Goal: Task Accomplishment & Management: Manage account settings

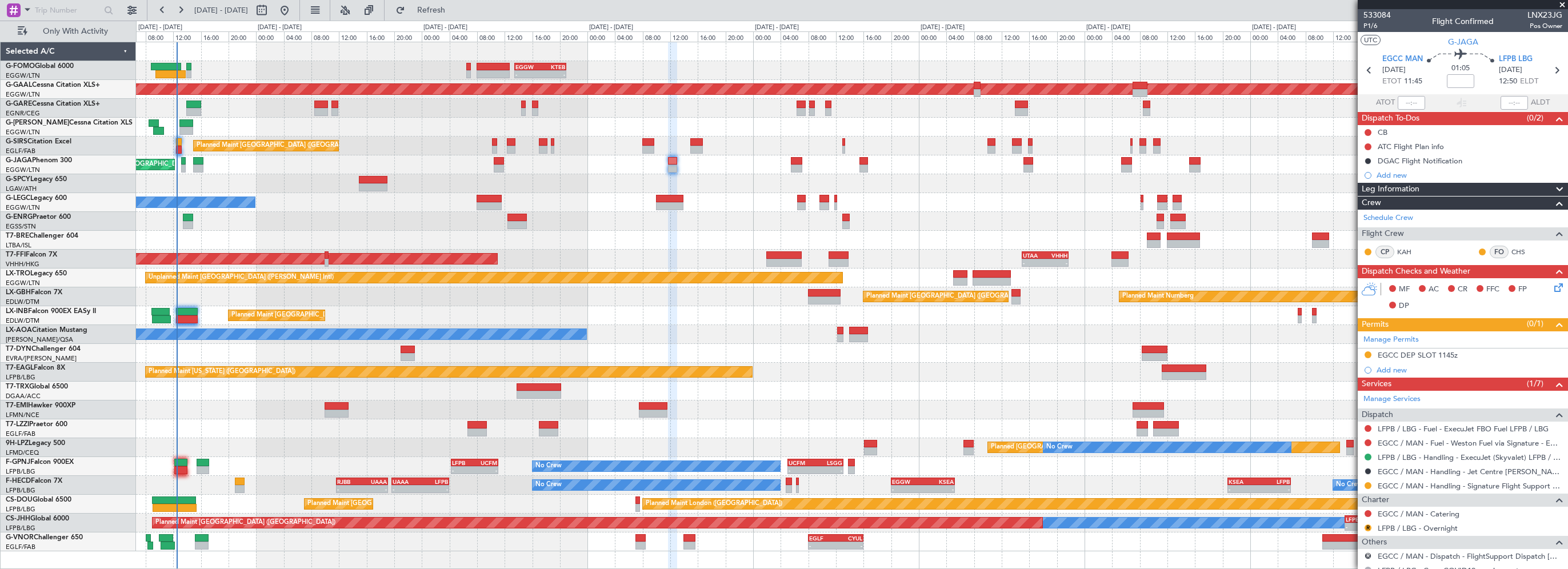
click at [336, 194] on div "- - EGGW 13:30 Z KTEB 21:00 Z KTEB 02:30 Z EDDH 09:25 Z 01:40 Z 09:55 Z Planned…" at bounding box center [852, 297] width 1431 height 509
click at [451, 7] on span "Refresh" at bounding box center [431, 11] width 48 height 8
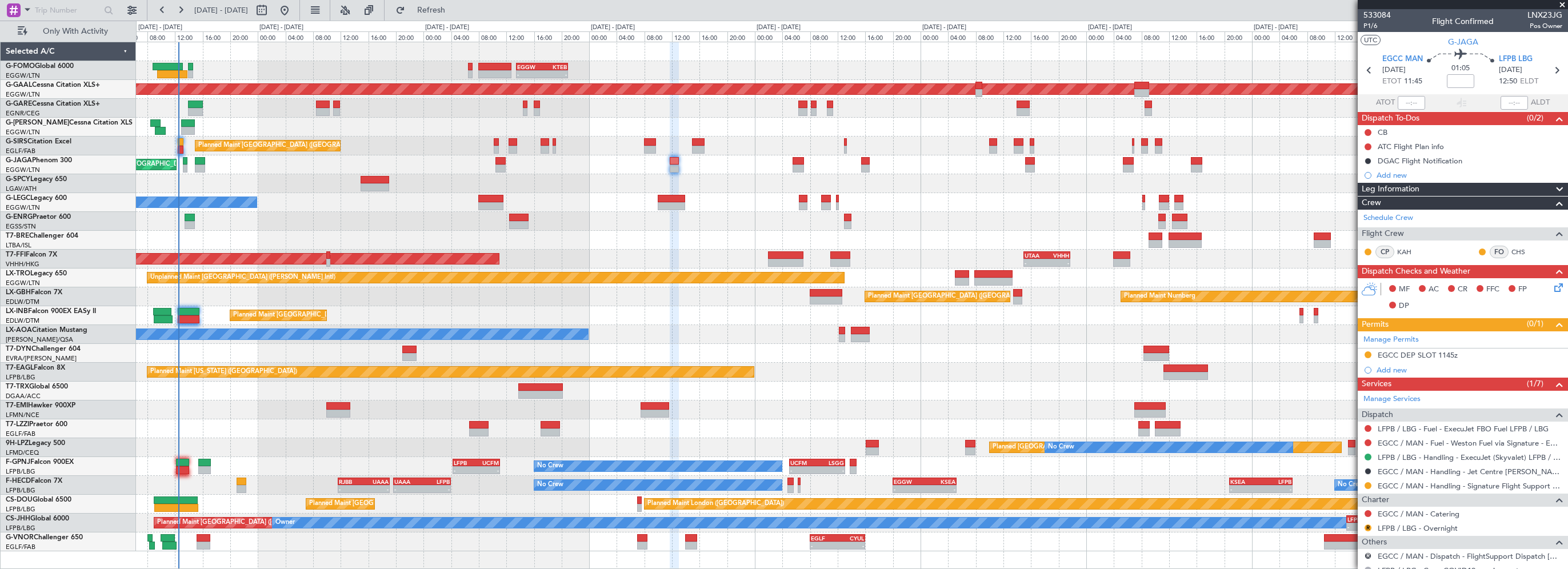
click at [401, 230] on div "- - EGGW 13:30 Z KTEB 21:00 Z KTEB 02:30 Z EDDH 09:25 Z 01:40 Z 09:55 Z Planned…" at bounding box center [852, 297] width 1431 height 509
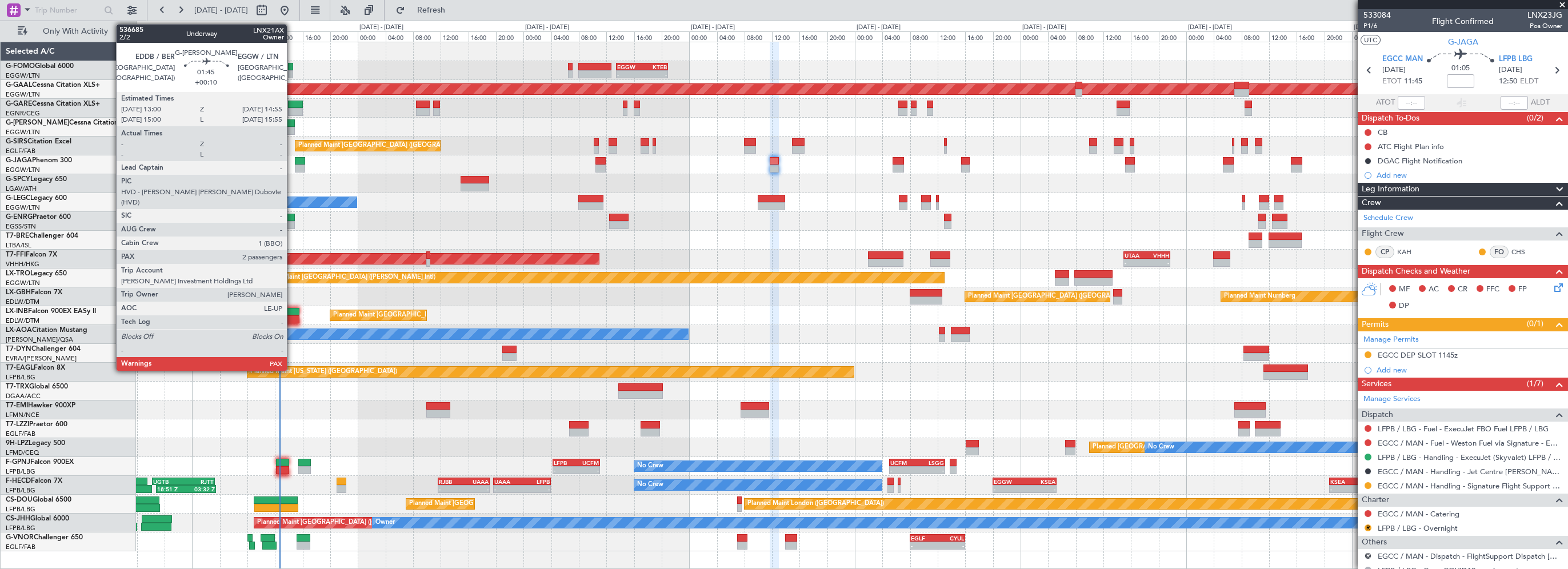
click at [292, 128] on div at bounding box center [288, 131] width 14 height 8
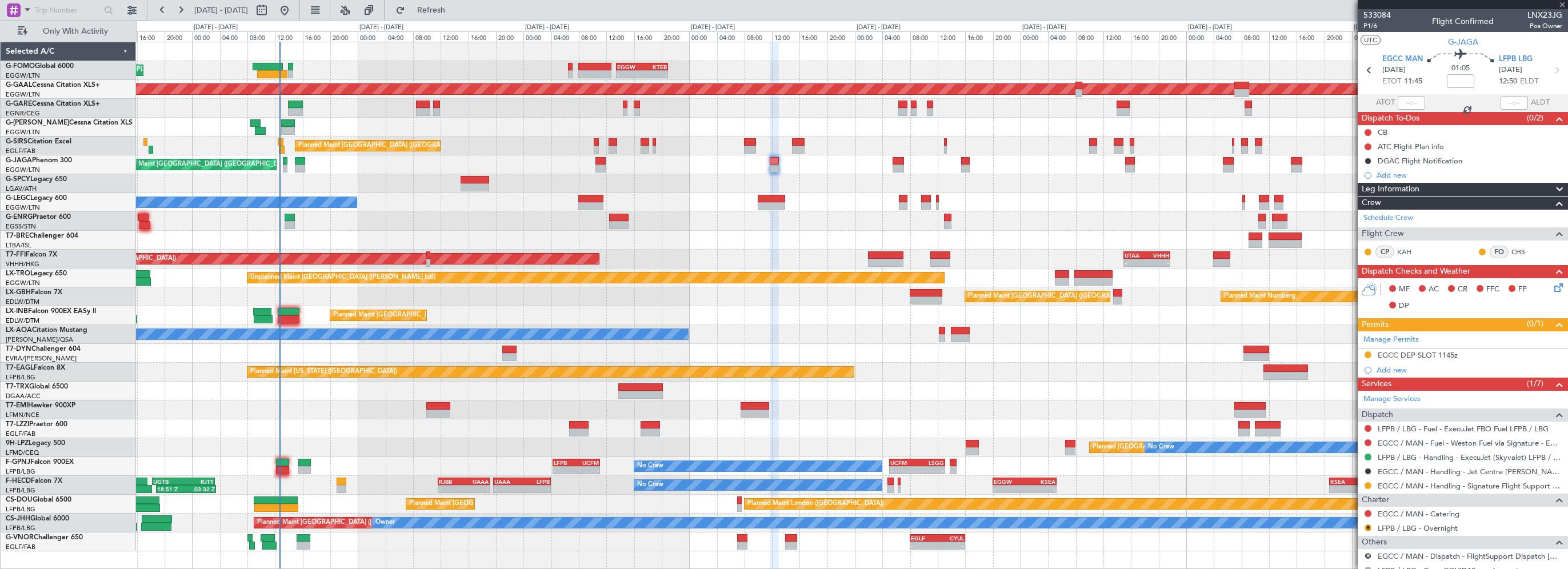
type input "+00:10"
type input "2"
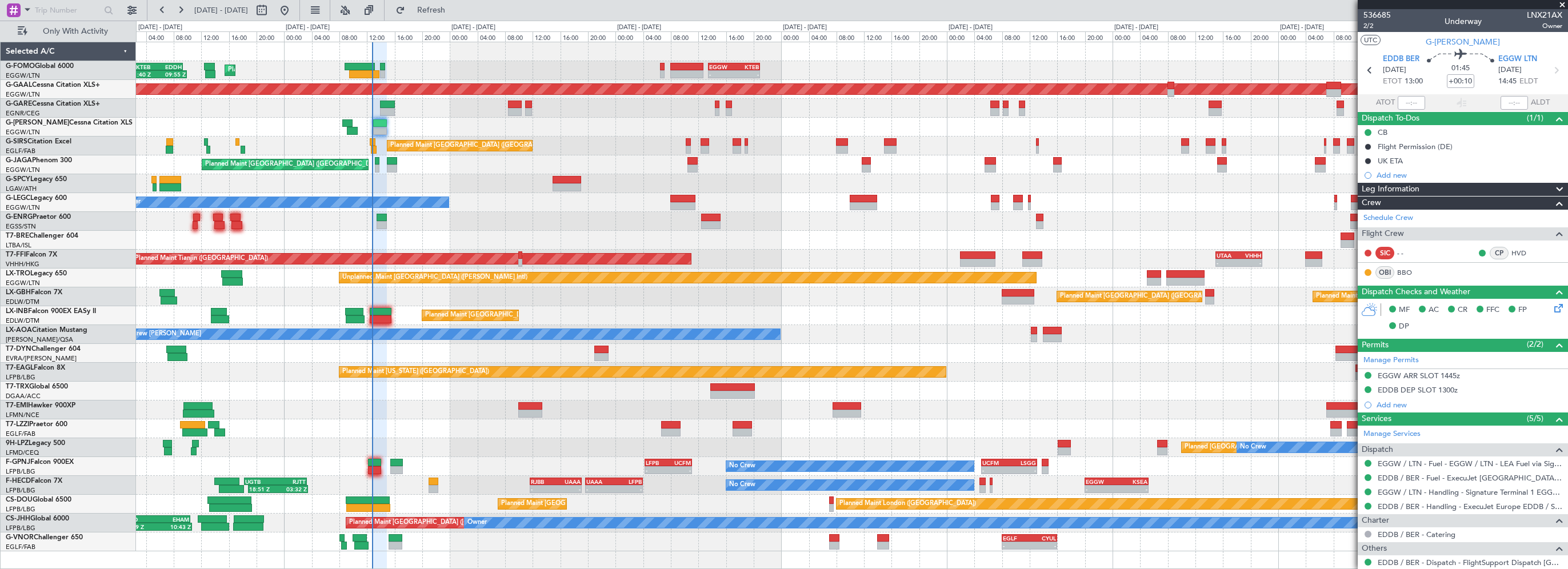
click at [936, 176] on div "Unplanned Maint [GEOGRAPHIC_DATA] ([PERSON_NAME] Intl)" at bounding box center [852, 184] width 1431 height 19
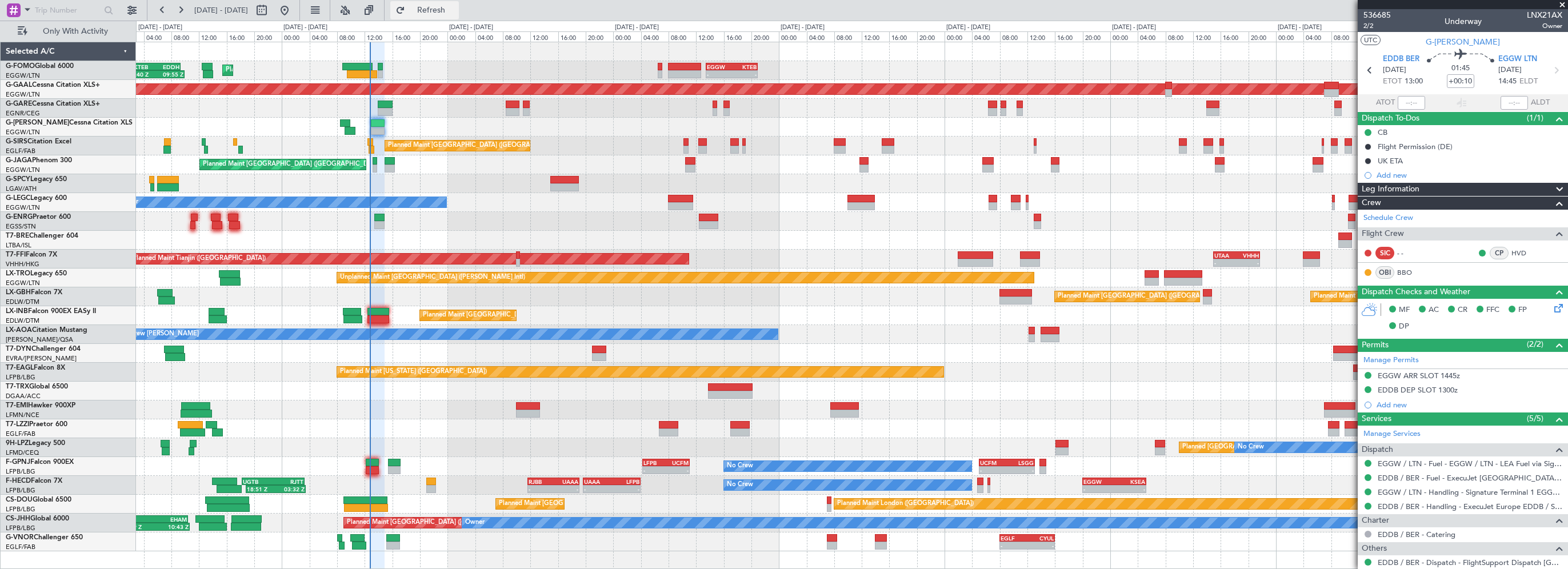
click at [446, 5] on button "Refresh" at bounding box center [425, 11] width 69 height 19
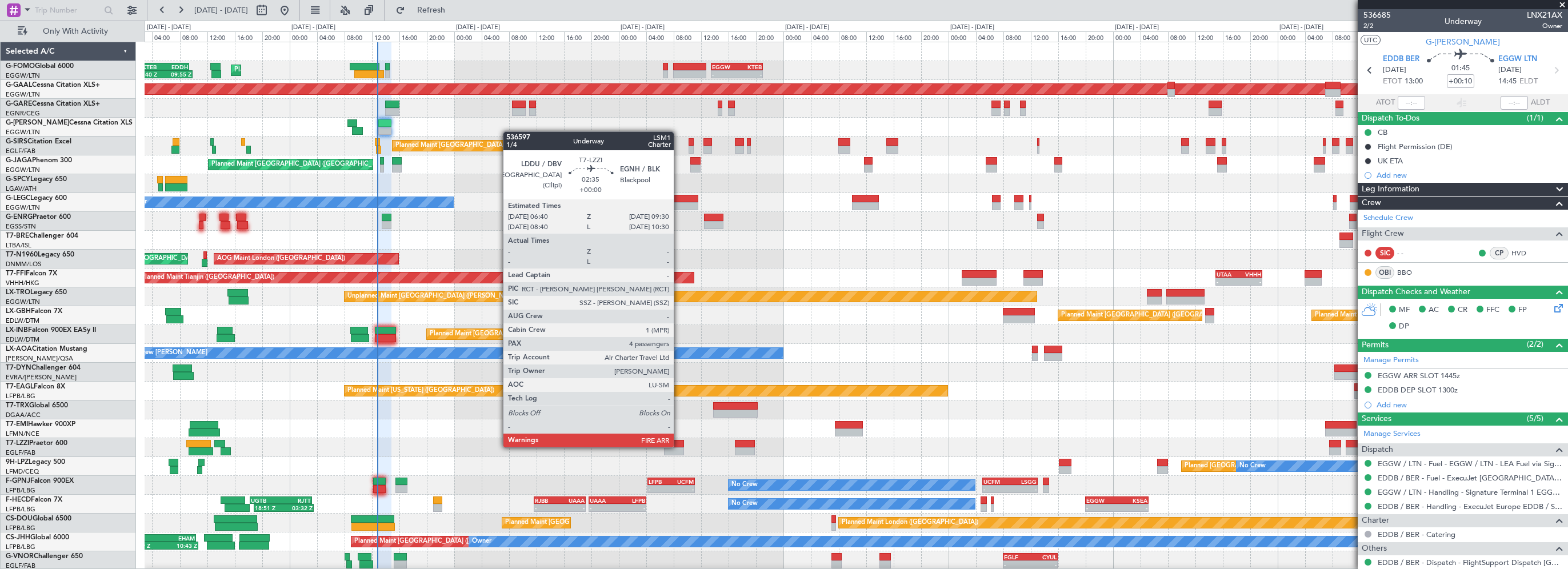
click at [679, 445] on div at bounding box center [674, 443] width 20 height 8
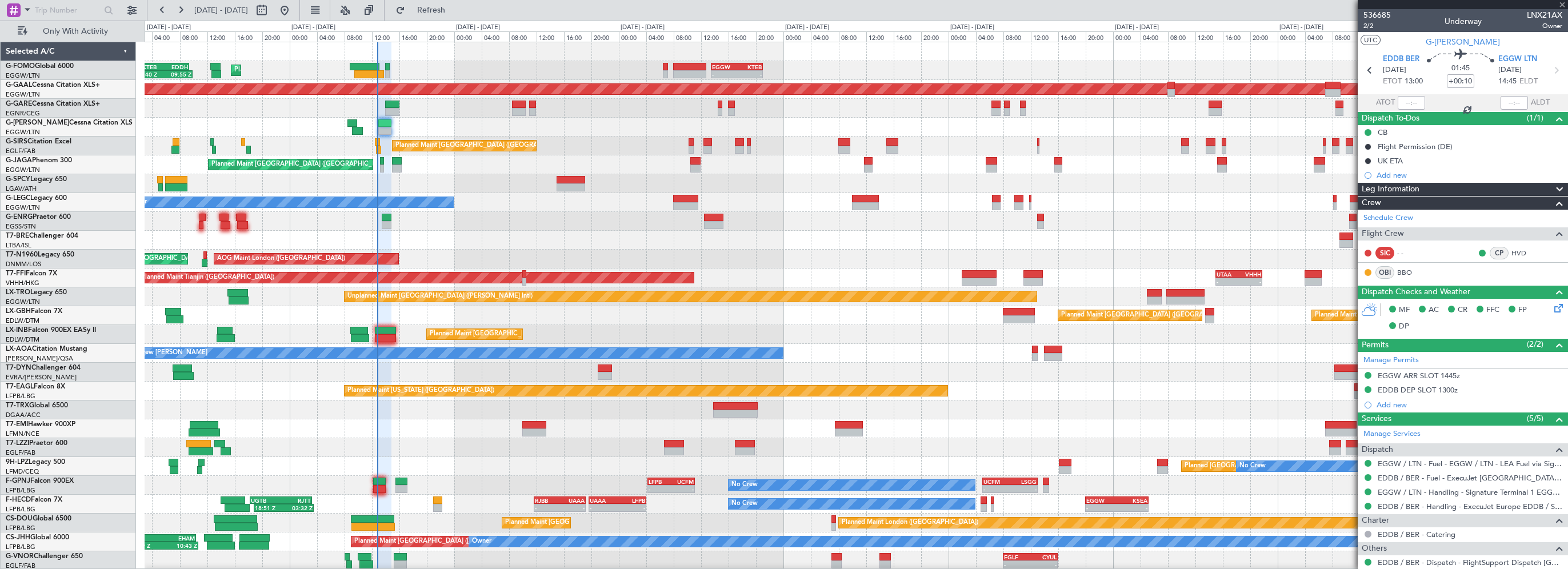
type input "4"
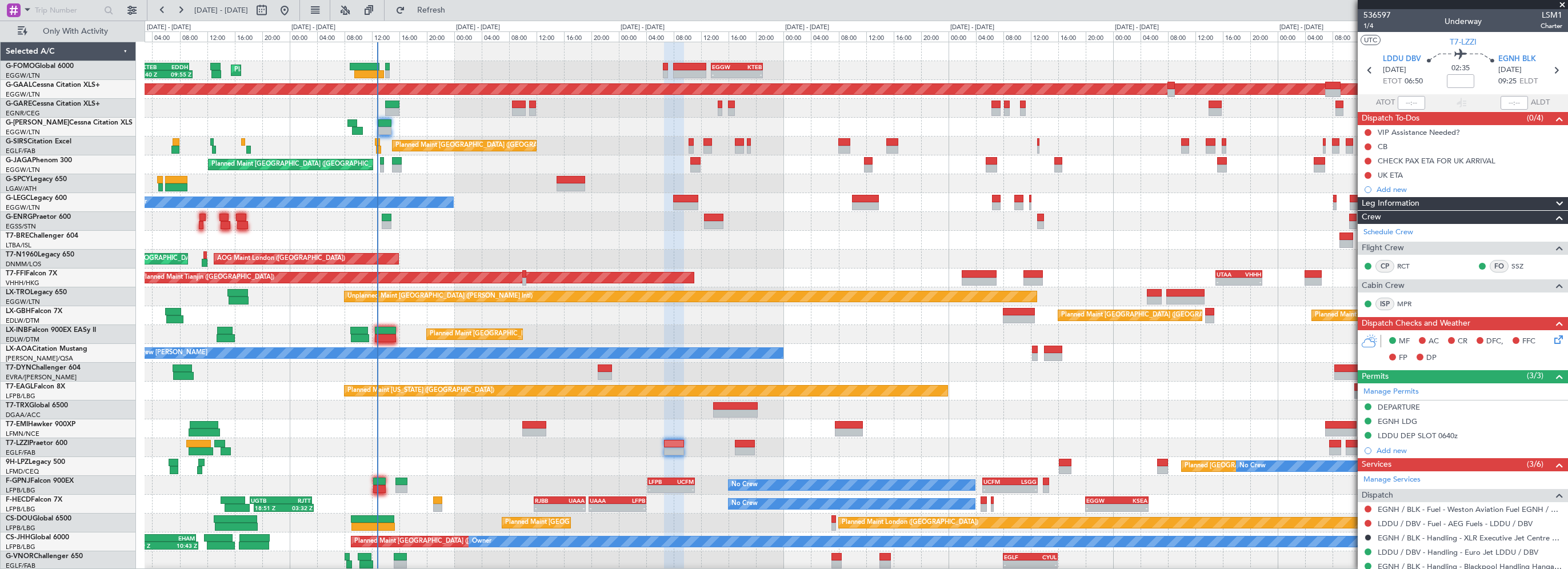
click at [1380, 202] on span "Leg Information" at bounding box center [1390, 204] width 58 height 13
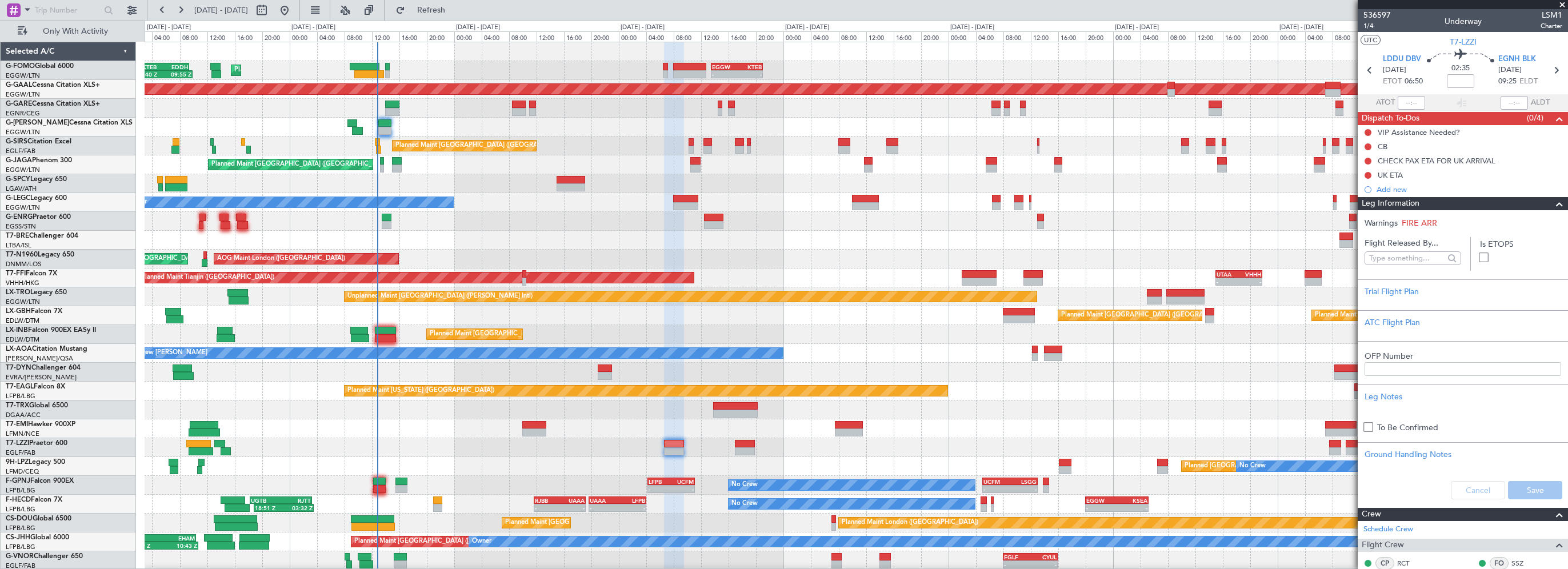
click at [1380, 202] on span "Leg Information" at bounding box center [1390, 204] width 58 height 13
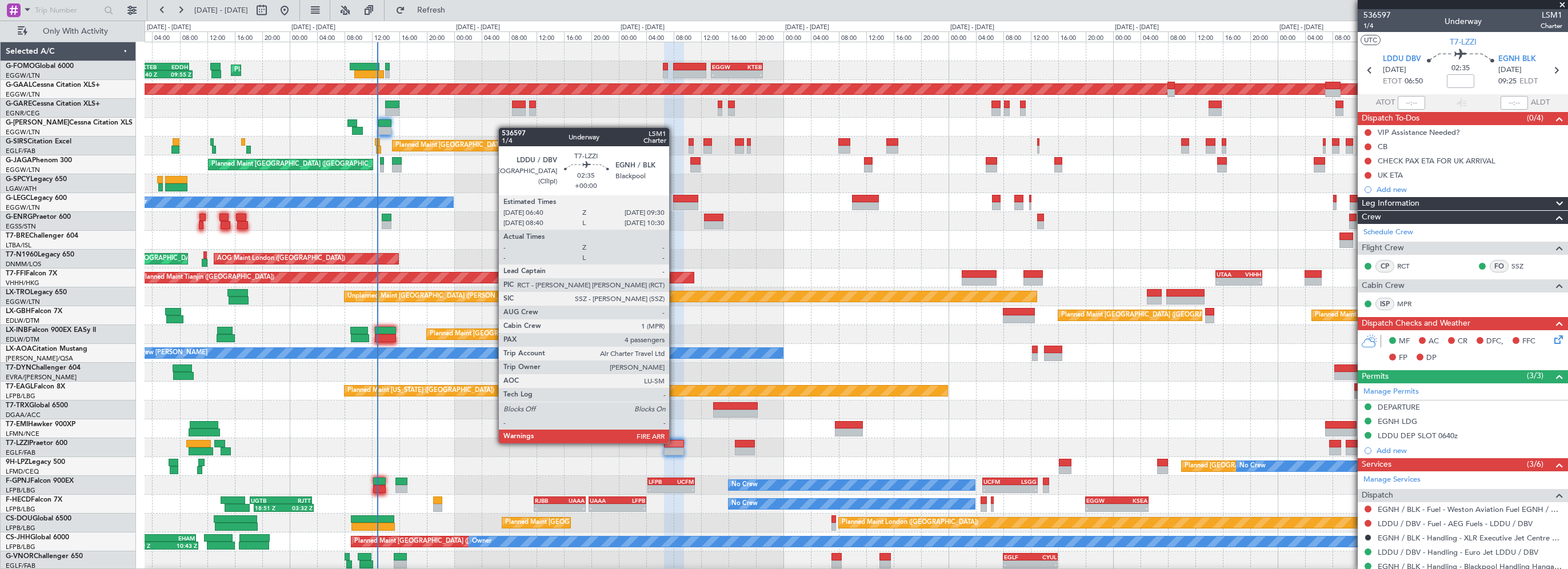
click at [675, 442] on div at bounding box center [674, 443] width 20 height 8
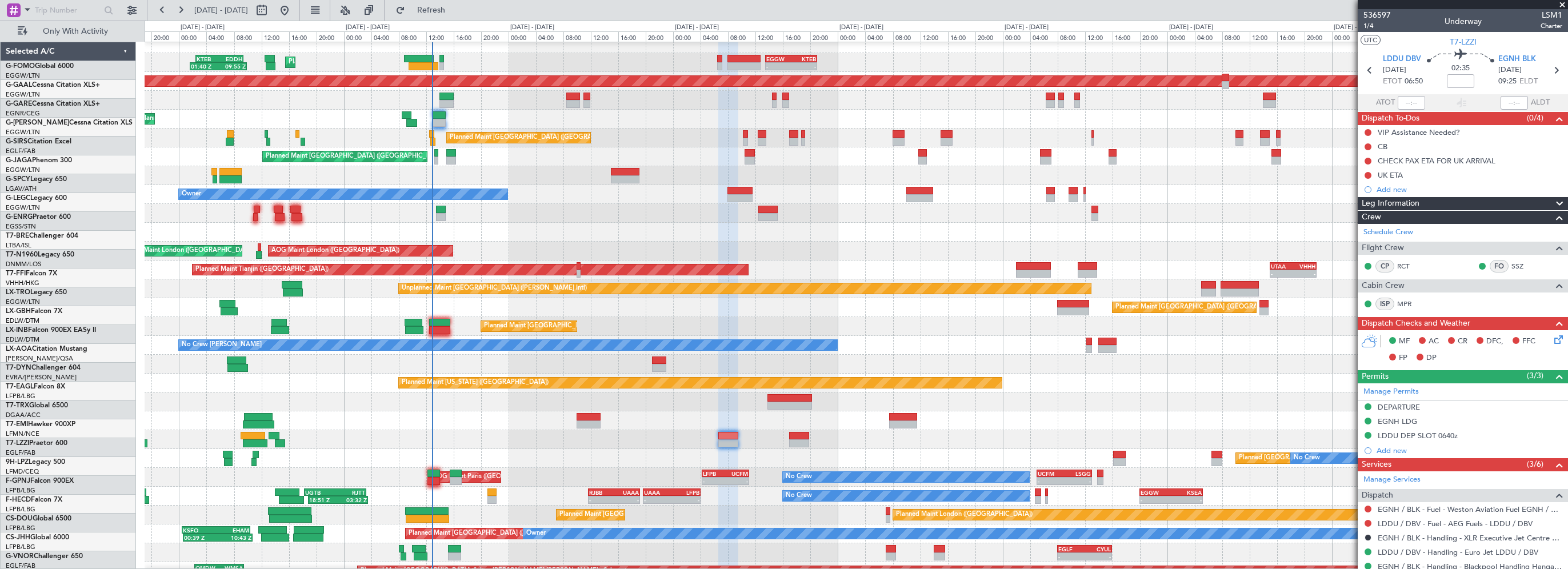
scroll to position [9, 0]
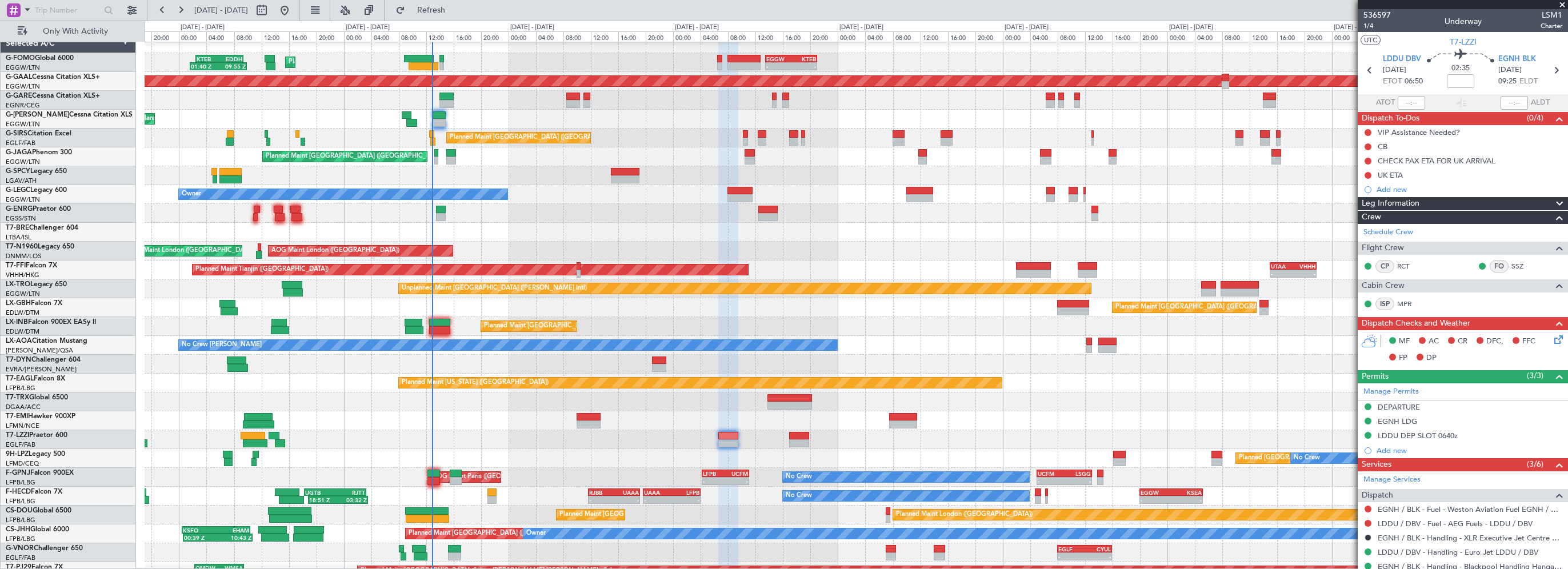
click at [494, 447] on div "Owner" at bounding box center [856, 439] width 1423 height 19
click at [456, 10] on span "Refresh" at bounding box center [431, 11] width 48 height 8
click at [458, 15] on button "Refresh" at bounding box center [425, 11] width 69 height 19
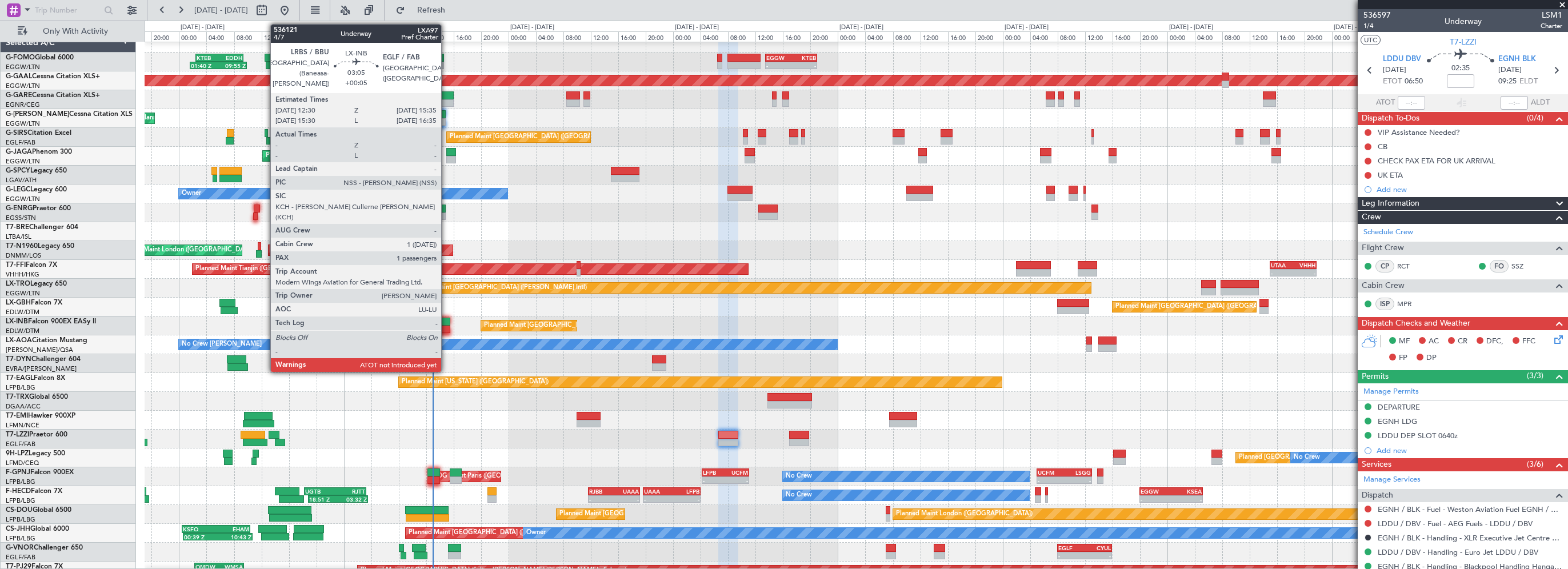
click at [444, 325] on div at bounding box center [440, 329] width 22 height 8
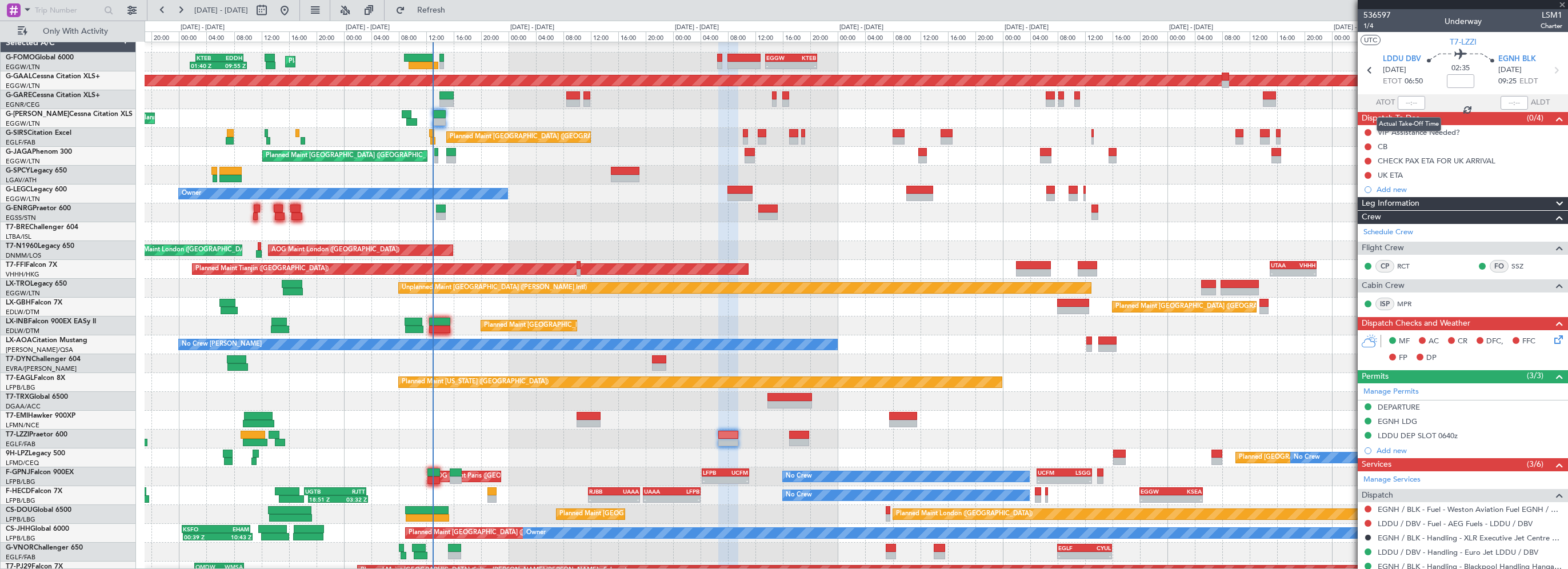
type input "+00:05"
type input "1"
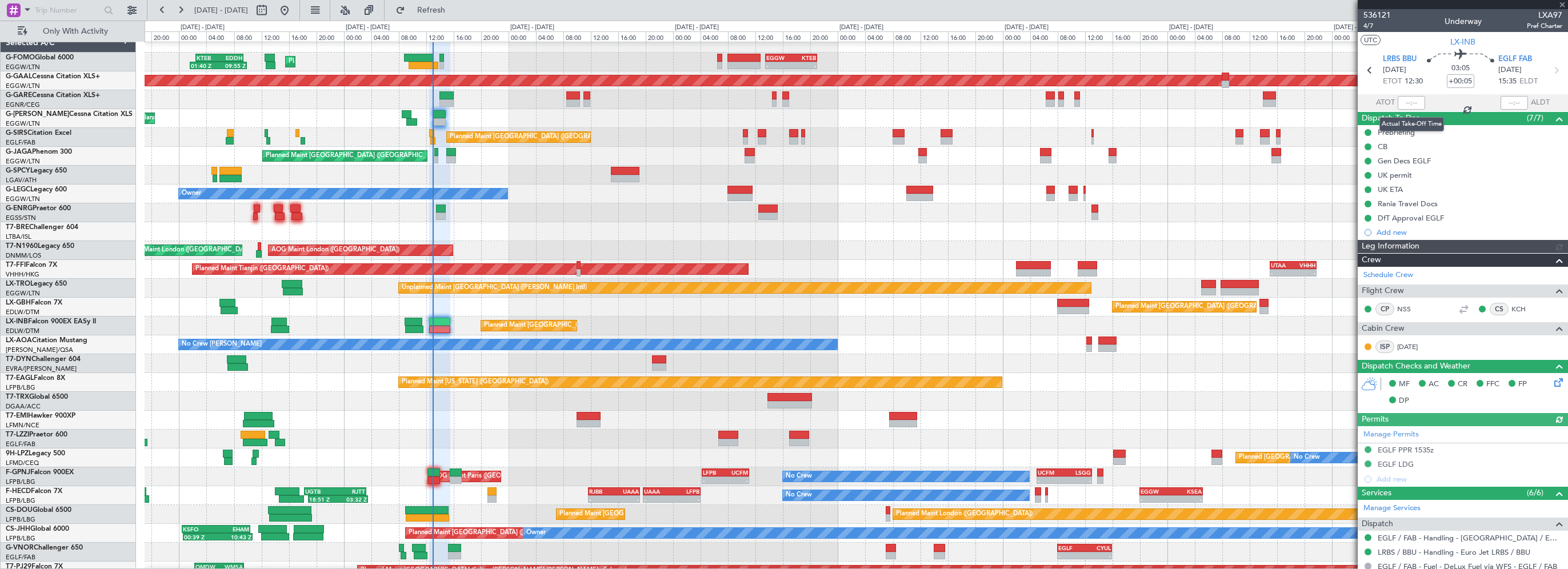
click at [1410, 98] on div at bounding box center [1411, 102] width 27 height 14
click at [1407, 103] on input "text" at bounding box center [1411, 102] width 27 height 14
type input "12:56"
click at [456, 7] on span "Refresh" at bounding box center [431, 11] width 48 height 8
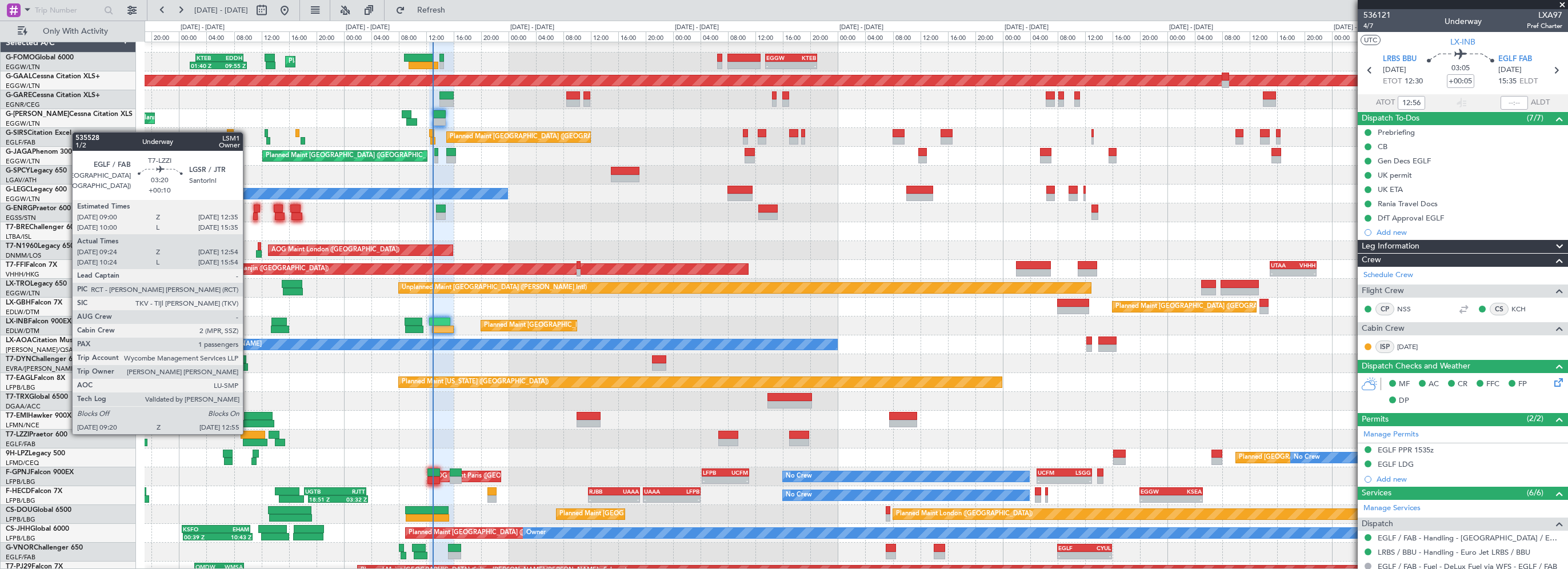
click at [249, 433] on div at bounding box center [253, 434] width 25 height 8
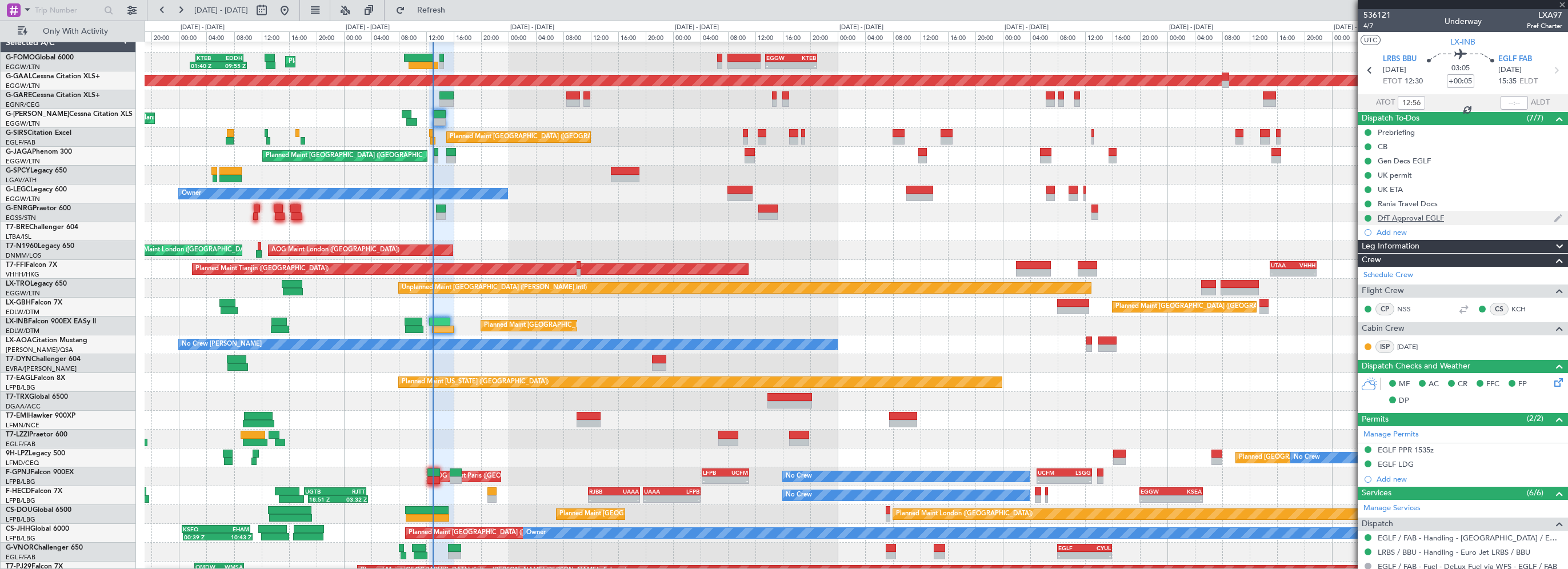
type input "+00:10"
type input "09:34"
type input "12:49"
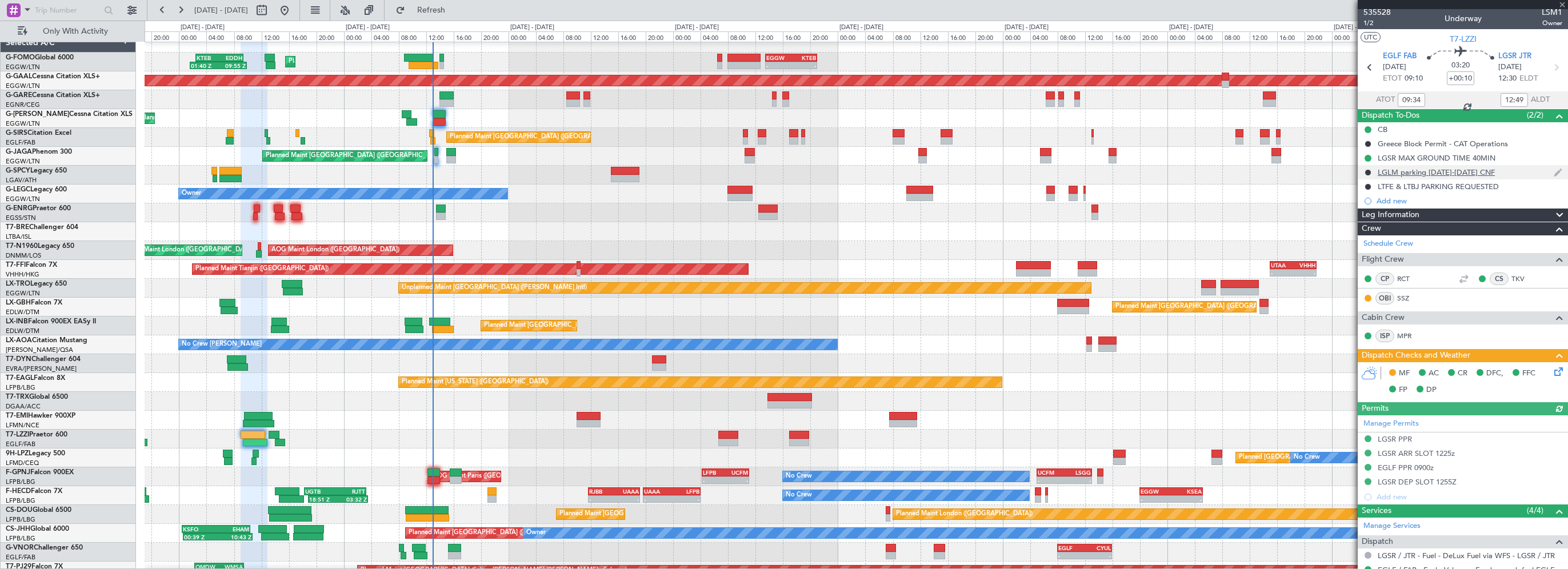
scroll to position [0, 0]
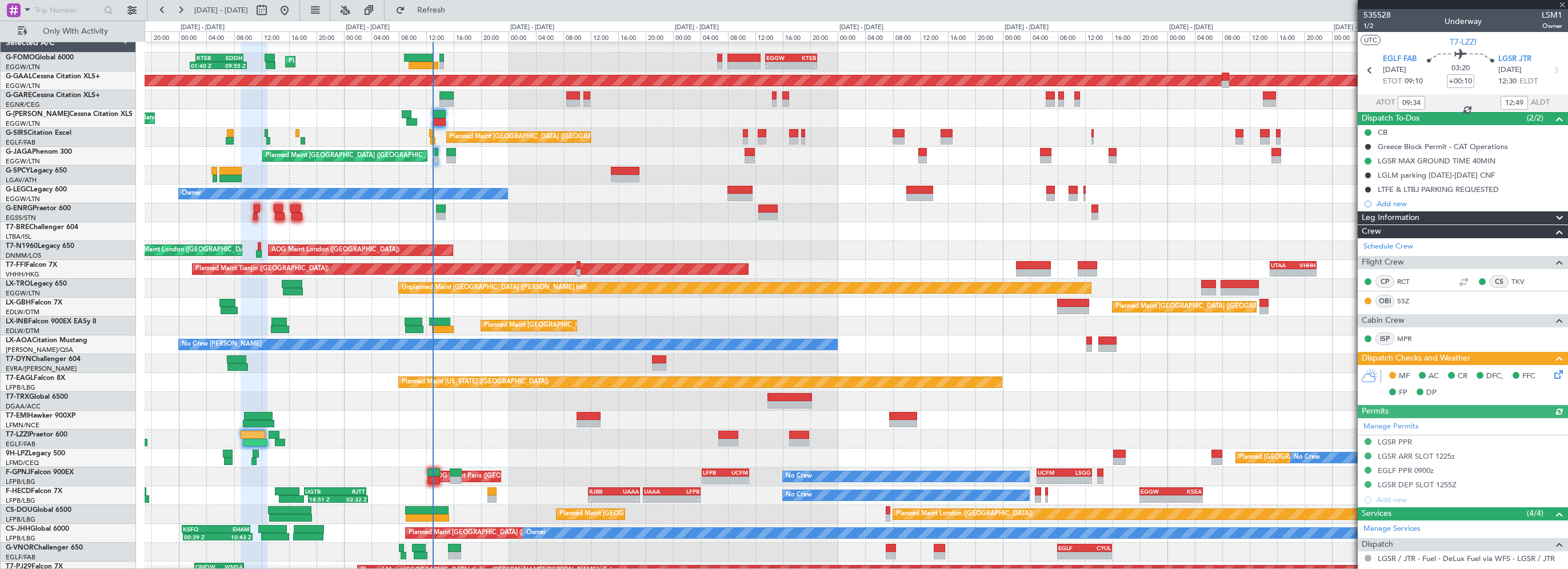
click at [1409, 211] on span "Leg Information" at bounding box center [1390, 218] width 58 height 13
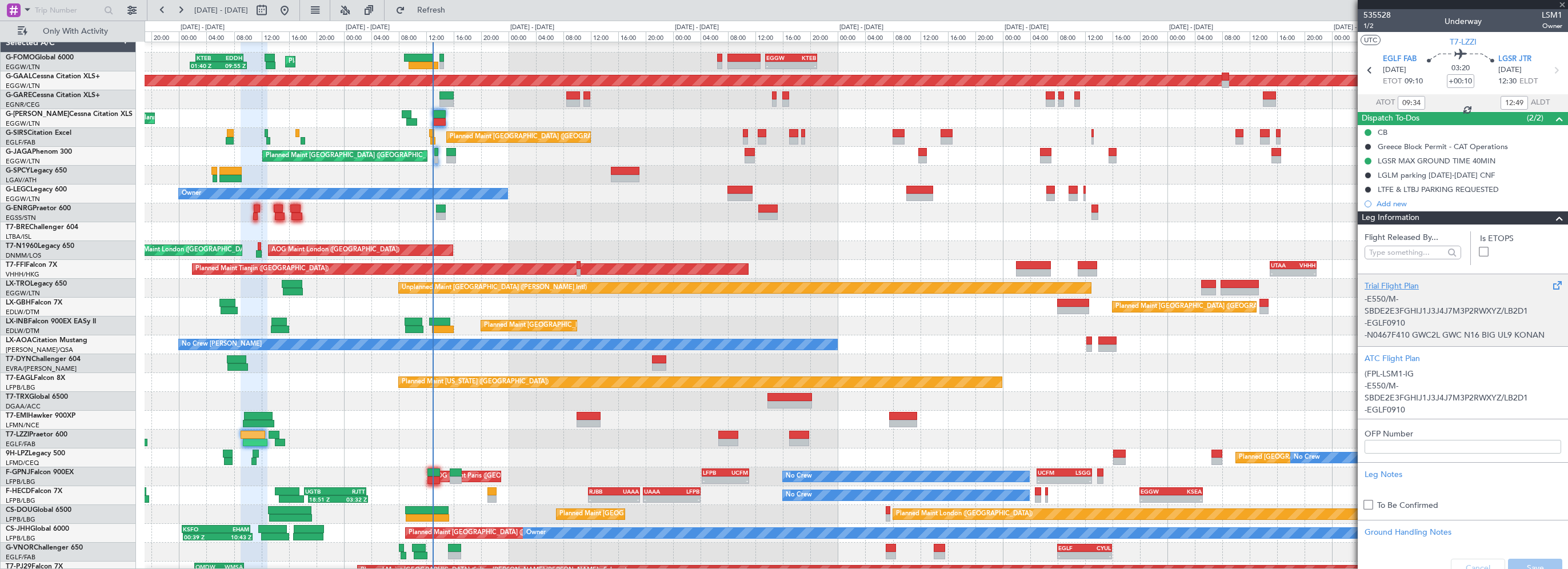
scroll to position [57, 0]
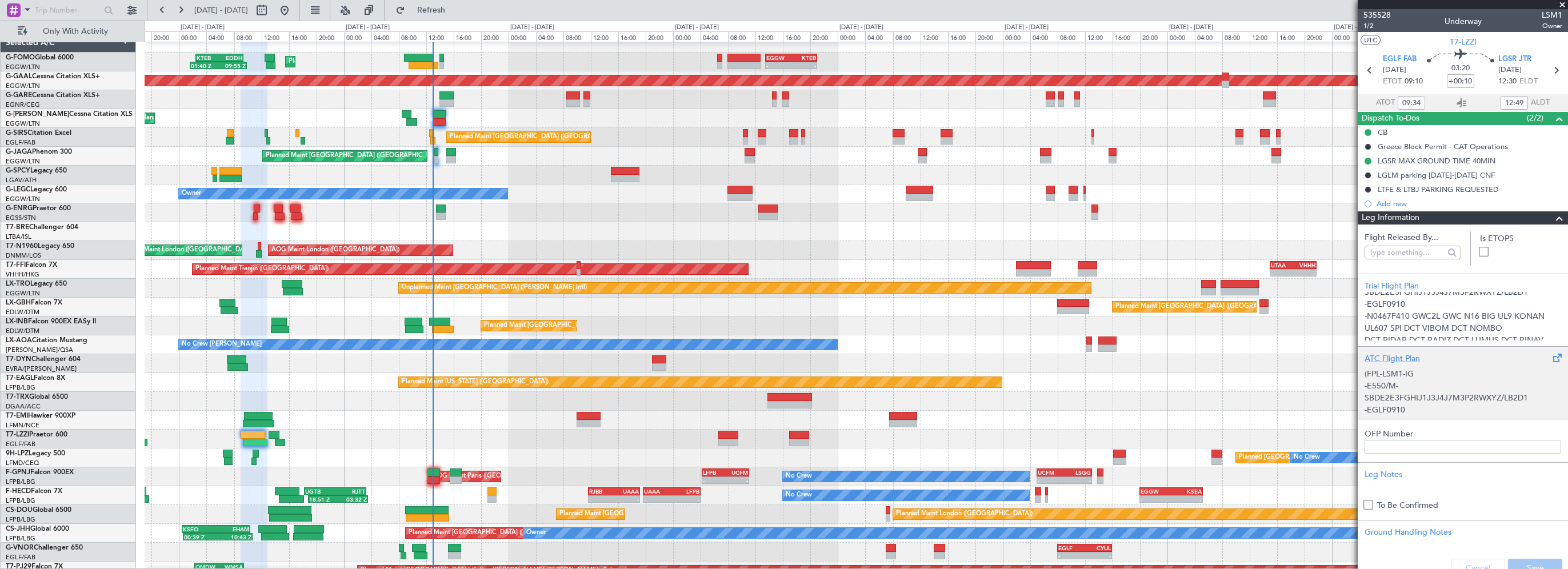
click at [1385, 351] on div "ATC Flight Plan (FPL-LSM1-IG -E550/M-SBDE2E3FGHIJ1J3J4J7M3P2RWXYZ/LB2D1 -EGLF09…" at bounding box center [1463, 383] width 210 height 73
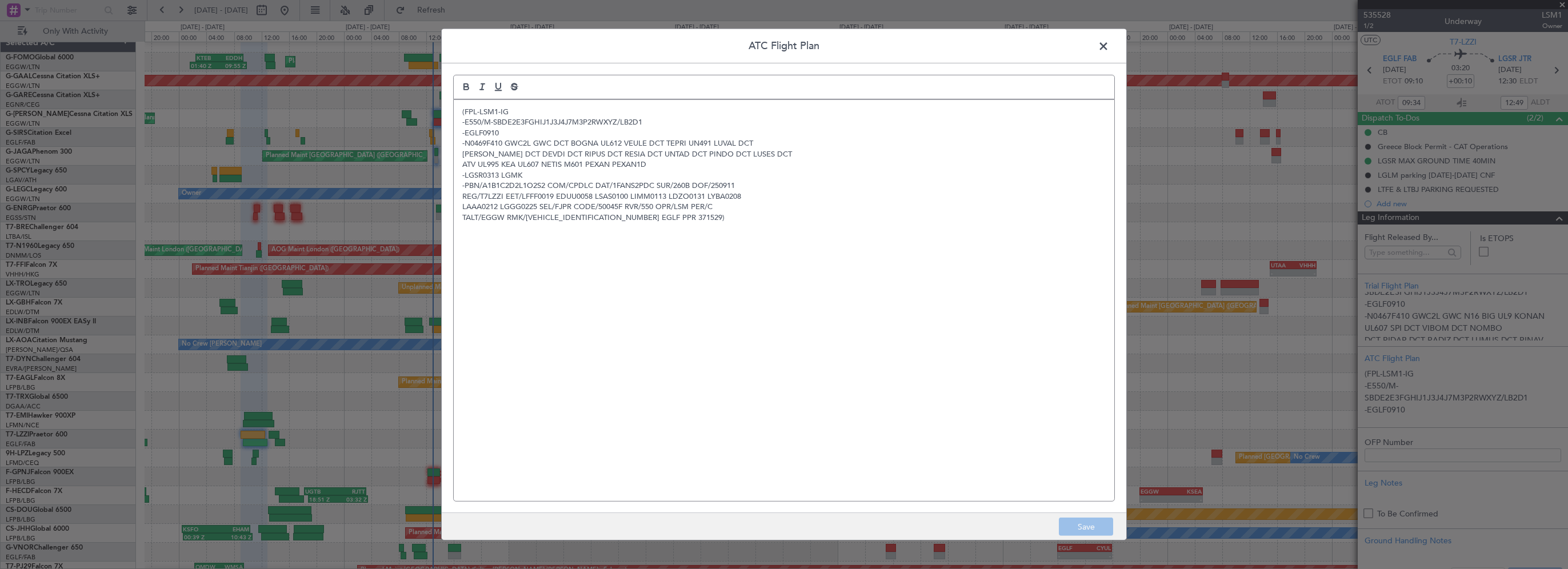
click at [1109, 45] on span at bounding box center [1109, 49] width 0 height 23
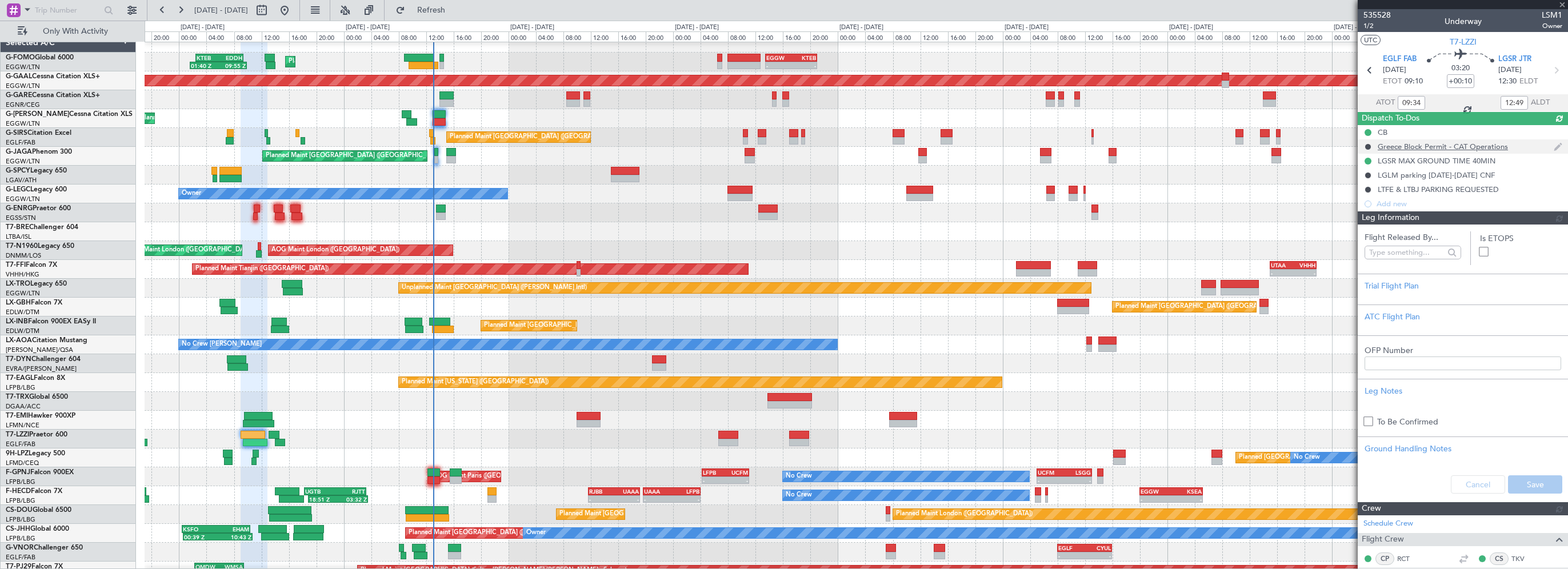
scroll to position [0, 0]
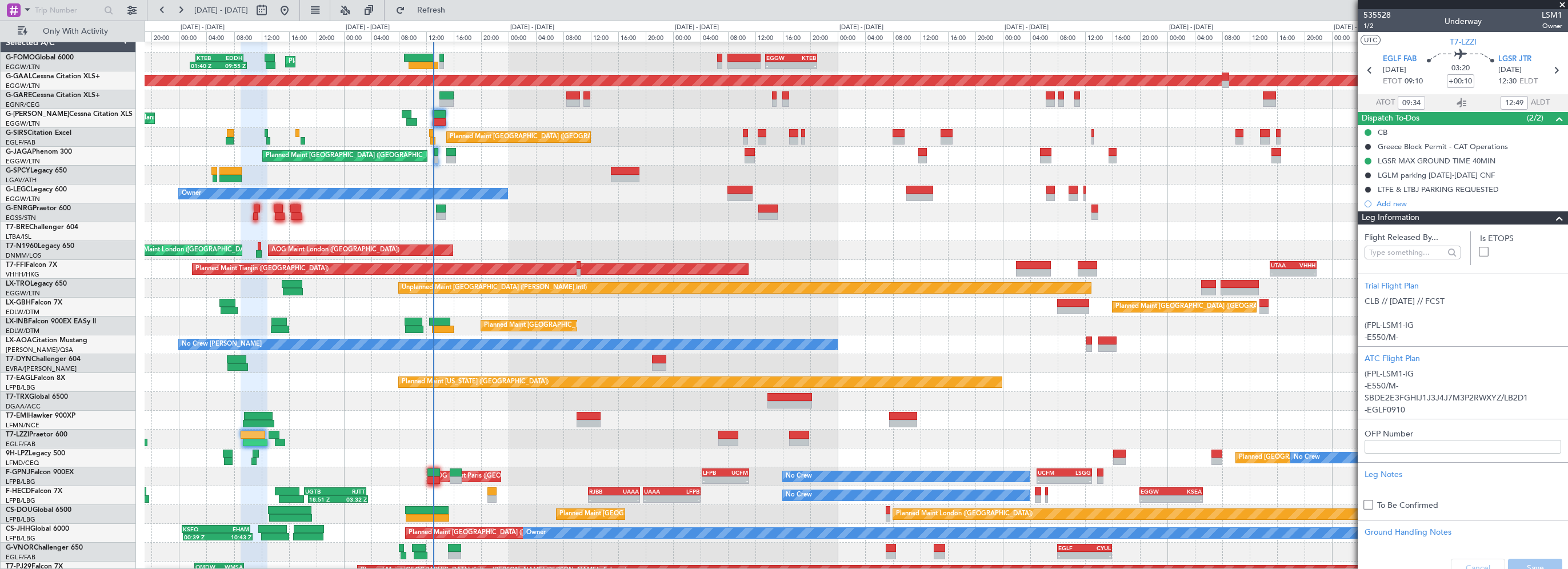
type input "10:34"
type input "15:49"
type input "09:34"
type input "12:49"
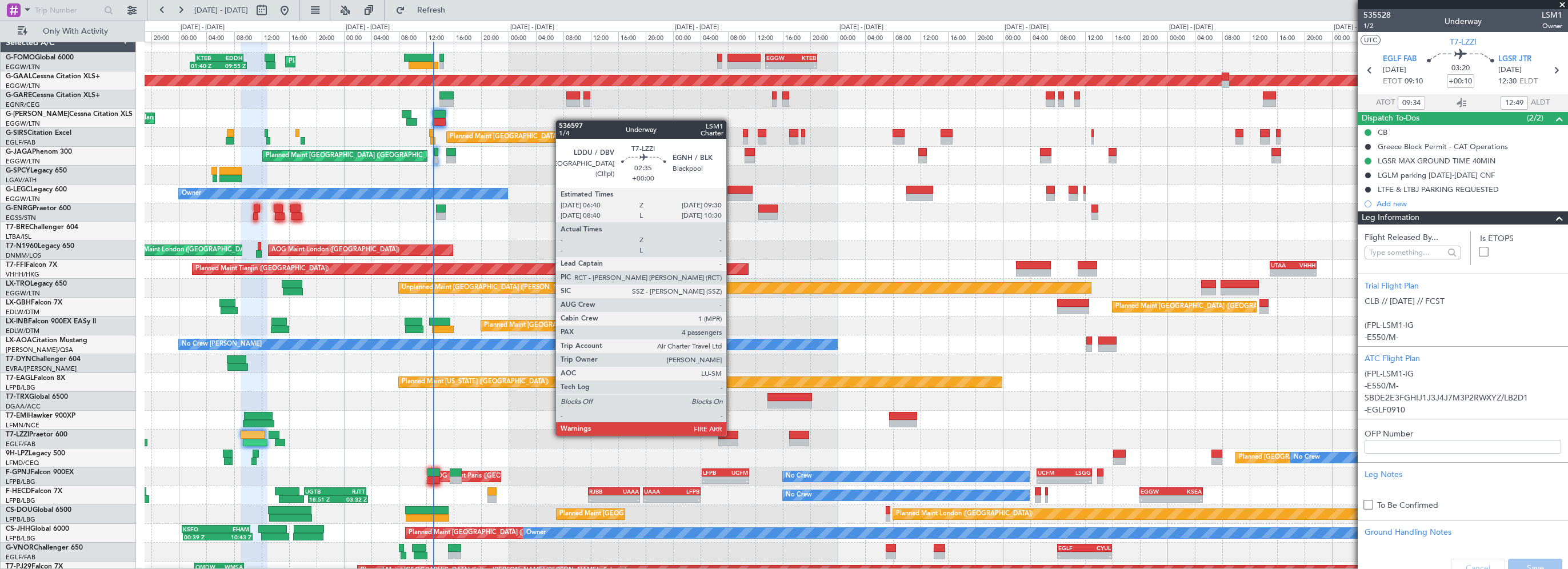
click at [731, 435] on div at bounding box center [728, 434] width 20 height 8
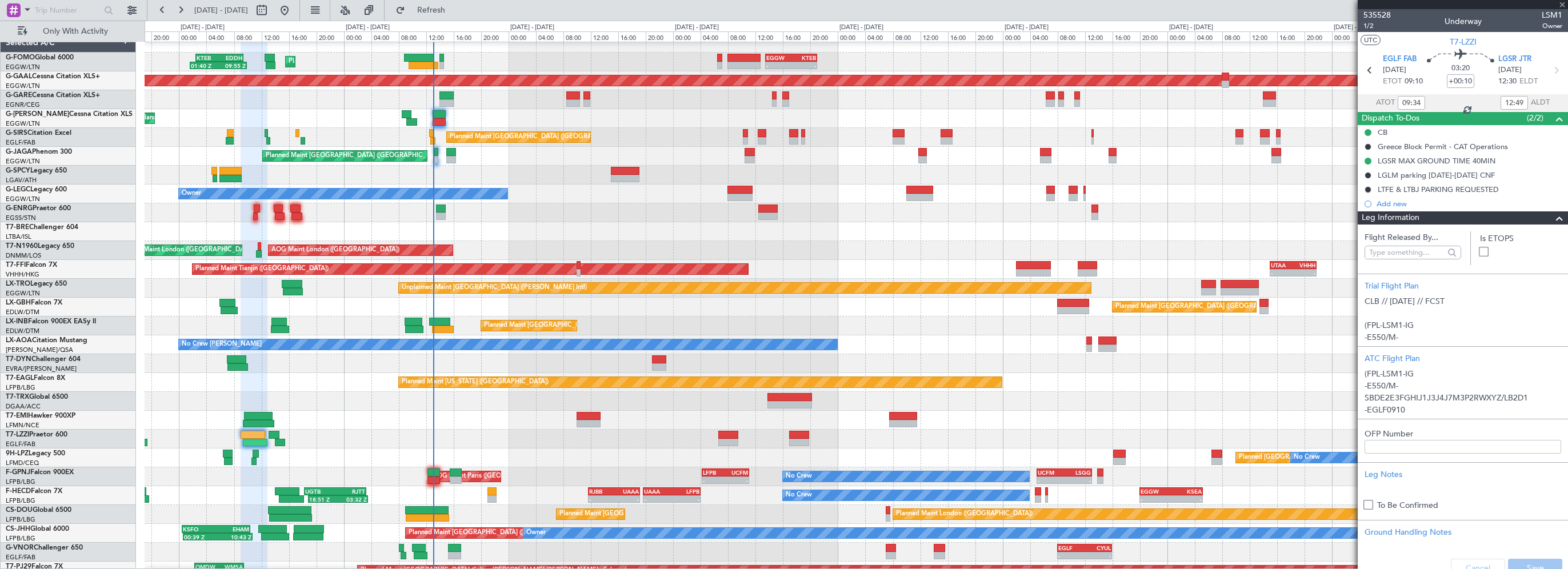
type input "4"
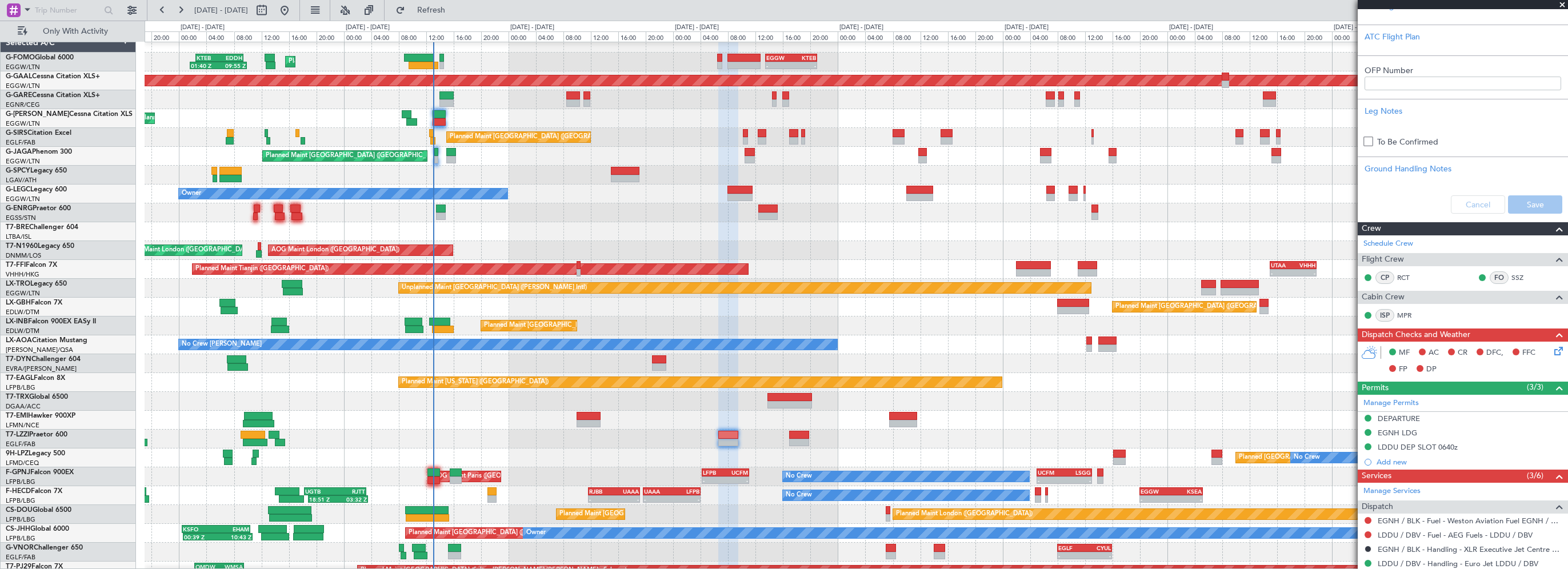
scroll to position [533, 0]
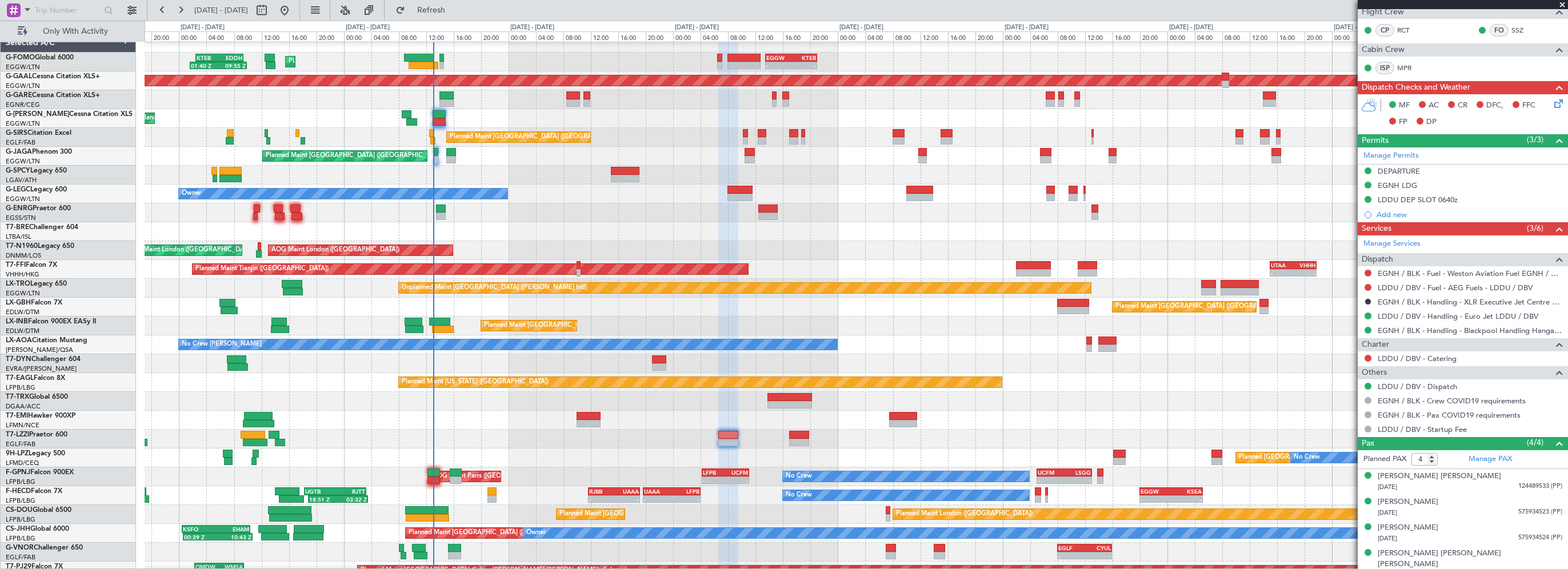
click at [596, 197] on div "Planned Maint [GEOGRAPHIC_DATA] ([GEOGRAPHIC_DATA]) Owner" at bounding box center [856, 194] width 1423 height 19
click at [456, 11] on span "Refresh" at bounding box center [431, 11] width 48 height 8
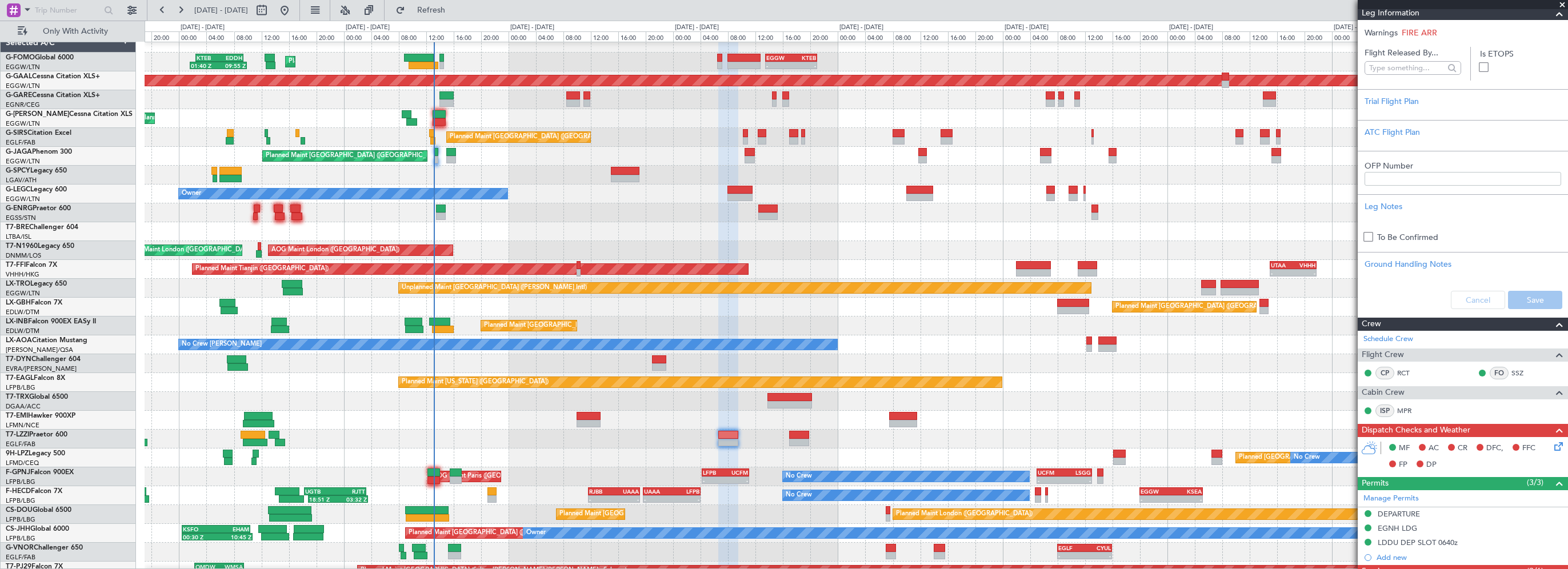
scroll to position [0, 0]
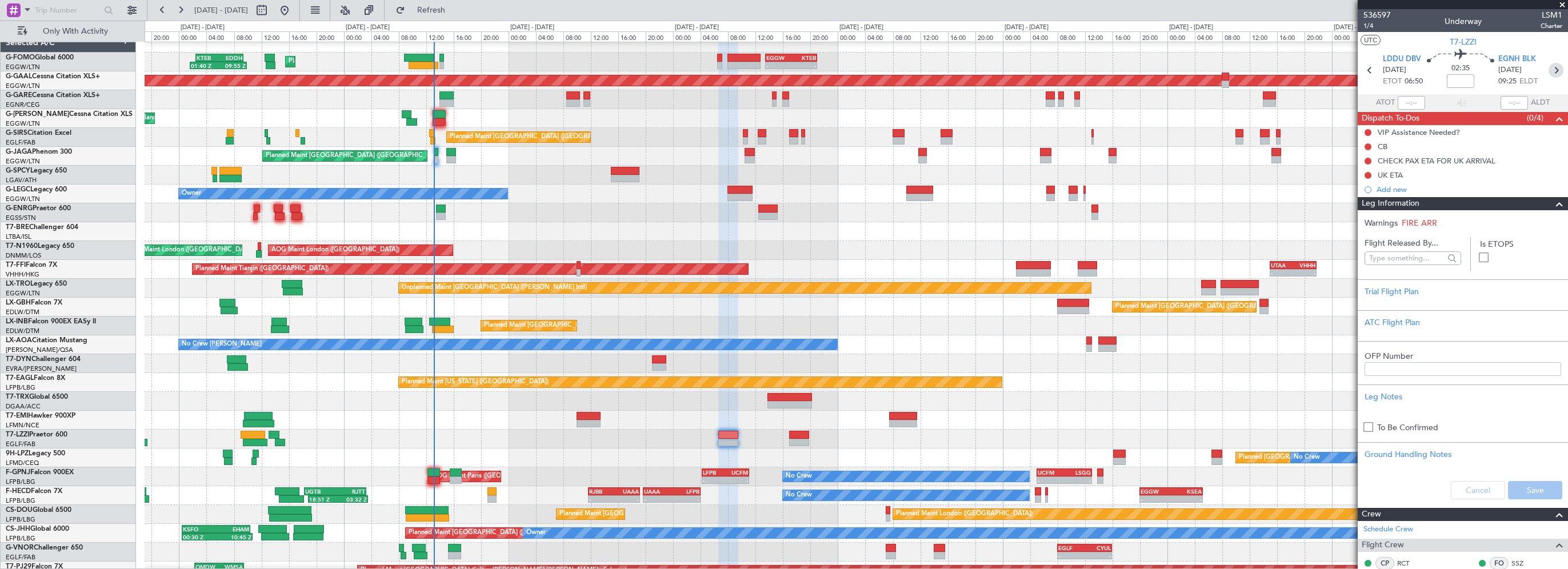
click at [1550, 70] on icon at bounding box center [1556, 70] width 15 height 15
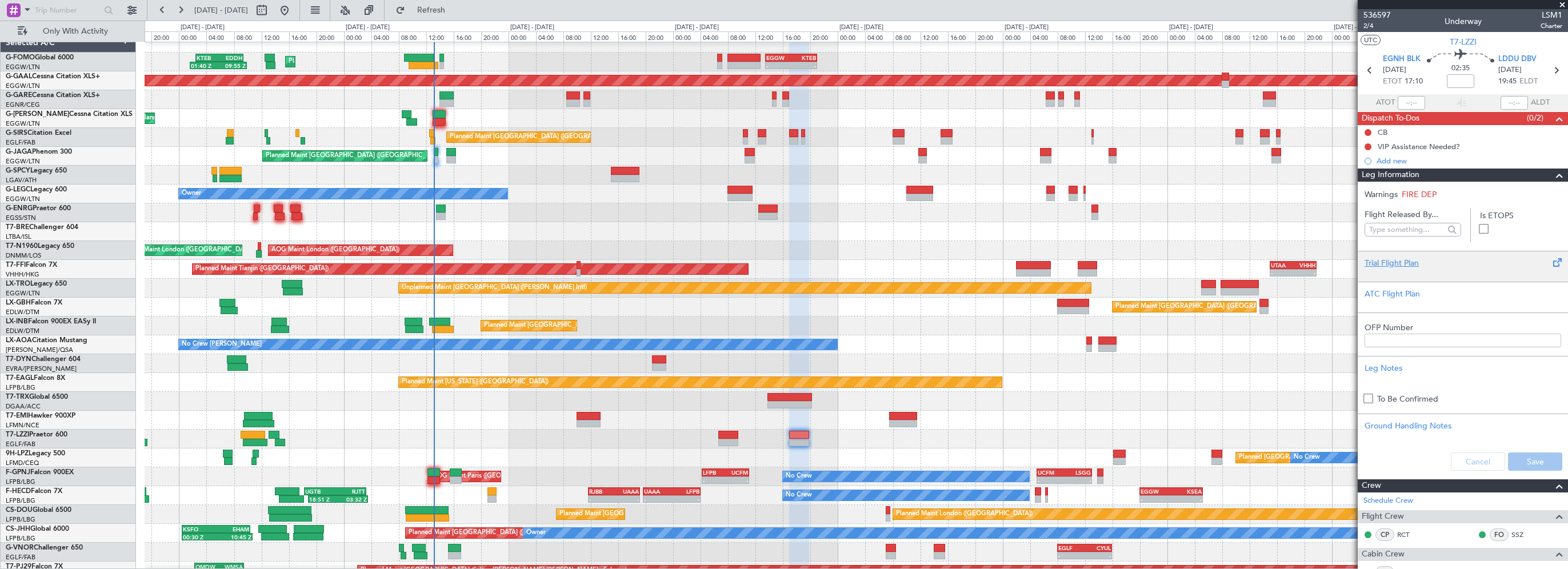
click at [1385, 260] on div "Trial Flight Plan" at bounding box center [1462, 263] width 196 height 12
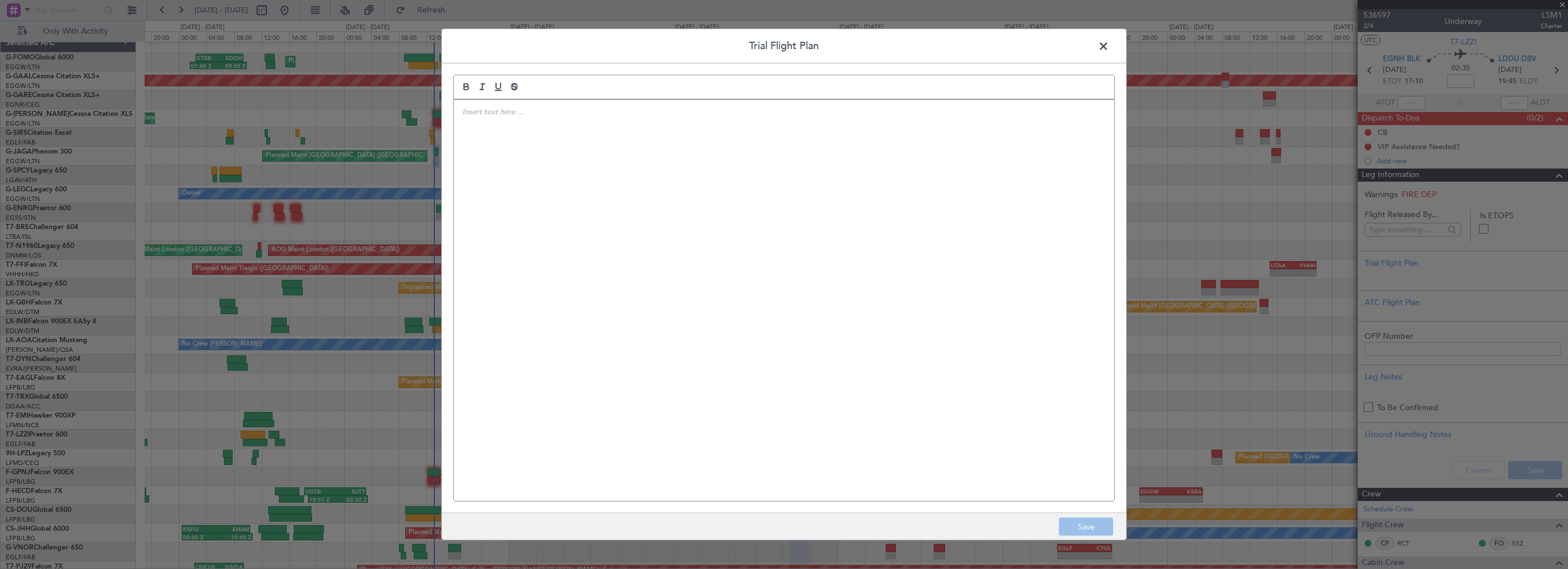
click at [810, 267] on div at bounding box center [784, 300] width 661 height 401
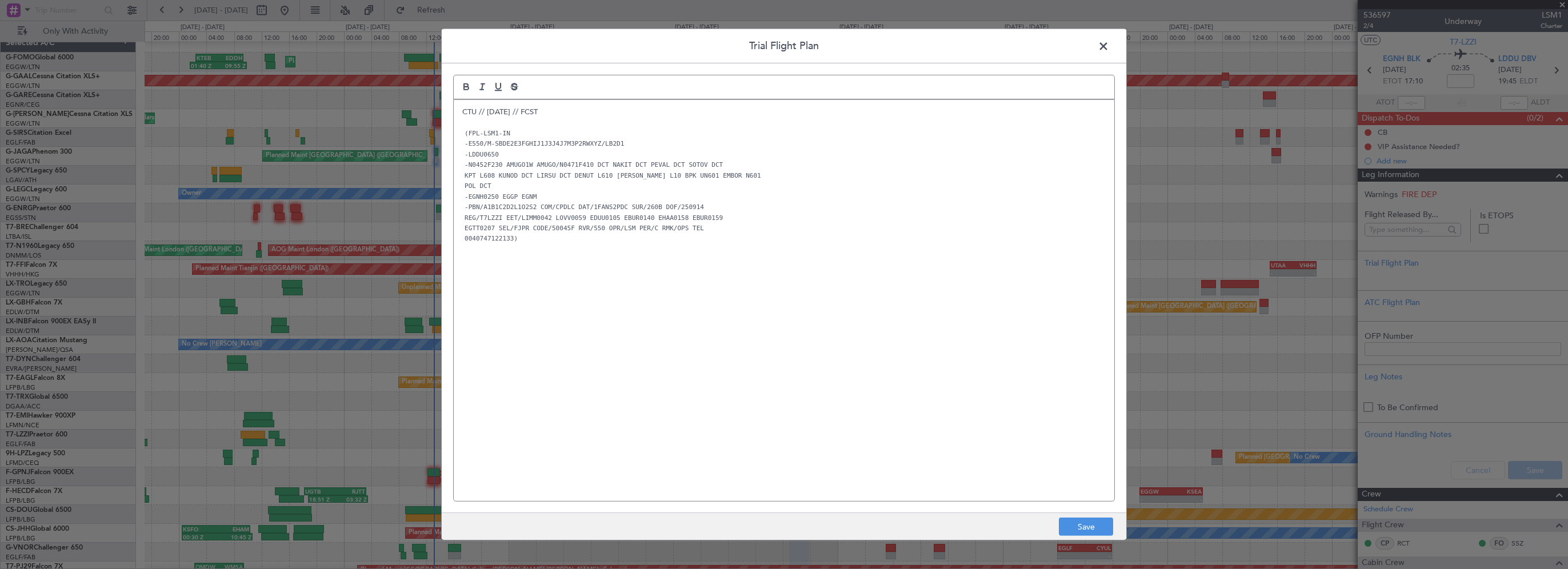
click at [651, 395] on div "CTU // 12SEP // FCST (FPL-LSM1-IN -E550/M-SBDE2E3FGHIJ1J3J4J7M3P2RWXYZ/LB2D1 -L…" at bounding box center [784, 300] width 661 height 401
click at [1076, 527] on button "Save" at bounding box center [1086, 527] width 54 height 19
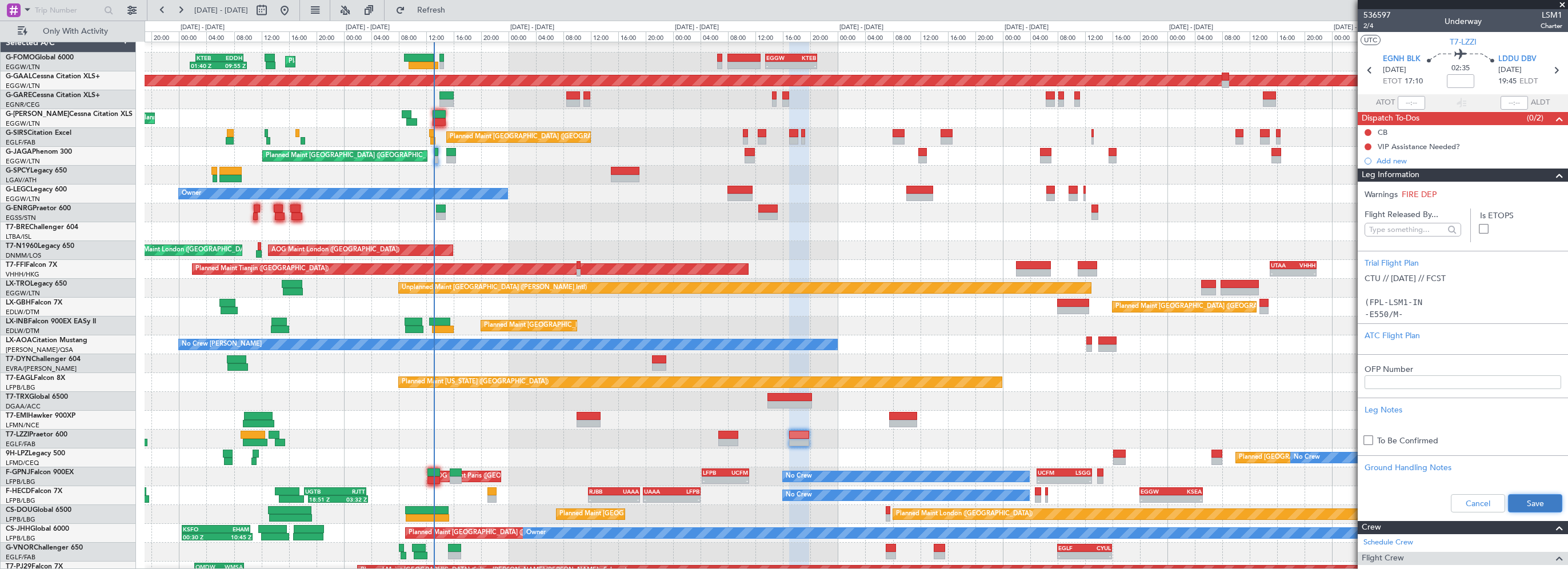
click at [1514, 500] on button "Save" at bounding box center [1535, 503] width 54 height 19
click at [1451, 78] on input at bounding box center [1460, 81] width 27 height 14
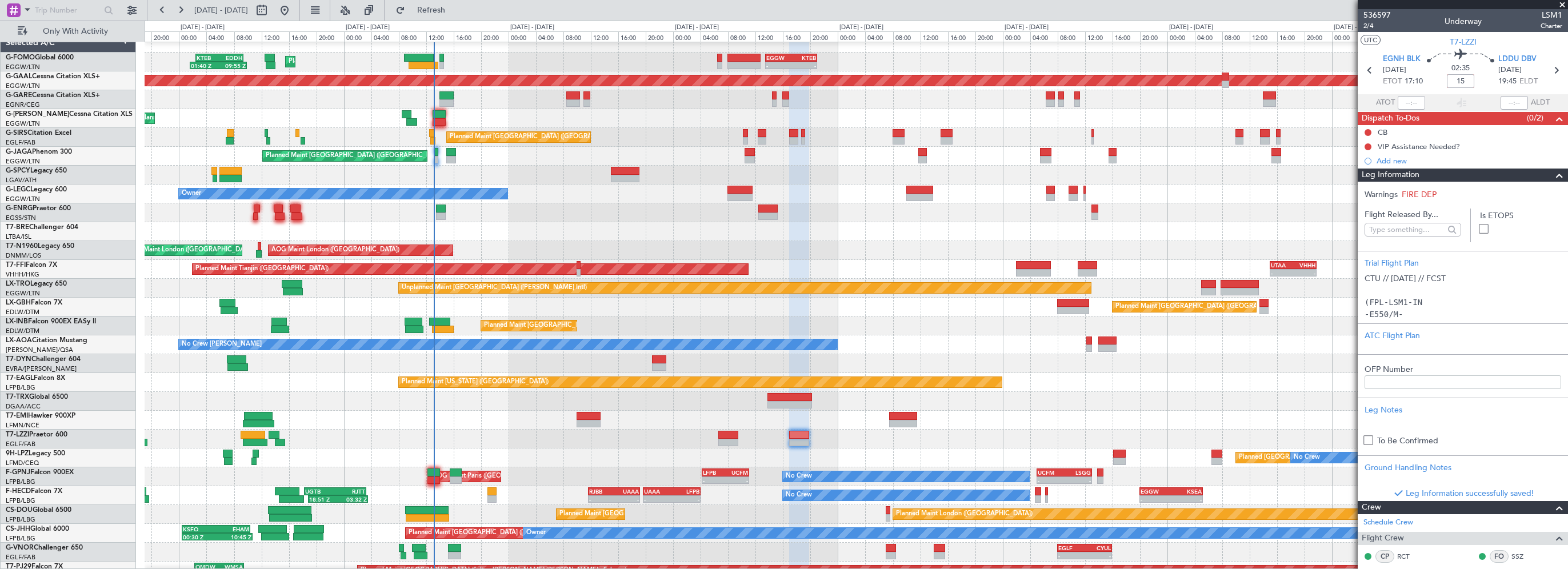
type input "+00:15"
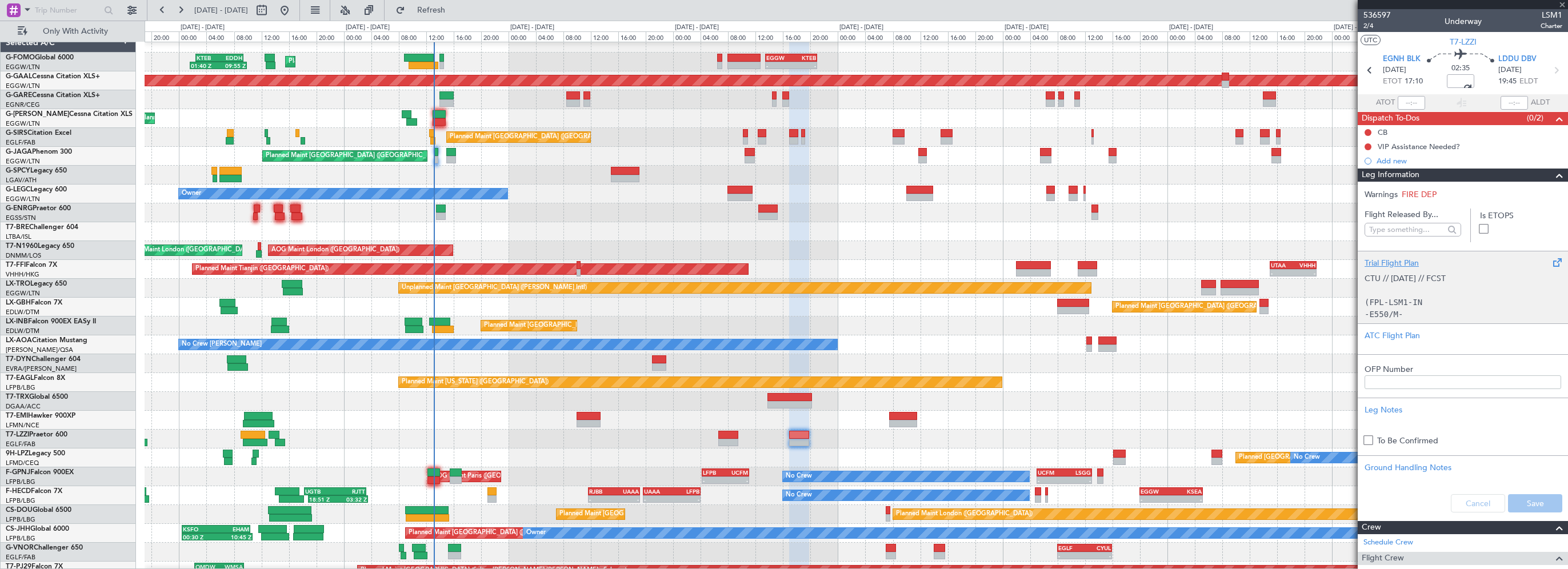
click at [1397, 262] on div "Trial Flight Plan" at bounding box center [1462, 263] width 196 height 12
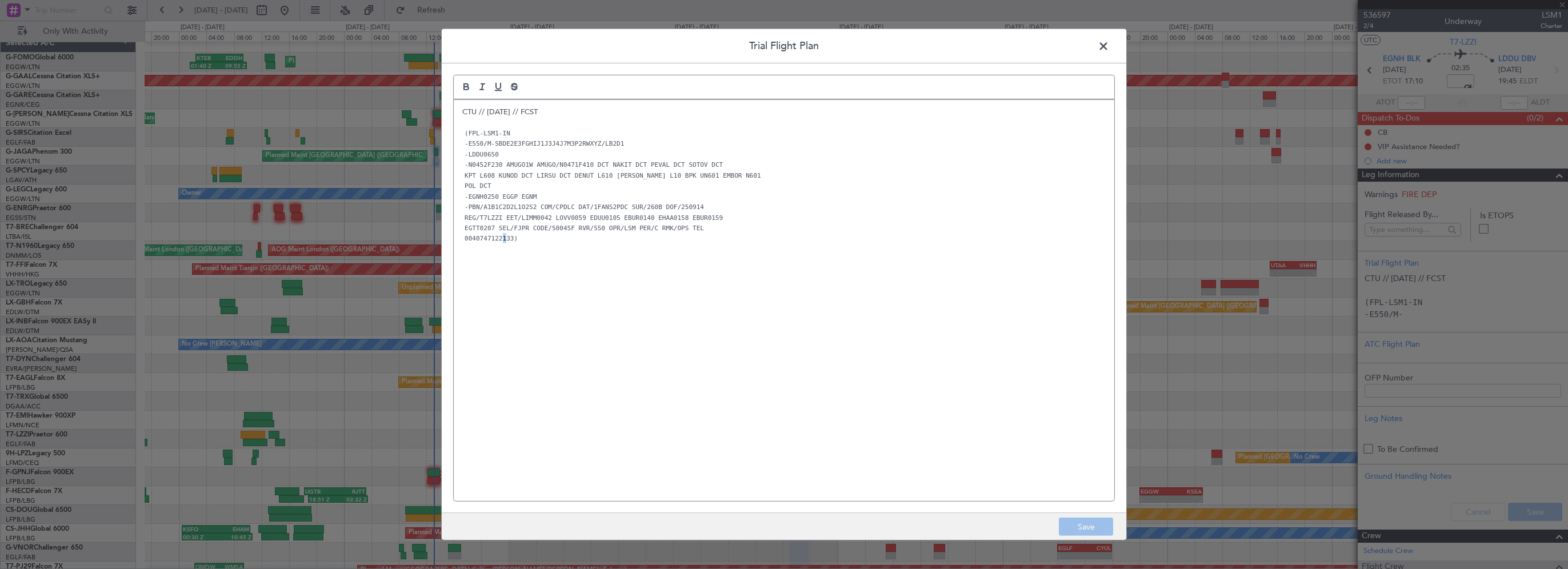
click at [500, 241] on code "0040747122133)" at bounding box center [491, 238] width 58 height 10
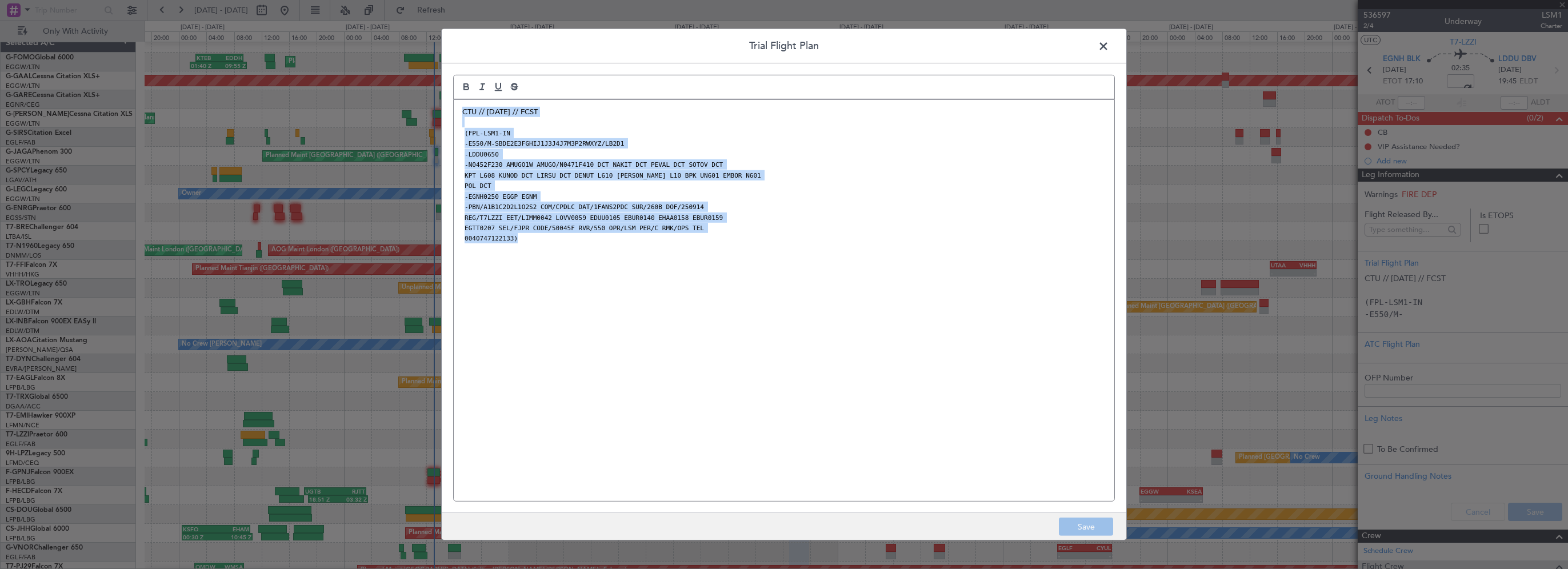
drag, startPoint x: 535, startPoint y: 237, endPoint x: 452, endPoint y: 90, distance: 168.8
click at [452, 90] on div "Trial Flight Plan CTU // 12SEP // FCST (FPL-LSM1-IN -E550/M-SBDE2E3FGHIJ1J3J4J7…" at bounding box center [784, 284] width 686 height 512
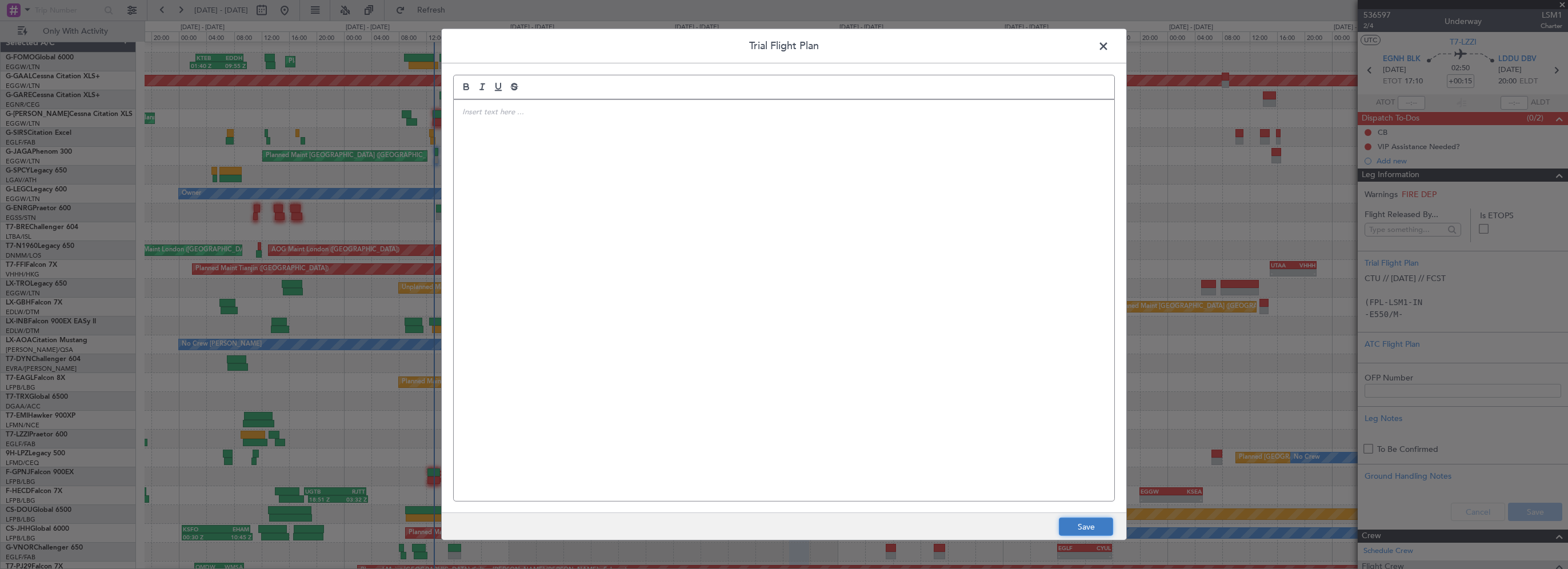
click at [1081, 525] on button "Save" at bounding box center [1086, 527] width 54 height 19
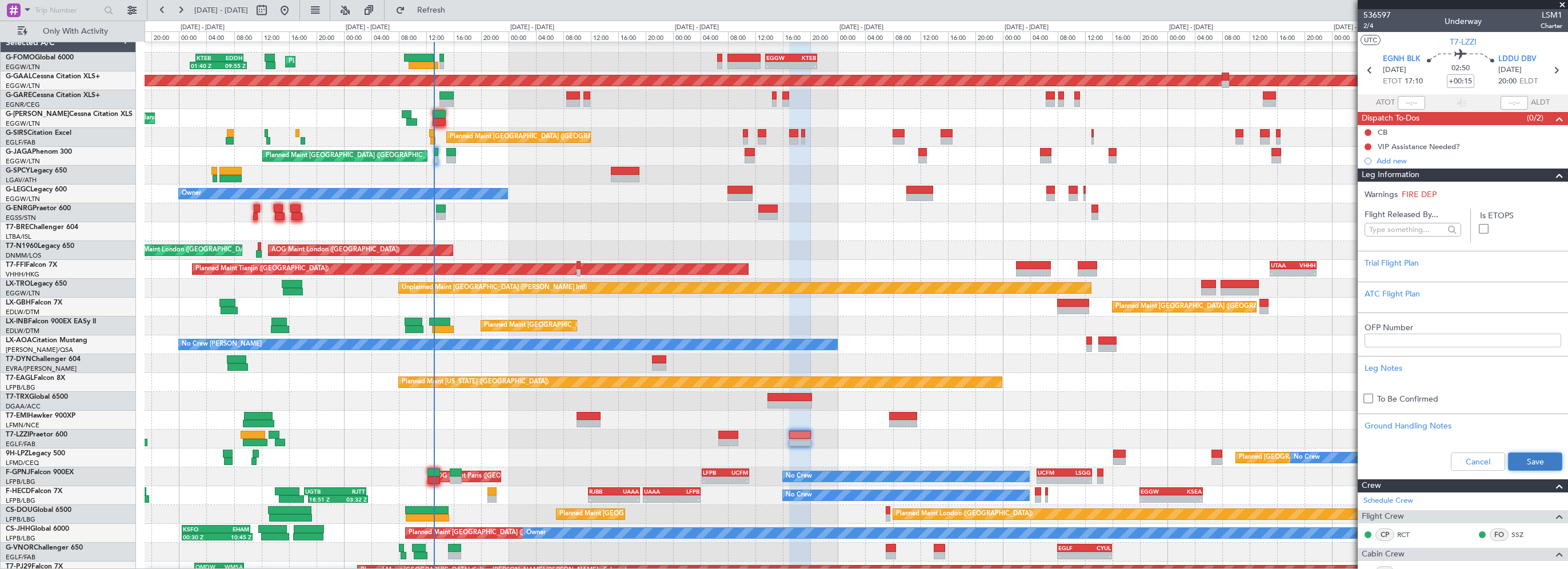
click at [1534, 462] on button "Save" at bounding box center [1535, 461] width 54 height 19
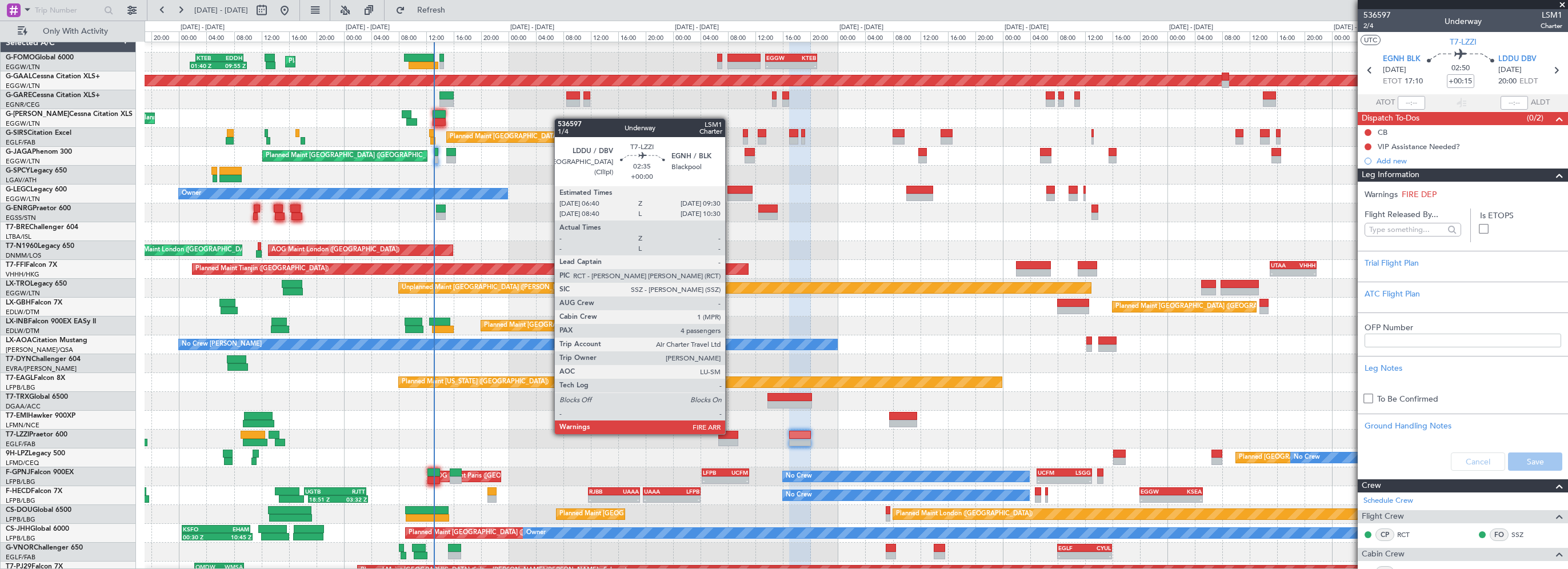
click at [729, 432] on div at bounding box center [728, 434] width 20 height 8
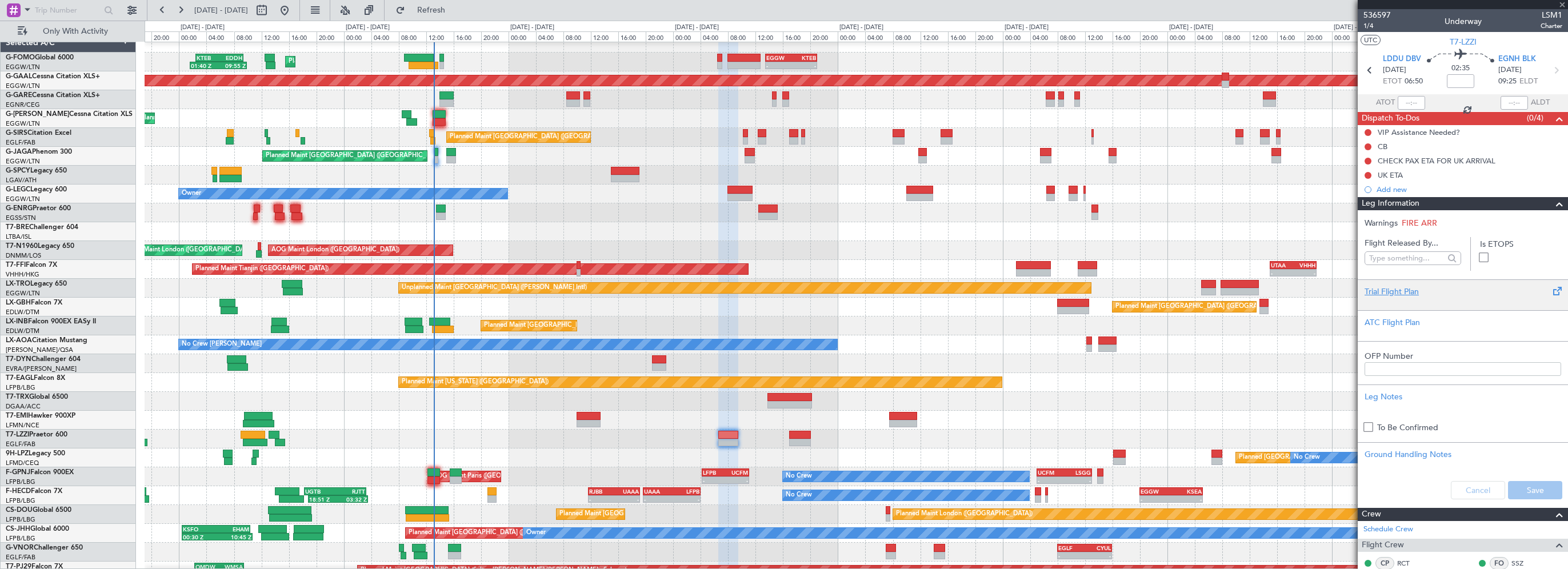
click at [1385, 291] on div "Trial Flight Plan" at bounding box center [1462, 291] width 196 height 12
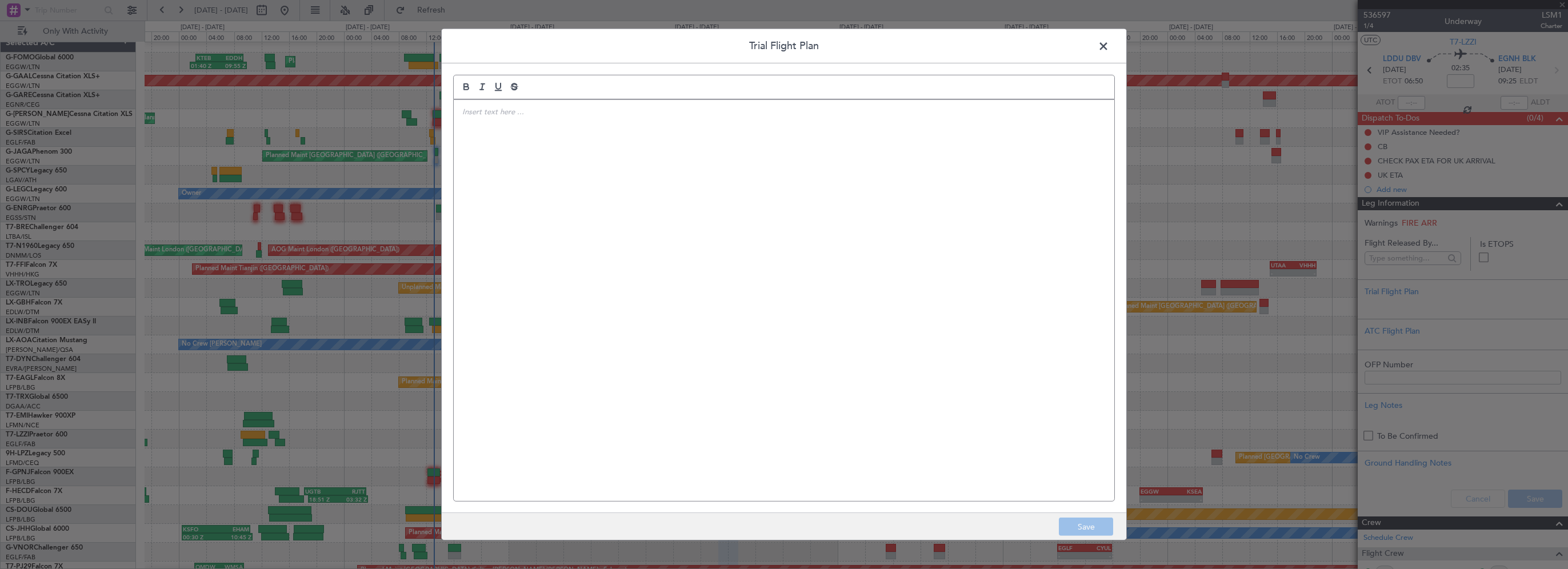
click at [561, 201] on div at bounding box center [784, 300] width 661 height 401
click at [609, 203] on div at bounding box center [784, 300] width 661 height 401
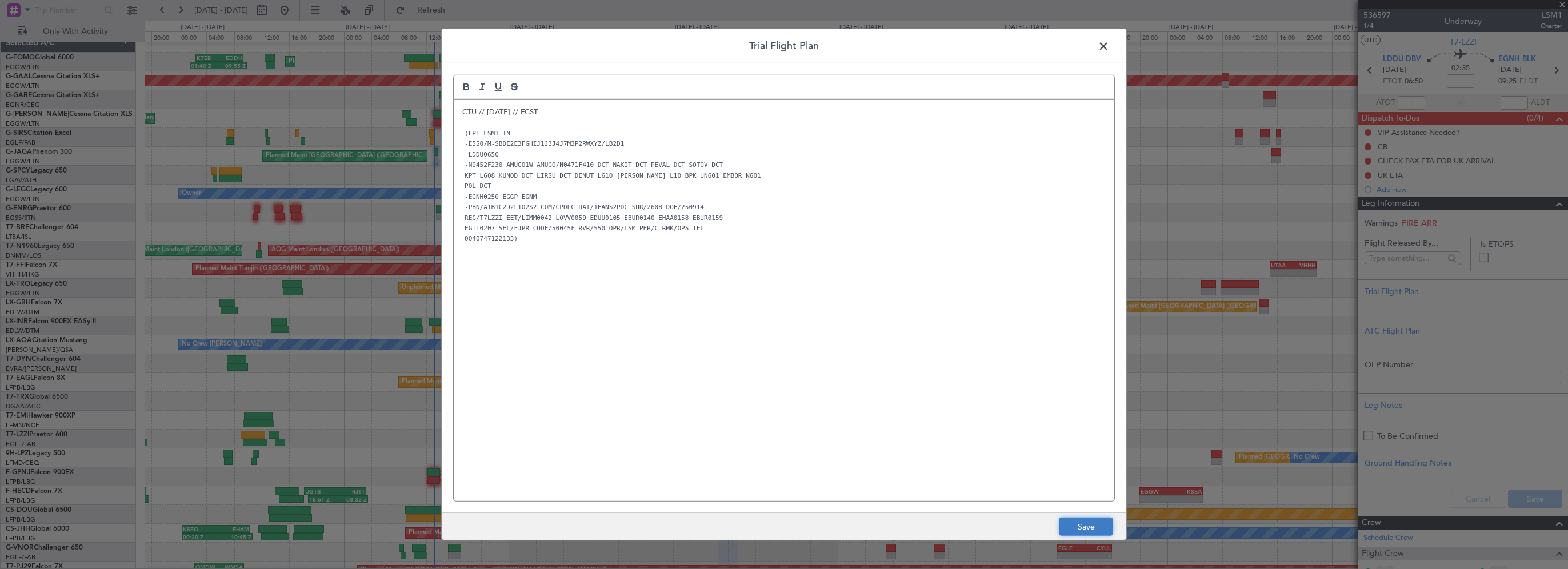
click at [1093, 524] on button "Save" at bounding box center [1086, 527] width 54 height 19
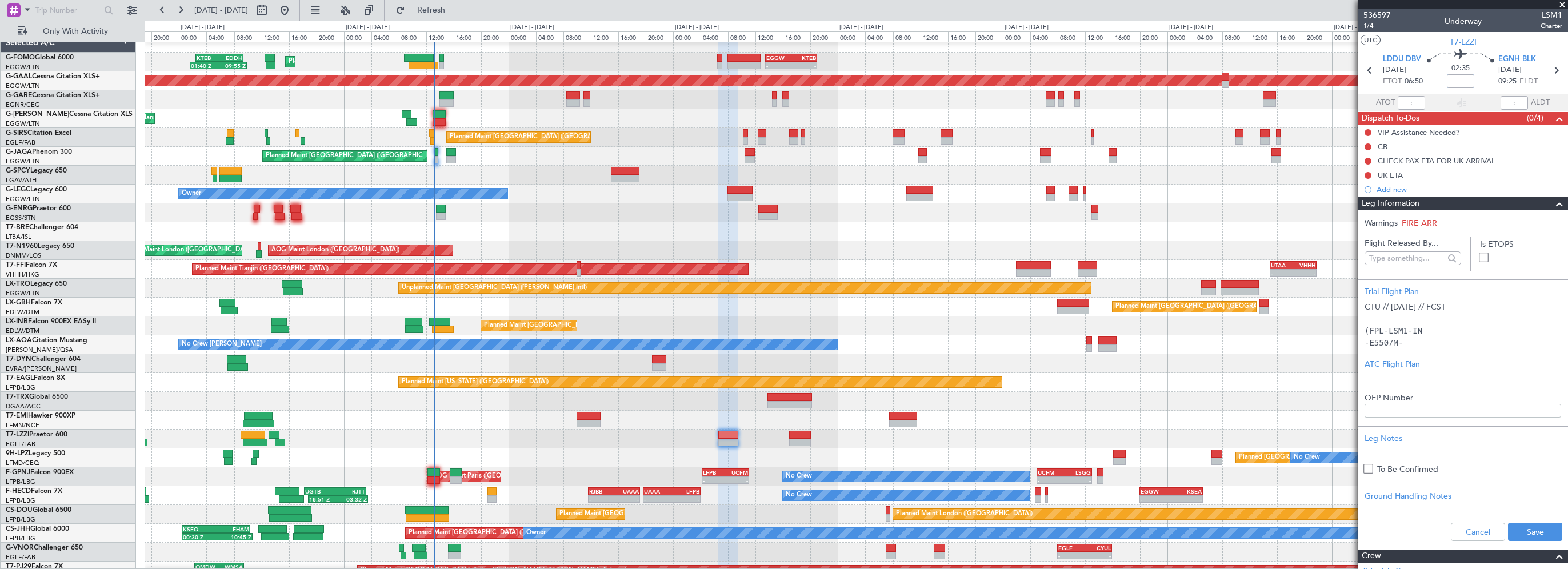
drag, startPoint x: 1461, startPoint y: 81, endPoint x: 1472, endPoint y: 73, distance: 13.6
click at [1461, 81] on input at bounding box center [1460, 81] width 27 height 14
click at [1527, 531] on button "Save" at bounding box center [1535, 532] width 54 height 19
type input "+00:15"
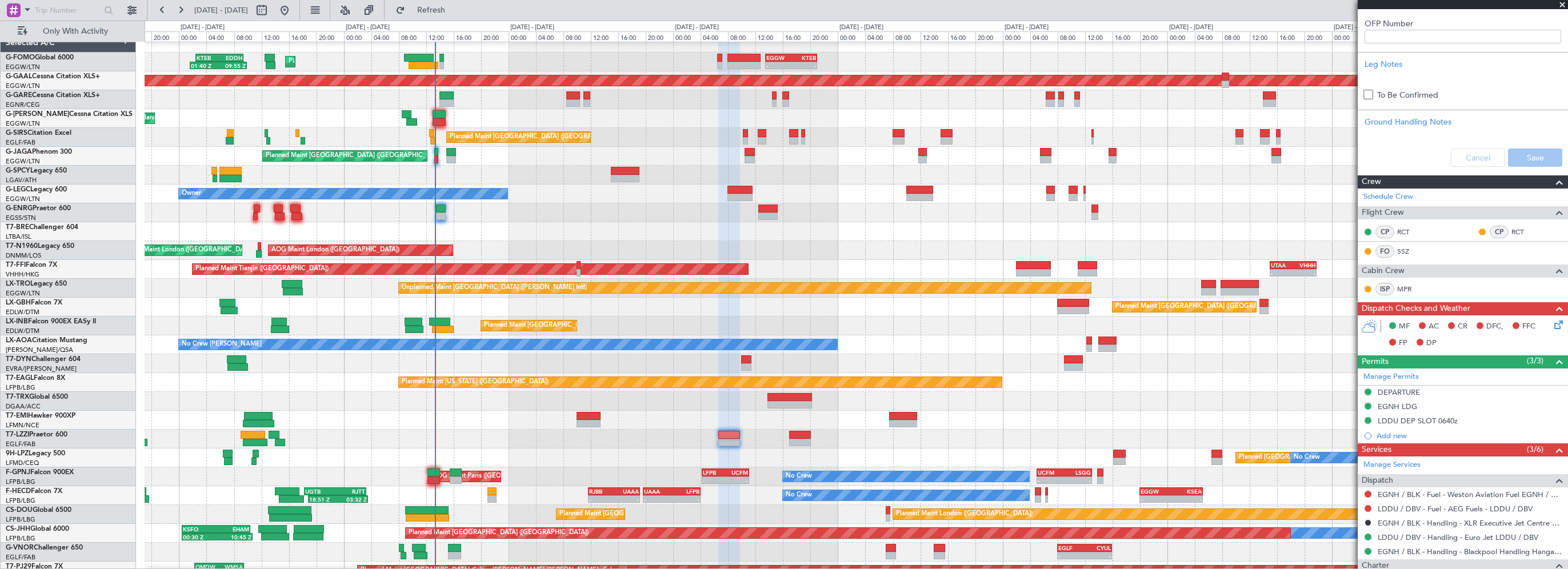
scroll to position [195, 0]
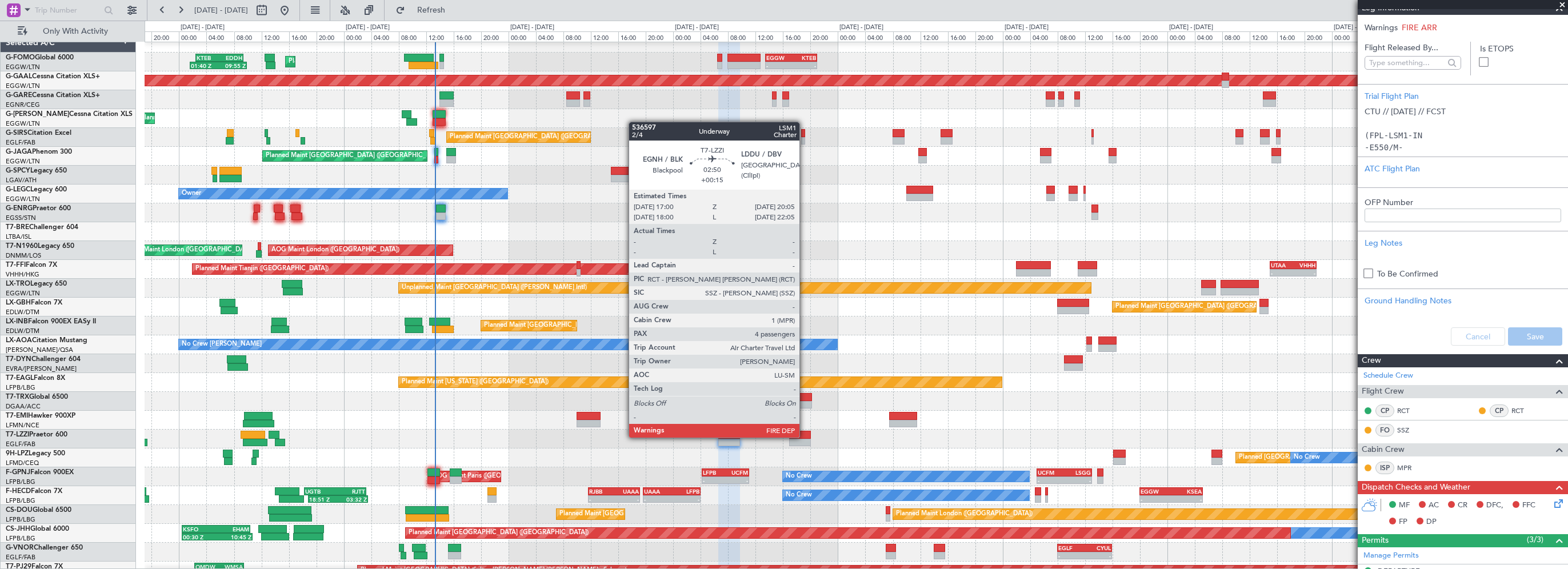
click at [805, 436] on div at bounding box center [800, 434] width 22 height 8
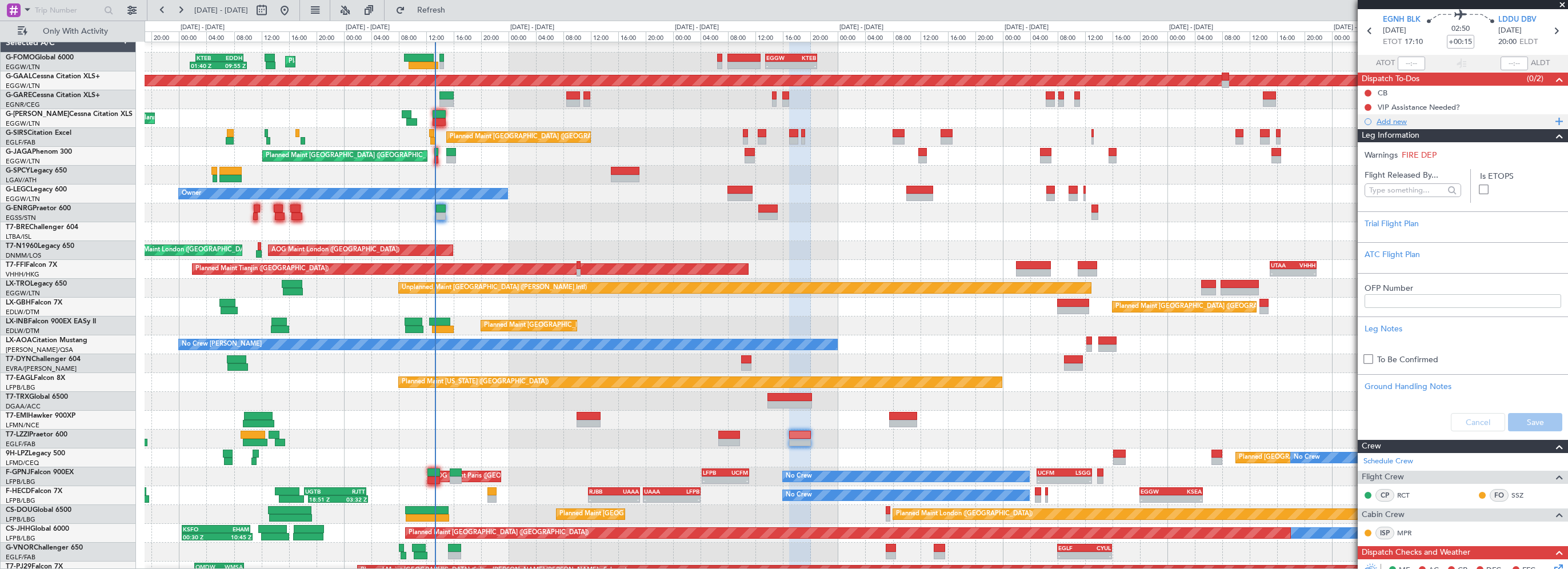
scroll to position [0, 0]
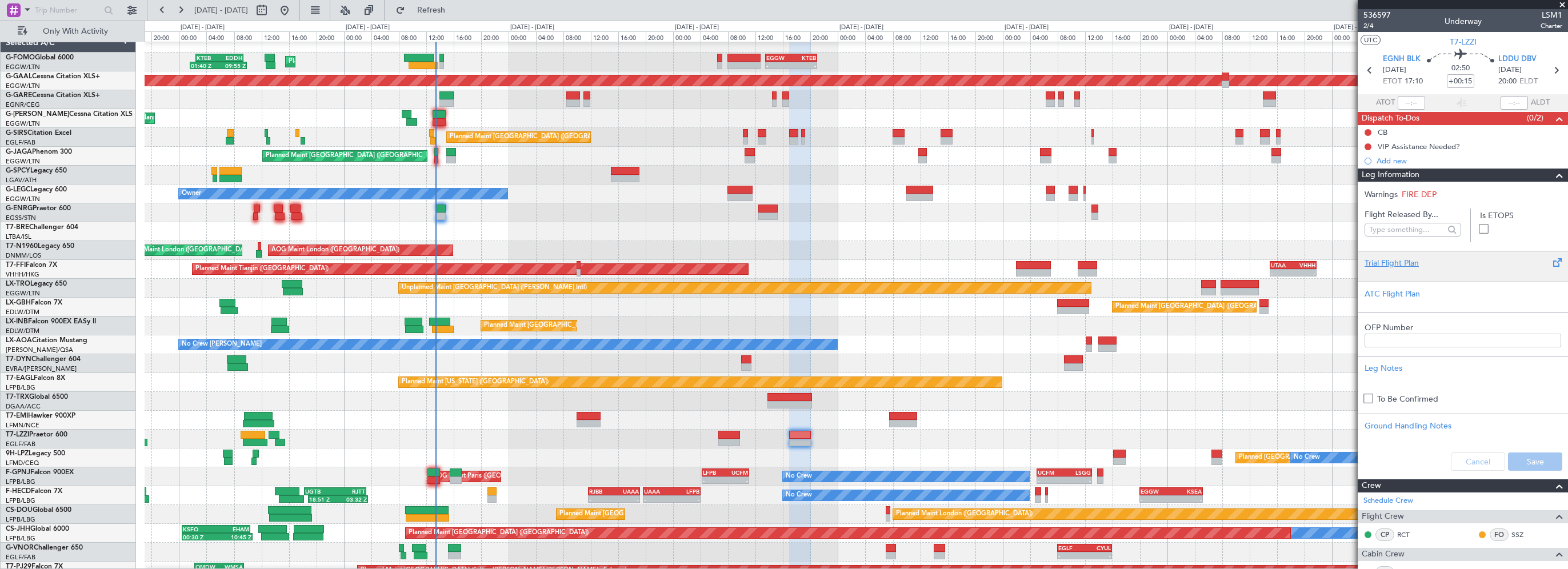
click at [1385, 262] on div "Trial Flight Plan" at bounding box center [1462, 263] width 196 height 12
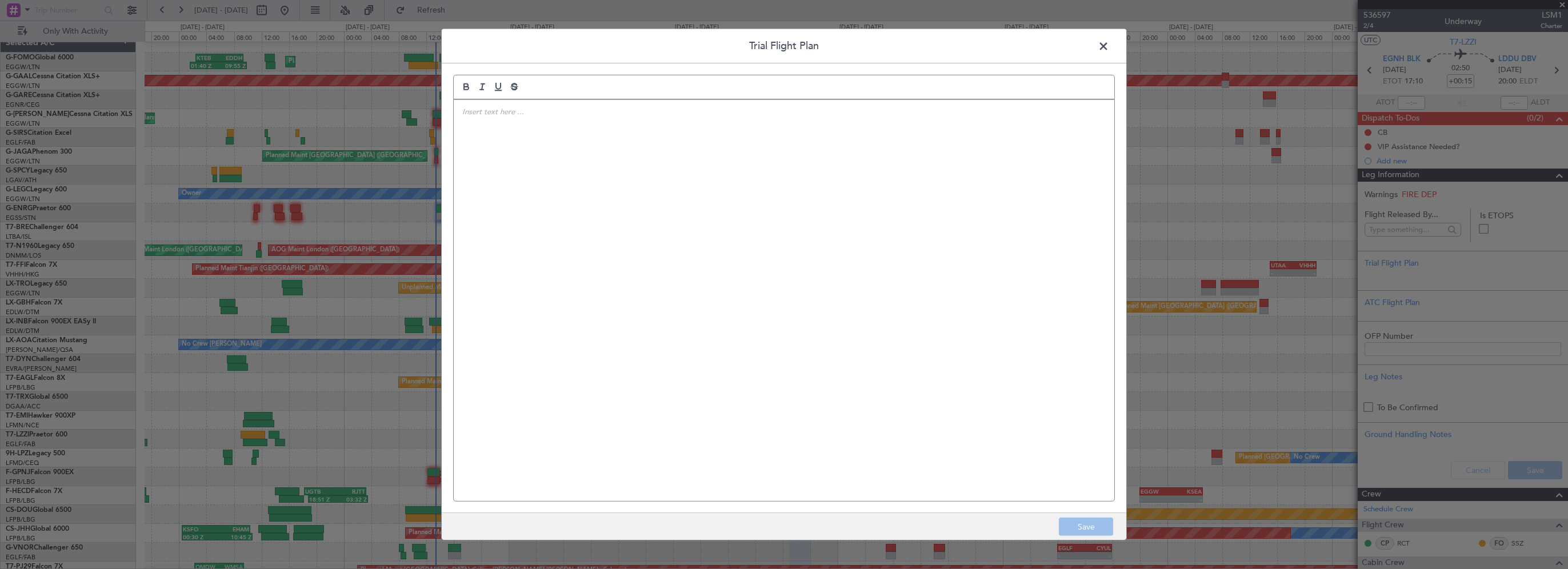
click at [804, 214] on div at bounding box center [784, 300] width 661 height 401
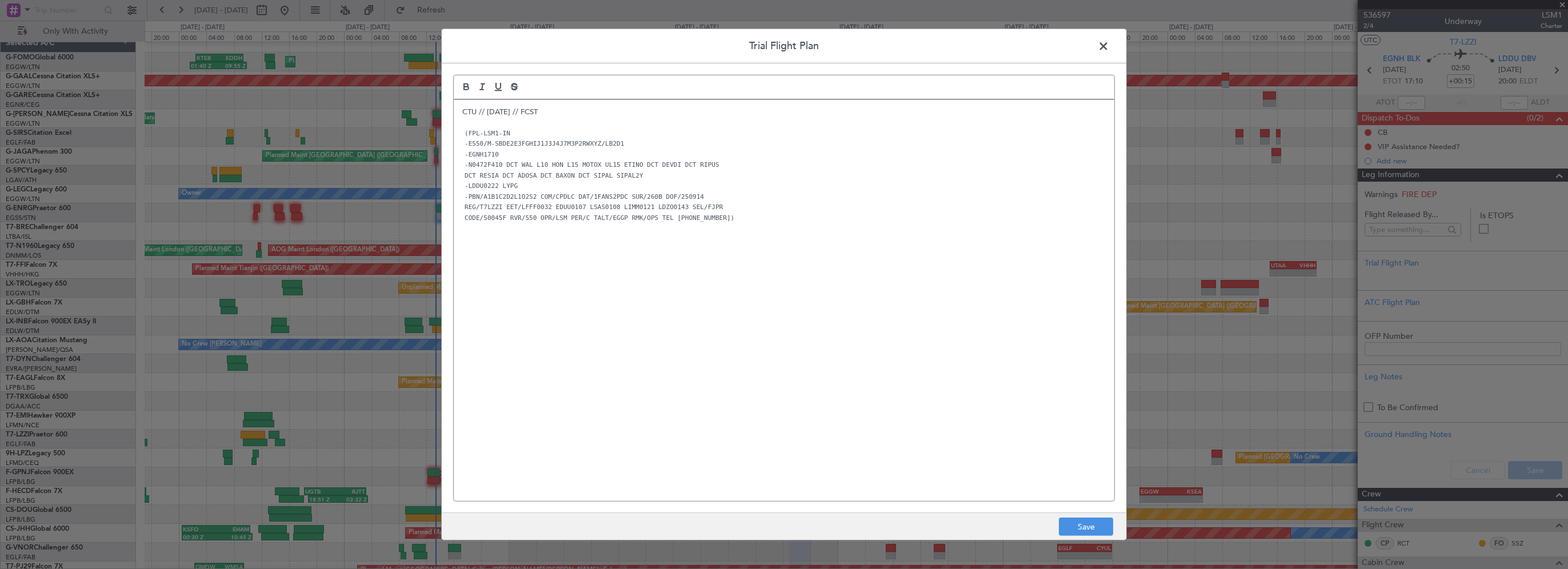
click at [656, 287] on div "CTU // 12SEP // FCST (FPL-LSM1-IN -E550/M-SBDE2E3FGHIJ1J3J4J7M3P2RWXYZ/LB2D1 -E…" at bounding box center [784, 300] width 661 height 401
click at [1086, 529] on button "Save" at bounding box center [1086, 527] width 54 height 19
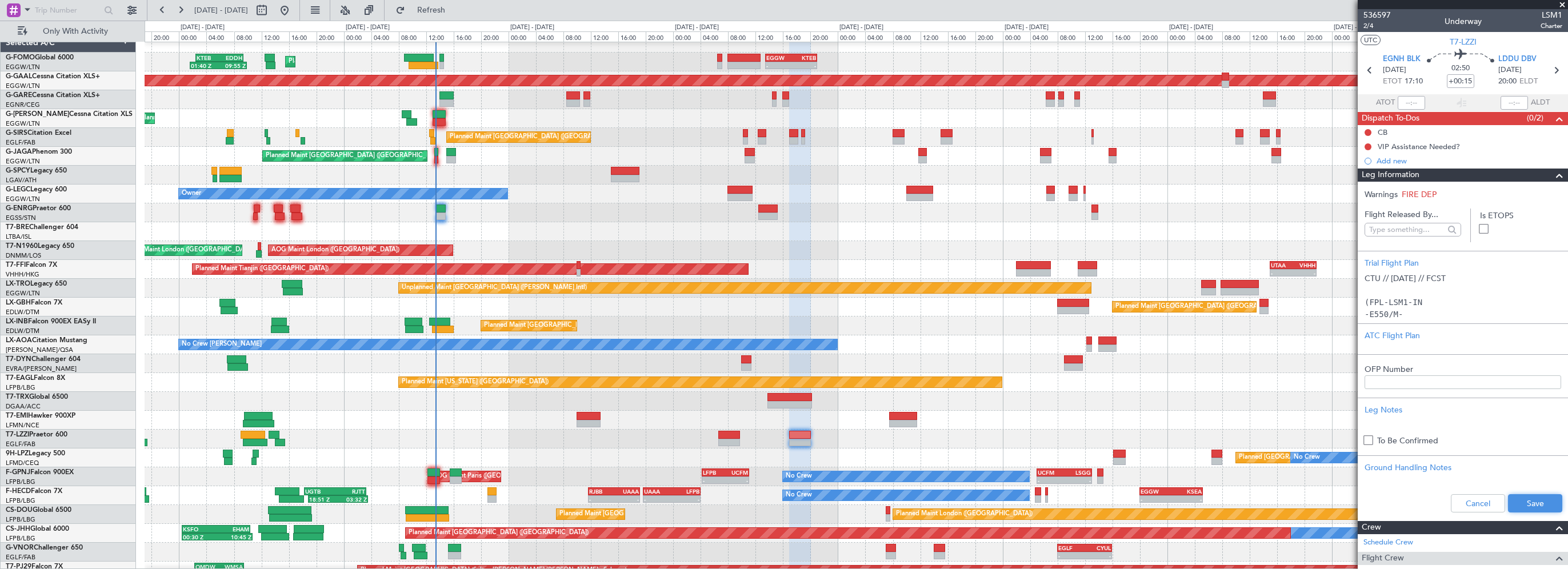
click at [1514, 501] on button "Save" at bounding box center [1535, 503] width 54 height 19
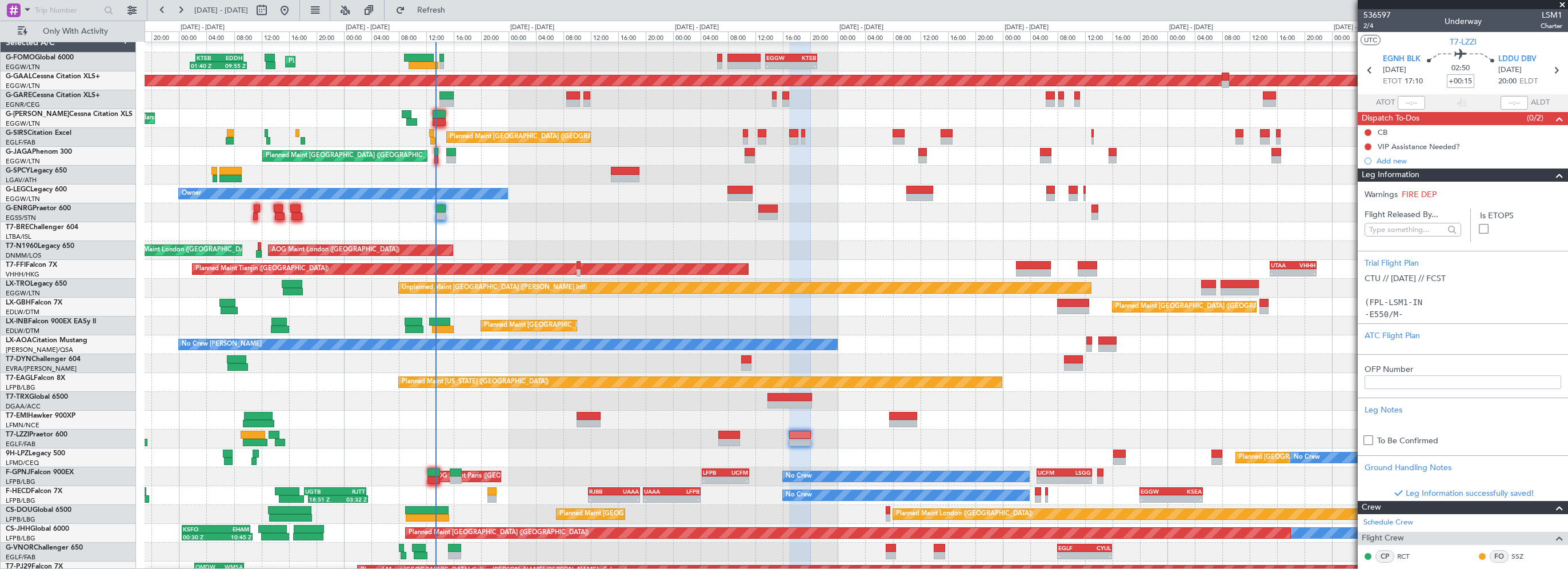
click at [1458, 81] on input "+00:15" at bounding box center [1460, 81] width 27 height 14
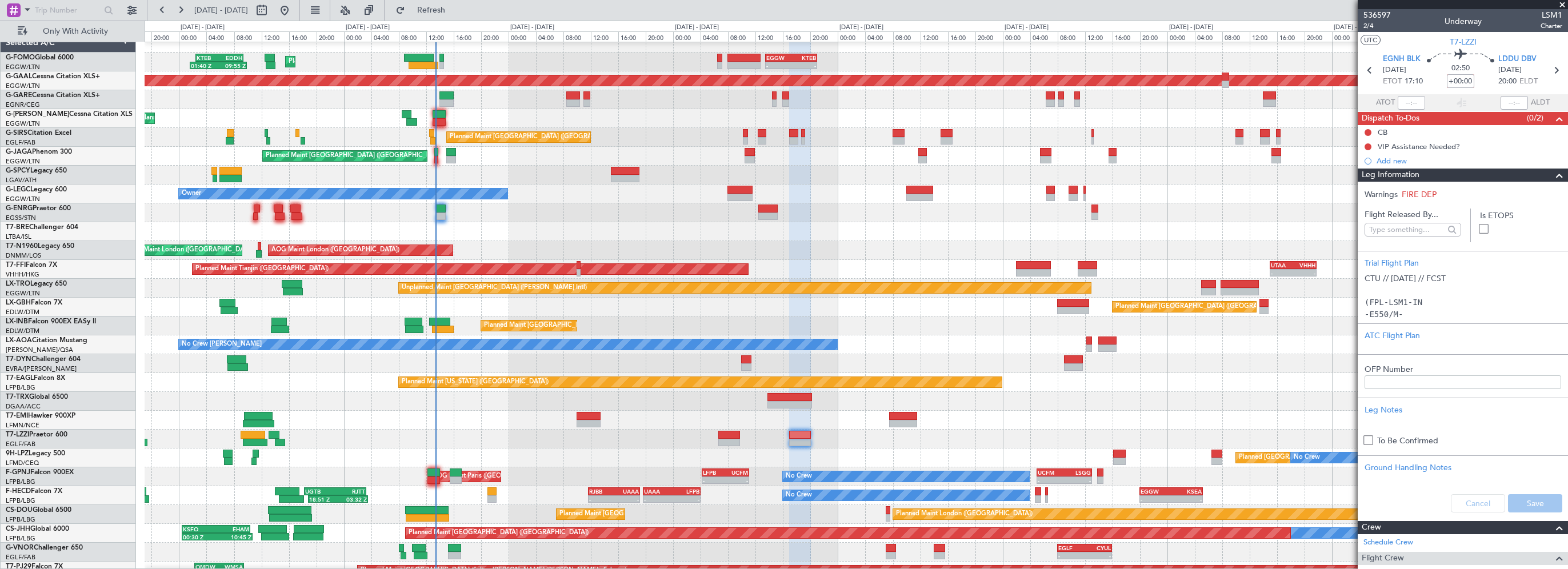
type input "+00:00"
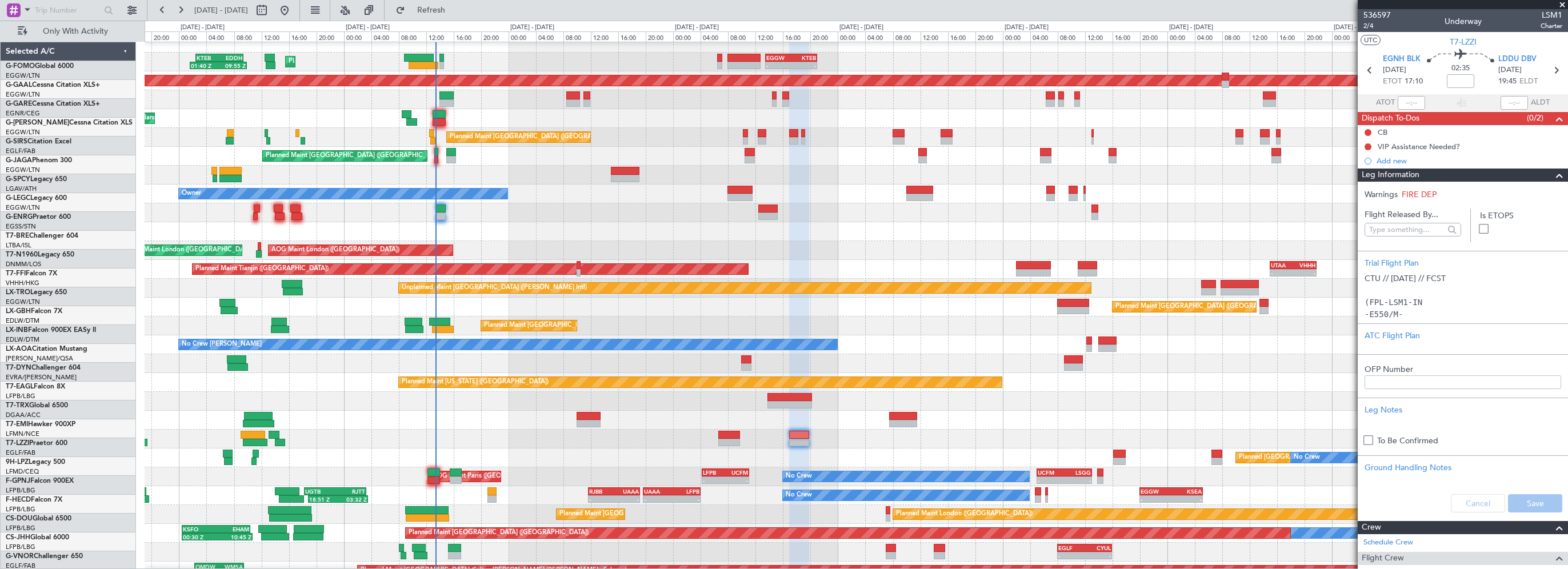
scroll to position [9, 0]
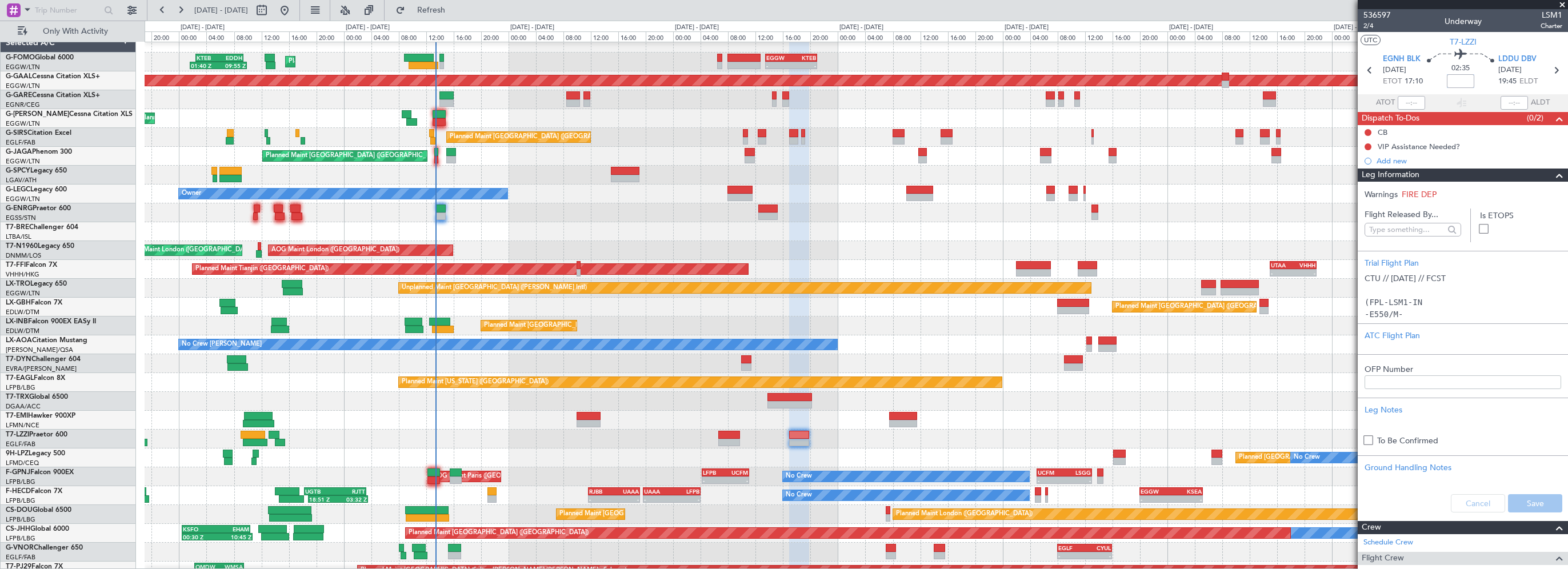
drag, startPoint x: 1450, startPoint y: 81, endPoint x: 1555, endPoint y: 85, distance: 105.1
click at [1451, 81] on input at bounding box center [1460, 81] width 27 height 14
click at [1553, 177] on span at bounding box center [1559, 175] width 14 height 14
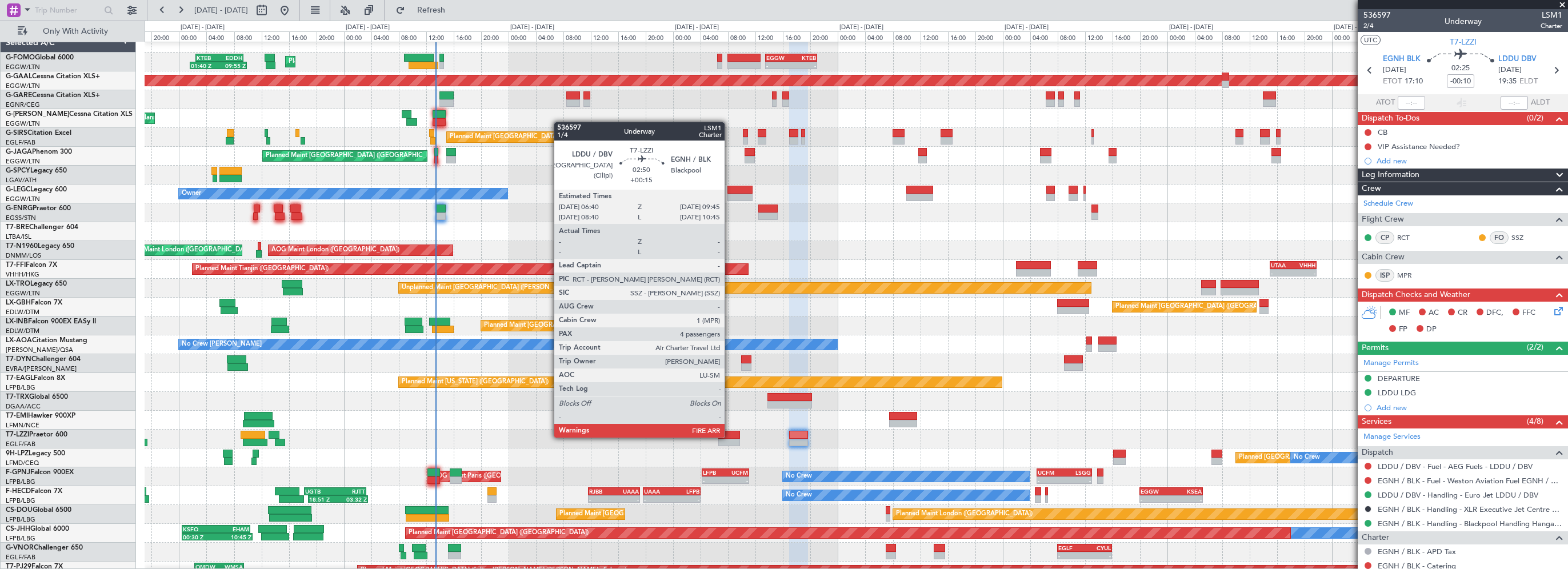
click at [729, 436] on div at bounding box center [729, 434] width 22 height 8
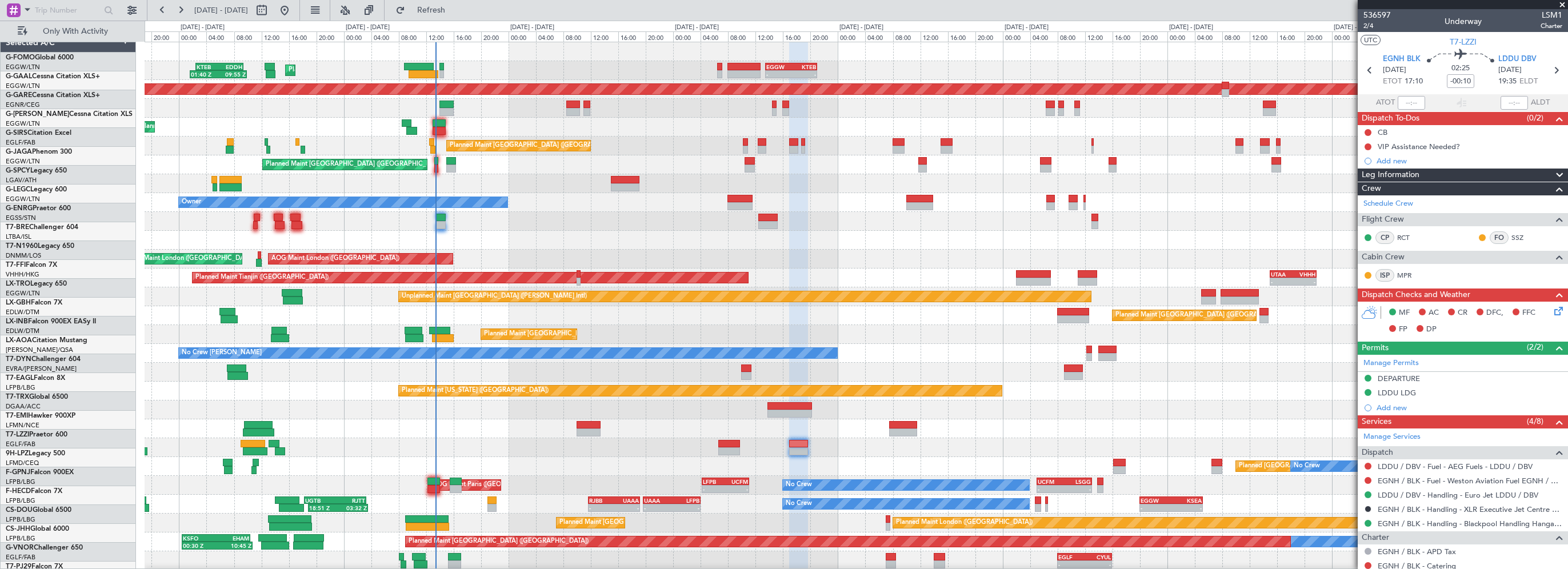
scroll to position [0, 0]
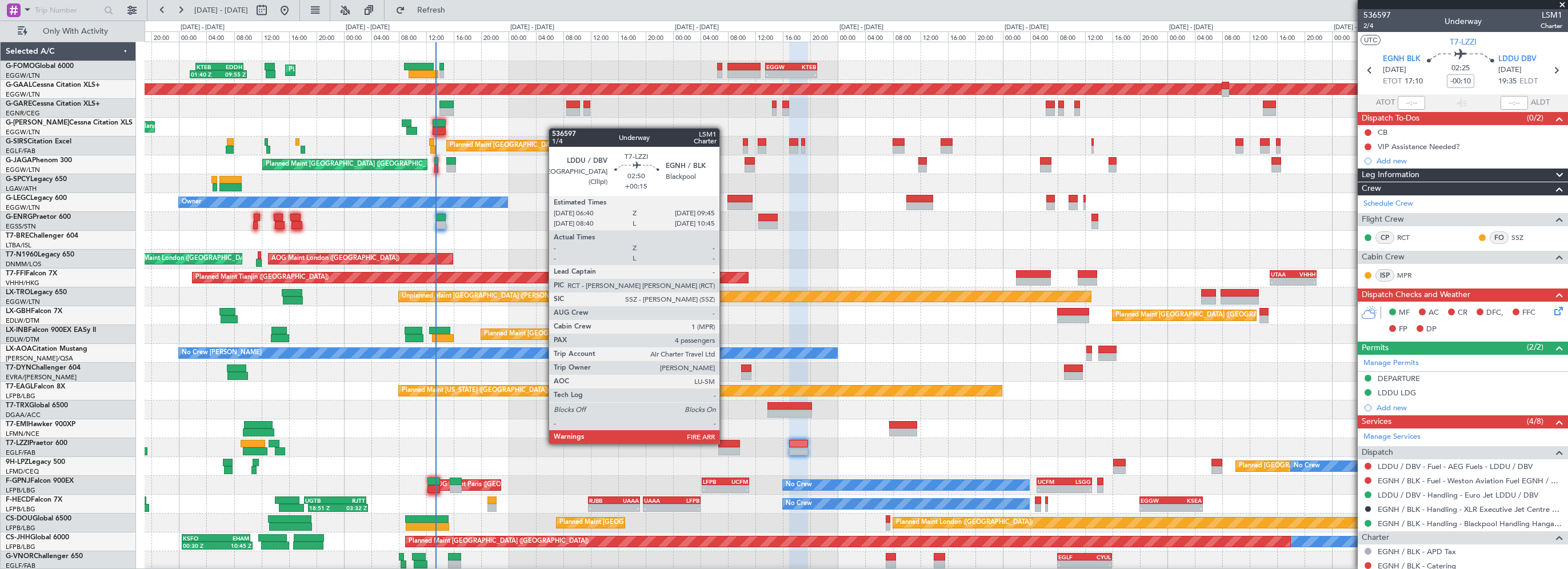
click at [725, 443] on div at bounding box center [729, 443] width 22 height 8
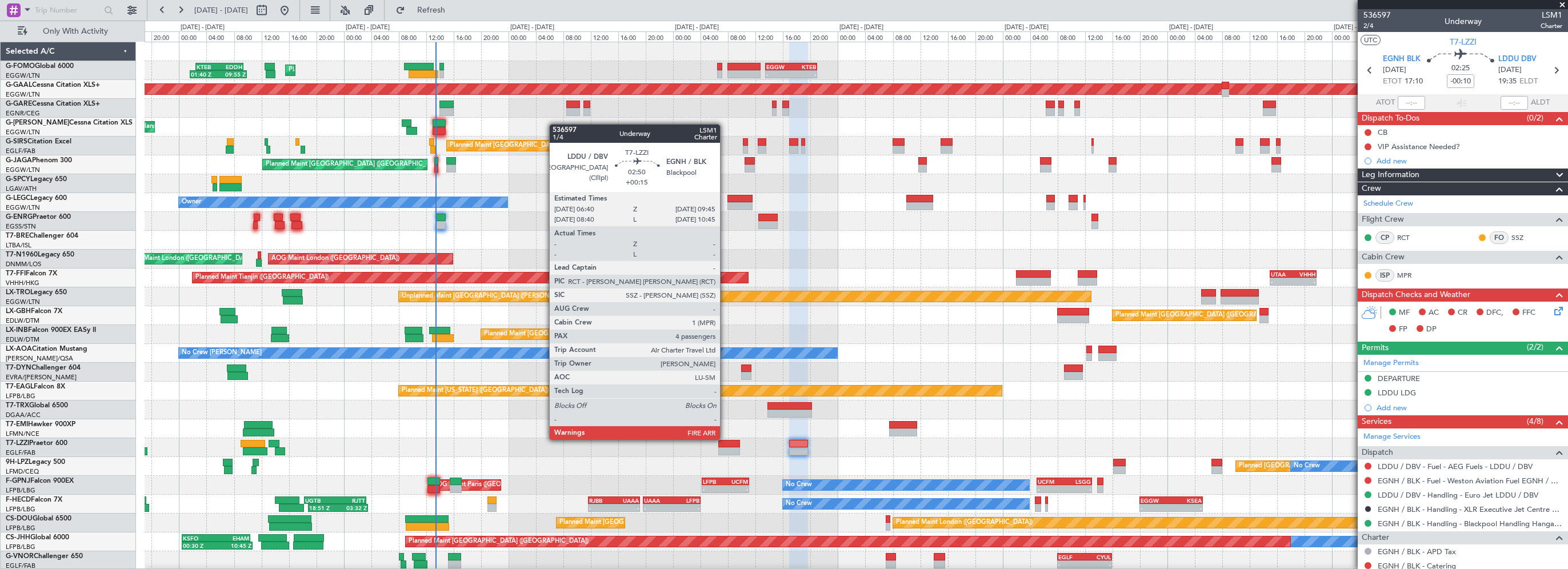
click at [727, 439] on div "Owner" at bounding box center [856, 447] width 1423 height 19
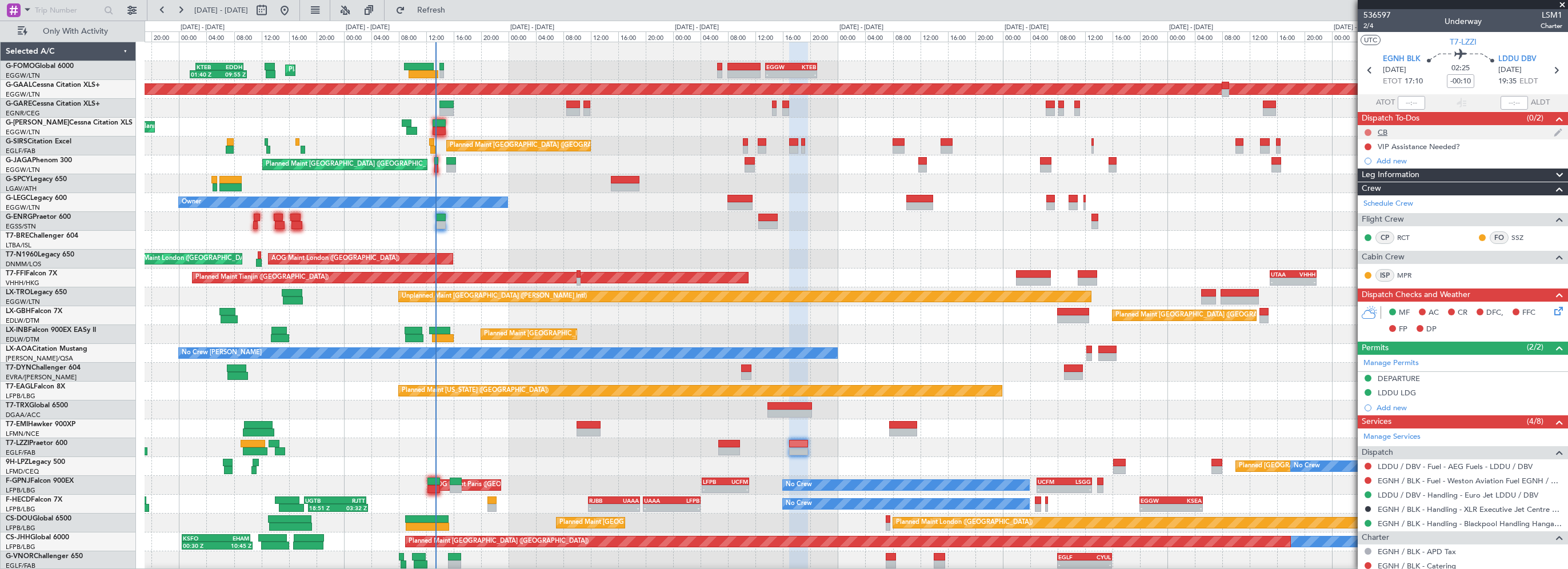
click at [1370, 132] on button at bounding box center [1368, 132] width 7 height 7
click at [1367, 183] on span "Completed" at bounding box center [1373, 182] width 38 height 11
click at [1557, 311] on div "MF AC CR DFC, FFC FP DP" at bounding box center [1463, 321] width 210 height 40
click at [1552, 313] on icon at bounding box center [1557, 309] width 9 height 9
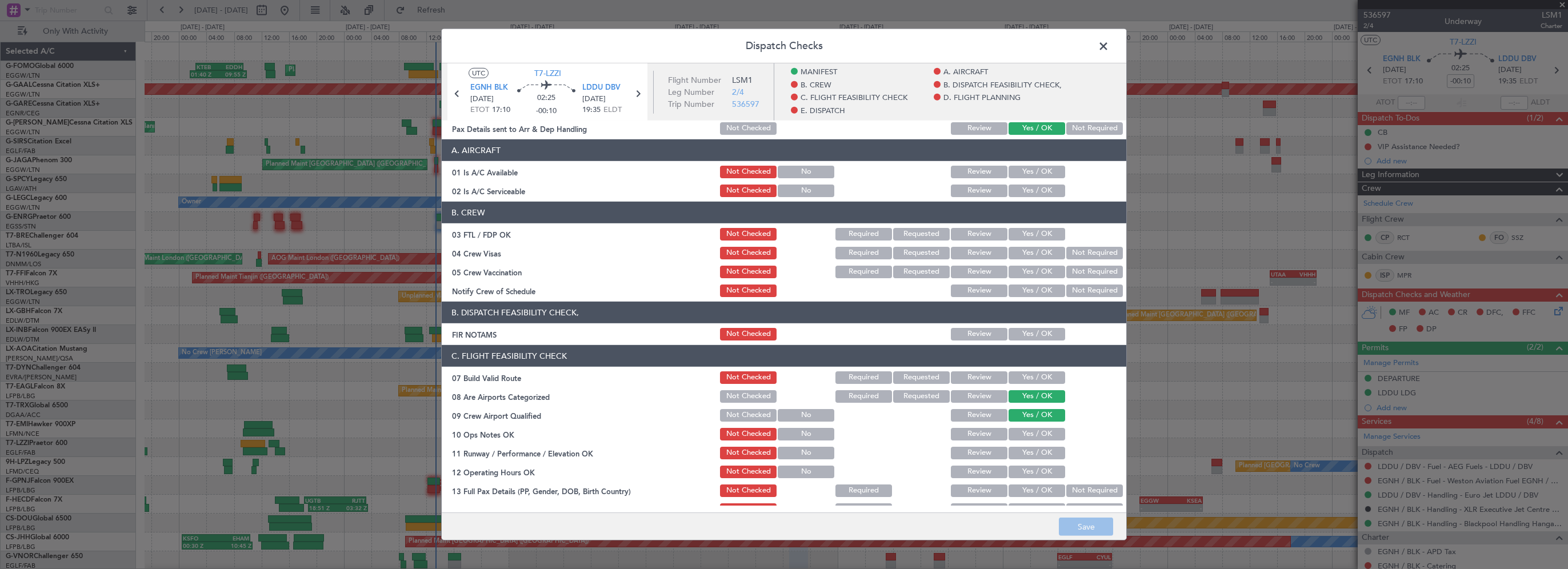
scroll to position [57, 0]
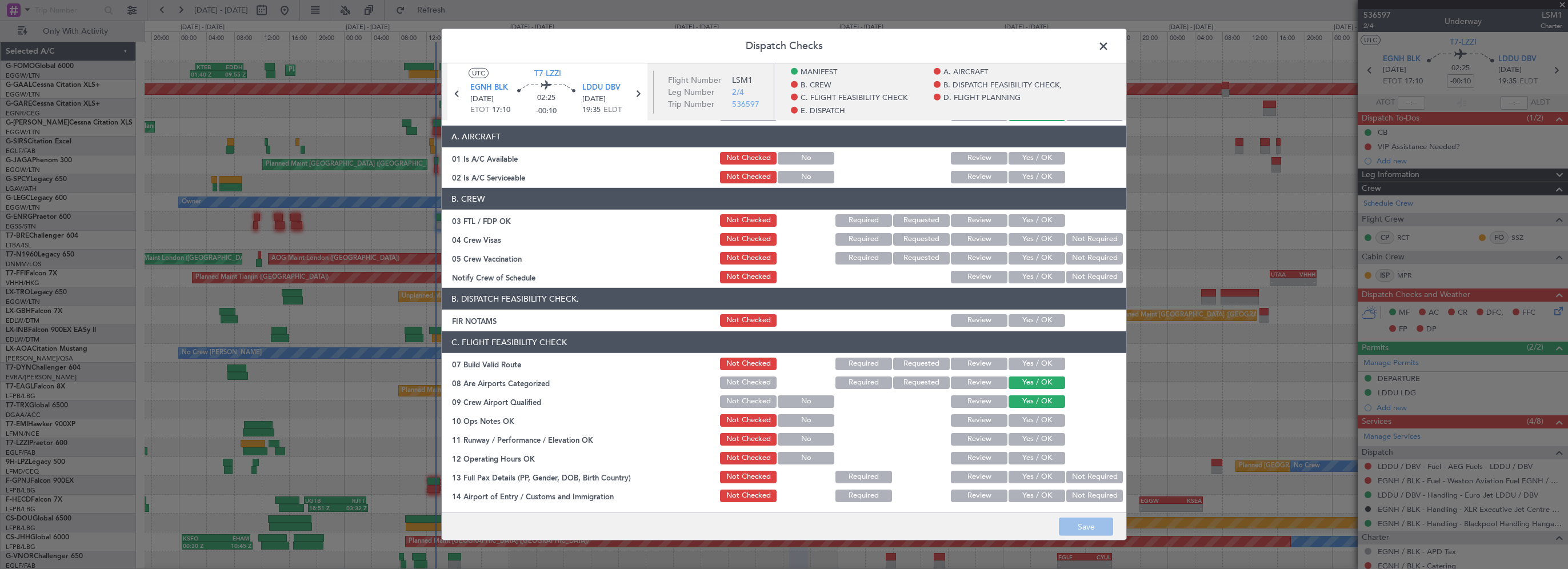
click at [1042, 159] on button "Yes / OK" at bounding box center [1037, 158] width 57 height 13
click at [1035, 182] on div "Yes / OK" at bounding box center [1035, 177] width 58 height 16
click at [1036, 179] on button "Yes / OK" at bounding box center [1037, 176] width 57 height 13
click at [1042, 326] on button "Yes / OK" at bounding box center [1037, 320] width 57 height 13
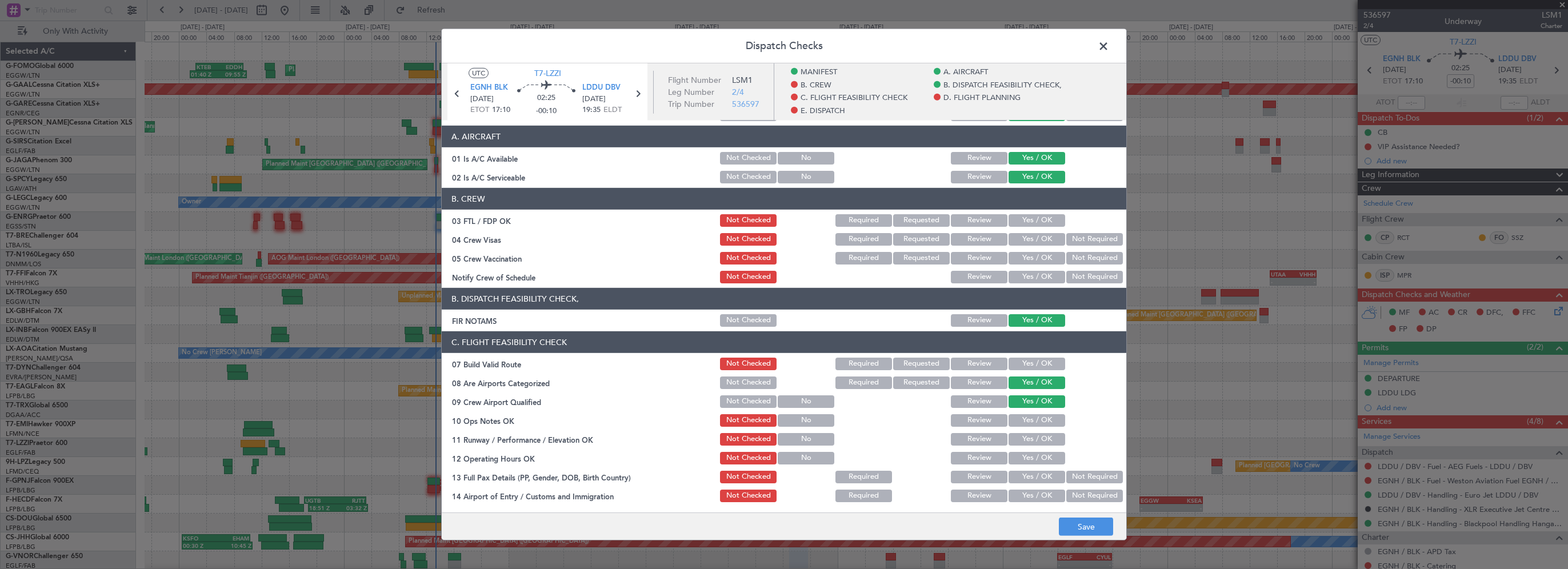
click at [1037, 363] on button "Yes / OK" at bounding box center [1037, 363] width 57 height 13
click at [1031, 422] on button "Yes / OK" at bounding box center [1037, 420] width 57 height 13
click at [1031, 439] on button "Yes / OK" at bounding box center [1037, 439] width 57 height 13
drag, startPoint x: 1030, startPoint y: 457, endPoint x: 1028, endPoint y: 467, distance: 10.2
click at [1030, 457] on button "Yes / OK" at bounding box center [1037, 457] width 57 height 13
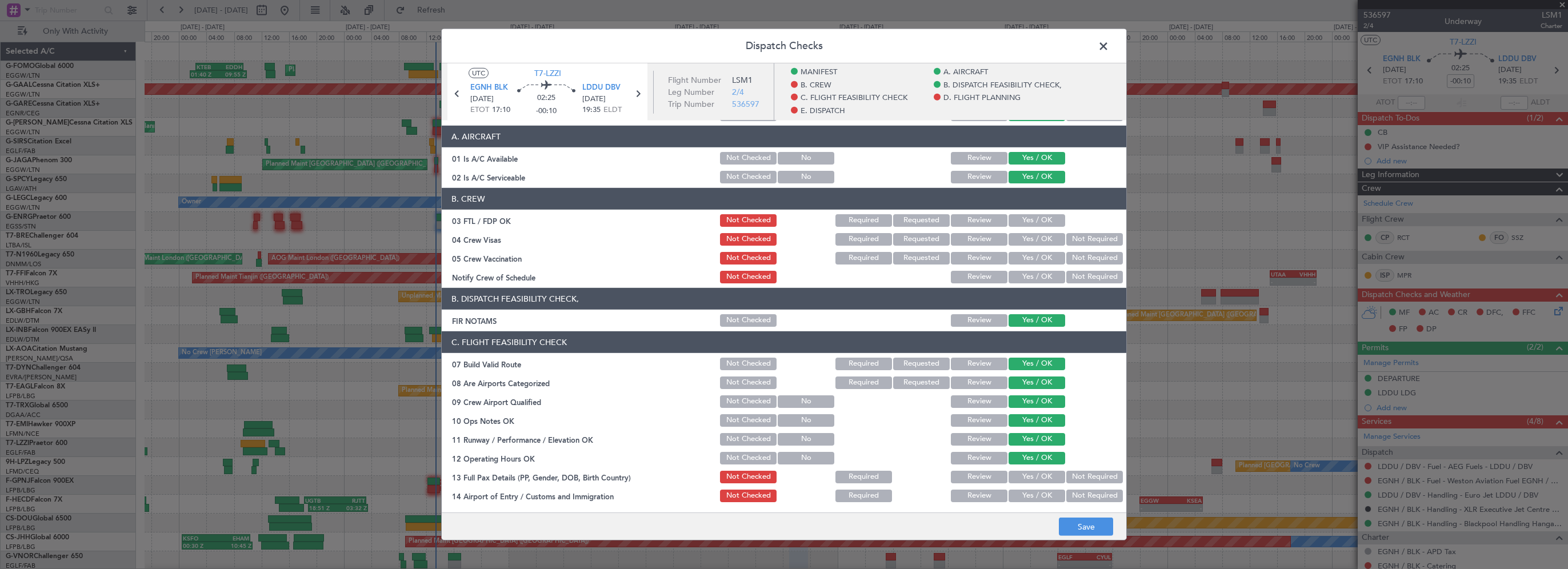
click at [1028, 471] on button "Yes / OK" at bounding box center [1037, 476] width 57 height 13
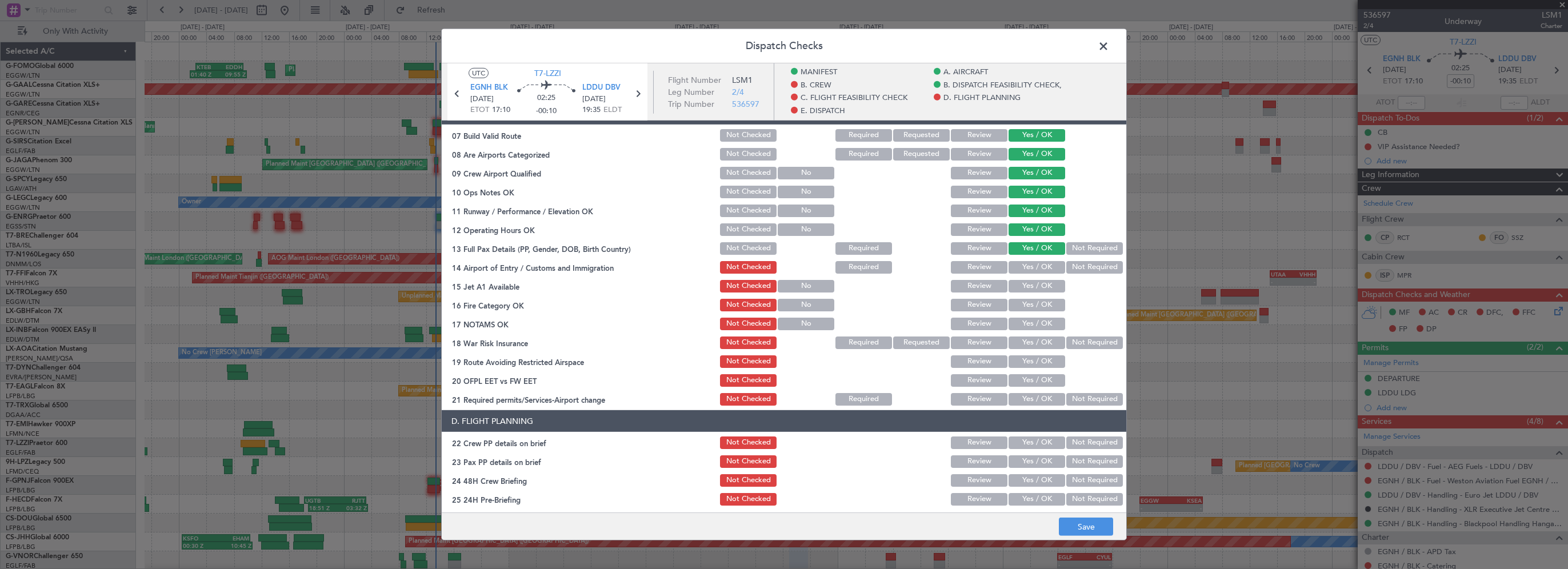
drag, startPoint x: 1020, startPoint y: 262, endPoint x: 1020, endPoint y: 274, distance: 12.0
click at [1020, 262] on button "Yes / OK" at bounding box center [1037, 267] width 57 height 13
click at [1022, 278] on section "C. FLIGHT FEASIBILITY CHECK 07 Build Valid Route Not Checked Required Requested…" at bounding box center [784, 255] width 684 height 305
click at [1023, 290] on button "Yes / OK" at bounding box center [1037, 285] width 57 height 13
click at [1033, 309] on button "Yes / OK" at bounding box center [1037, 305] width 57 height 13
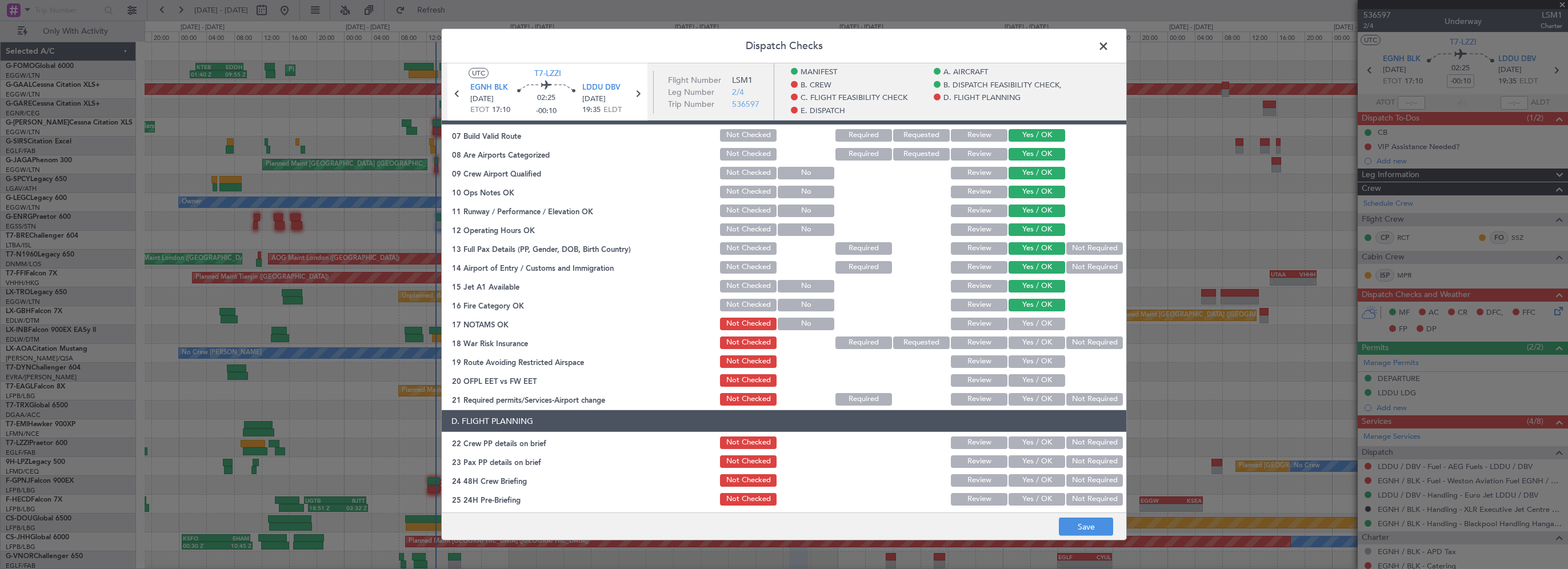
click at [1038, 324] on button "Yes / OK" at bounding box center [1037, 323] width 57 height 13
drag, startPoint x: 1077, startPoint y: 344, endPoint x: 1040, endPoint y: 355, distance: 38.6
click at [1077, 344] on button "Not Required" at bounding box center [1094, 342] width 57 height 13
click at [1040, 356] on button "Yes / OK" at bounding box center [1037, 361] width 57 height 13
click at [1037, 384] on button "Yes / OK" at bounding box center [1037, 380] width 57 height 13
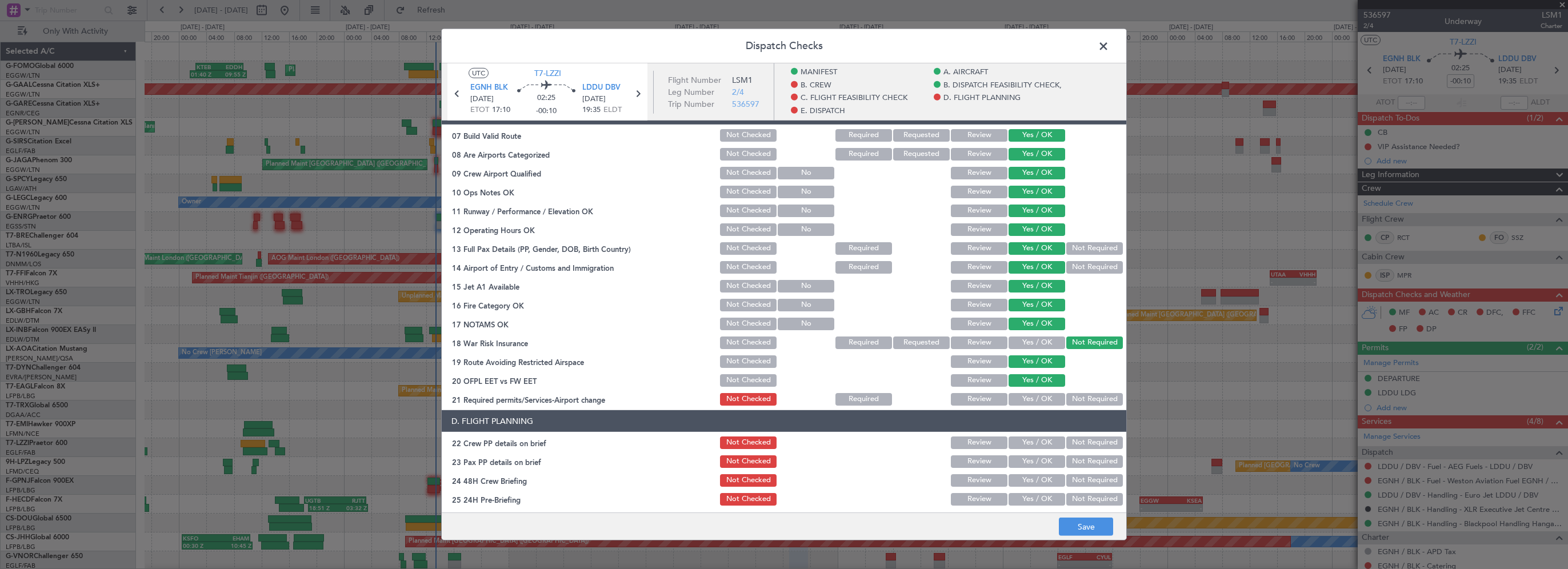
drag, startPoint x: 1039, startPoint y: 398, endPoint x: 1050, endPoint y: 371, distance: 29.2
click at [1040, 398] on button "Yes / OK" at bounding box center [1037, 398] width 57 height 13
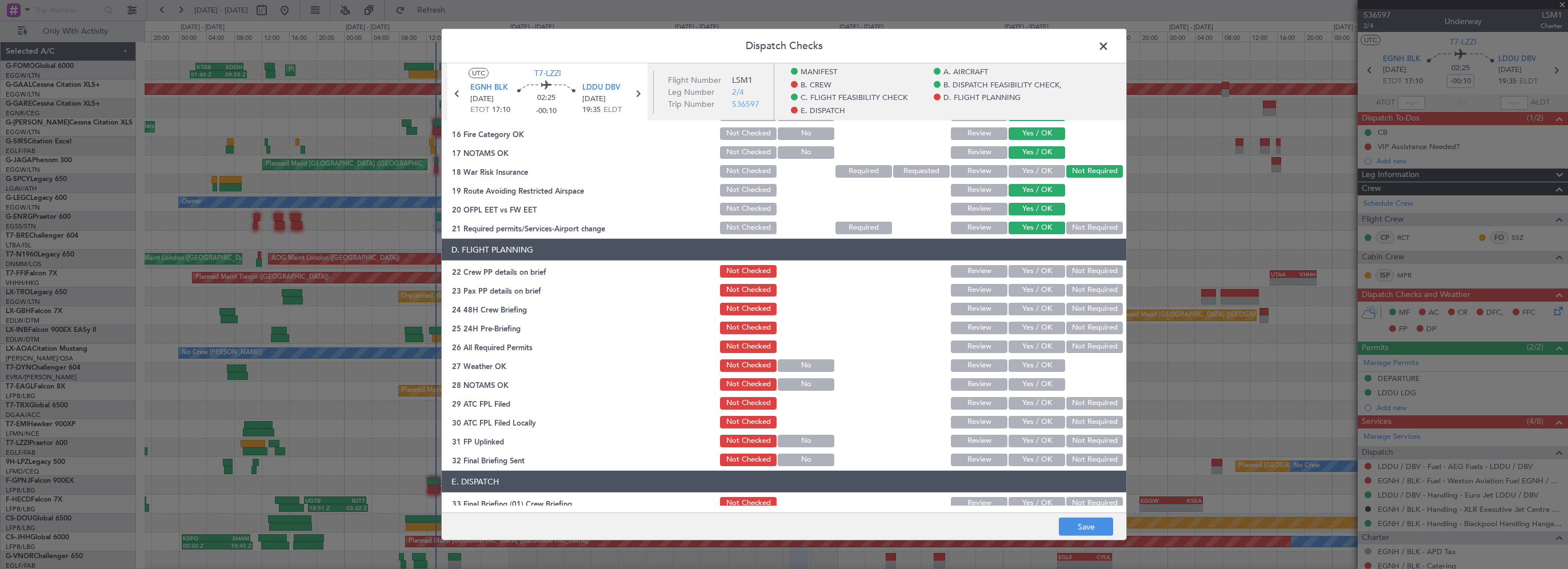
click at [1036, 276] on div "Yes / OK" at bounding box center [1035, 271] width 58 height 16
drag, startPoint x: 1032, startPoint y: 287, endPoint x: 1040, endPoint y: 274, distance: 15.3
click at [1032, 287] on button "Yes / OK" at bounding box center [1037, 289] width 57 height 13
click at [1040, 274] on button "Yes / OK" at bounding box center [1037, 271] width 57 height 13
click at [1032, 305] on button "Yes / OK" at bounding box center [1037, 309] width 57 height 13
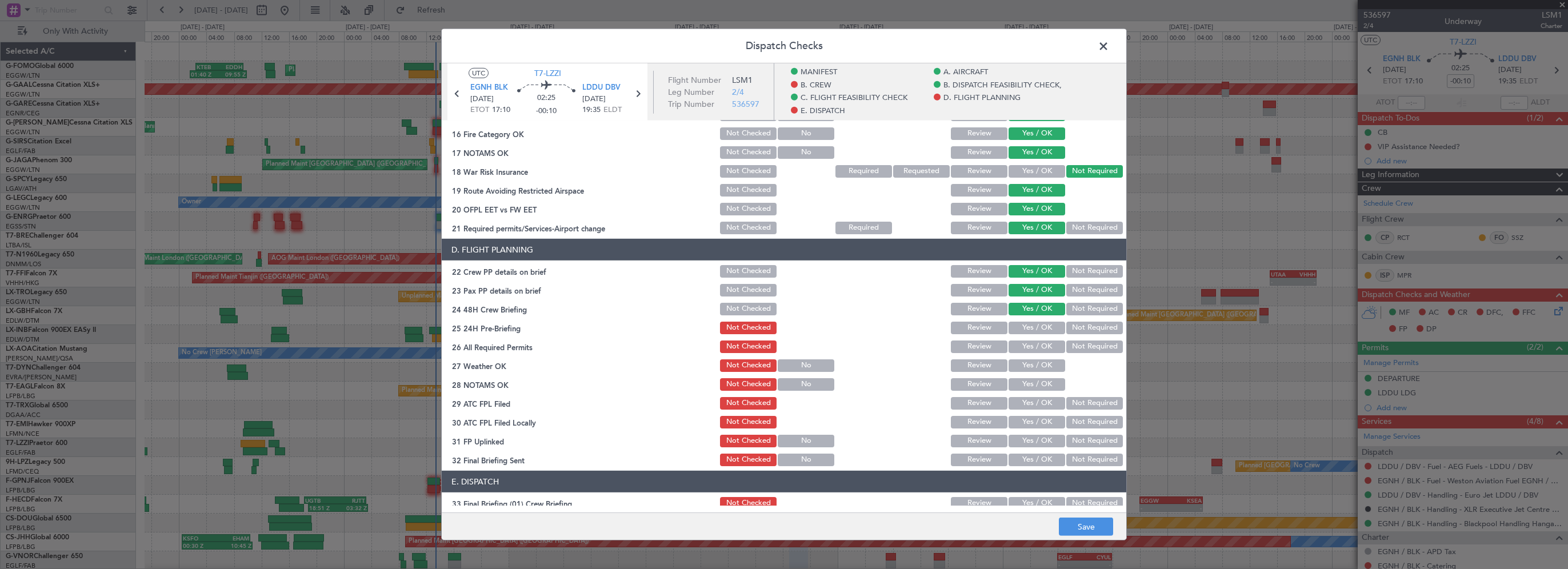
click at [1071, 326] on button "Not Required" at bounding box center [1094, 327] width 57 height 13
click at [1081, 518] on button "Save" at bounding box center [1086, 527] width 54 height 19
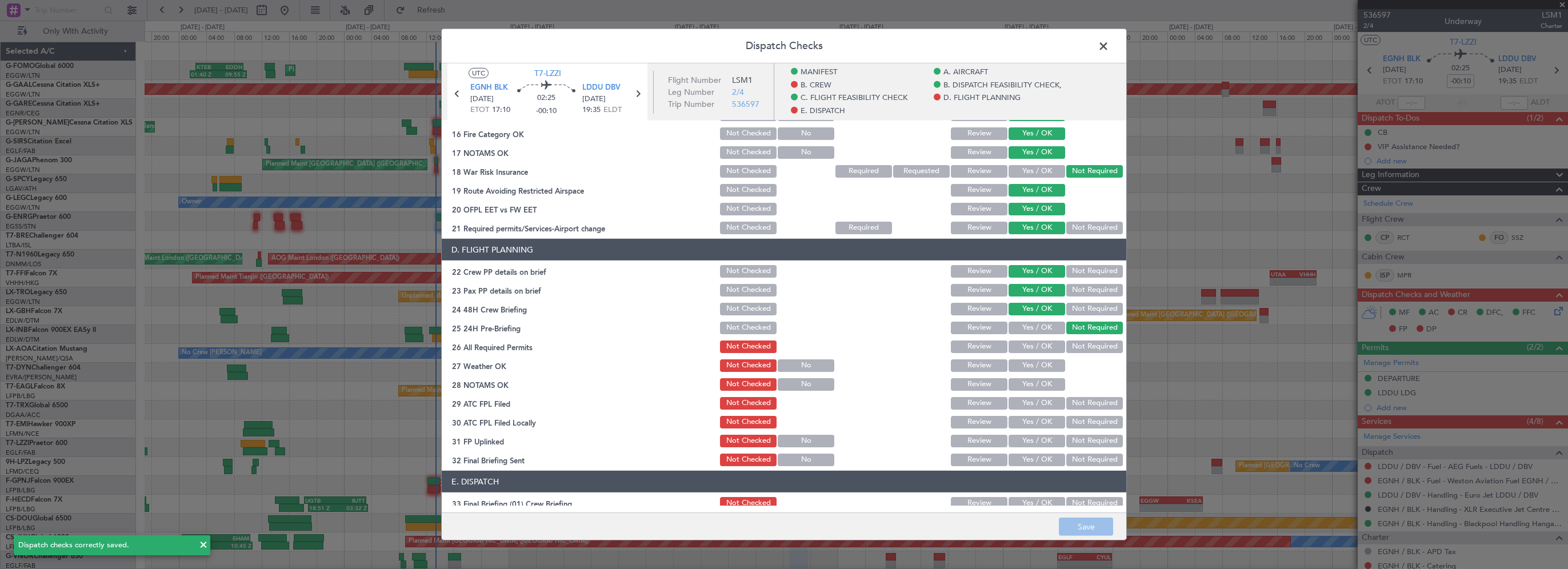
click at [1109, 46] on span at bounding box center [1109, 49] width 0 height 23
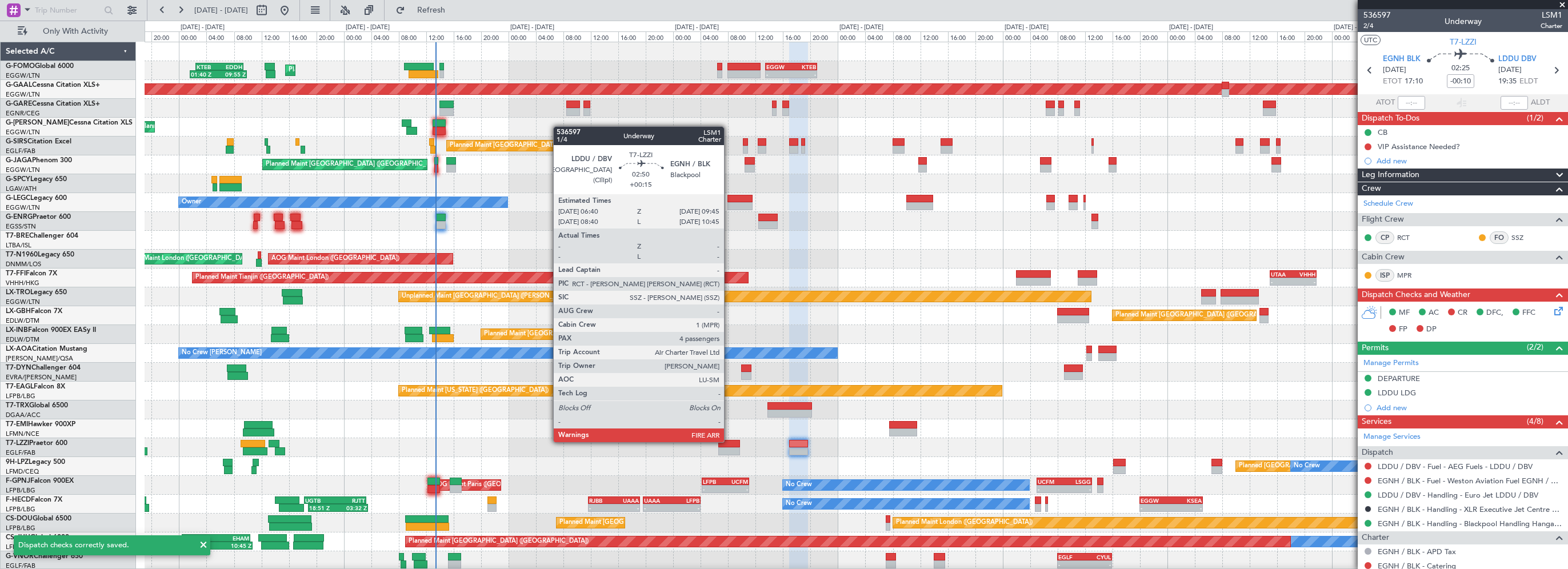
click at [730, 442] on div at bounding box center [729, 443] width 22 height 8
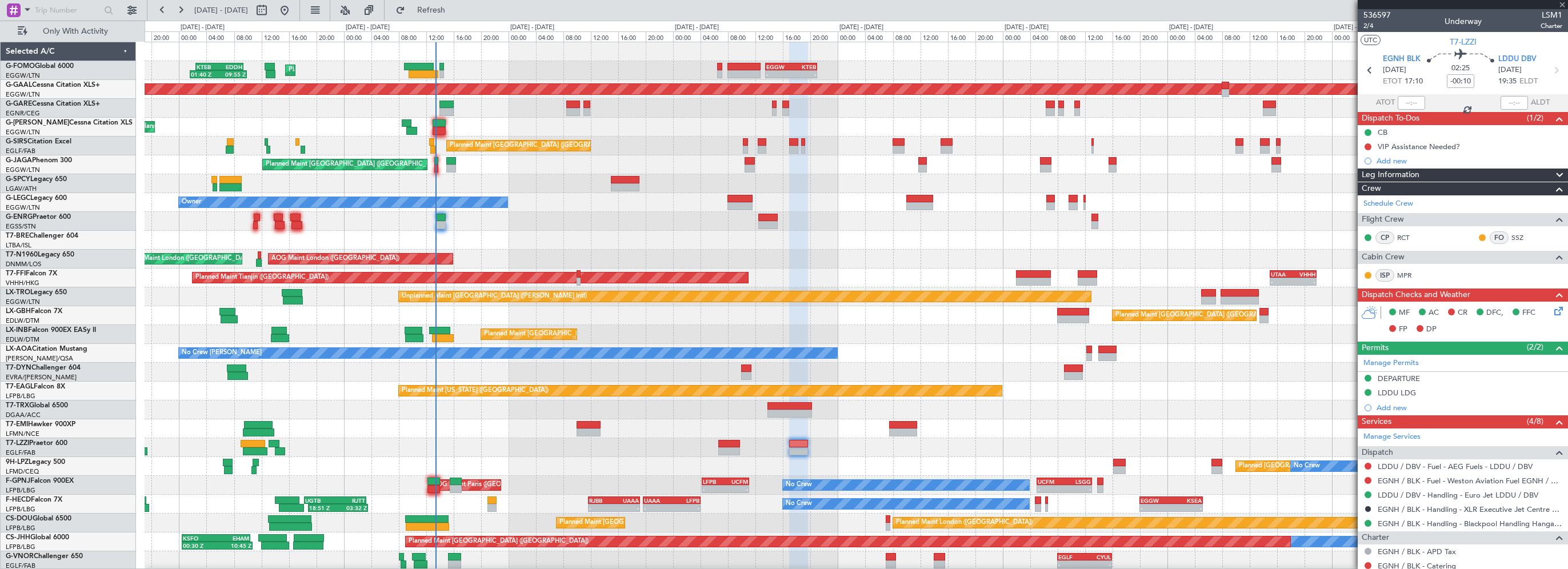
type input "+00:15"
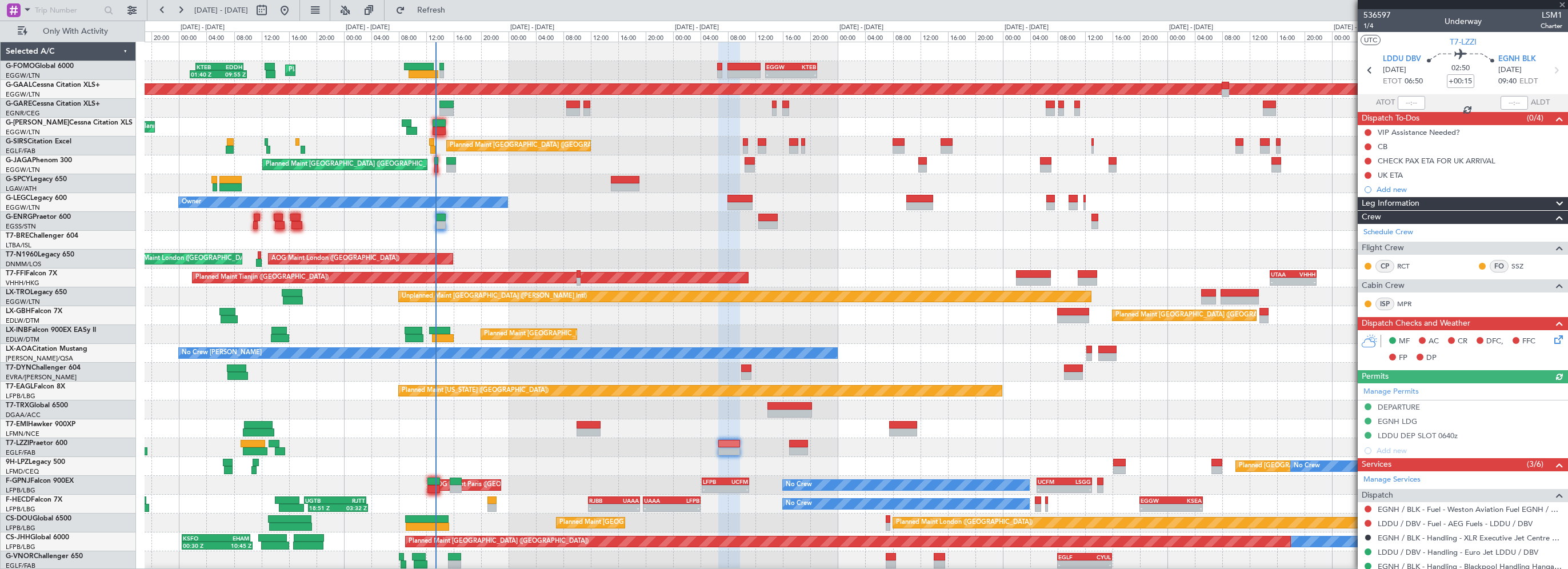
drag, startPoint x: 1547, startPoint y: 328, endPoint x: 1549, endPoint y: 340, distance: 12.2
click at [1547, 330] on div "MF AC CR DFC, FFC FP DP" at bounding box center [1463, 350] width 210 height 40
click at [1552, 341] on icon at bounding box center [1557, 338] width 9 height 9
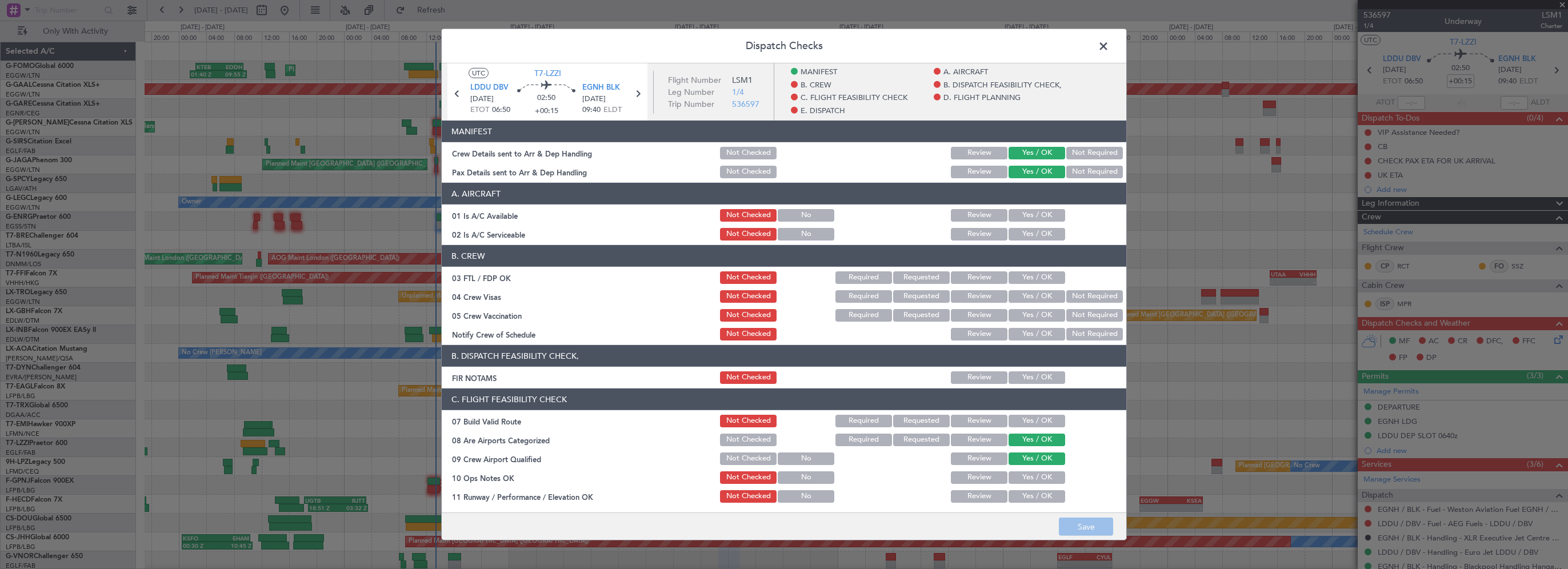
click at [1052, 217] on button "Yes / OK" at bounding box center [1037, 215] width 57 height 13
click at [1036, 241] on div "Yes / OK" at bounding box center [1035, 234] width 58 height 16
click at [1038, 235] on button "Yes / OK" at bounding box center [1037, 234] width 57 height 13
drag, startPoint x: 1025, startPoint y: 371, endPoint x: 1024, endPoint y: 377, distance: 6.1
click at [1026, 371] on div "Yes / OK" at bounding box center [1035, 377] width 58 height 16
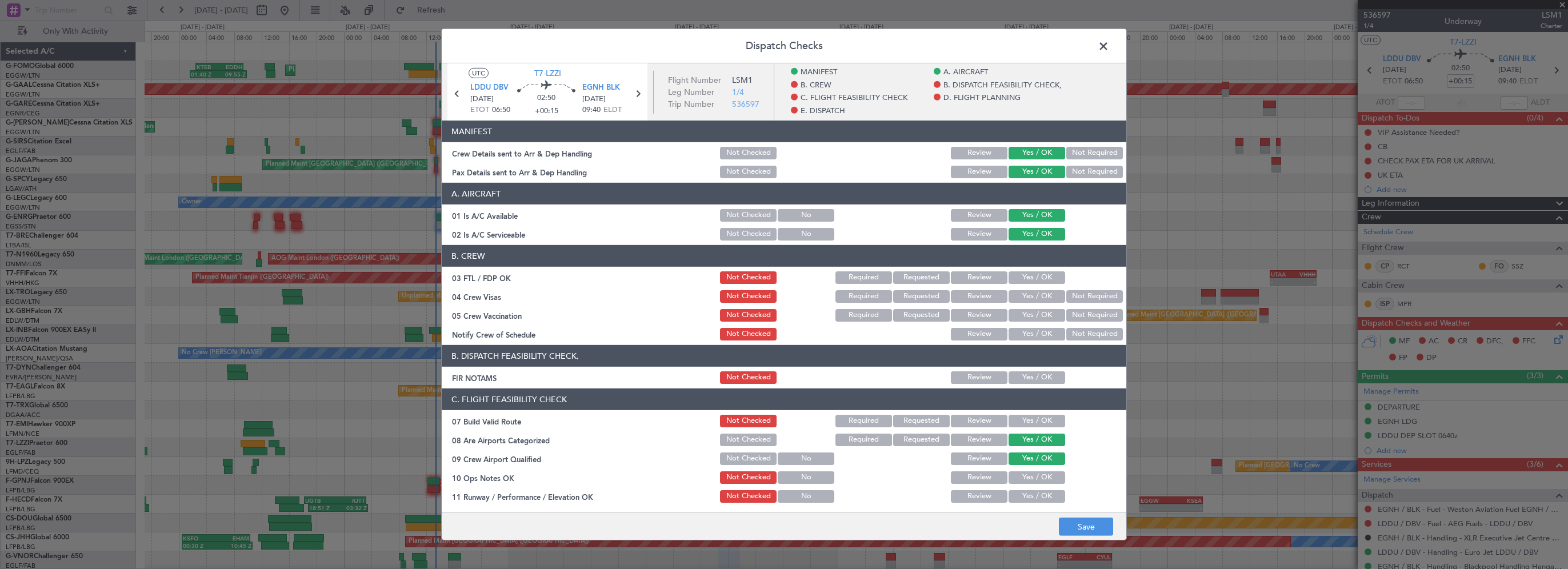
click at [1044, 378] on button "Yes / OK" at bounding box center [1037, 377] width 57 height 13
click at [1035, 418] on button "Yes / OK" at bounding box center [1037, 420] width 57 height 13
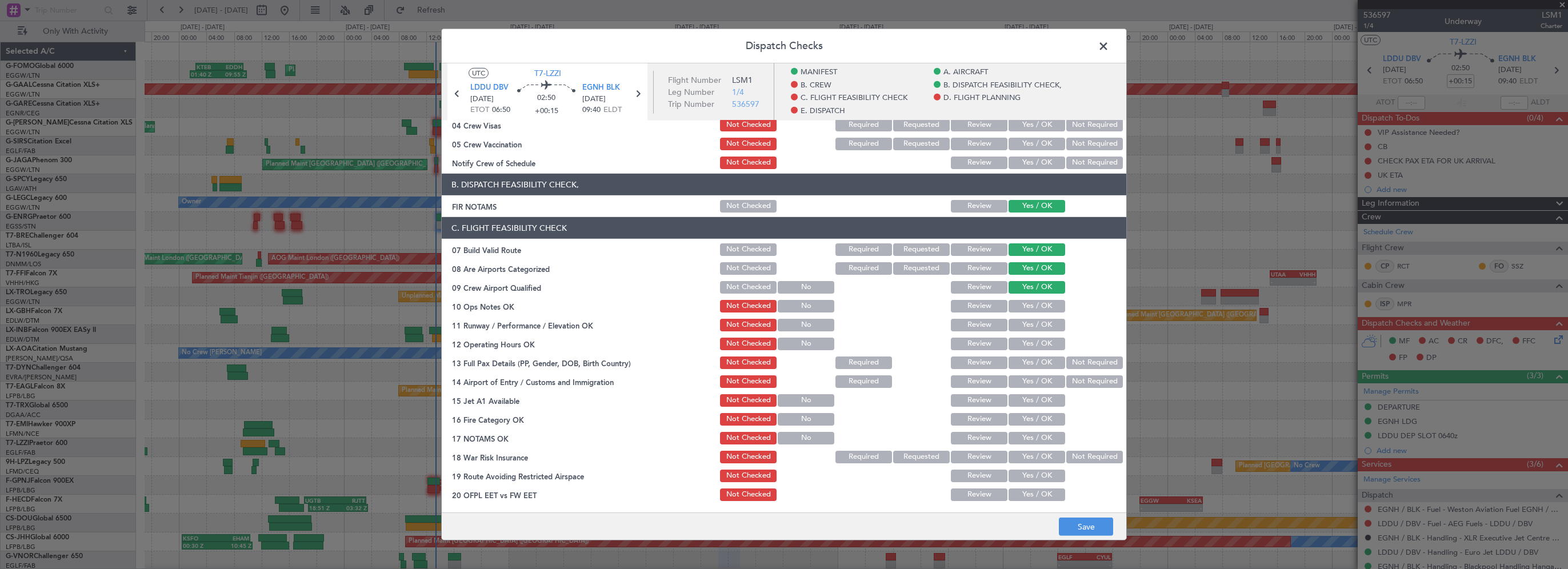
click at [1036, 305] on button "Yes / OK" at bounding box center [1037, 306] width 57 height 13
click at [1036, 324] on button "Yes / OK" at bounding box center [1037, 324] width 57 height 13
drag, startPoint x: 1032, startPoint y: 344, endPoint x: 1030, endPoint y: 354, distance: 10.2
click at [1031, 348] on button "Yes / OK" at bounding box center [1037, 344] width 57 height 13
drag, startPoint x: 1028, startPoint y: 361, endPoint x: 1028, endPoint y: 373, distance: 12.0
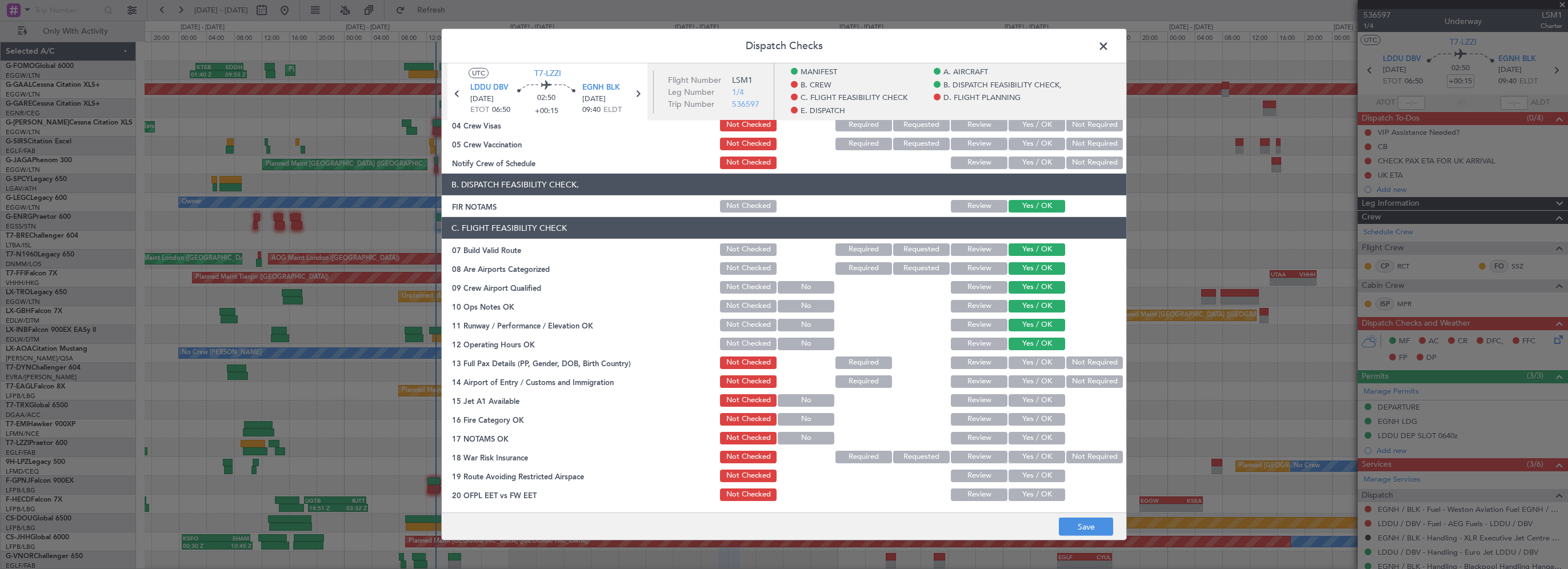
click at [1029, 362] on button "Yes / OK" at bounding box center [1037, 362] width 57 height 13
click at [1028, 385] on button "Yes / OK" at bounding box center [1037, 381] width 57 height 13
click at [1028, 395] on button "Yes / OK" at bounding box center [1037, 400] width 57 height 13
click at [1027, 418] on button "Yes / OK" at bounding box center [1037, 419] width 57 height 13
drag, startPoint x: 1031, startPoint y: 439, endPoint x: 1040, endPoint y: 445, distance: 10.8
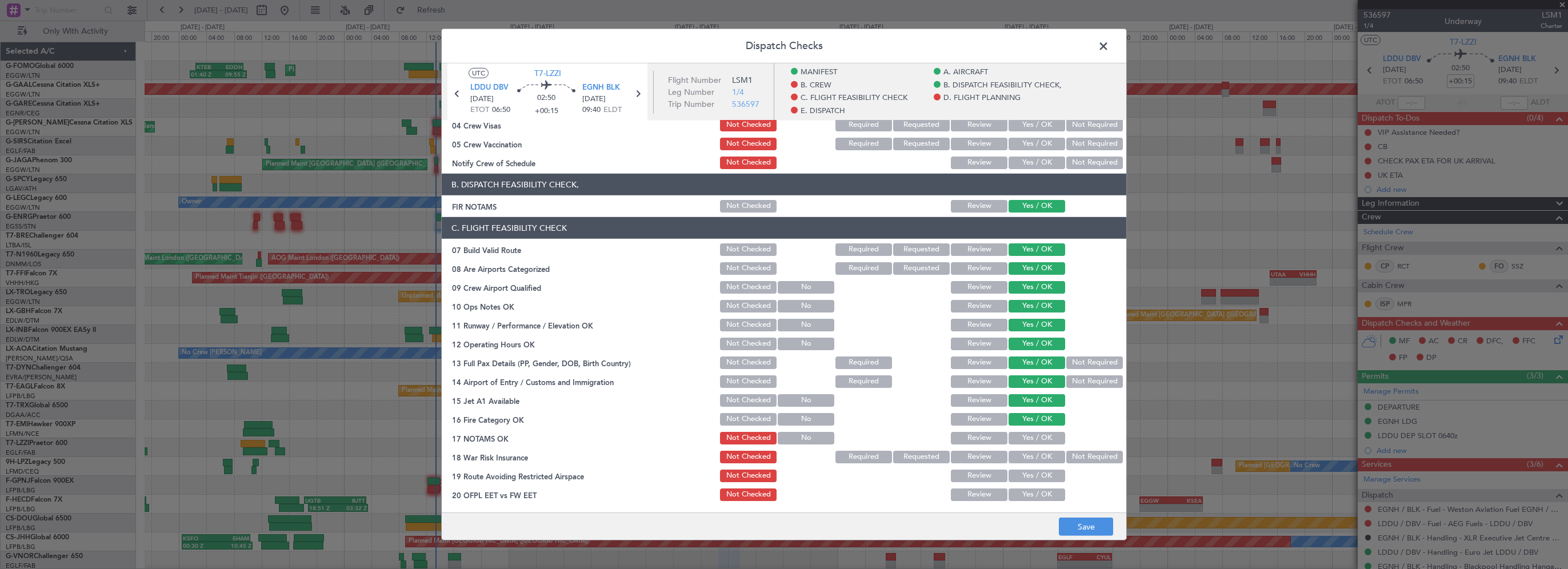
click at [1032, 439] on button "Yes / OK" at bounding box center [1037, 437] width 57 height 13
drag, startPoint x: 1067, startPoint y: 455, endPoint x: 1036, endPoint y: 475, distance: 36.9
click at [1066, 461] on button "Not Required" at bounding box center [1094, 457] width 57 height 13
click at [1035, 476] on button "Yes / OK" at bounding box center [1037, 475] width 57 height 13
drag, startPoint x: 1028, startPoint y: 491, endPoint x: 1028, endPoint y: 481, distance: 10.0
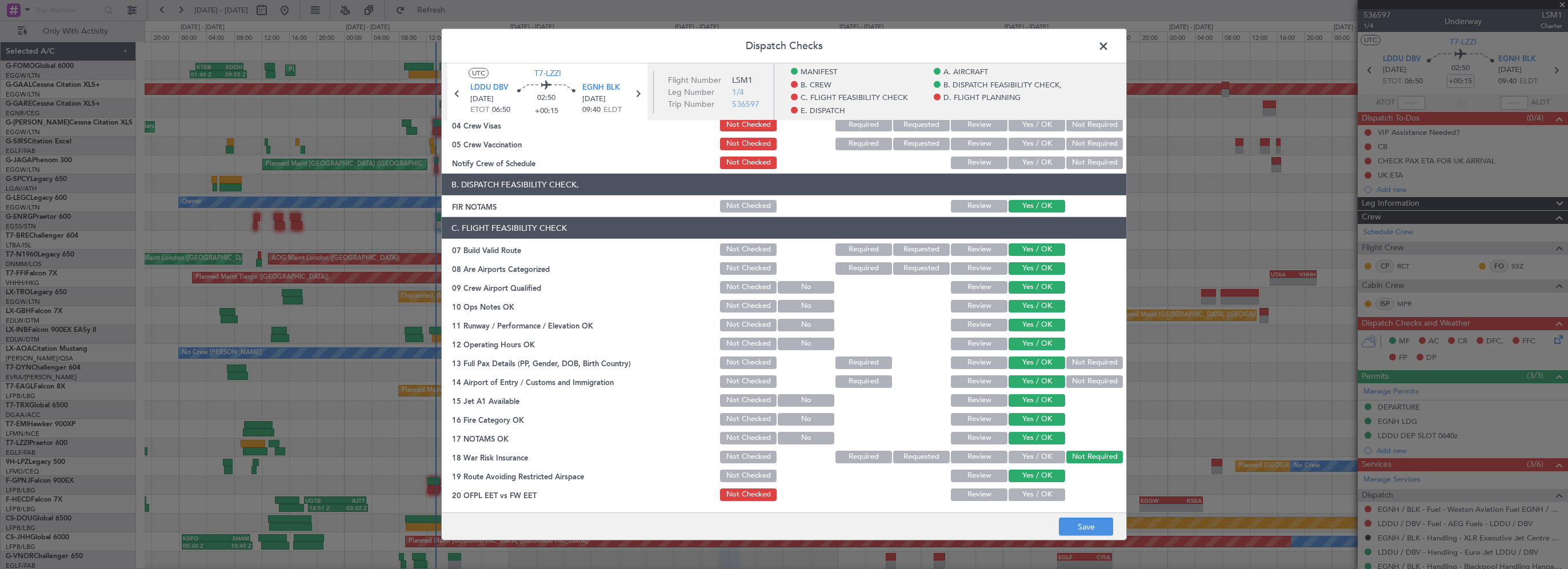
click at [1028, 489] on button "Yes / OK" at bounding box center [1037, 494] width 57 height 13
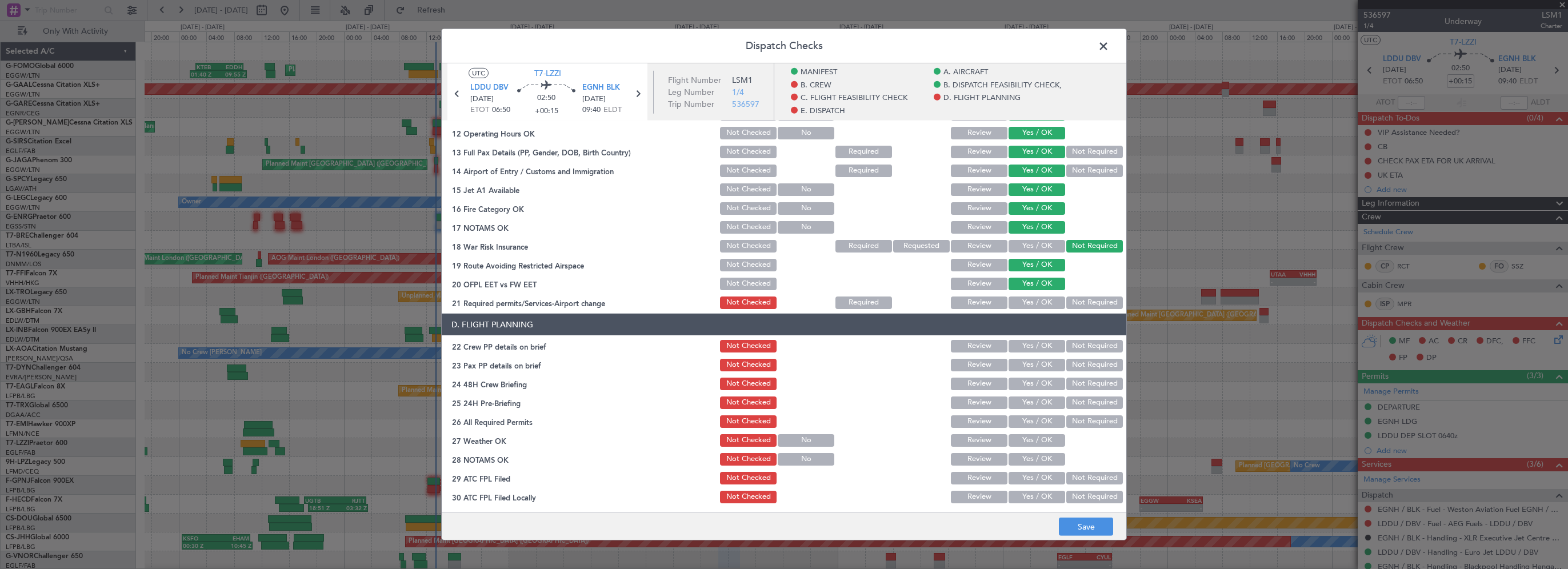
scroll to position [400, 0]
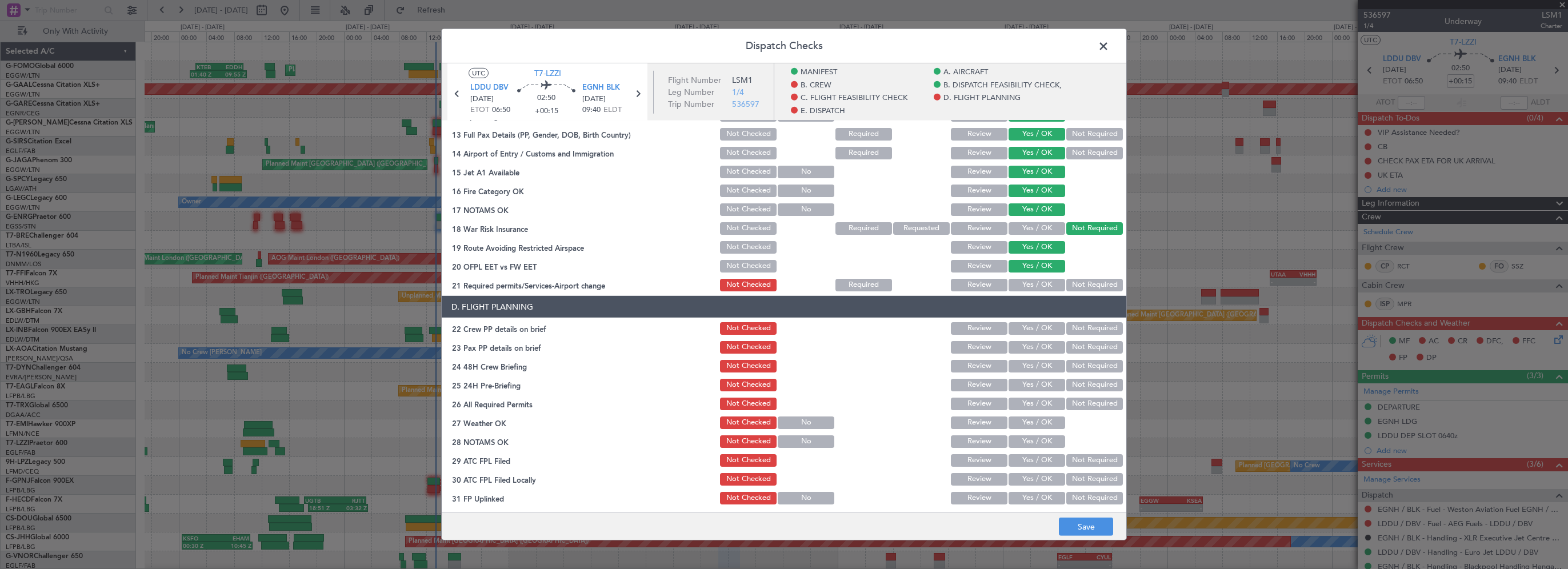
drag, startPoint x: 1028, startPoint y: 284, endPoint x: 1030, endPoint y: 293, distance: 9.2
click at [1030, 287] on button "Yes / OK" at bounding box center [1037, 285] width 57 height 13
click at [1024, 334] on button "Yes / OK" at bounding box center [1037, 328] width 57 height 13
click at [1027, 356] on section "D. FLIGHT PLANNING 22 Crew PP details on brief Not Checked Review Yes / OK Not …" at bounding box center [784, 410] width 684 height 229
click at [1035, 350] on button "Yes / OK" at bounding box center [1037, 347] width 57 height 13
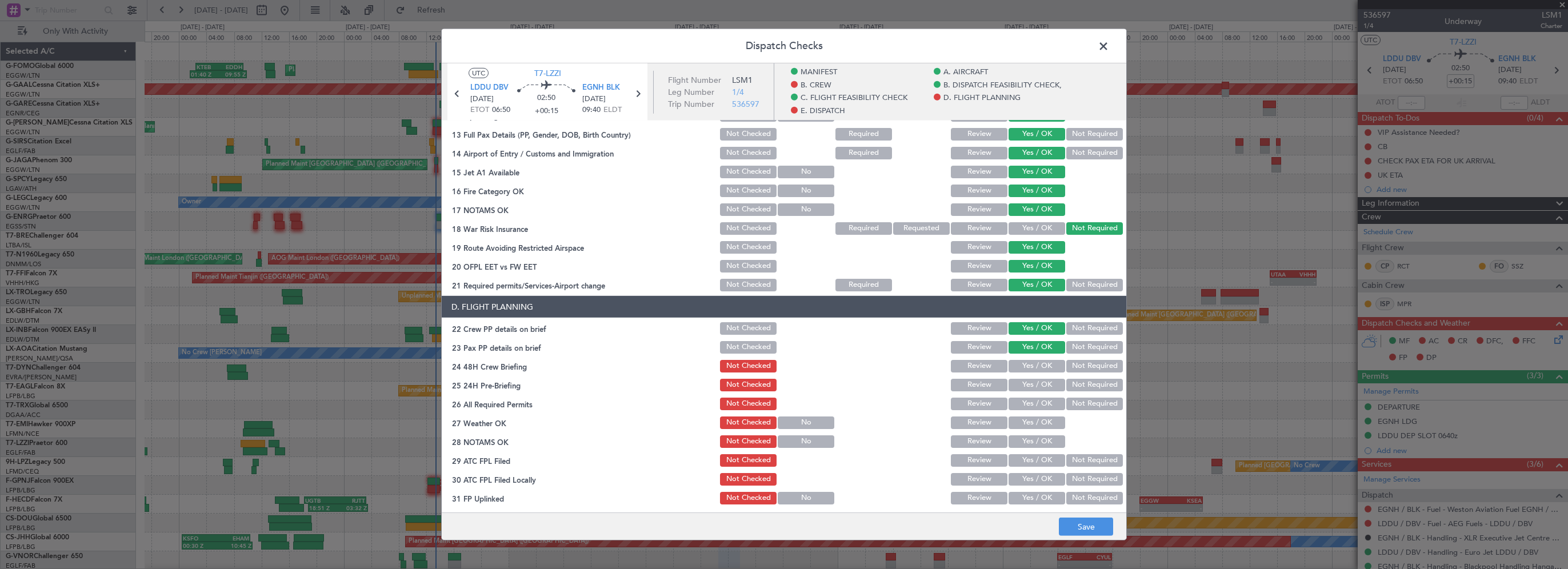
click at [1033, 368] on button "Yes / OK" at bounding box center [1037, 365] width 57 height 13
click at [1074, 395] on section "D. FLIGHT PLANNING 22 Crew PP details on brief Not Checked Review Yes / OK Not …" at bounding box center [784, 410] width 684 height 229
click at [1074, 386] on button "Not Required" at bounding box center [1094, 385] width 57 height 13
drag, startPoint x: 1083, startPoint y: 514, endPoint x: 1083, endPoint y: 523, distance: 9.0
click at [1083, 515] on footer "Save" at bounding box center [784, 525] width 684 height 27
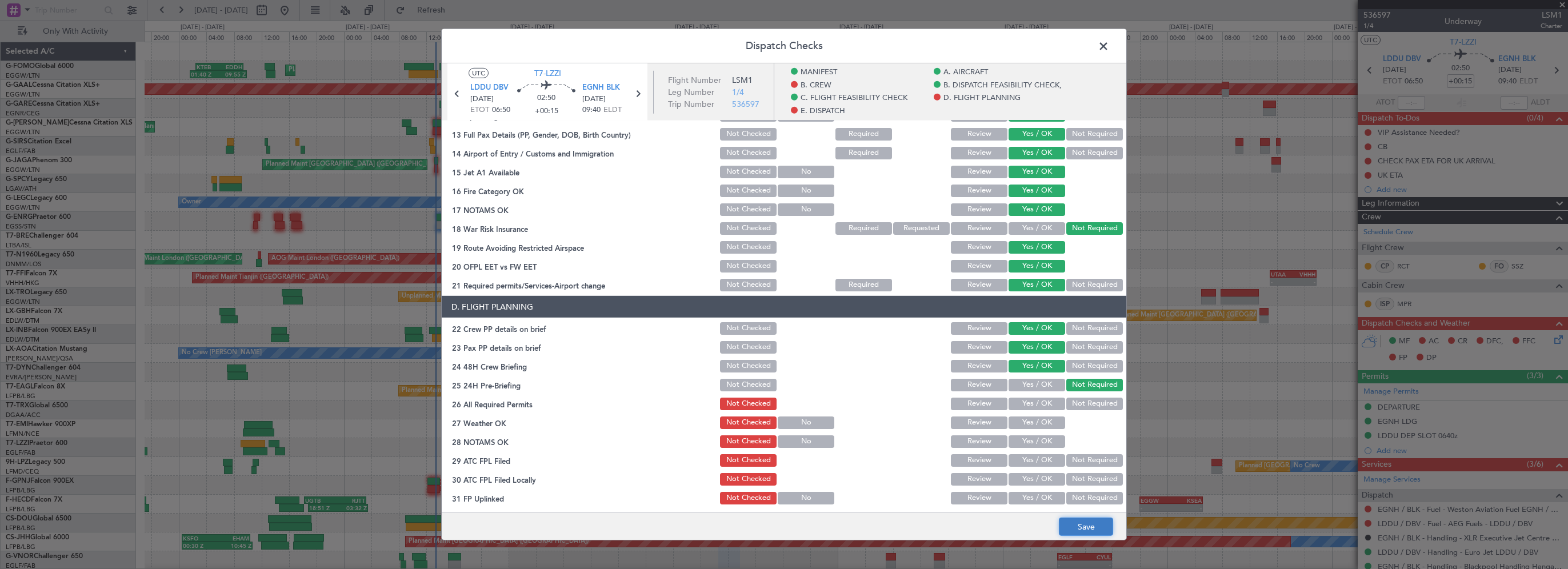
click at [1083, 523] on button "Save" at bounding box center [1086, 527] width 54 height 19
click at [1109, 48] on span at bounding box center [1109, 49] width 0 height 23
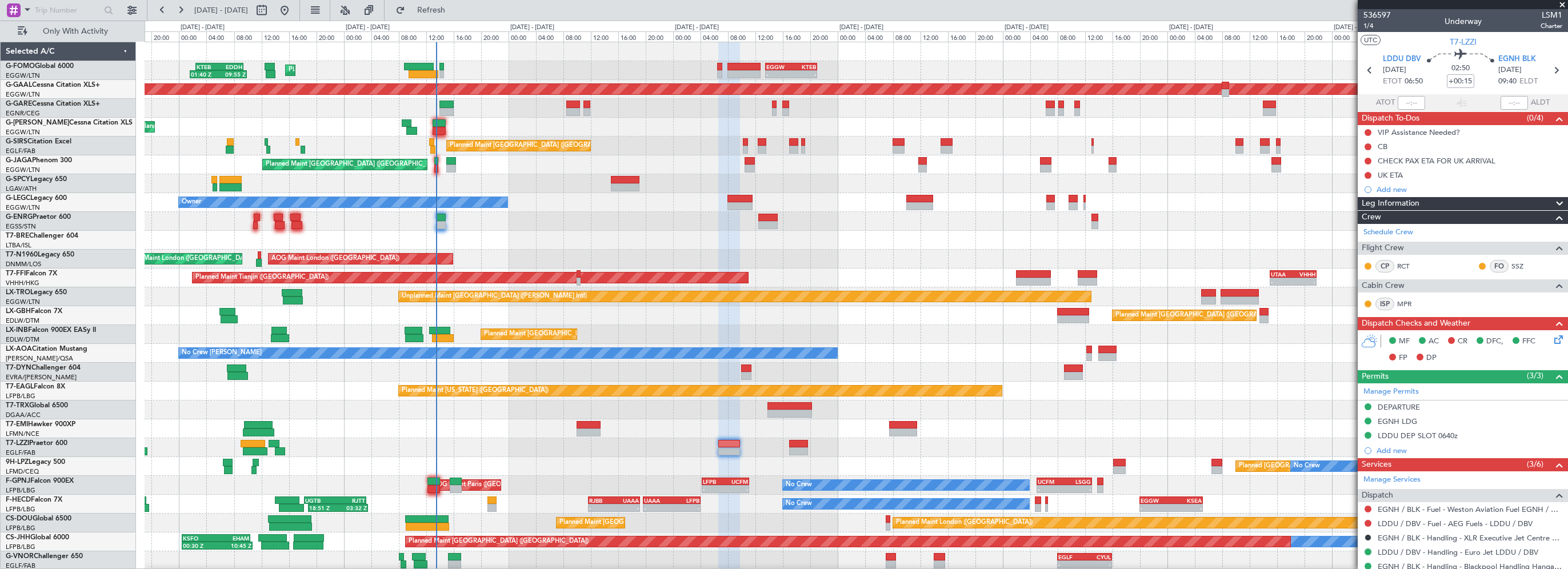
click at [516, 219] on div "Planned Maint [GEOGRAPHIC_DATA] ([GEOGRAPHIC_DATA]) No Crew" at bounding box center [856, 221] width 1423 height 19
click at [456, 7] on span "Refresh" at bounding box center [431, 11] width 48 height 8
click at [521, 112] on div "Unplanned Maint Chester" at bounding box center [856, 108] width 1423 height 19
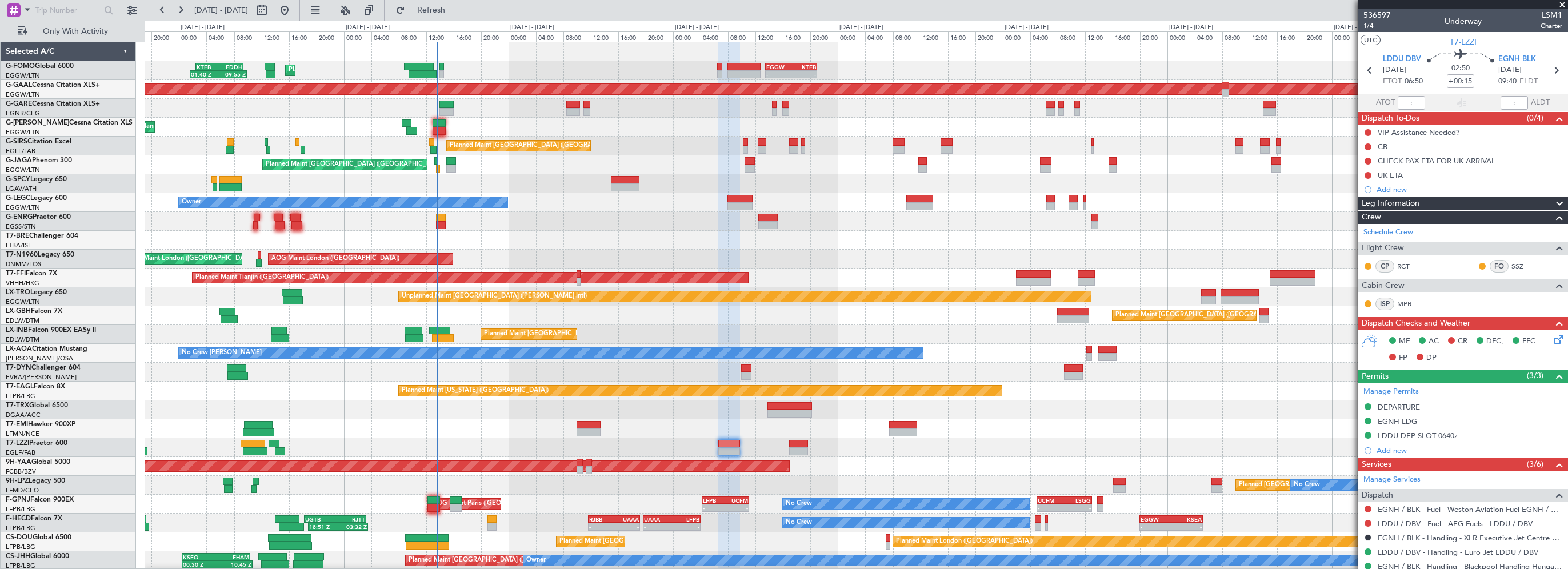
click at [390, 1] on button "Refresh" at bounding box center [425, 11] width 69 height 19
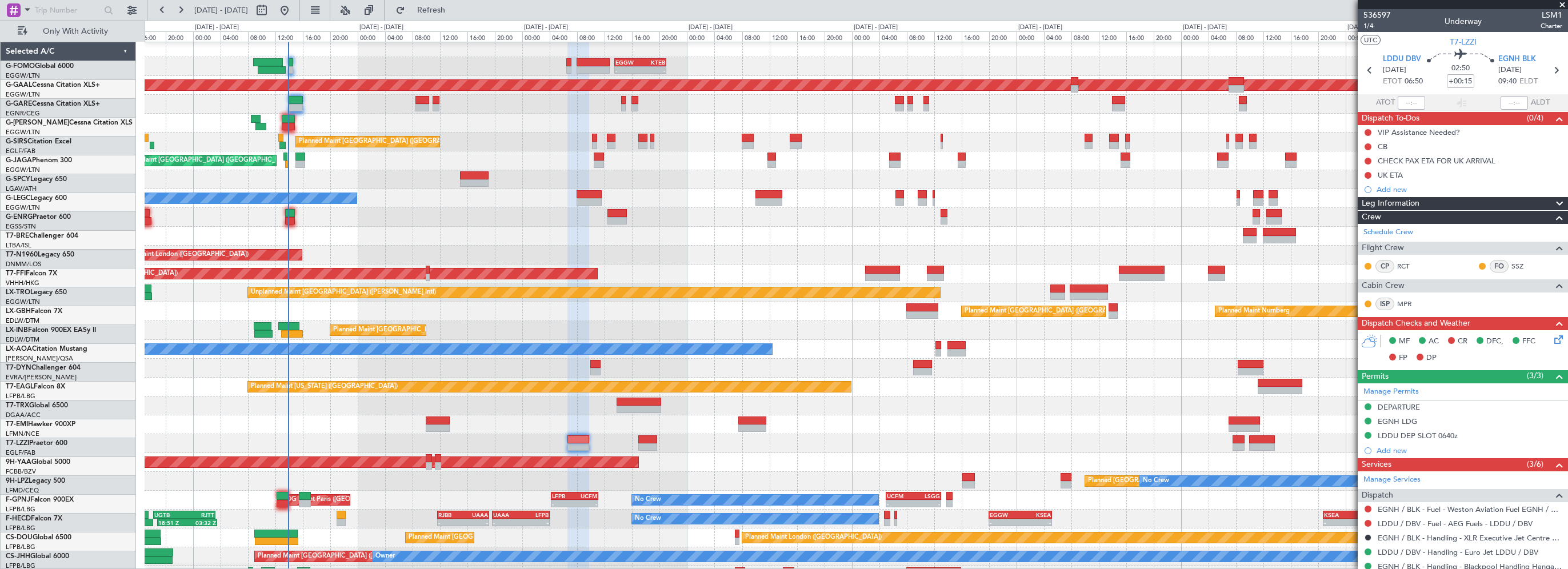
click at [744, 445] on div "Owner" at bounding box center [856, 443] width 1423 height 19
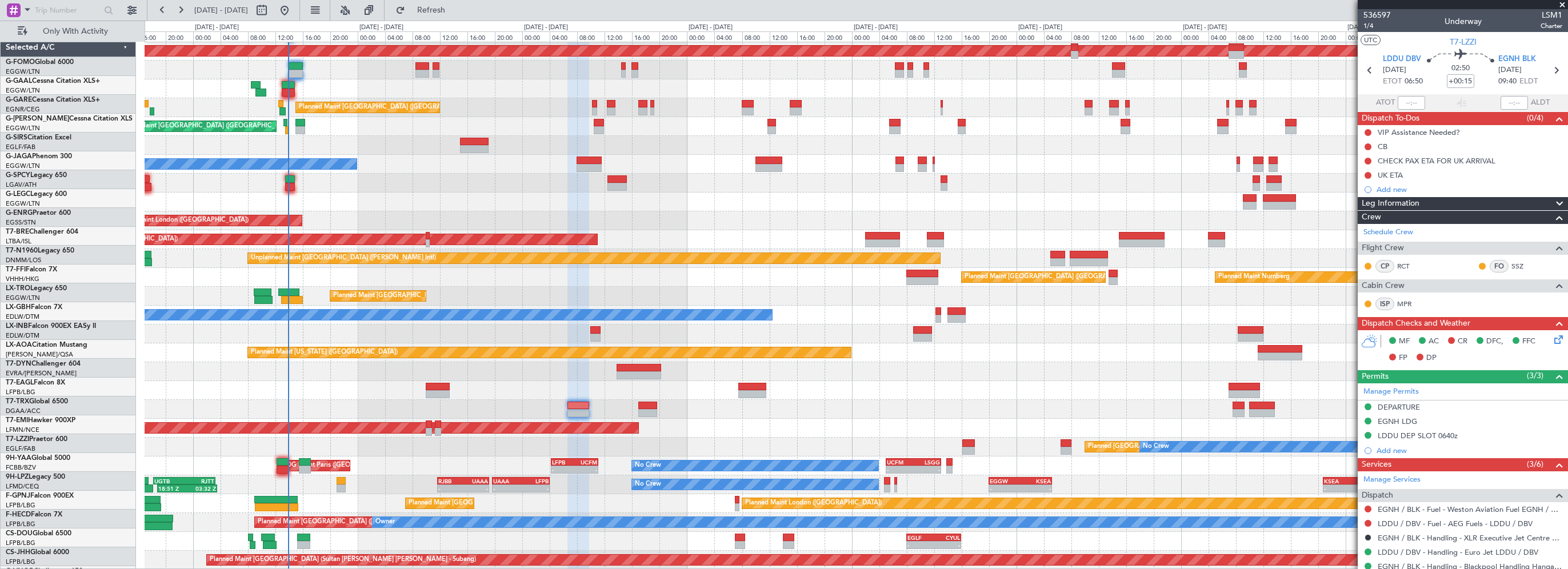
scroll to position [38, 0]
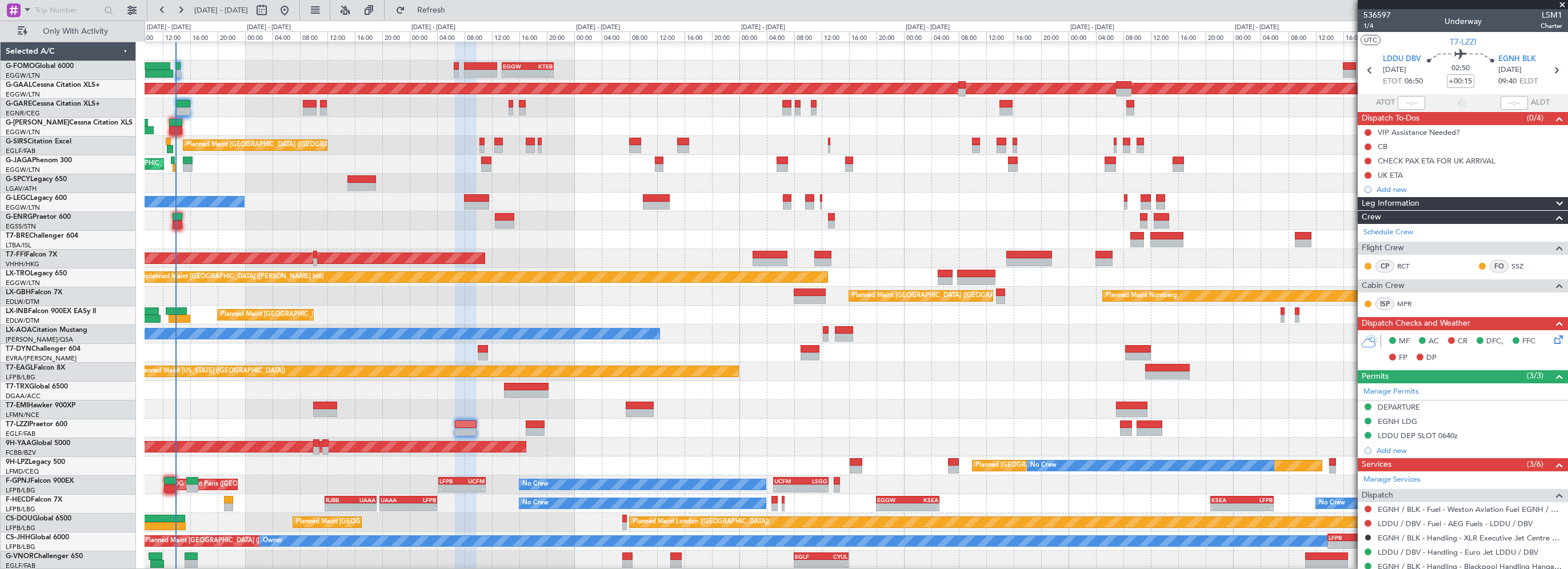
click at [859, 383] on div at bounding box center [856, 390] width 1423 height 19
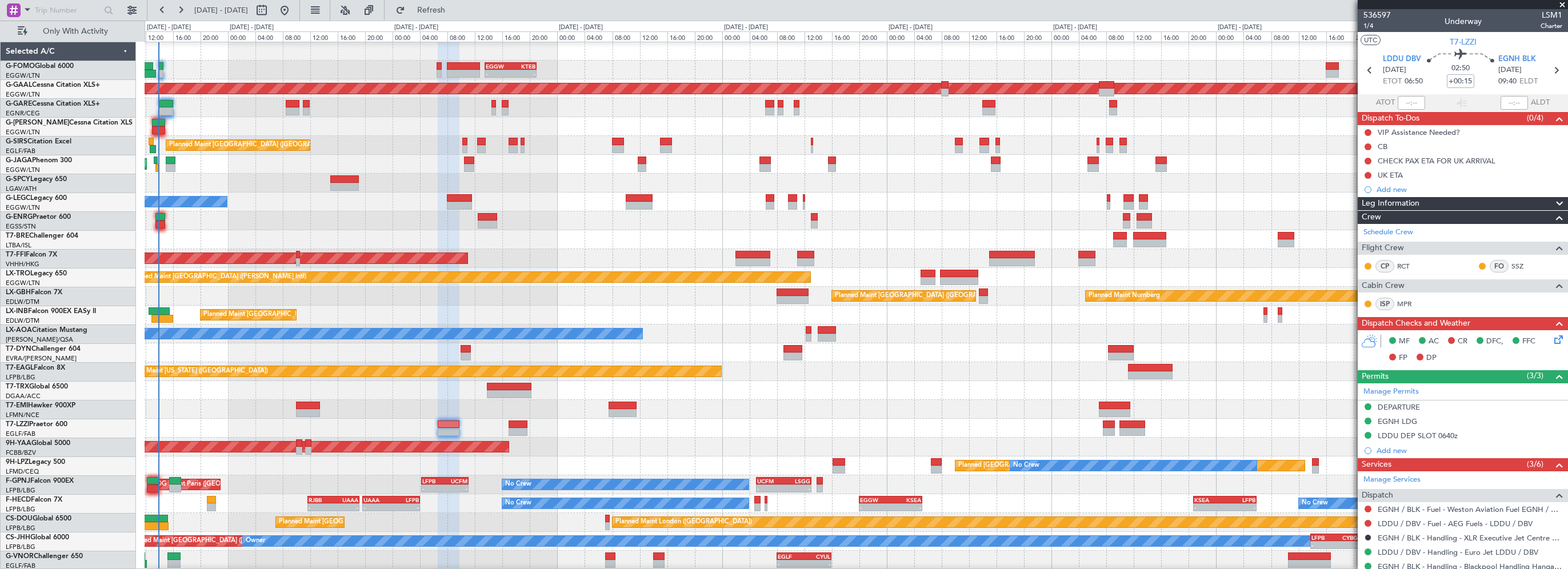
scroll to position [0, 0]
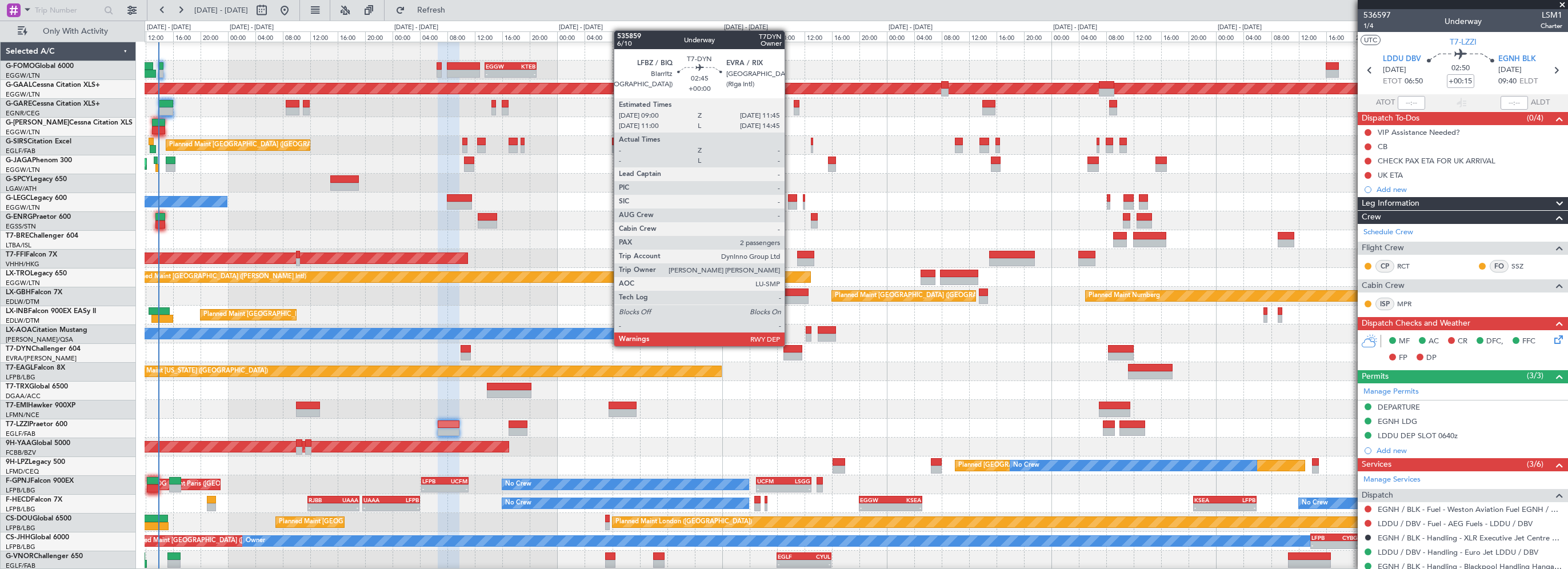
click at [790, 345] on div at bounding box center [793, 349] width 19 height 8
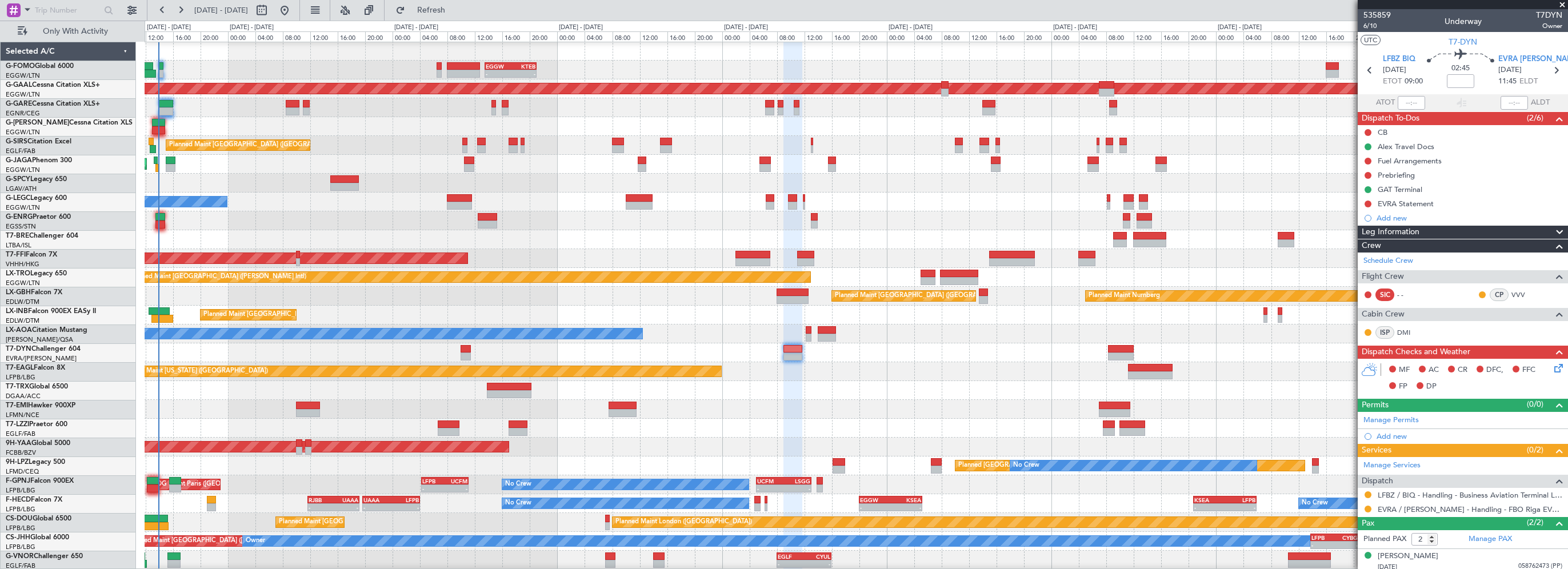
click at [449, 200] on div "Planned Maint [GEOGRAPHIC_DATA] ([GEOGRAPHIC_DATA]) Owner" at bounding box center [856, 202] width 1423 height 19
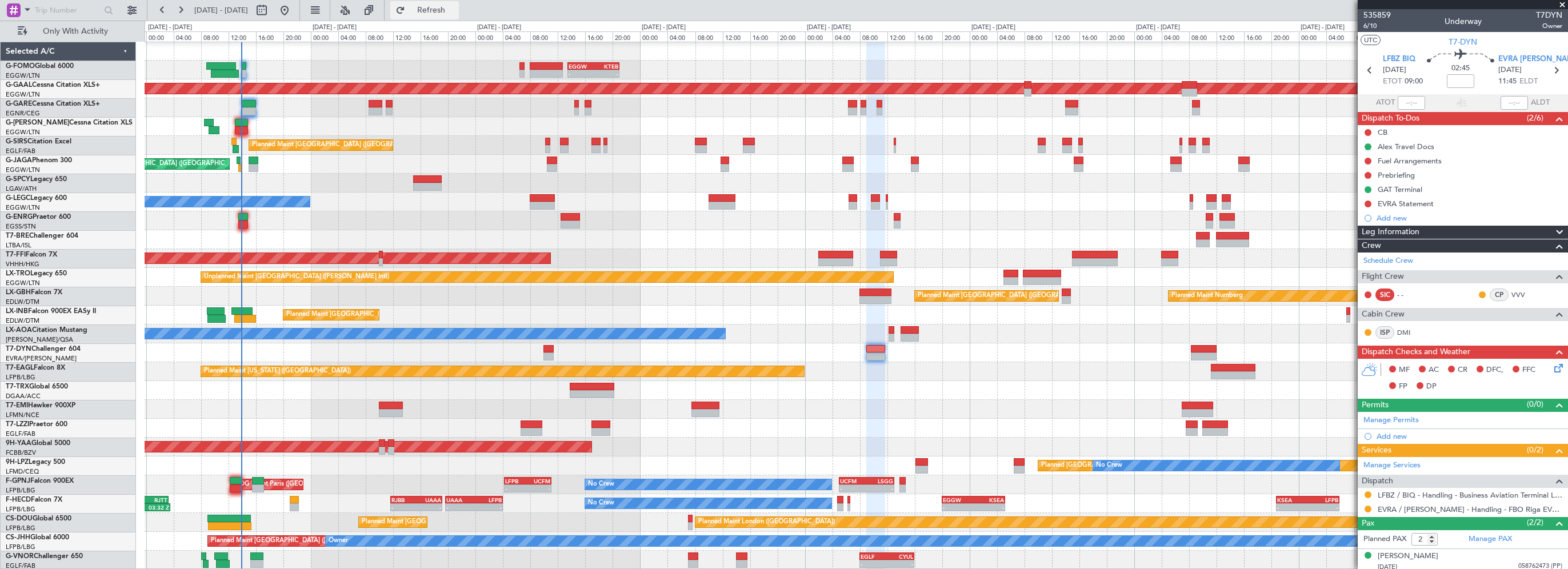
click at [456, 7] on span "Refresh" at bounding box center [431, 11] width 48 height 8
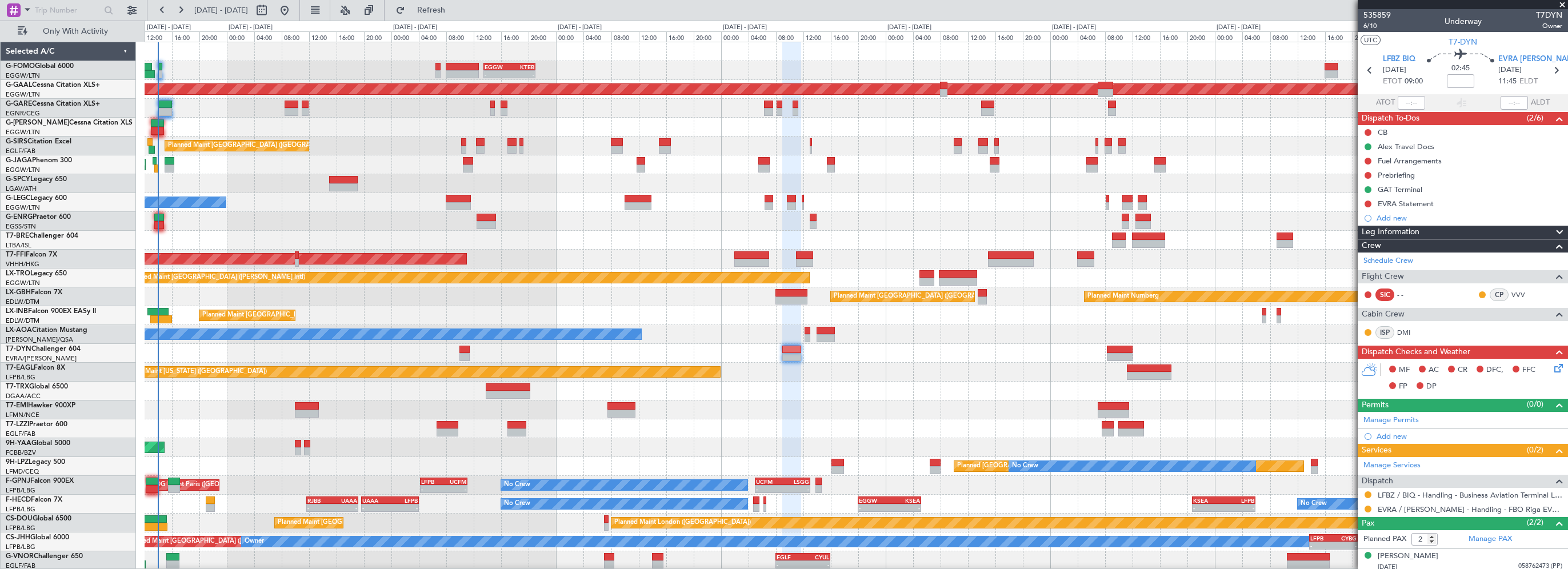
click at [788, 405] on div "- - EGGW 13:30 Z KTEB 21:00 Z KTEB 02:30 Z EDDH 09:25 Z 01:40 Z 09:55 Z Planned…" at bounding box center [856, 306] width 1423 height 527
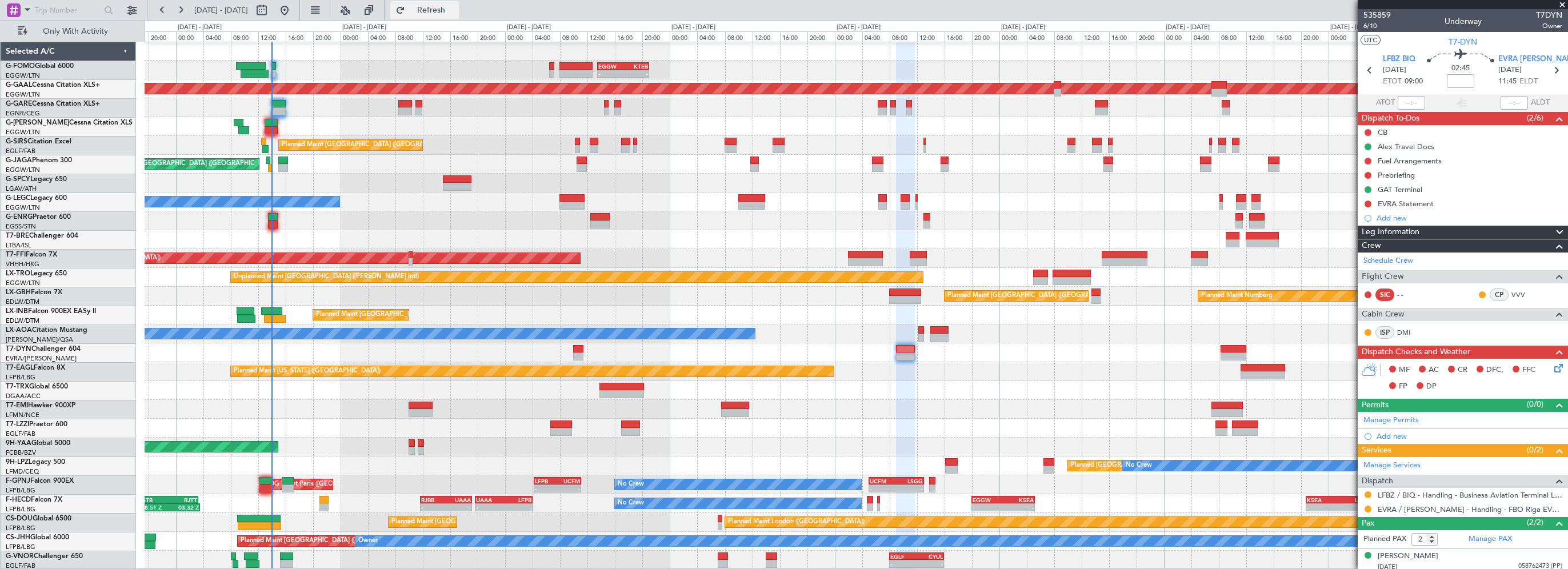
click at [456, 7] on span "Refresh" at bounding box center [431, 11] width 48 height 8
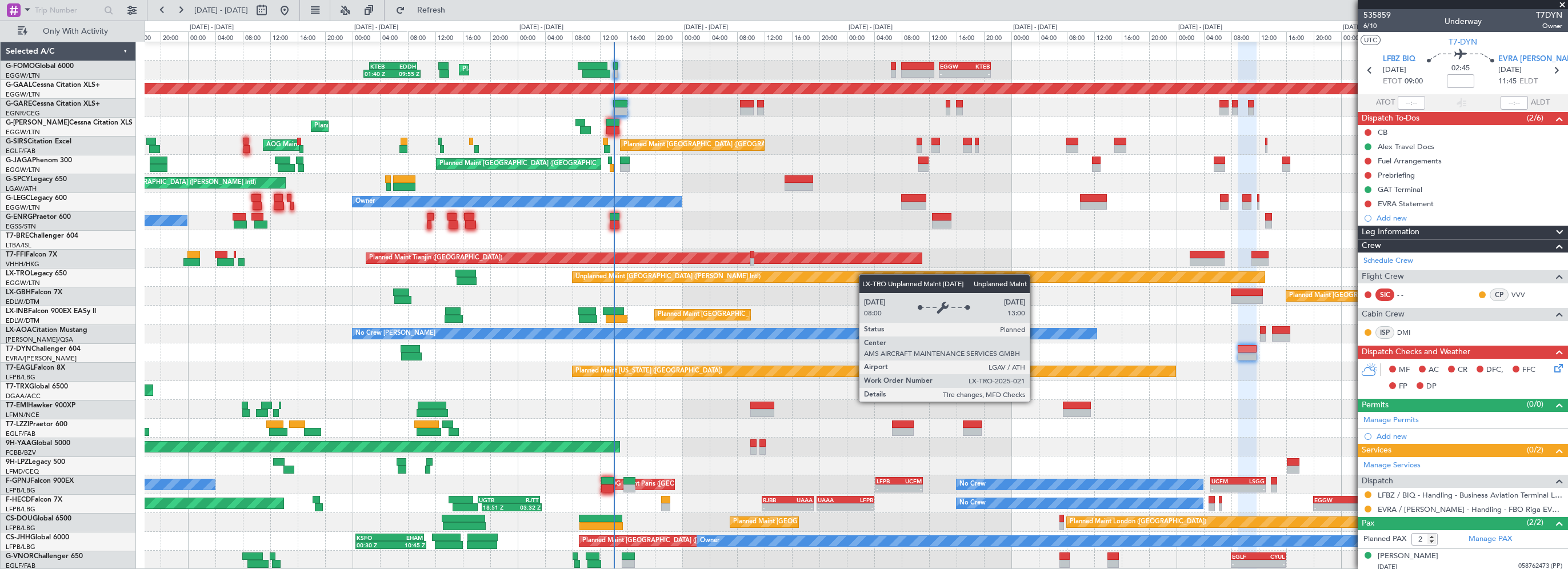
click at [874, 274] on div "- - EGGW 13:30 Z KTEB 21:00 Z Planned Maint London (Luton) KTEB 02:30 Z EDDH 09…" at bounding box center [856, 305] width 1423 height 527
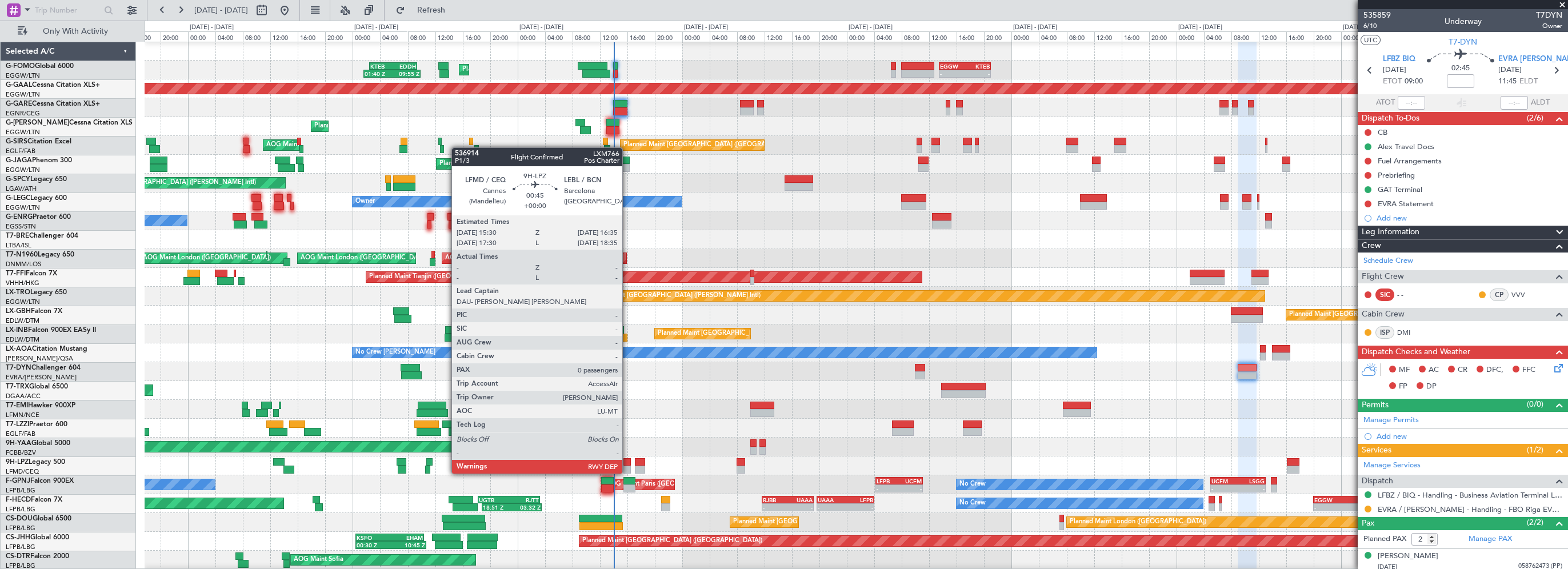
click at [628, 462] on div at bounding box center [628, 462] width 8 height 8
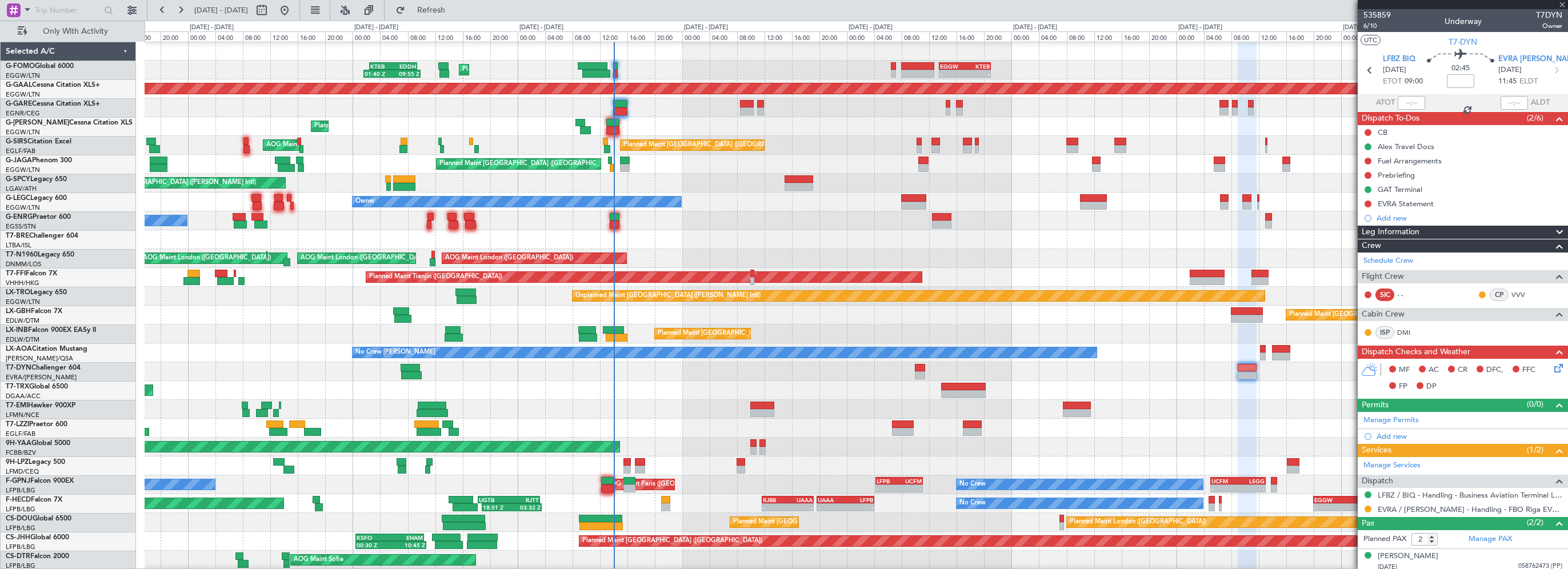
type input "0"
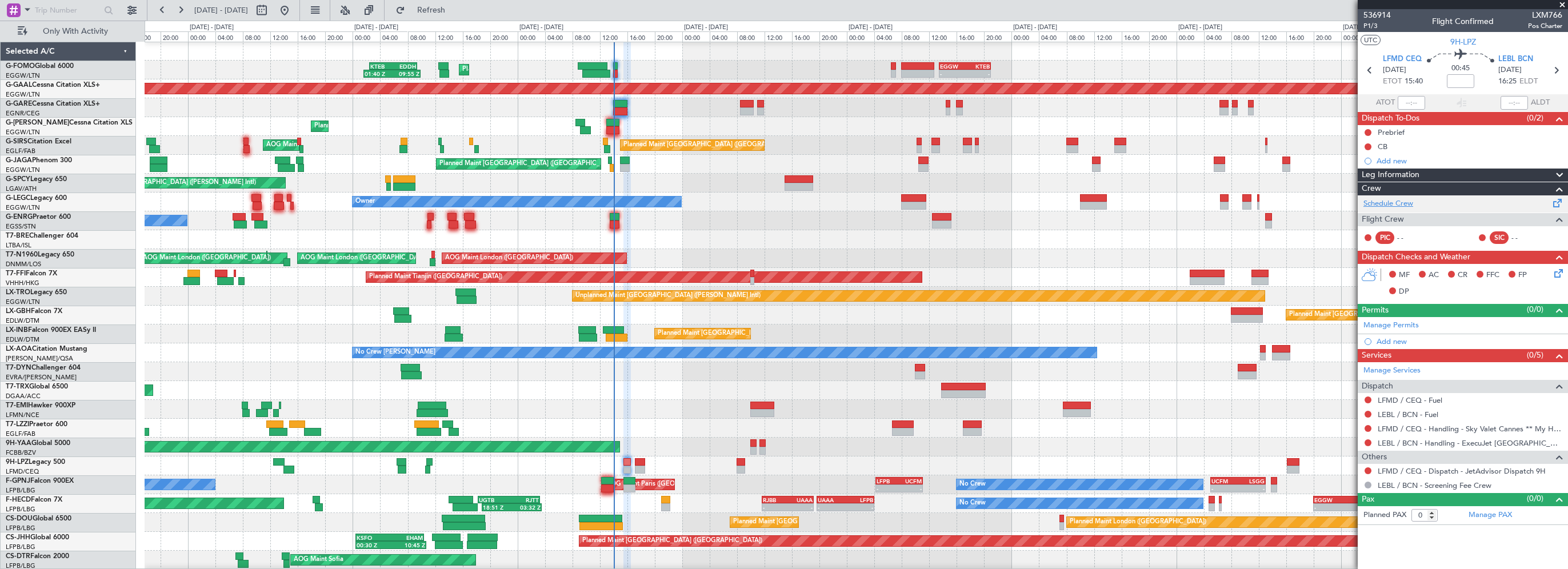
click at [1393, 200] on link "Schedule Crew" at bounding box center [1388, 204] width 50 height 11
click at [1405, 57] on span "LFMD CEQ" at bounding box center [1402, 59] width 39 height 11
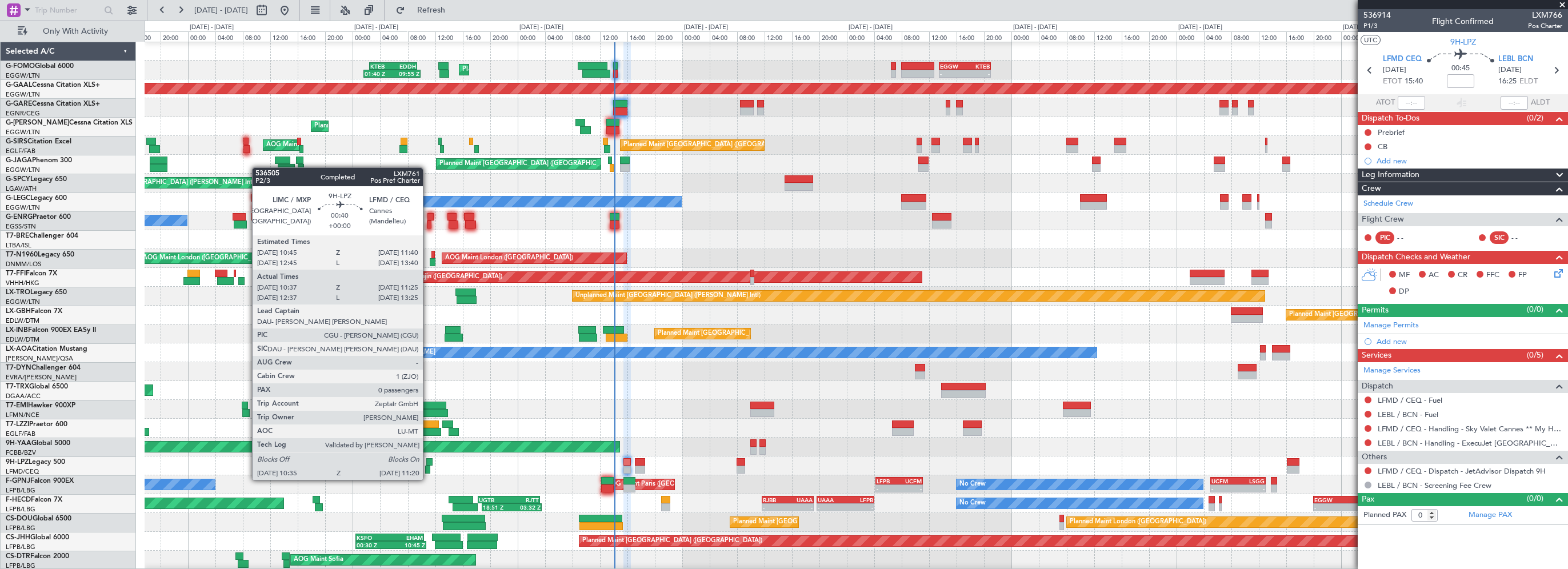
click at [428, 469] on div at bounding box center [428, 469] width 6 height 8
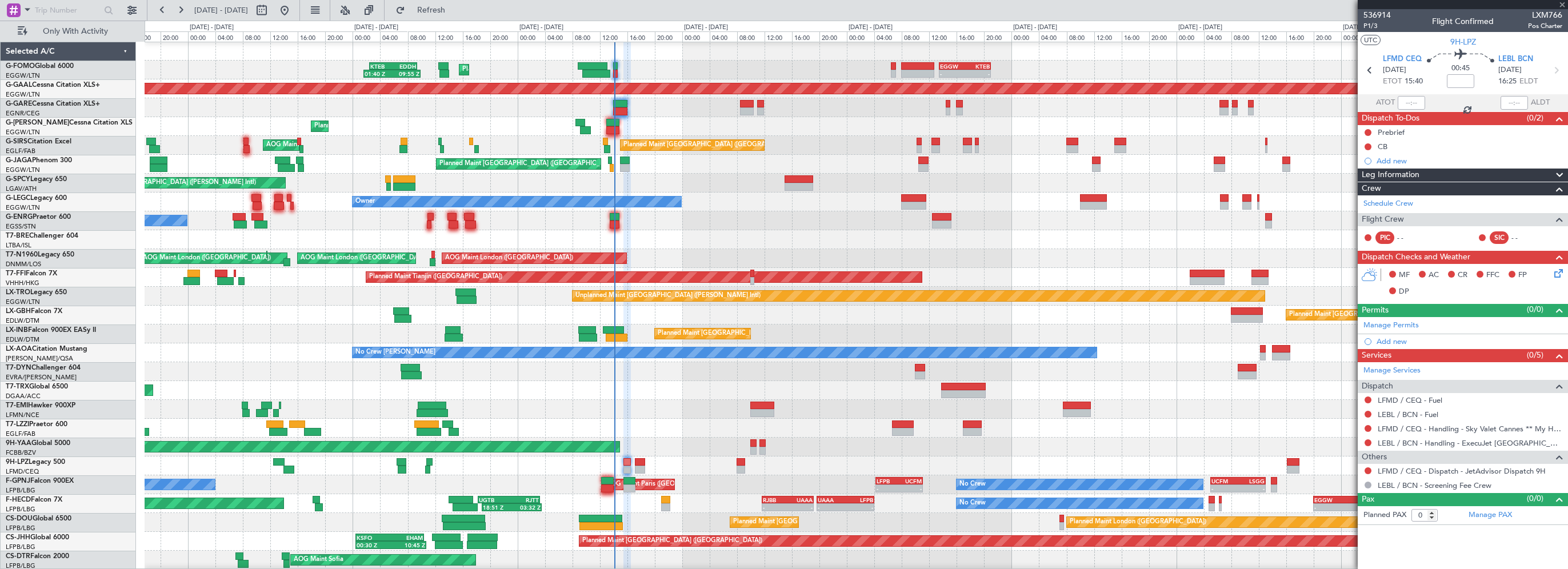
type input "10:47"
type input "11:20"
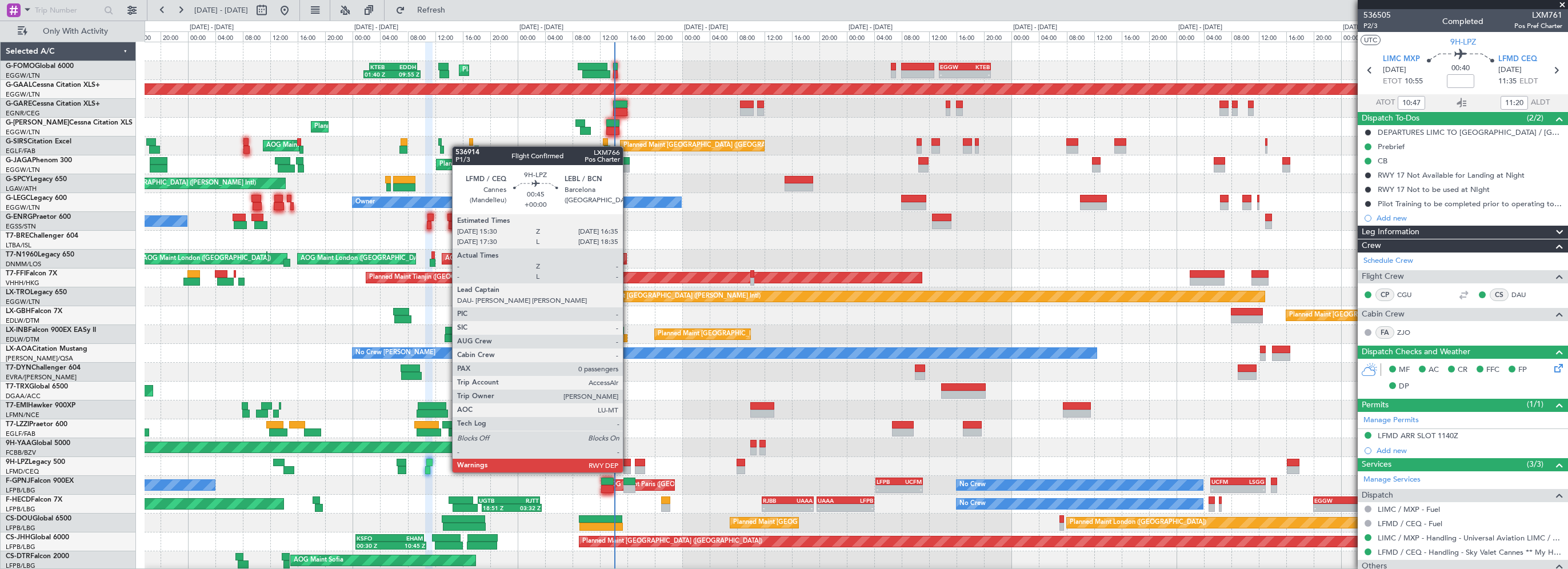
click at [628, 461] on div at bounding box center [628, 463] width 8 height 8
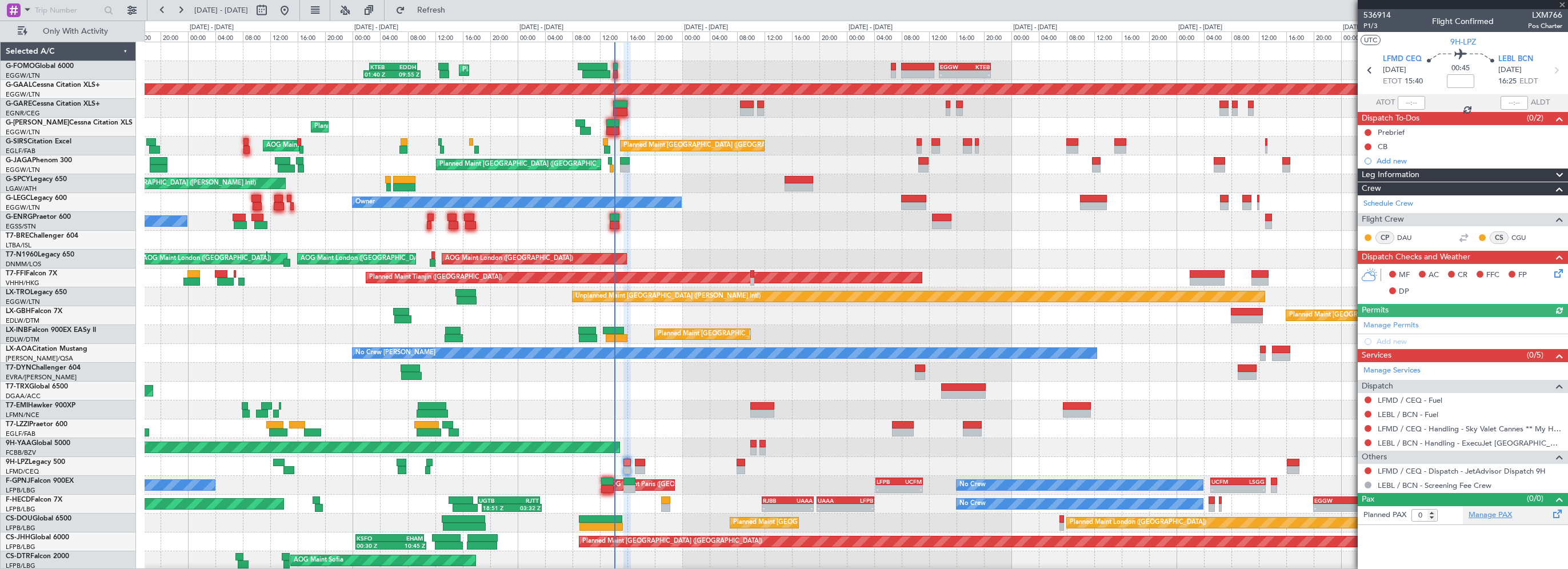
click at [1480, 514] on link "Manage PAX" at bounding box center [1491, 515] width 44 height 11
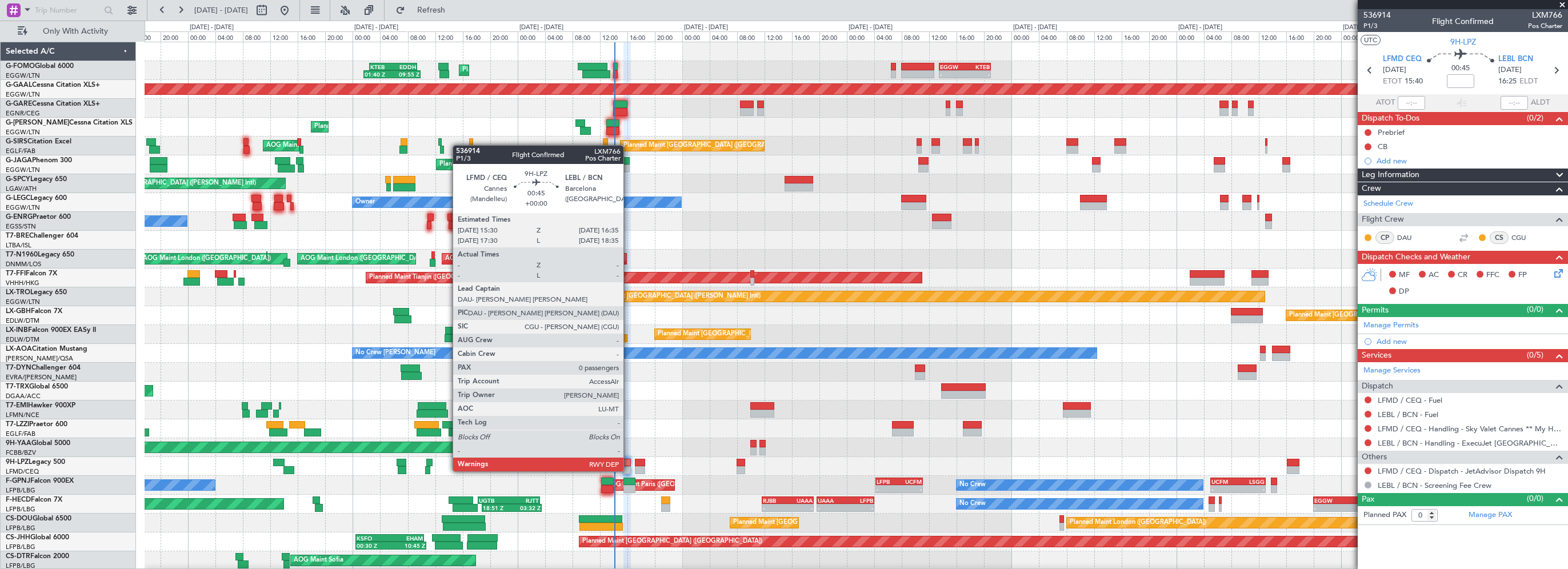
click at [628, 460] on div at bounding box center [628, 463] width 8 height 8
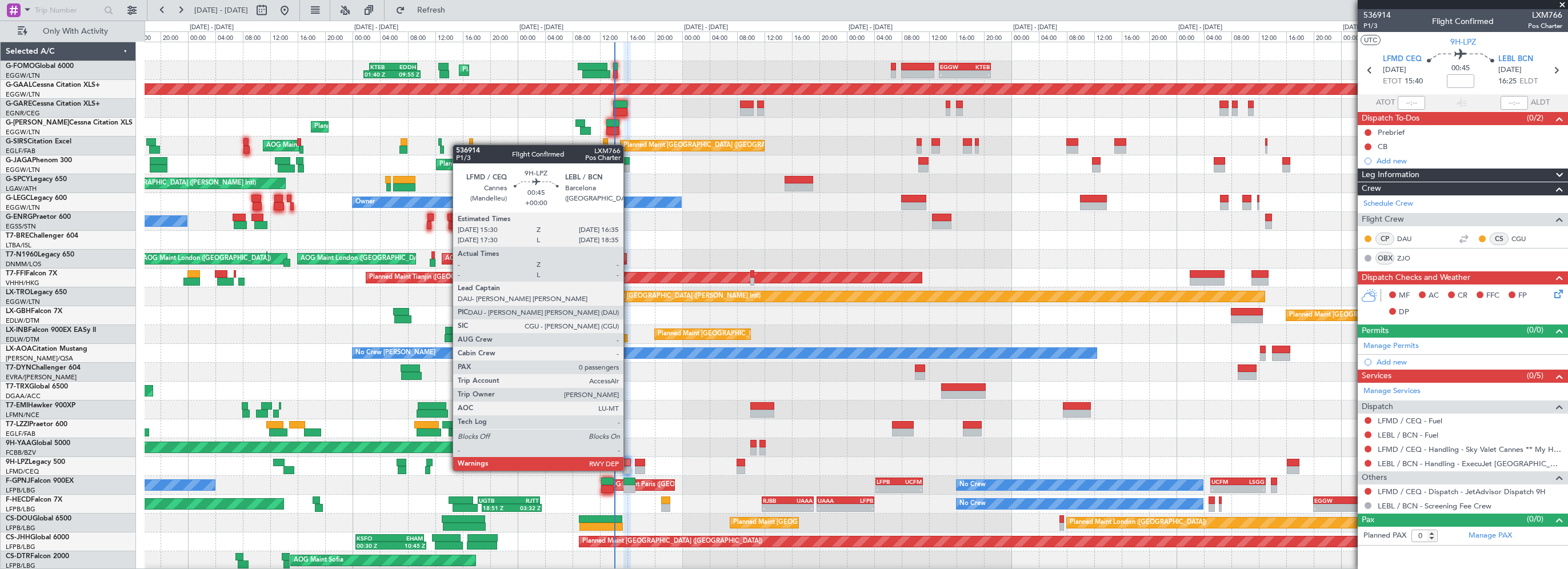
click at [628, 459] on div at bounding box center [628, 463] width 8 height 8
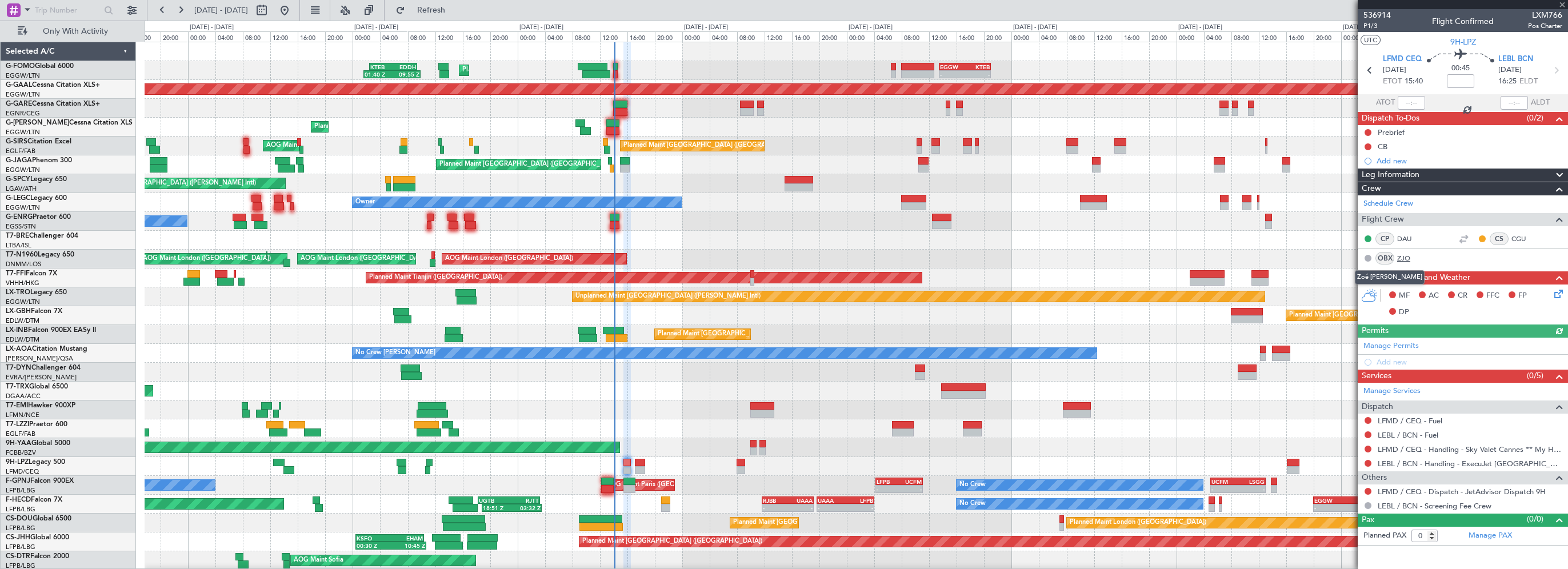
click at [1406, 260] on link "ZJO" at bounding box center [1410, 258] width 26 height 11
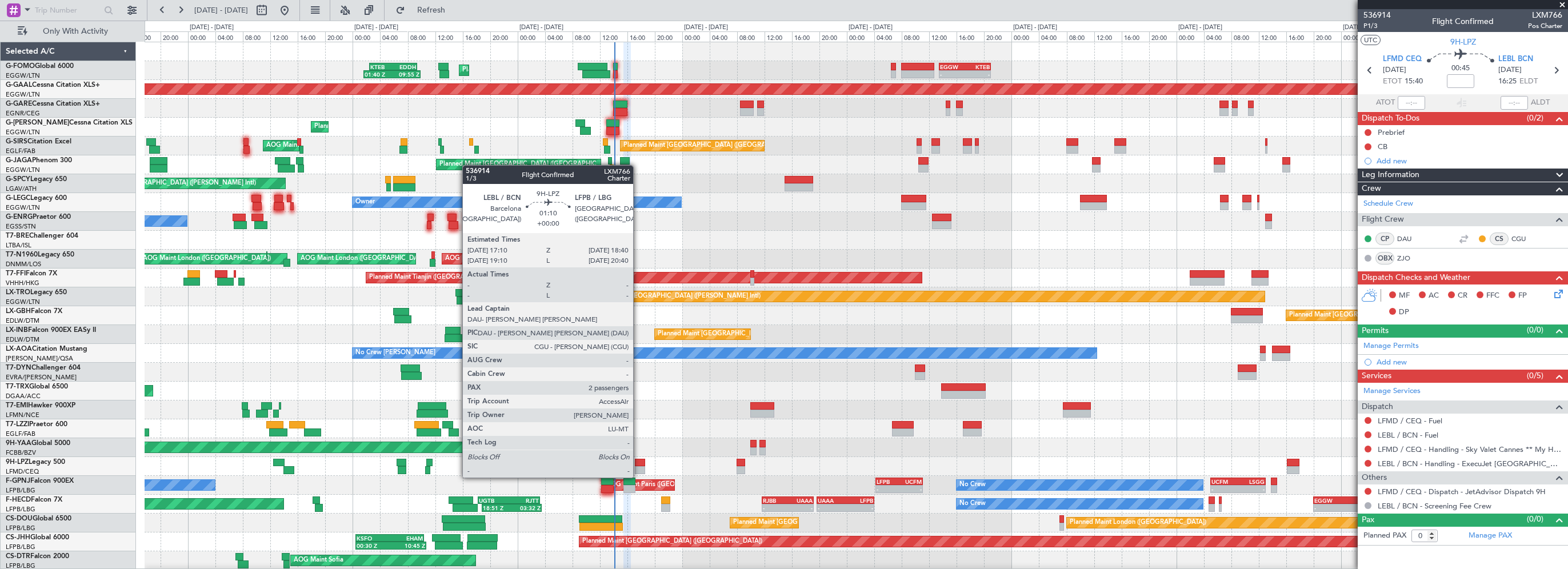
click at [638, 466] on div at bounding box center [640, 470] width 11 height 8
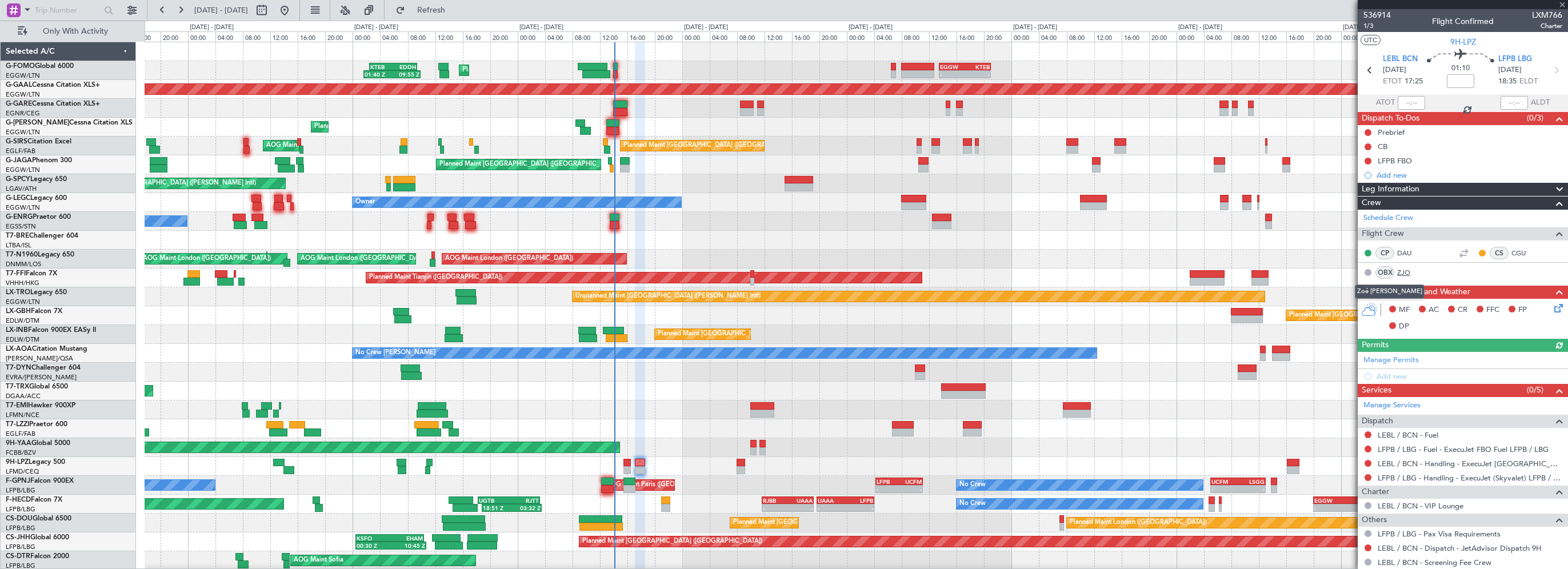
click at [1403, 272] on link "ZJO" at bounding box center [1410, 272] width 26 height 11
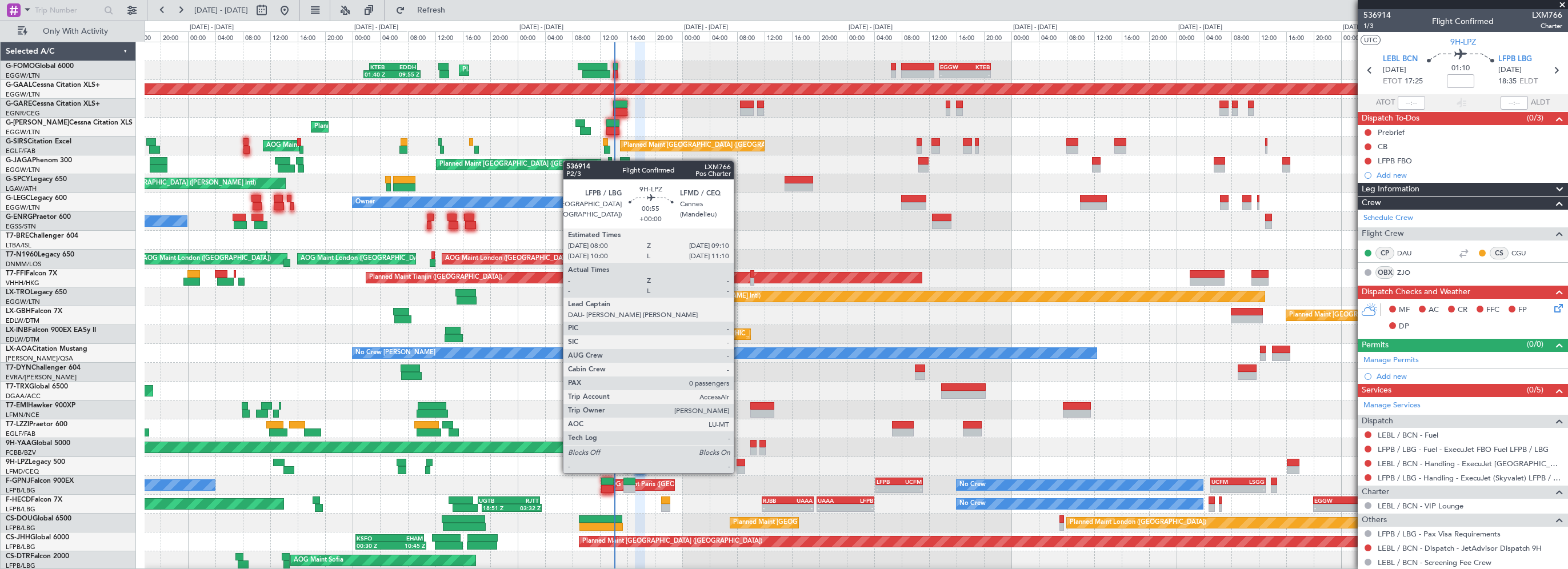
click at [739, 461] on div at bounding box center [741, 463] width 9 height 8
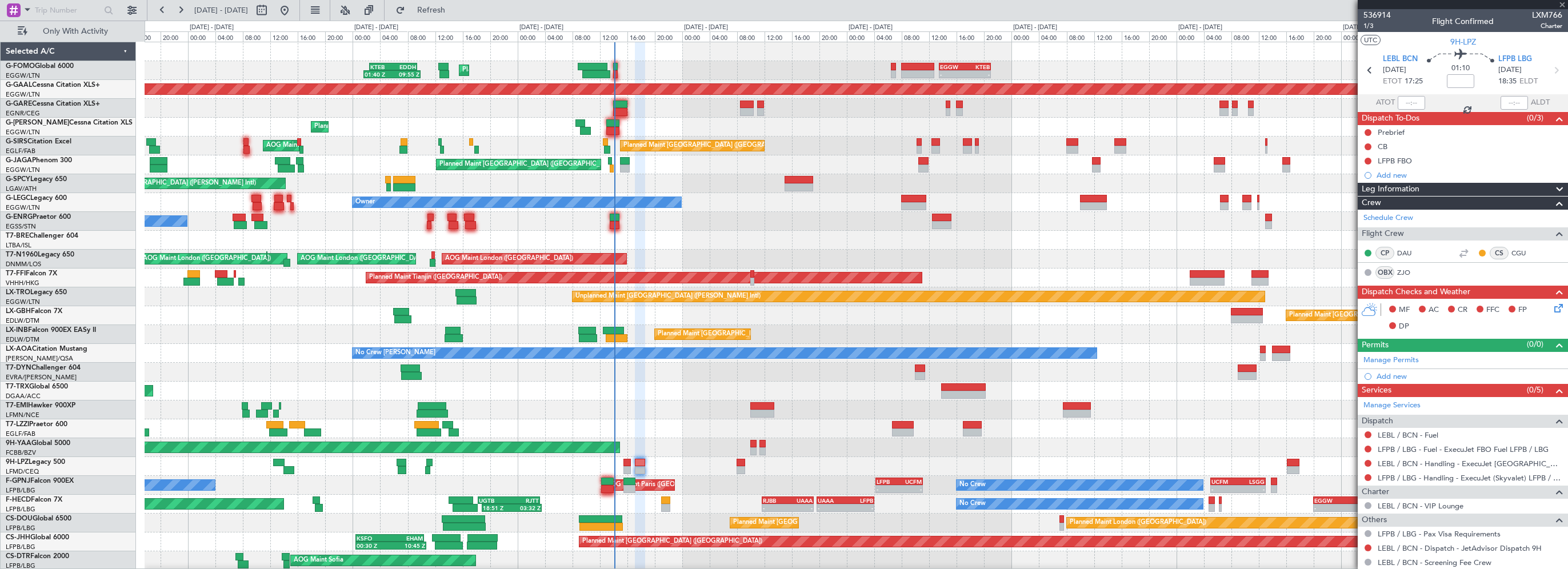
type input "0"
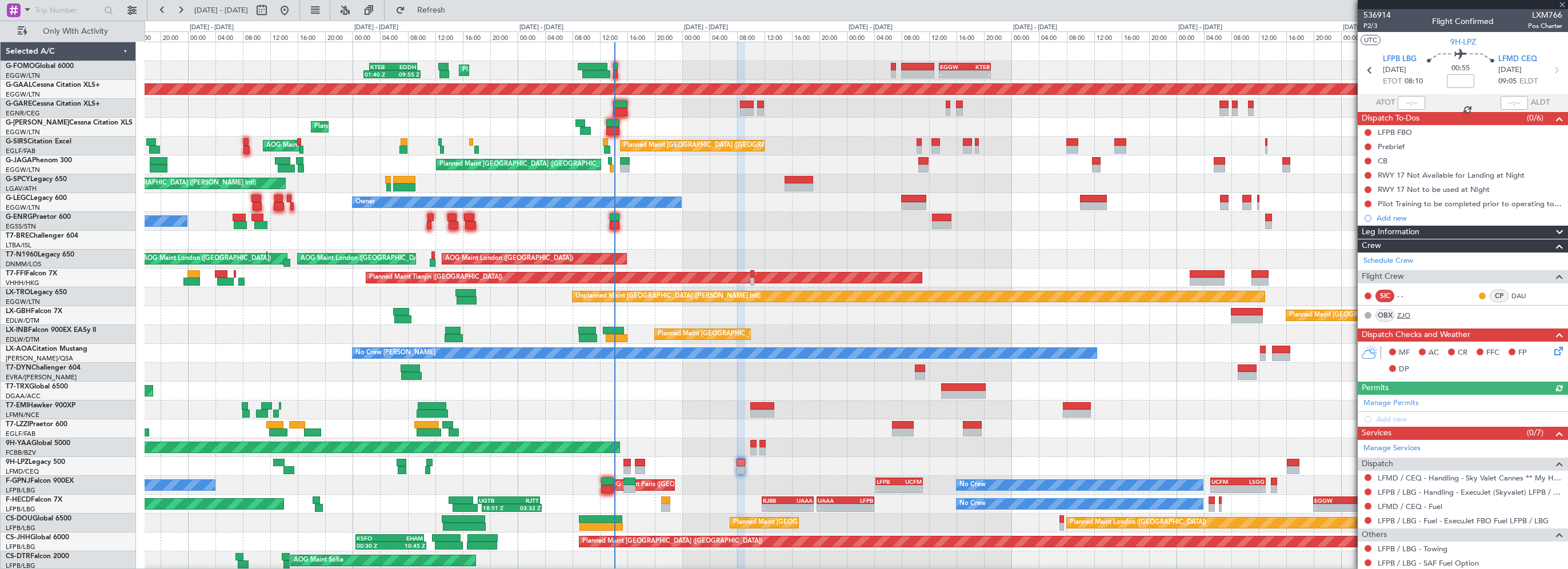
click at [1407, 313] on link "ZJO" at bounding box center [1410, 315] width 26 height 11
click at [448, 11] on span "Refresh" at bounding box center [431, 11] width 48 height 8
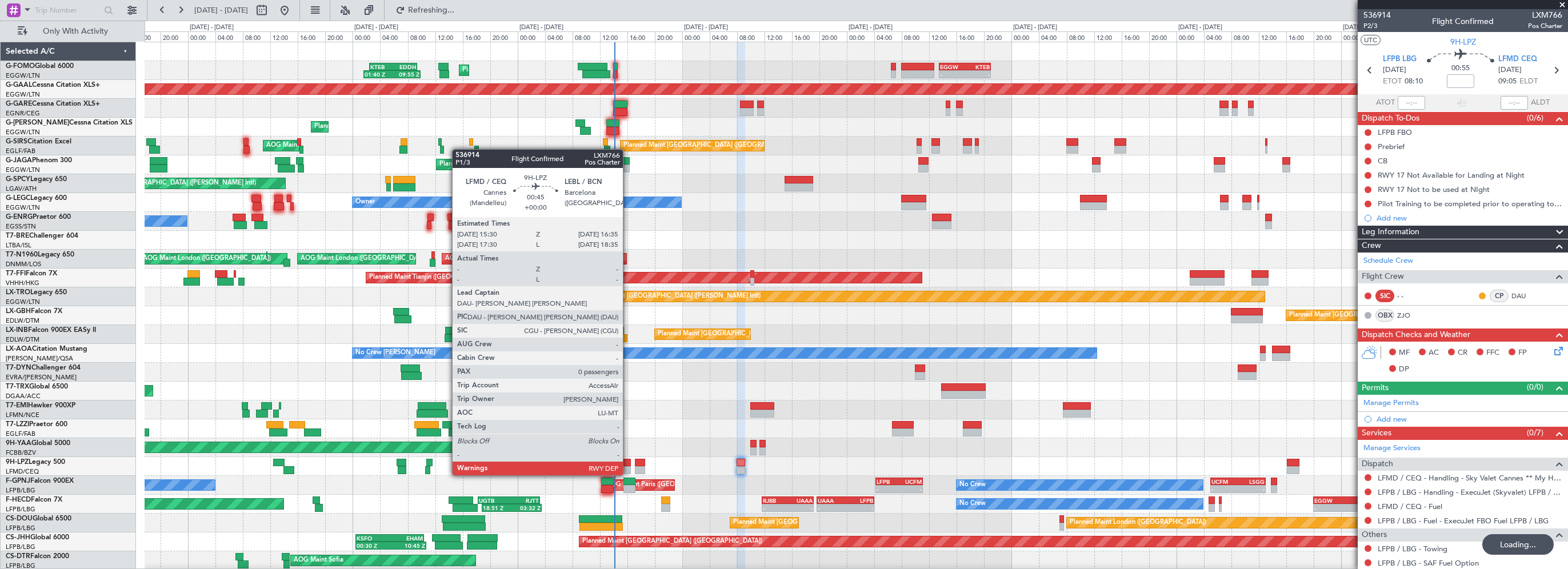
click at [628, 464] on div at bounding box center [628, 463] width 8 height 8
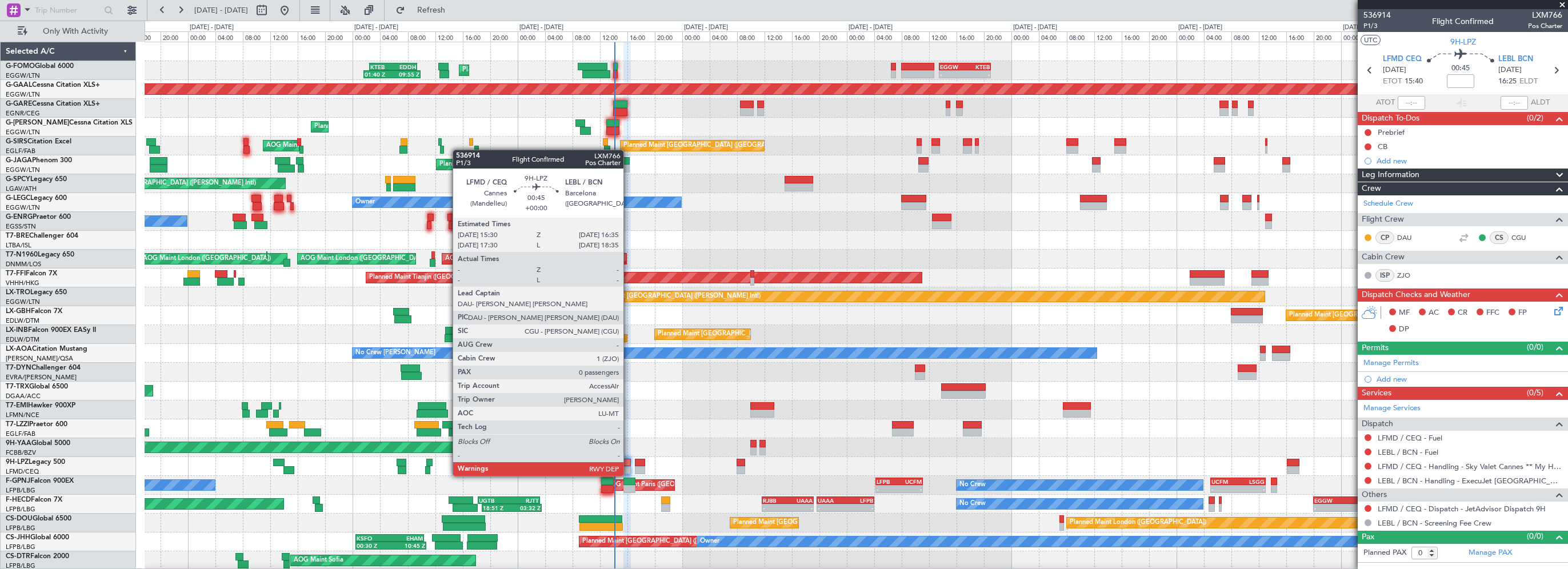
click at [628, 465] on div at bounding box center [628, 463] width 8 height 8
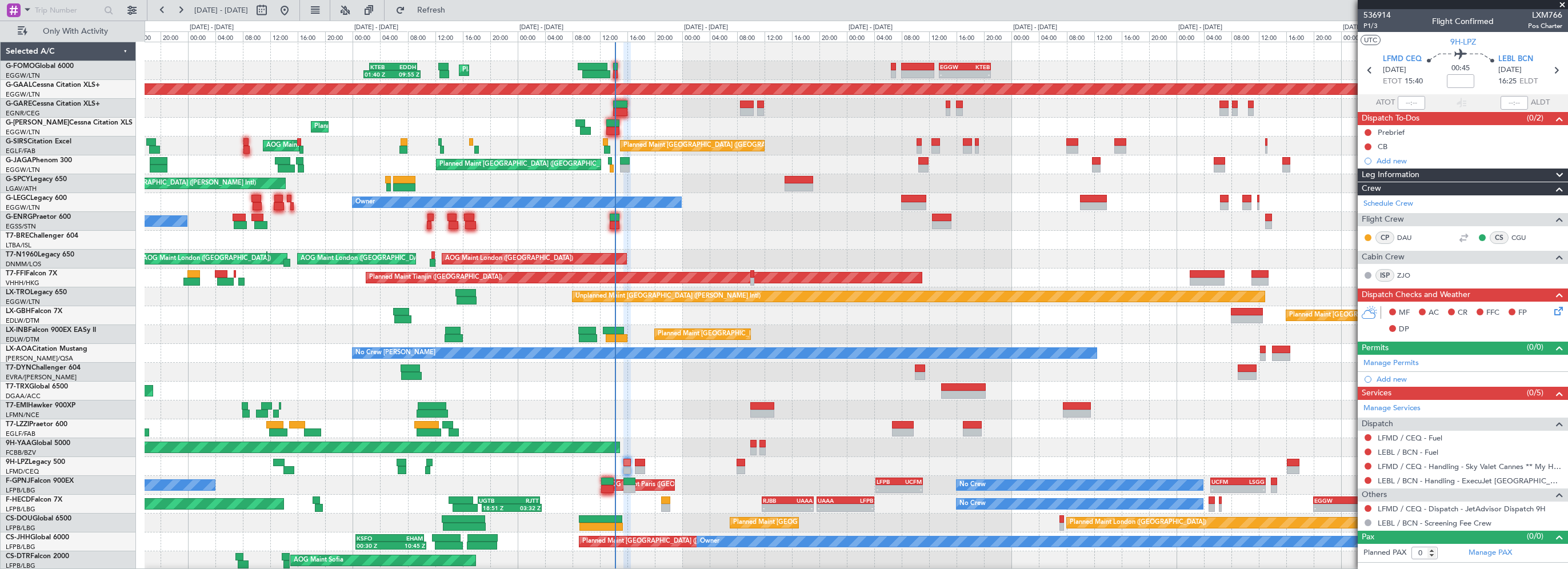
click at [1383, 175] on span "Leg Information" at bounding box center [1390, 175] width 58 height 13
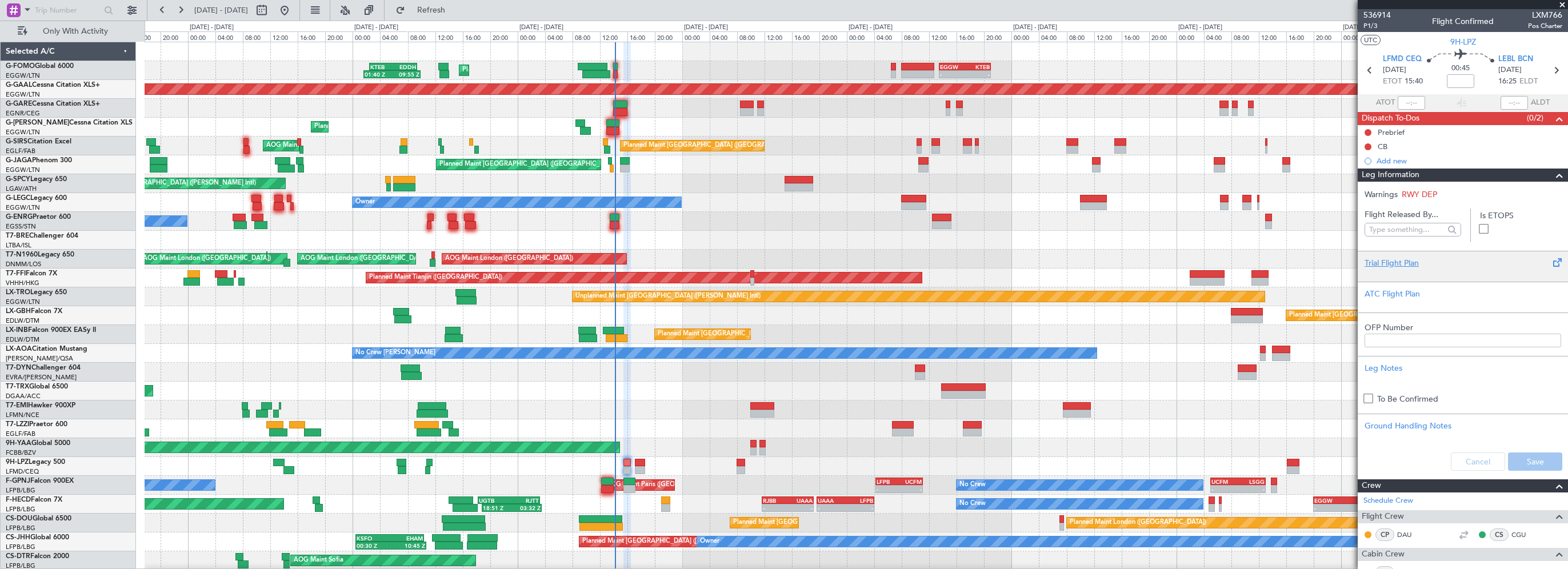
click at [1371, 265] on div "Trial Flight Plan" at bounding box center [1462, 263] width 196 height 12
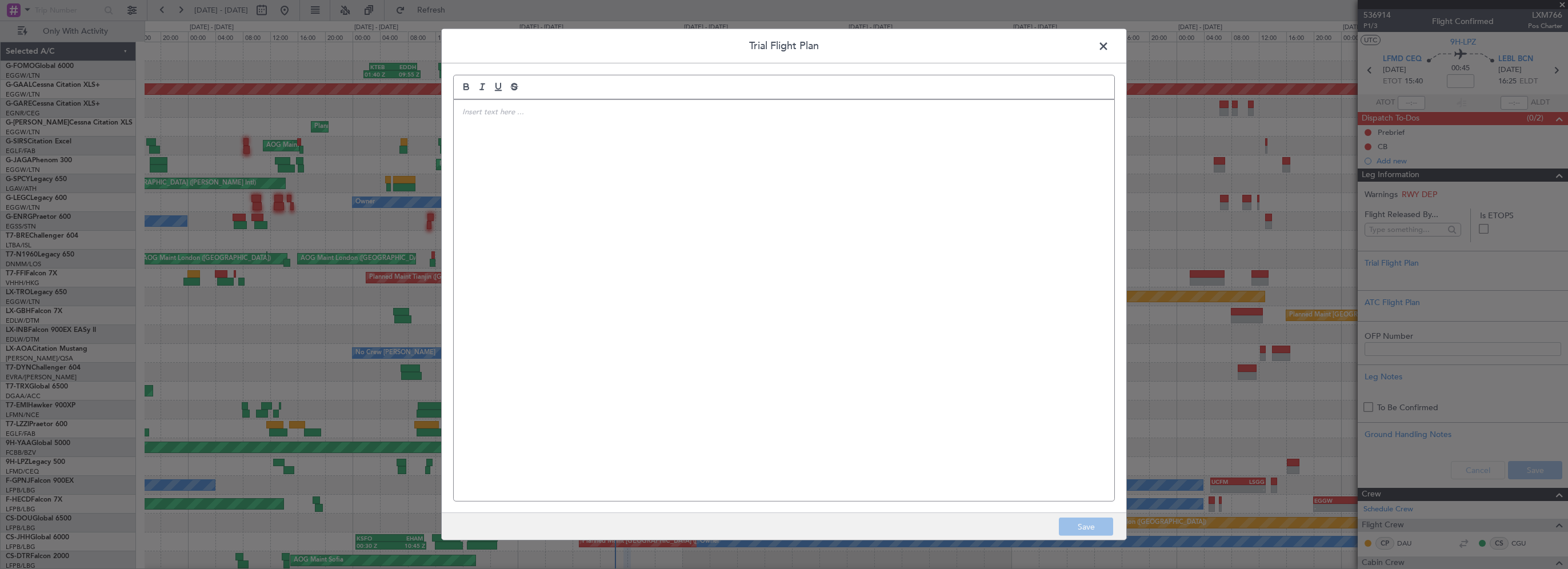
click at [821, 220] on div at bounding box center [784, 300] width 661 height 401
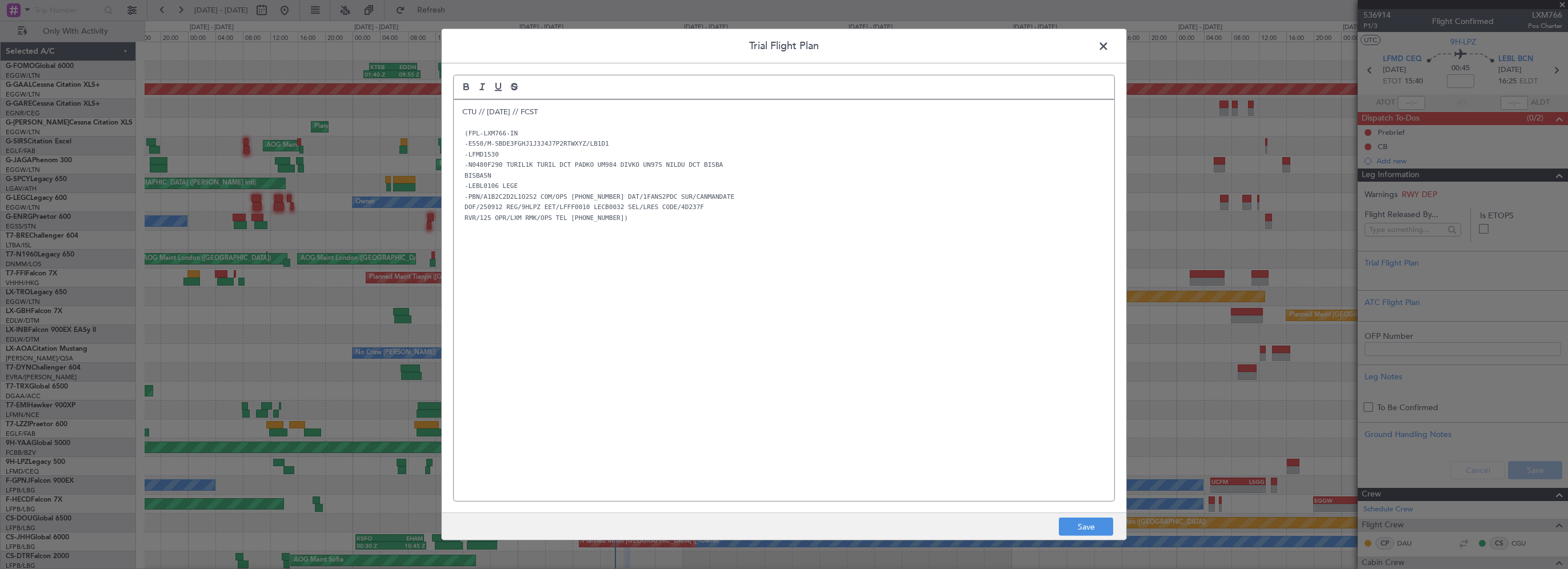
click at [745, 435] on div "CTU // 12SEP // FCST (FPL-LXM766-IN -E550/M-SBDE3FGHJ1J3J4J7P2RTWXYZ/LB1D1 -LFM…" at bounding box center [784, 300] width 661 height 401
click at [1077, 531] on button "Save" at bounding box center [1086, 527] width 54 height 19
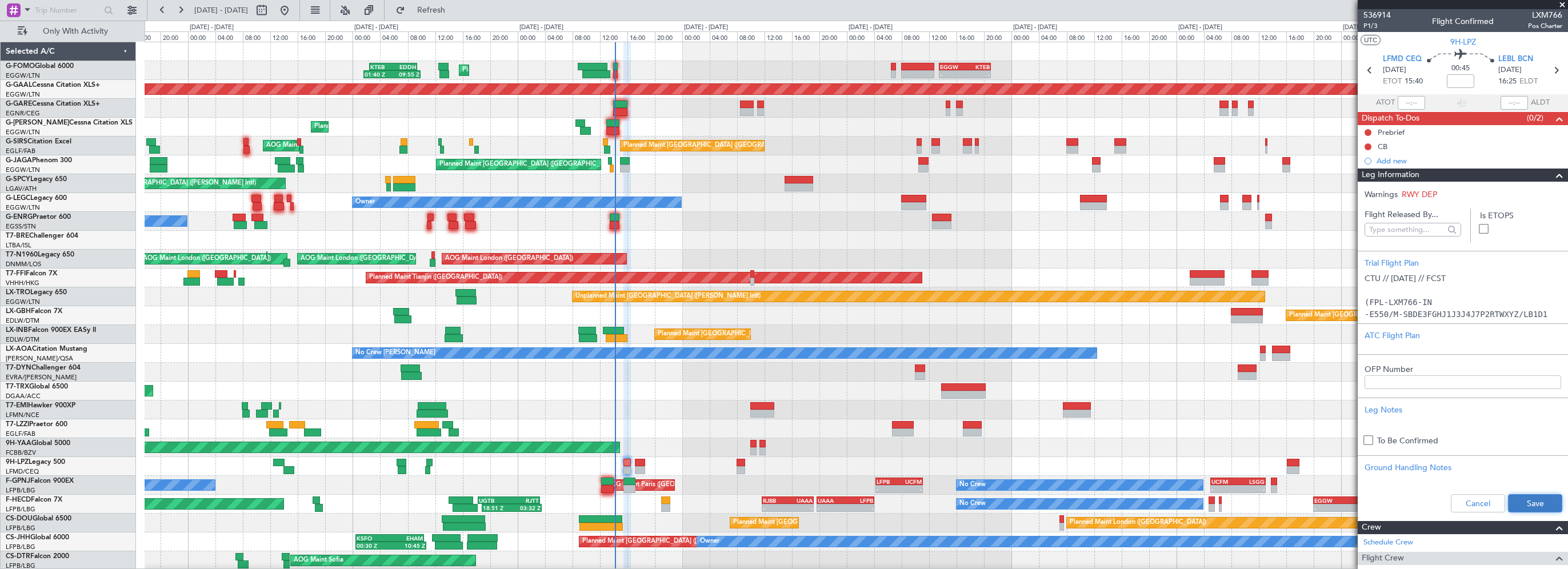
click at [1508, 498] on button "Save" at bounding box center [1535, 503] width 54 height 19
click at [1463, 80] on mat-tooltip-component "Flight Time" at bounding box center [1457, 89] width 52 height 30
click at [1461, 78] on input at bounding box center [1460, 81] width 27 height 14
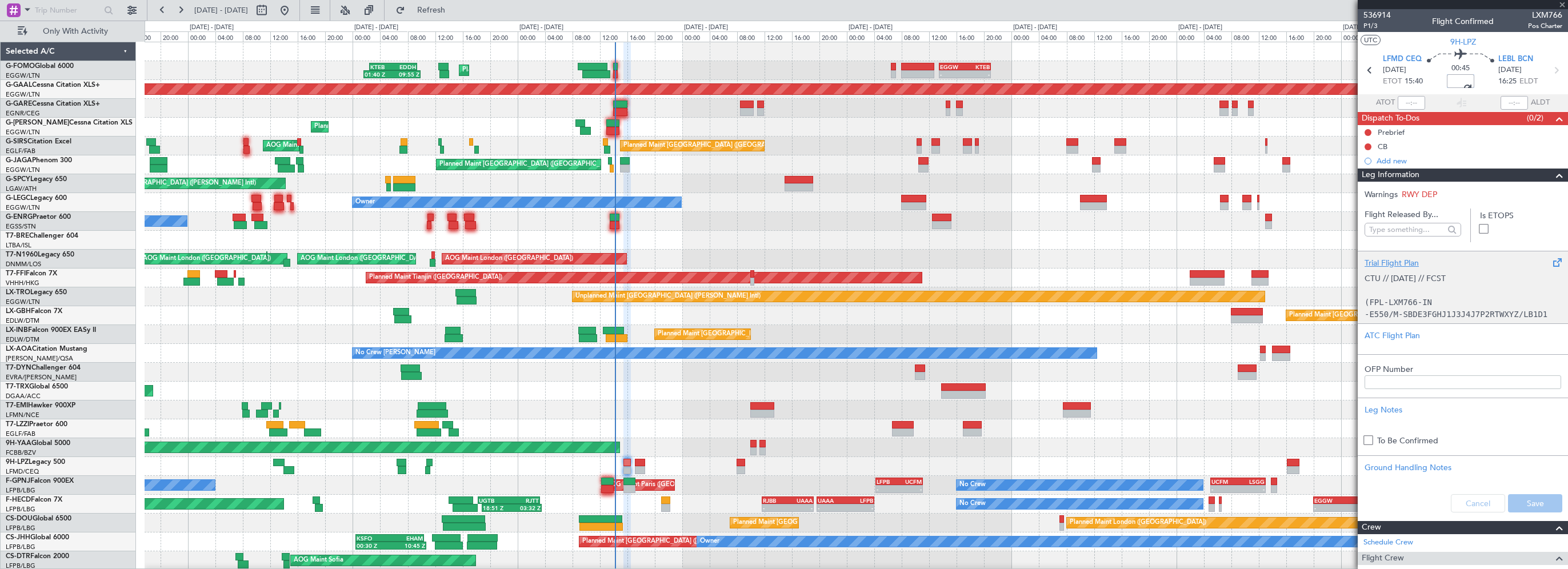
type input "+00:20"
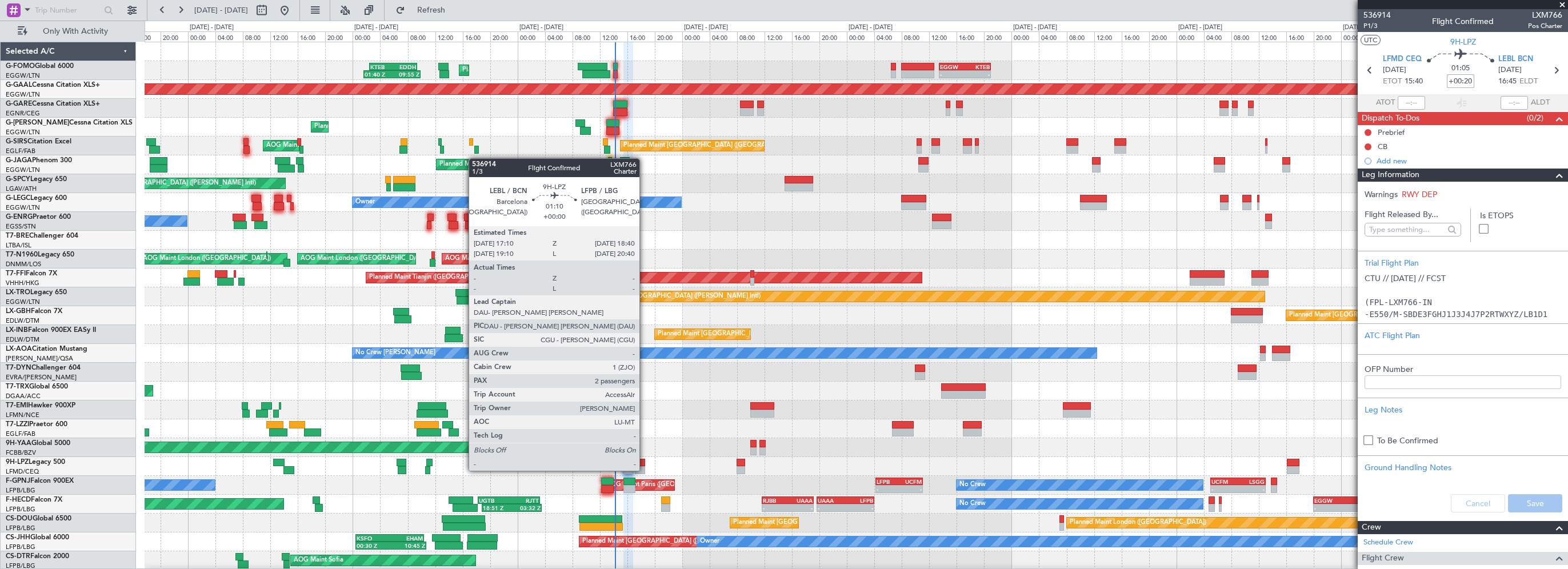
click at [645, 459] on div at bounding box center [640, 463] width 11 height 8
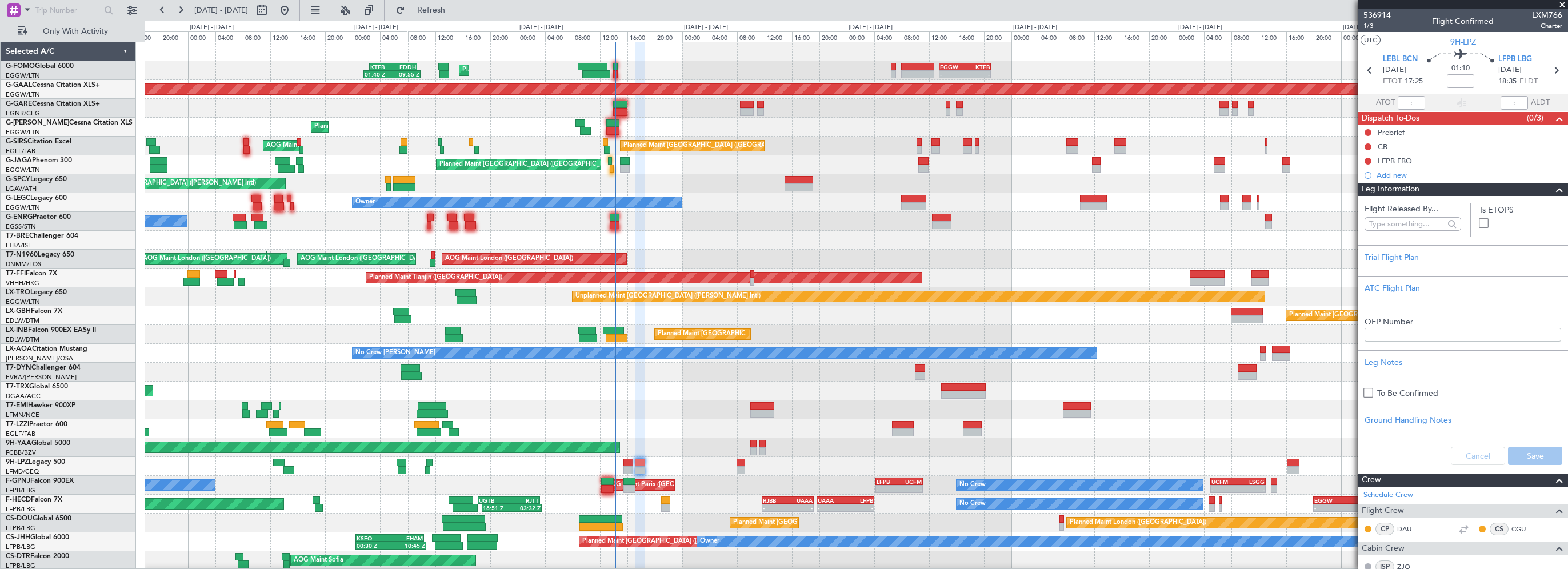
drag, startPoint x: 1545, startPoint y: 188, endPoint x: 1565, endPoint y: 188, distance: 20.0
click at [1553, 188] on span at bounding box center [1559, 189] width 14 height 14
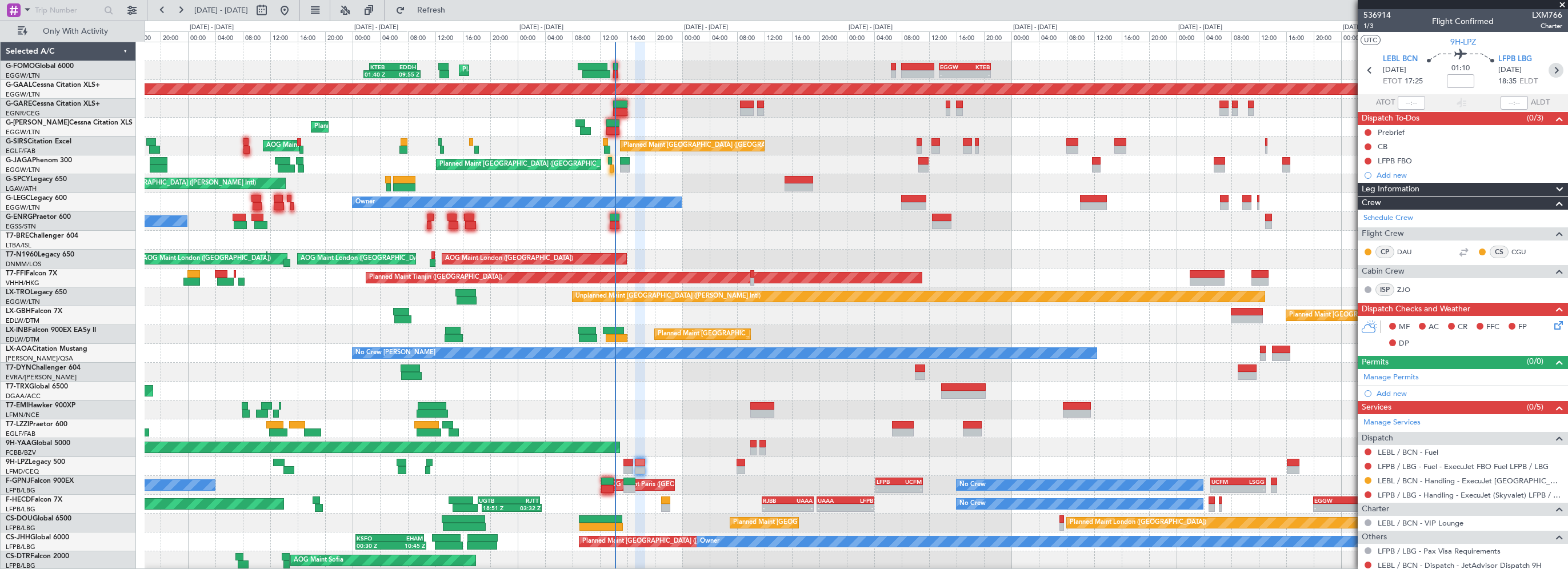
click at [1549, 74] on icon at bounding box center [1556, 70] width 15 height 15
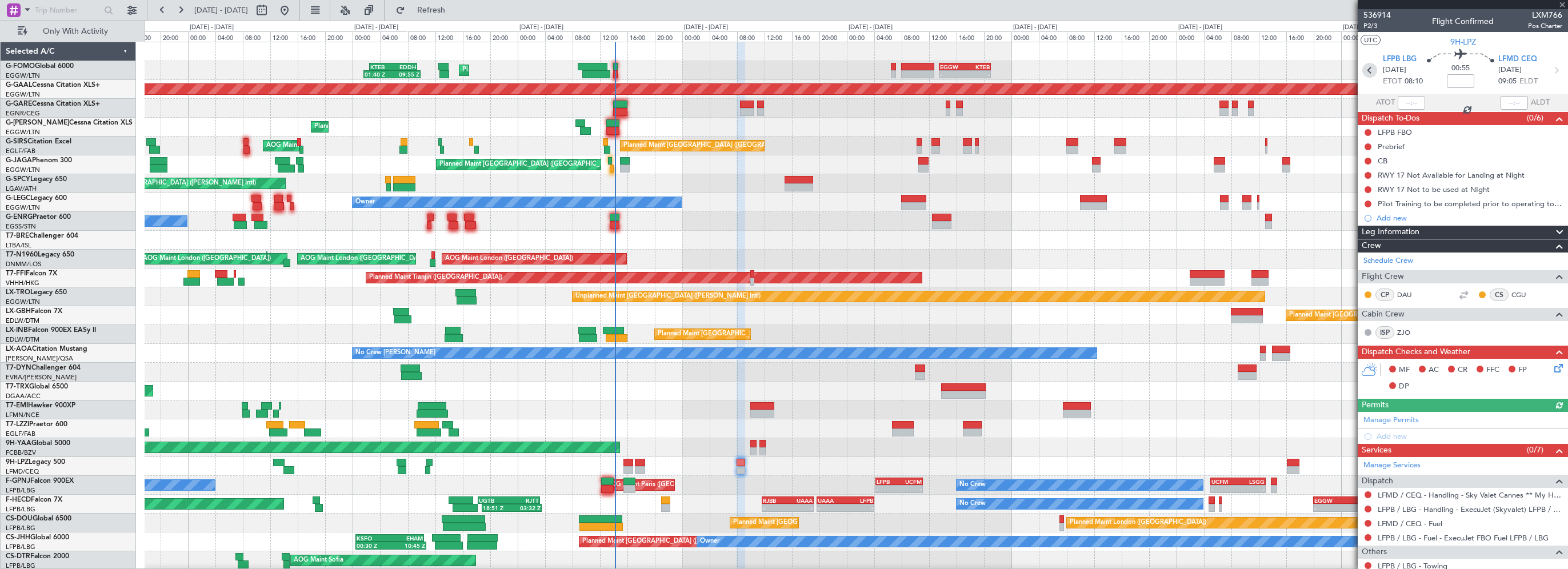
click at [1368, 69] on icon at bounding box center [1370, 70] width 15 height 15
type input "2"
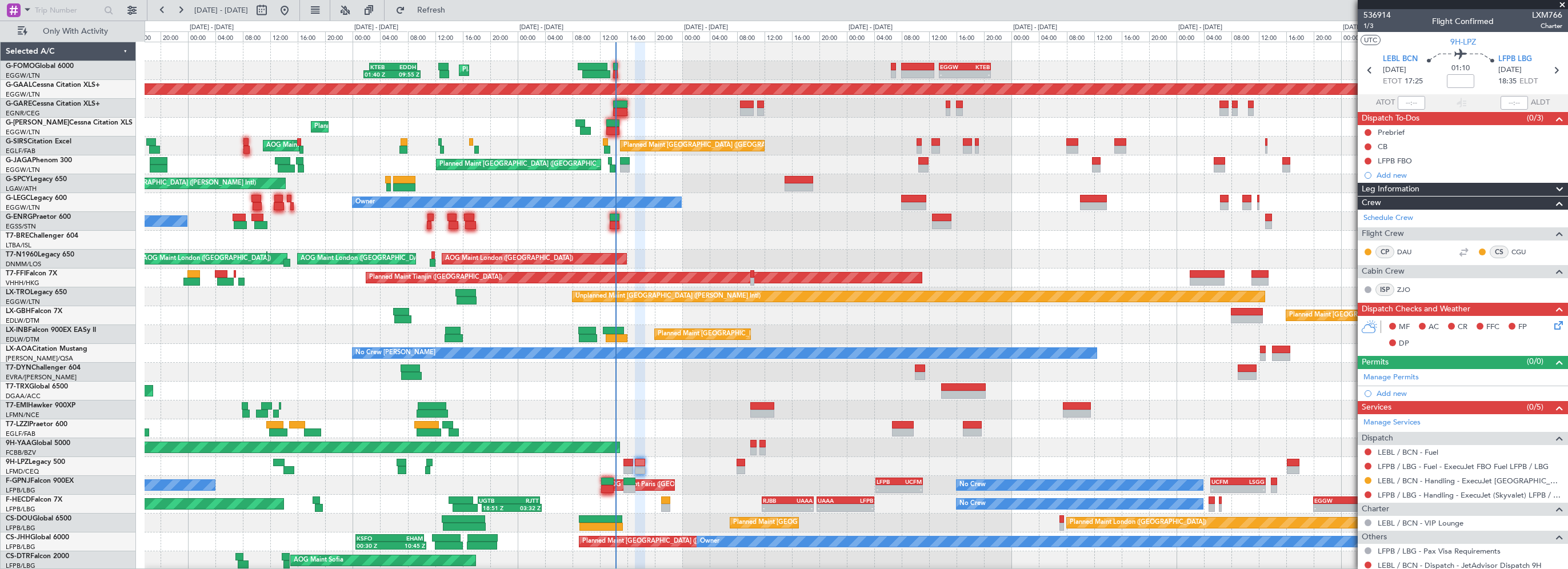
click at [1403, 192] on span "Leg Information" at bounding box center [1390, 189] width 58 height 13
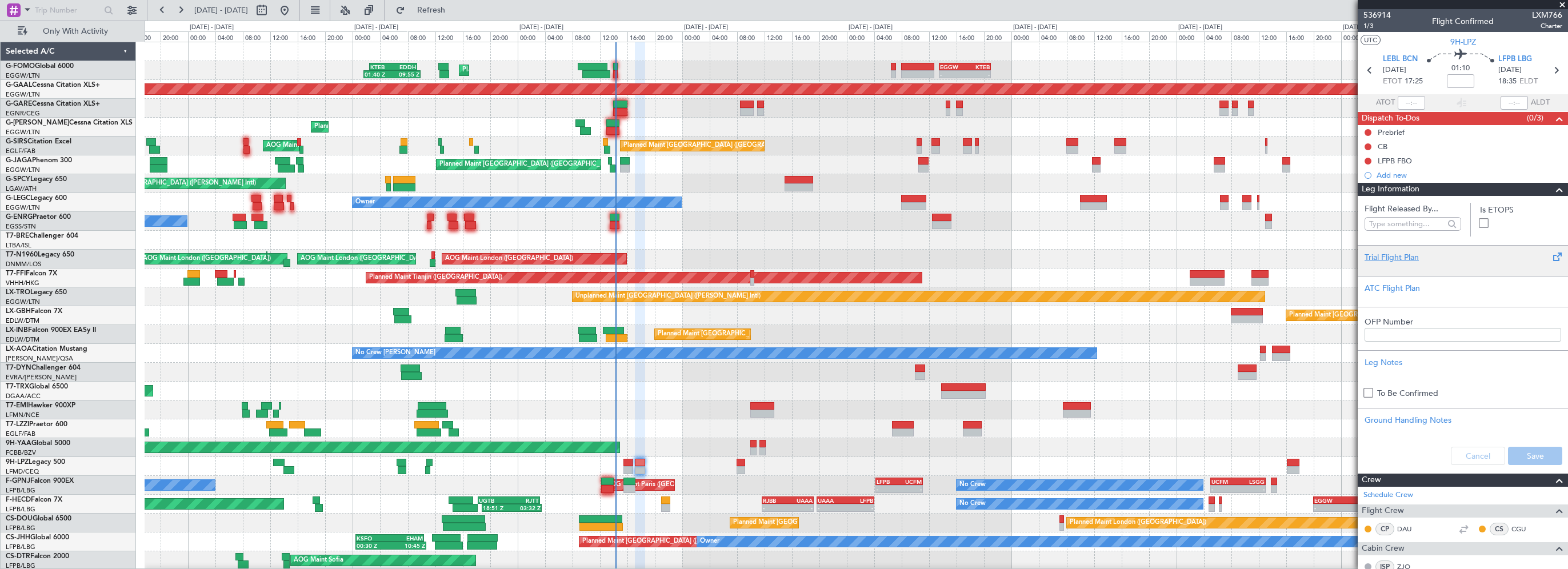
click at [1394, 247] on div "Trial Flight Plan" at bounding box center [1463, 260] width 210 height 31
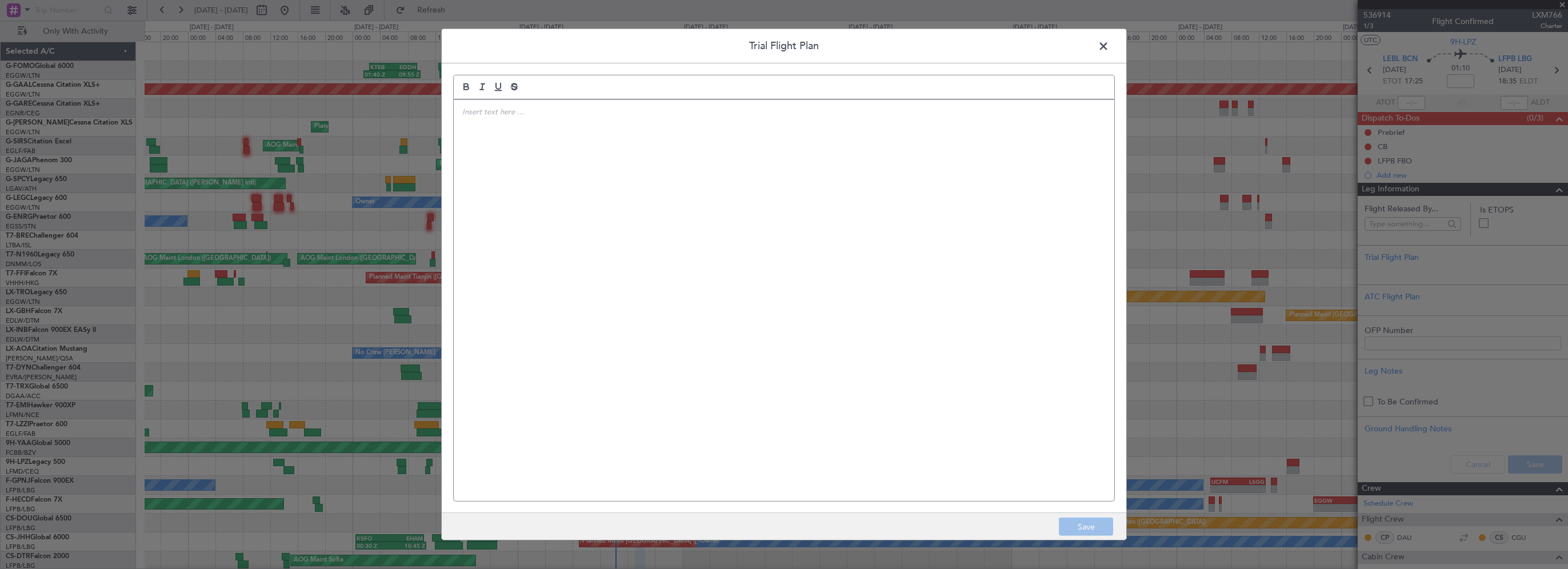
click at [729, 128] on div at bounding box center [784, 300] width 661 height 401
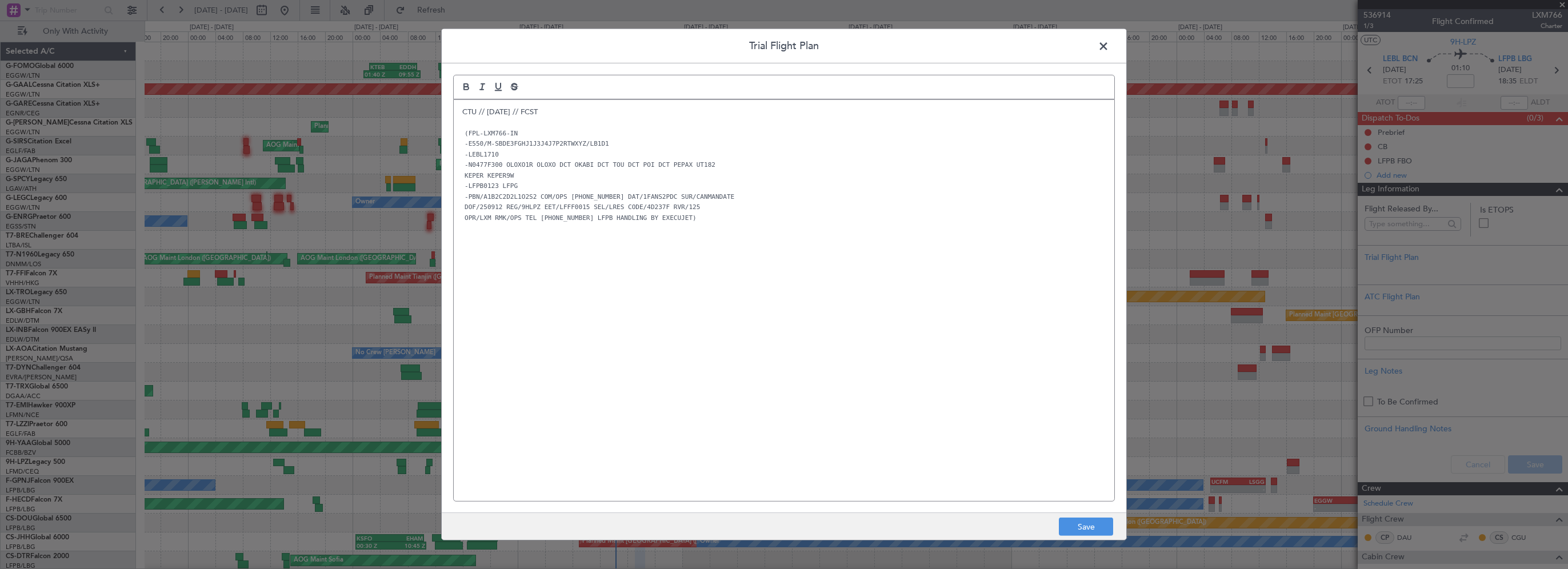
click at [672, 290] on div "CTU // 12SEP // FCST (FPL-LXM766-IN -E550/M-SBDE3FGHJ1J3J4J7P2RTWXYZ/LB1D1 -LEB…" at bounding box center [784, 300] width 661 height 401
click at [1085, 526] on button "Save" at bounding box center [1086, 527] width 54 height 19
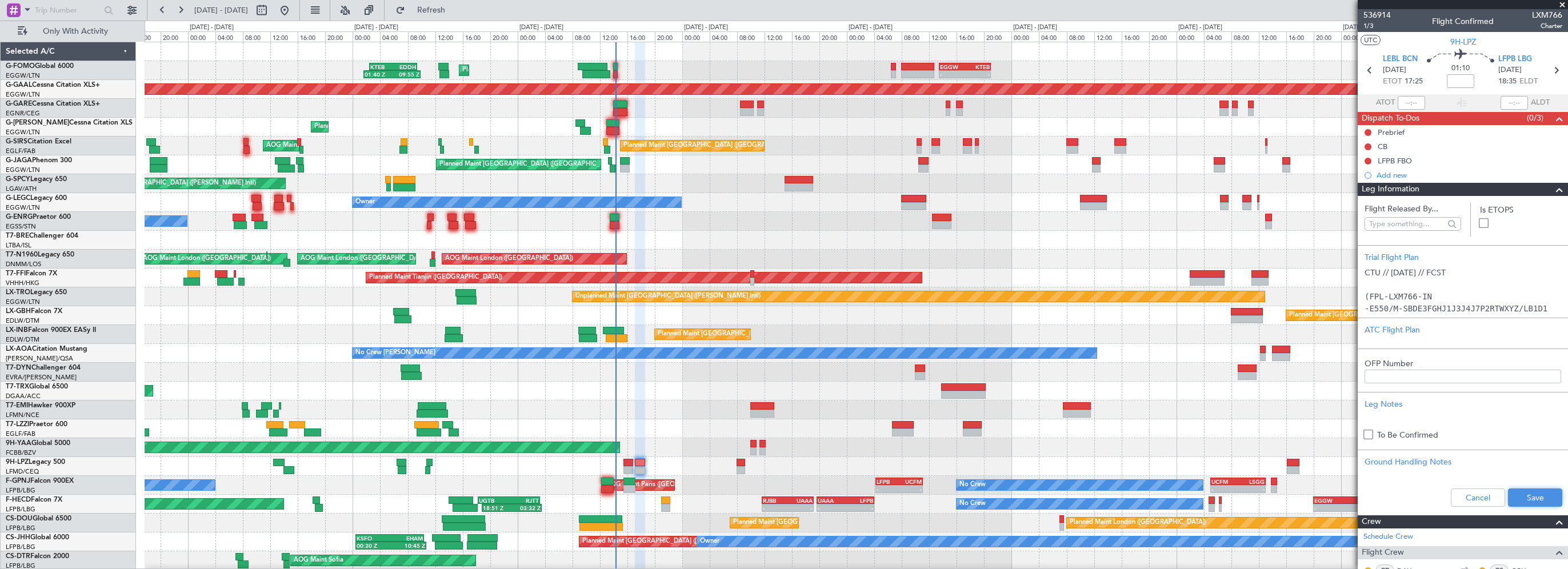
click at [1526, 499] on button "Save" at bounding box center [1535, 498] width 54 height 19
click at [725, 216] on div "Planned Maint [GEOGRAPHIC_DATA] ([GEOGRAPHIC_DATA]) No Crew" at bounding box center [856, 221] width 1423 height 19
click at [700, 425] on div "Owner" at bounding box center [856, 428] width 1423 height 19
drag, startPoint x: 1449, startPoint y: 82, endPoint x: 1547, endPoint y: 73, distance: 98.4
click at [1450, 82] on input at bounding box center [1460, 81] width 27 height 14
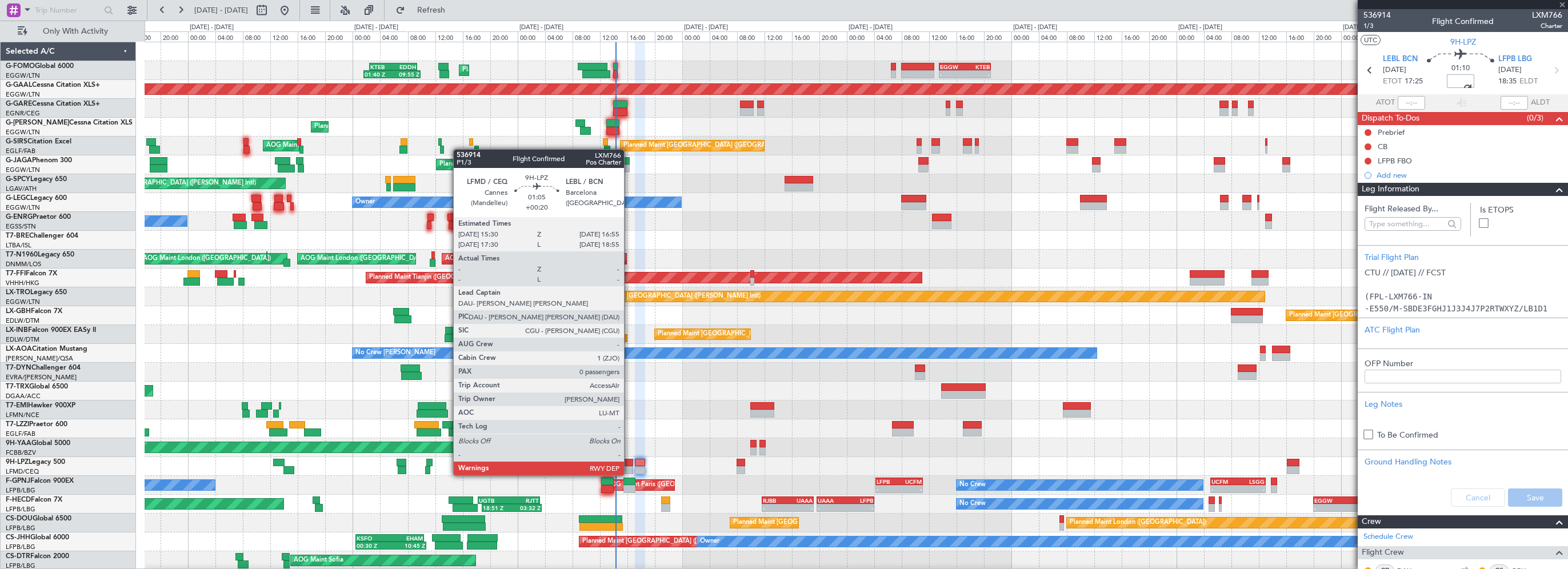
click at [628, 464] on div at bounding box center [629, 463] width 11 height 8
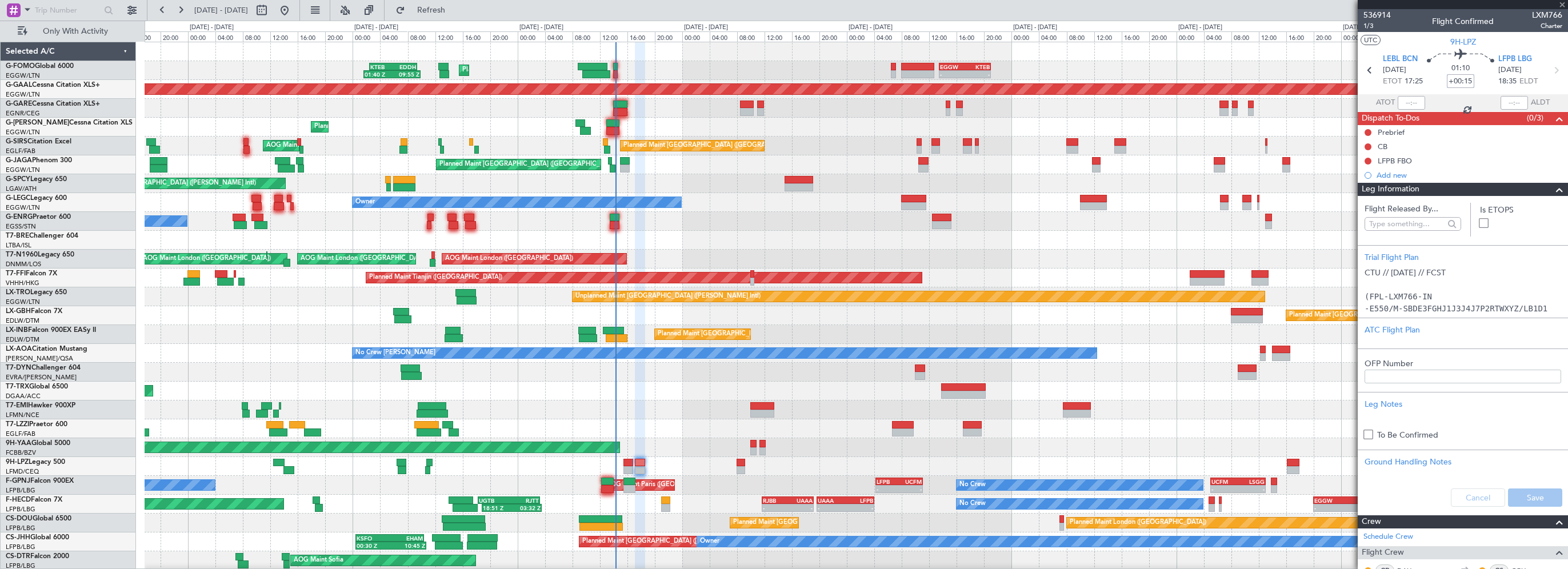
type input "+00:20"
type input "0"
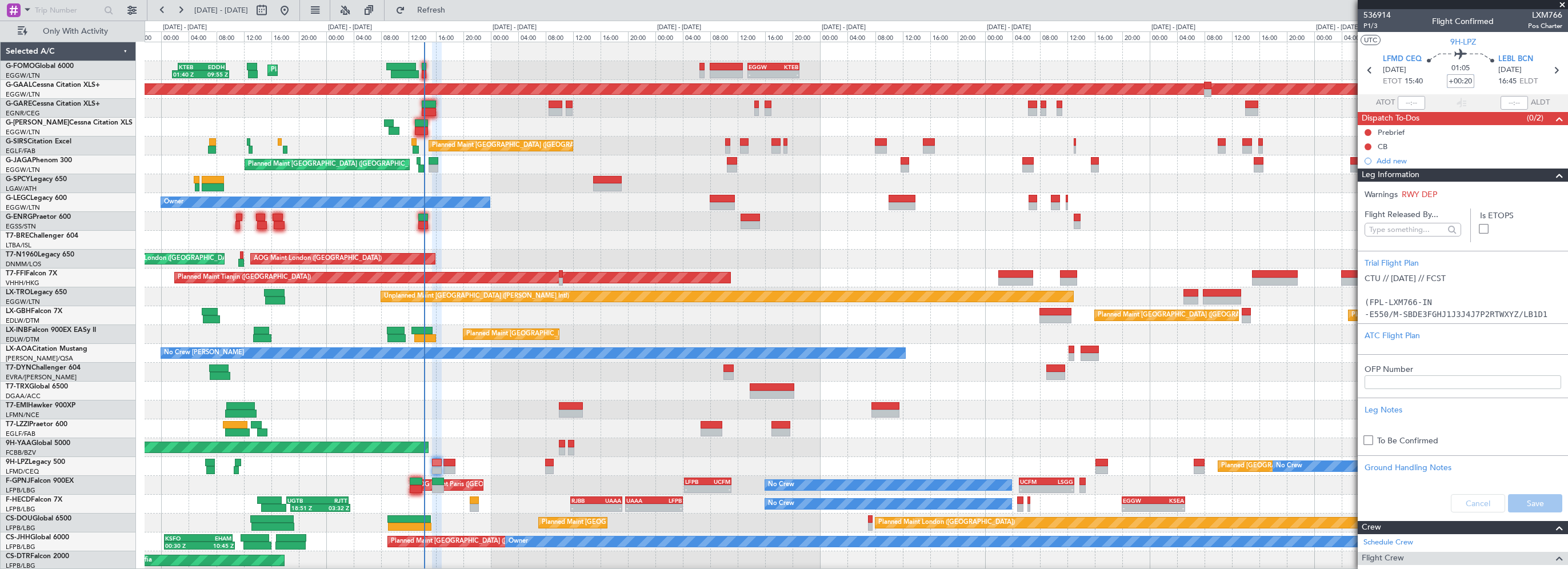
click at [512, 412] on div "Planned Maint London (Luton) 01:40 Z 09:55 Z KTEB 02:30 Z EDDH 09:25 Z - - EGGW…" at bounding box center [856, 324] width 1423 height 565
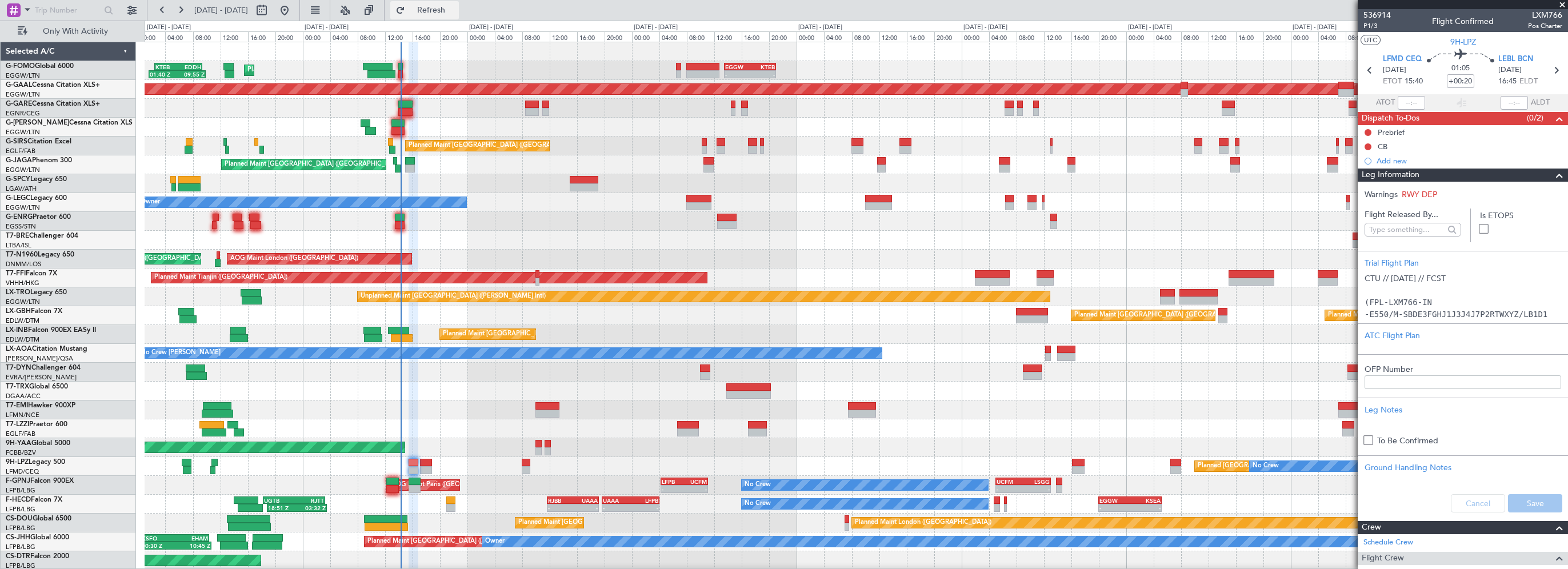
click at [456, 8] on span "Refresh" at bounding box center [431, 11] width 48 height 8
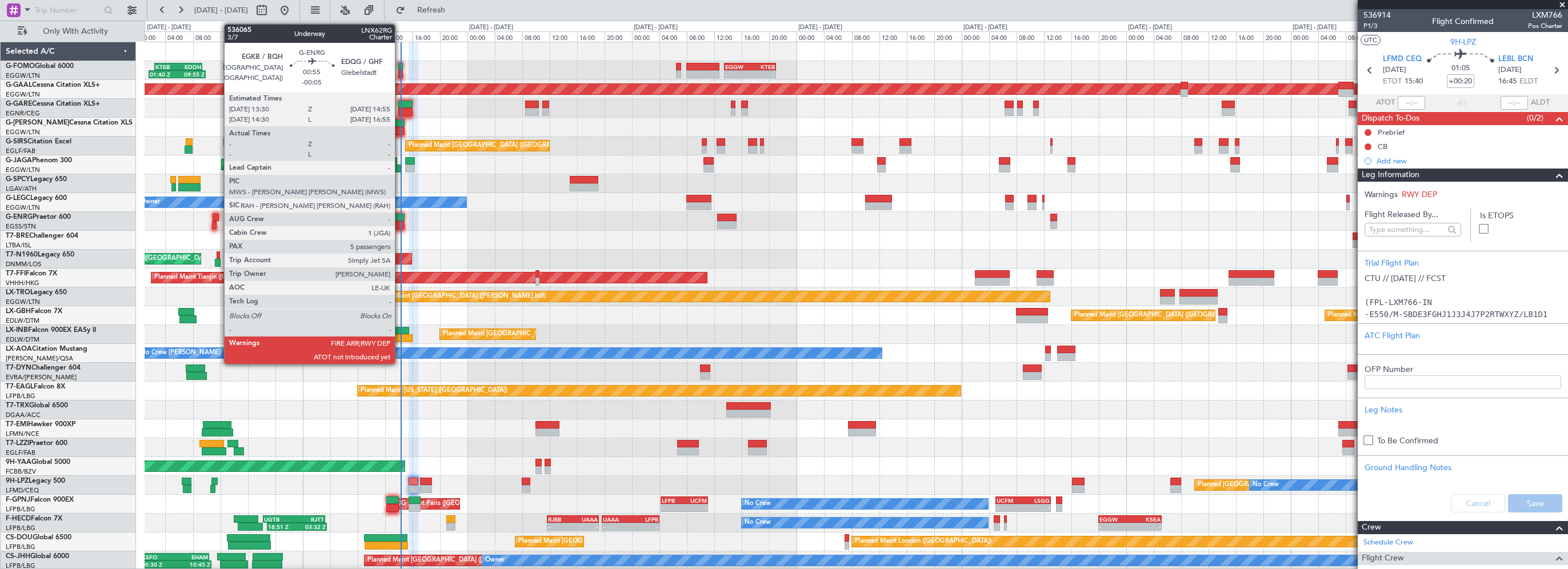
click at [400, 215] on div at bounding box center [400, 217] width 11 height 8
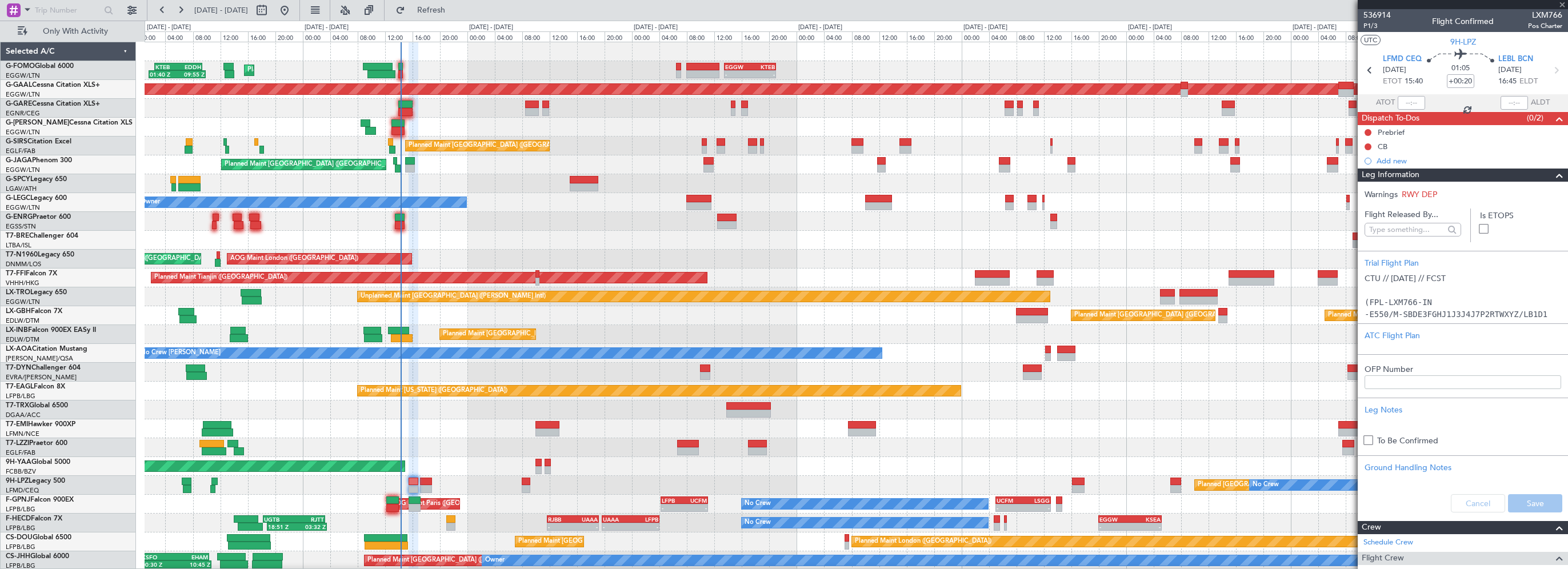
type input "-00:05"
type input "5"
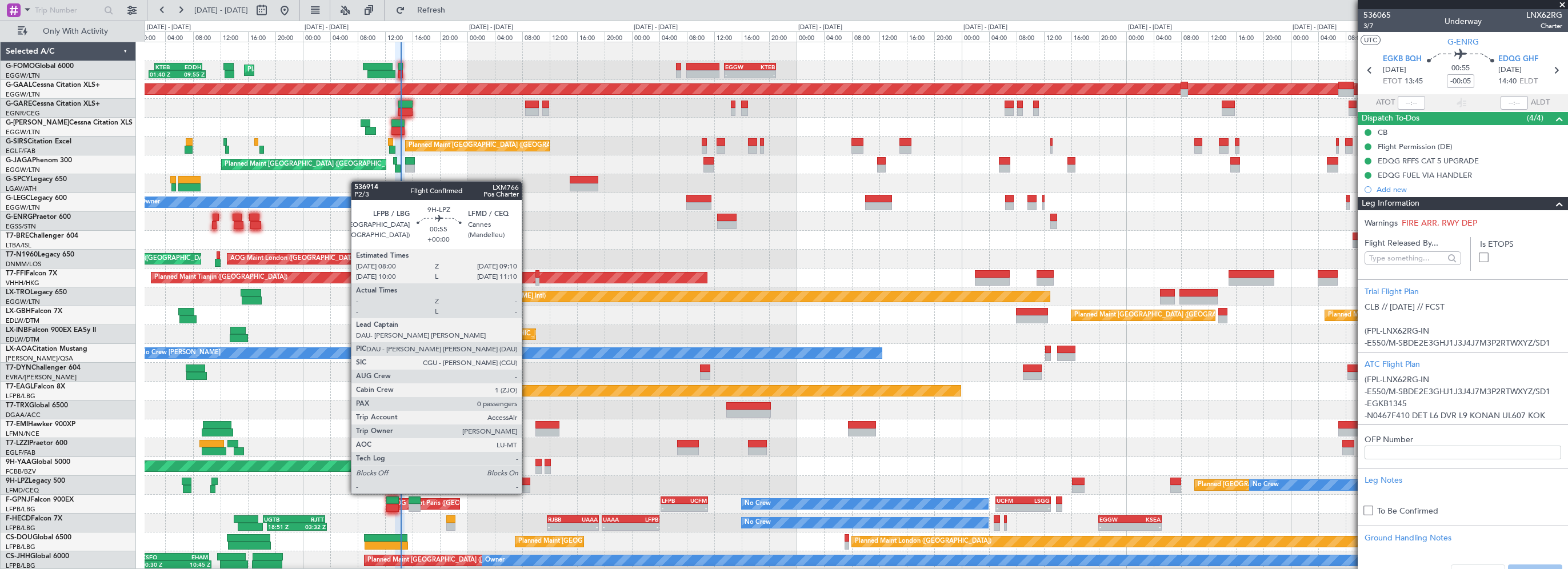
click at [527, 482] on div at bounding box center [526, 481] width 9 height 8
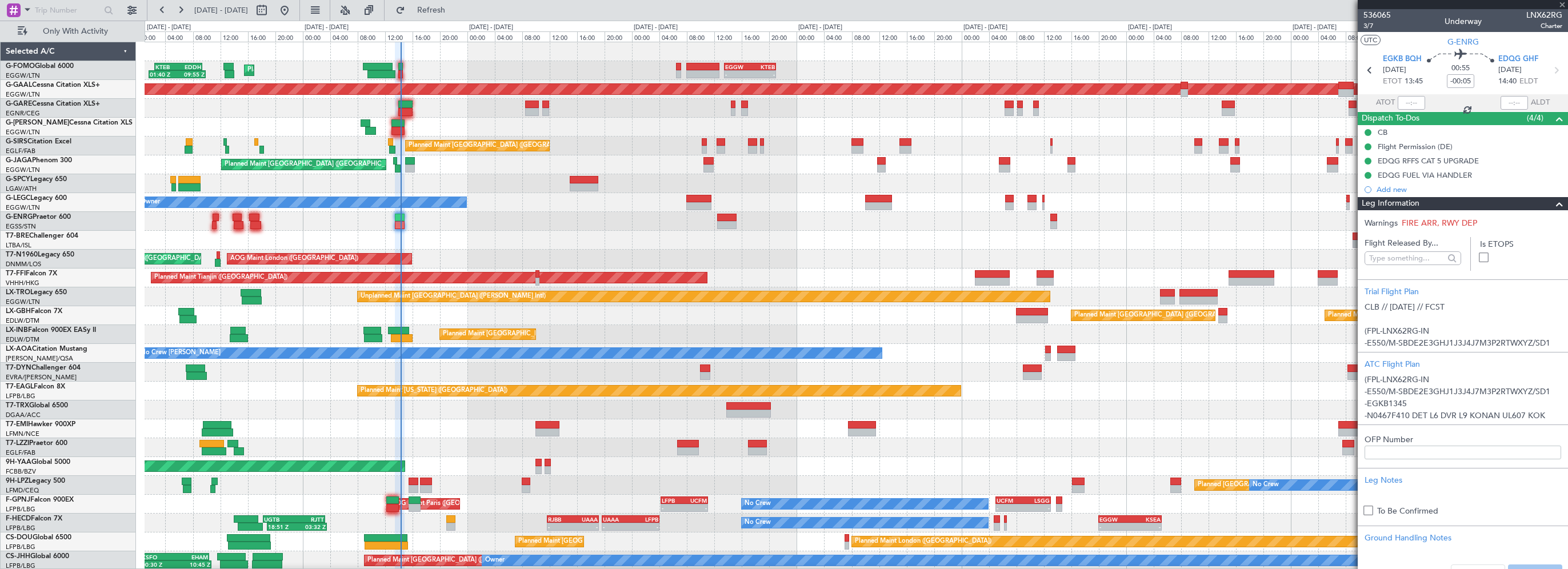
type input "0"
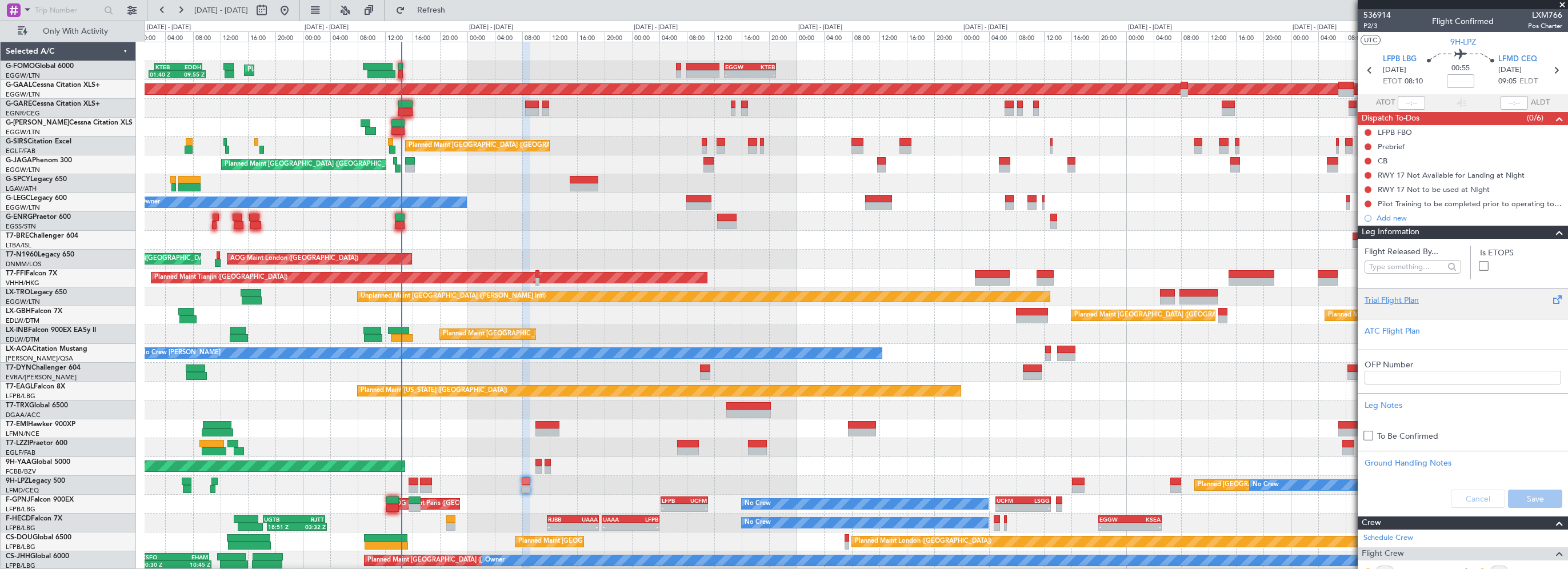
click at [1407, 299] on div "Trial Flight Plan" at bounding box center [1462, 300] width 196 height 12
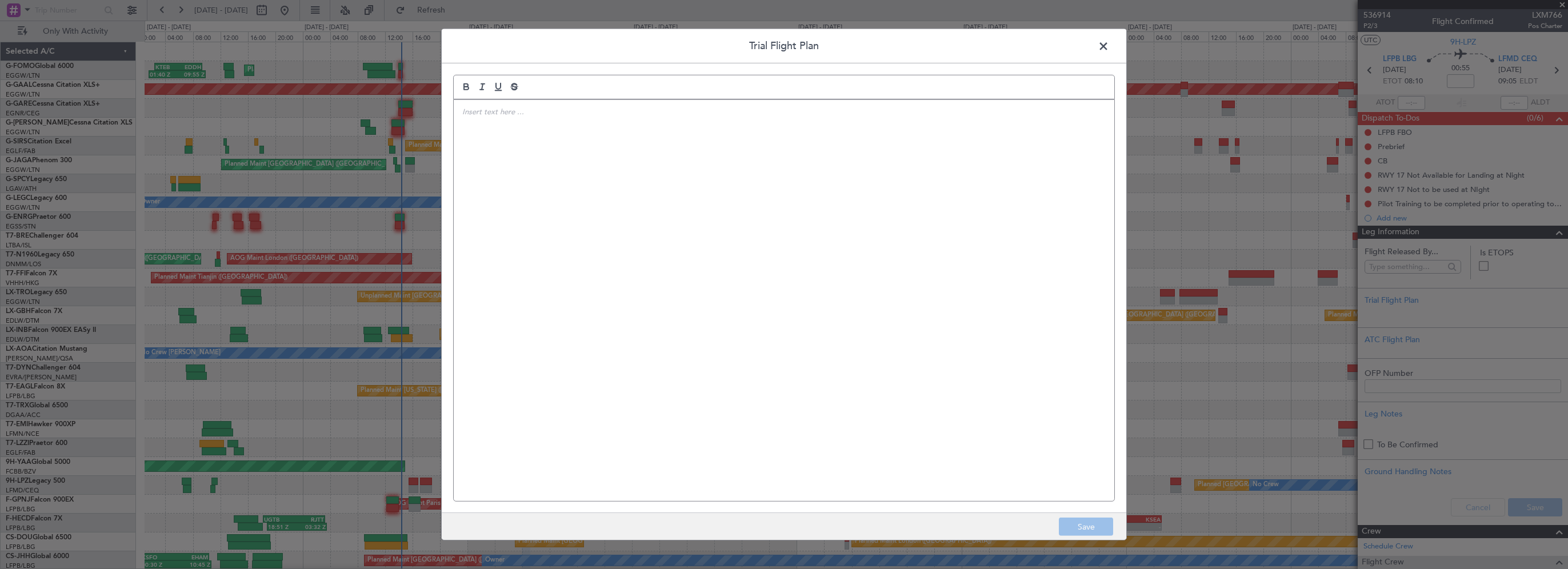
drag, startPoint x: 713, startPoint y: 225, endPoint x: 720, endPoint y: 219, distance: 9.2
click at [713, 223] on div at bounding box center [784, 300] width 661 height 401
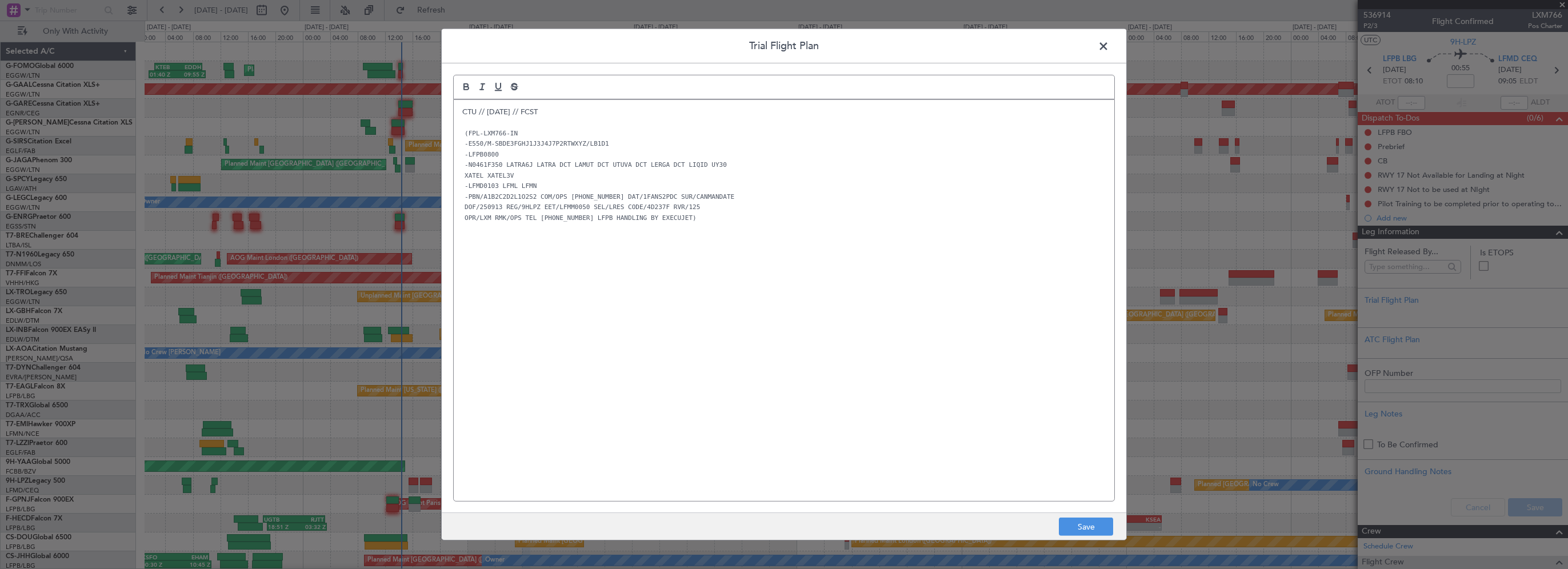
click at [638, 371] on div "CTU // 12SEP // FCST (FPL-LXM766-IN -E550/M-SBDE3FGHJ1J3J4J7P2RTWXYZ/LB1D1 -LFP…" at bounding box center [784, 300] width 661 height 401
click at [1092, 524] on button "Save" at bounding box center [1086, 527] width 54 height 19
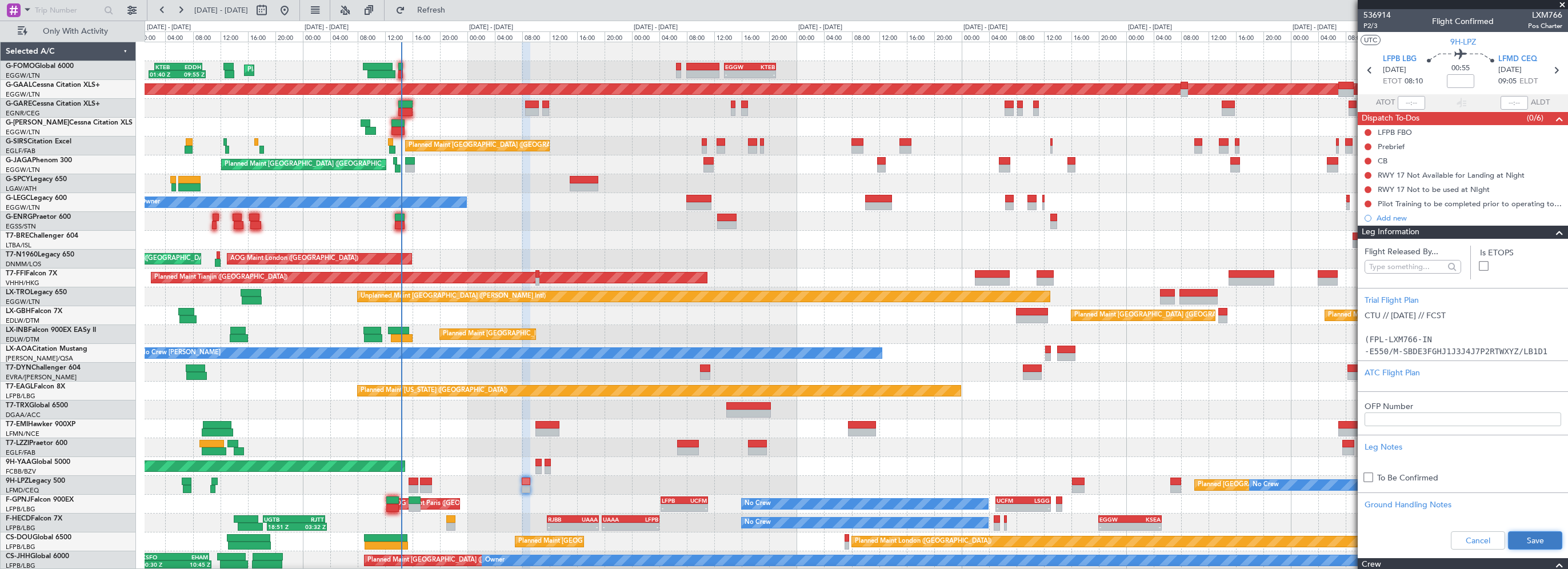
click at [1530, 540] on button "Save" at bounding box center [1535, 541] width 54 height 19
drag, startPoint x: 1457, startPoint y: 71, endPoint x: 1472, endPoint y: 78, distance: 16.6
click at [1466, 75] on mat-tooltip-component "Flight Time" at bounding box center [1457, 89] width 52 height 30
drag, startPoint x: 1465, startPoint y: 76, endPoint x: 1460, endPoint y: 79, distance: 5.8
click at [1460, 79] on mat-tooltip-component "Flight Time" at bounding box center [1457, 89] width 52 height 30
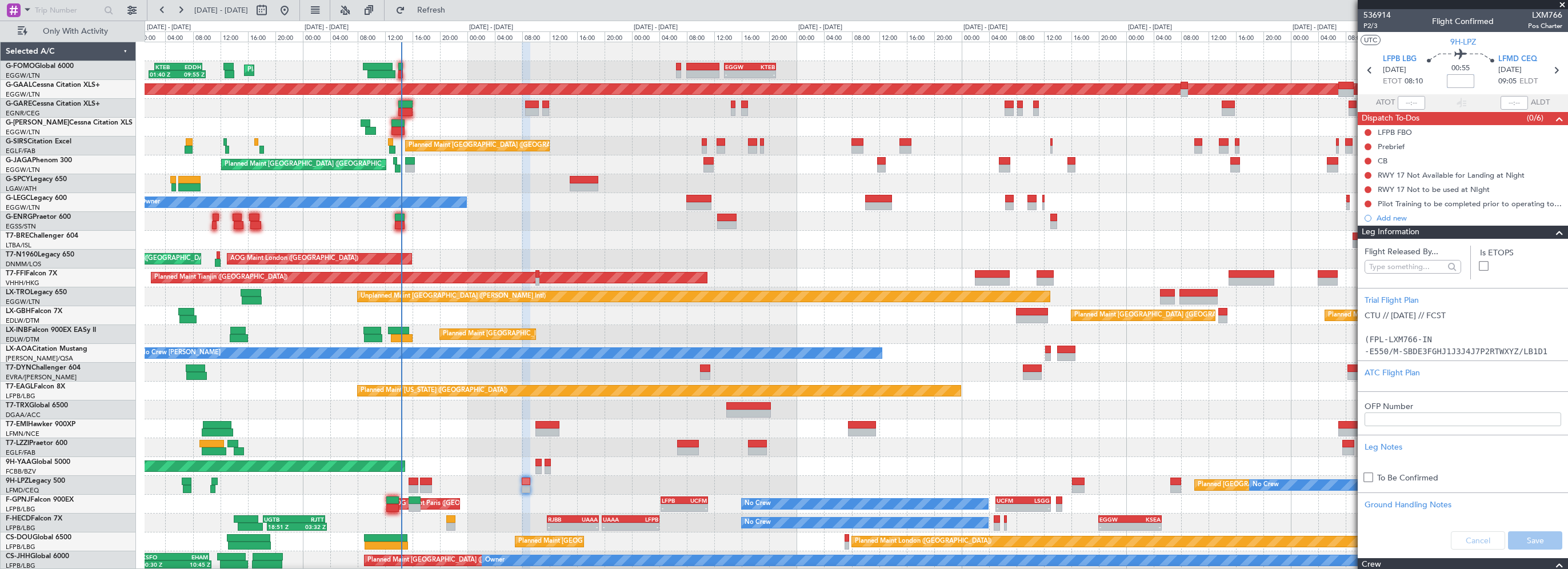
click at [1460, 81] on input at bounding box center [1460, 81] width 27 height 14
type input "+00:10"
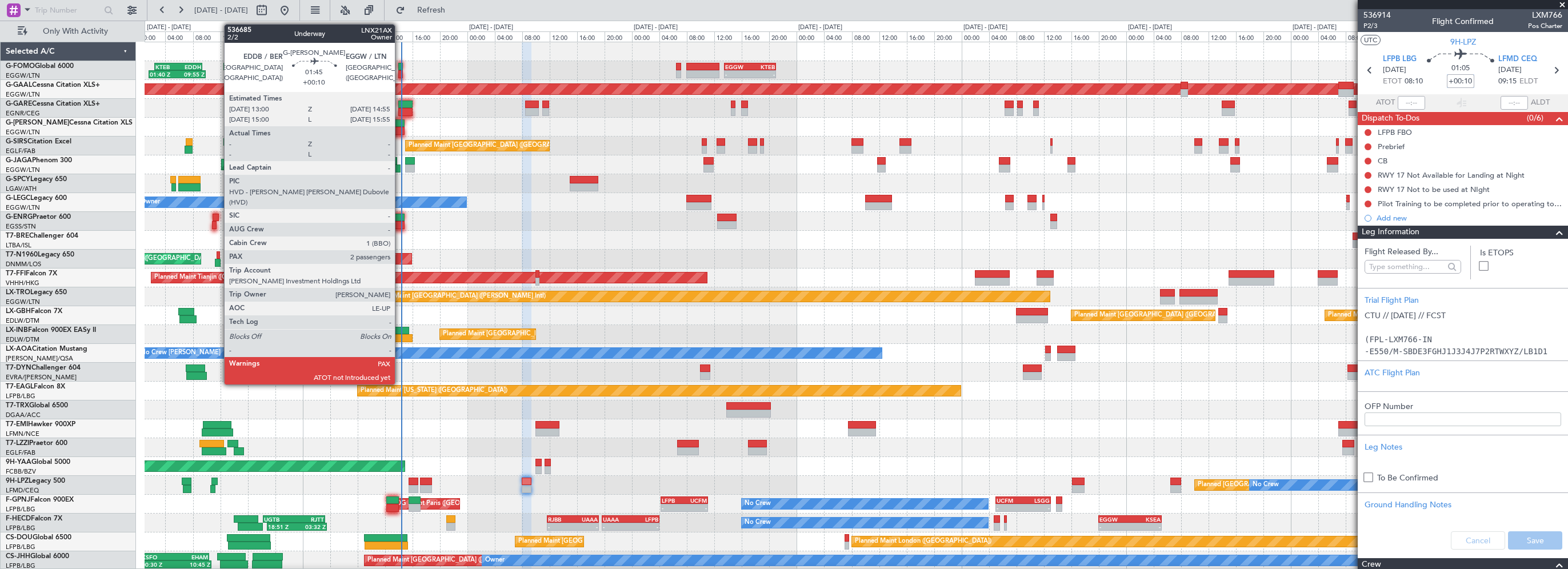
click at [400, 121] on div at bounding box center [398, 124] width 14 height 8
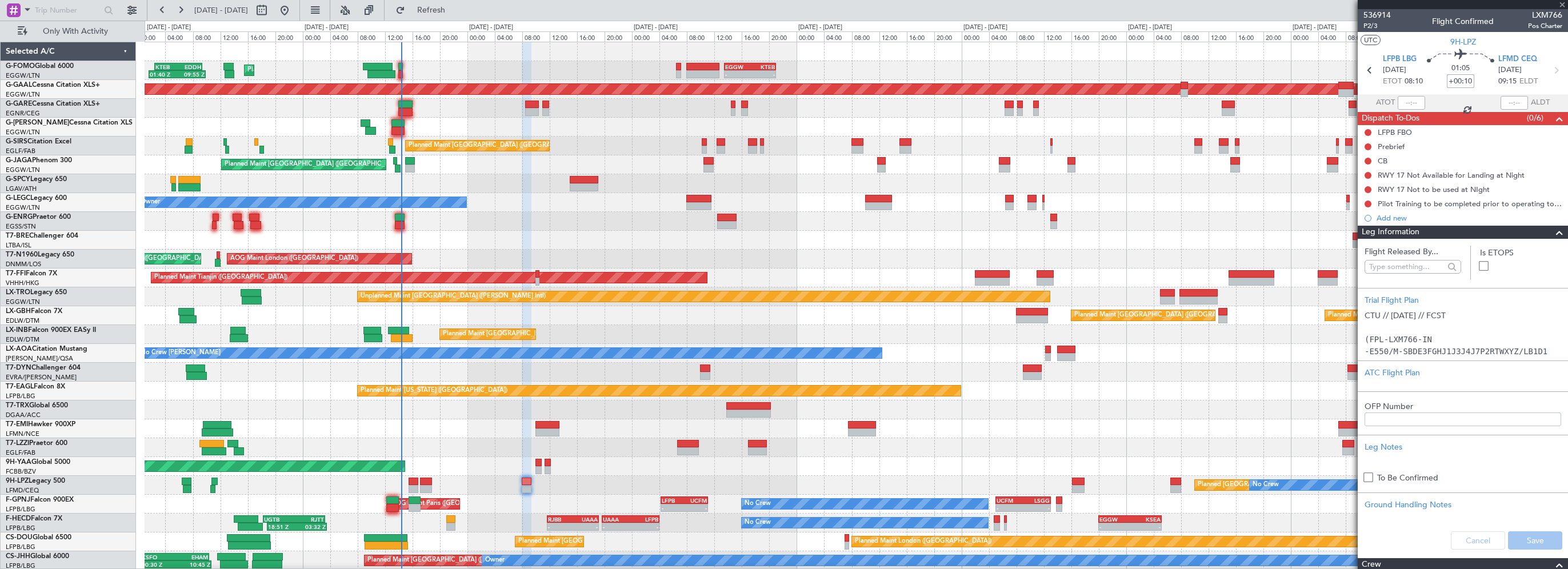
type input "2"
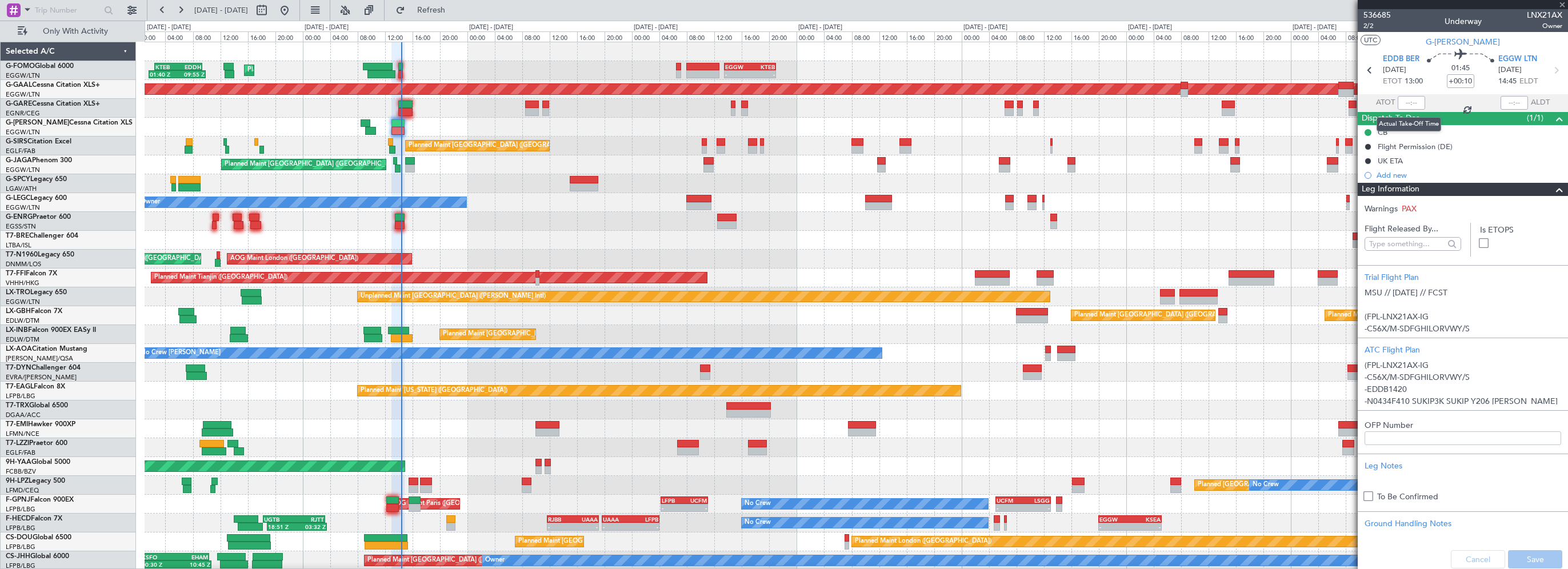
click at [1406, 106] on div at bounding box center [1411, 102] width 27 height 14
click at [1412, 98] on div at bounding box center [1411, 102] width 27 height 14
click at [1411, 101] on input "text" at bounding box center [1411, 102] width 27 height 14
type input "14:20"
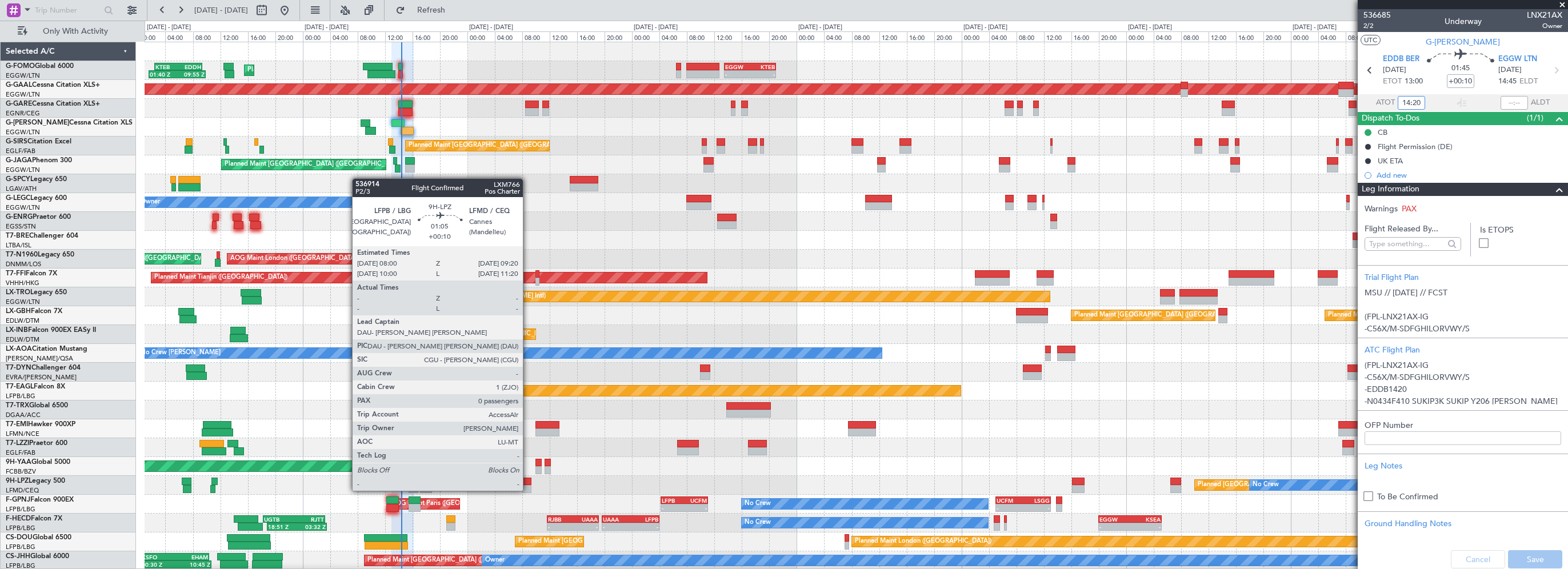
click at [528, 479] on div at bounding box center [526, 481] width 10 height 8
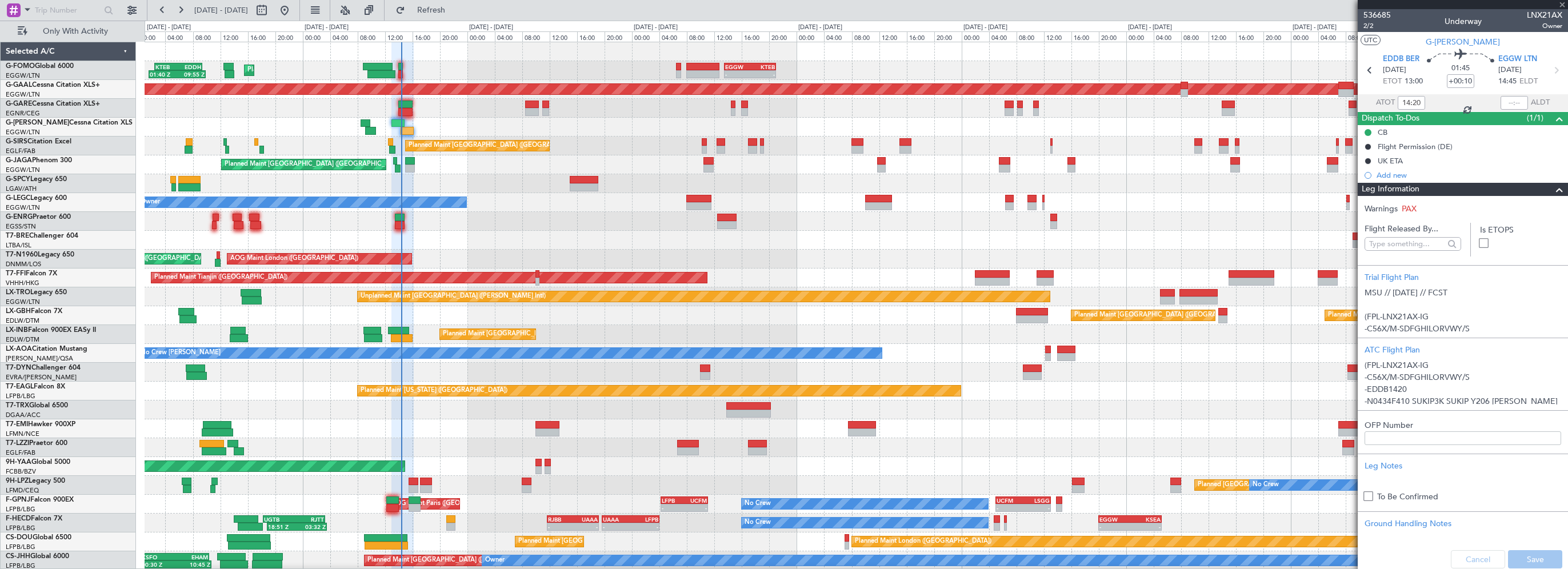
type input "0"
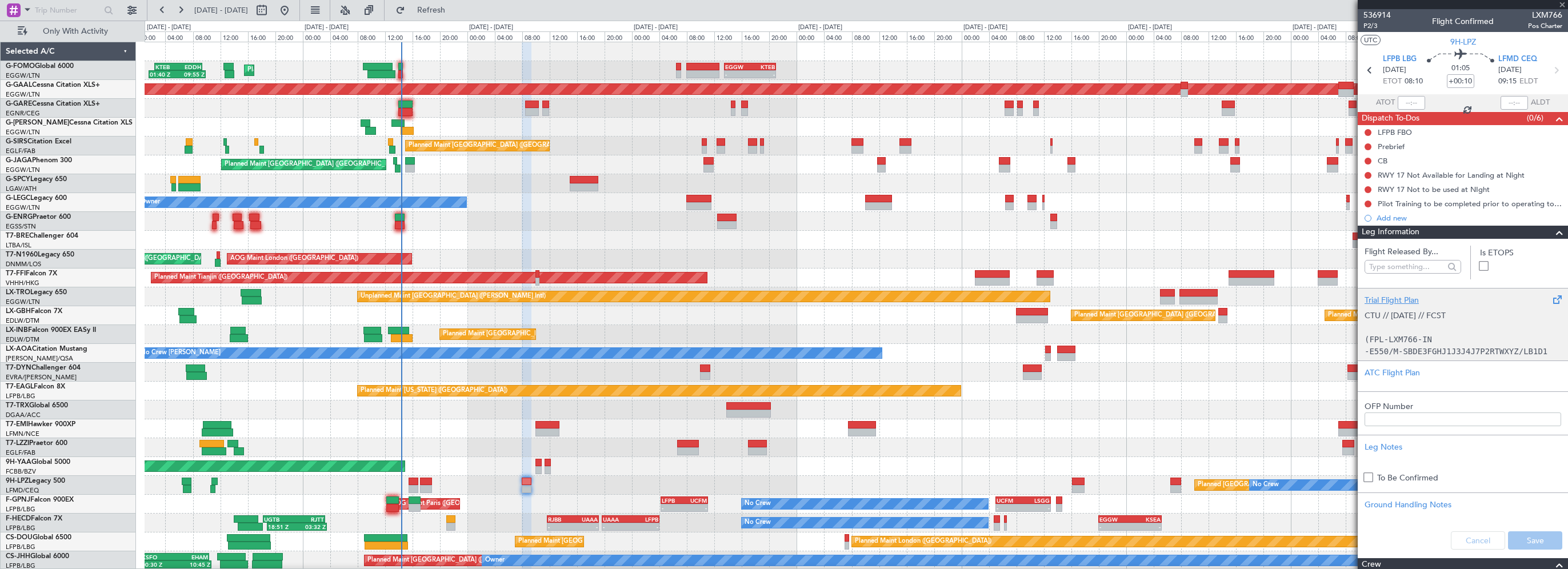
click at [1397, 296] on div "Trial Flight Plan" at bounding box center [1462, 300] width 196 height 12
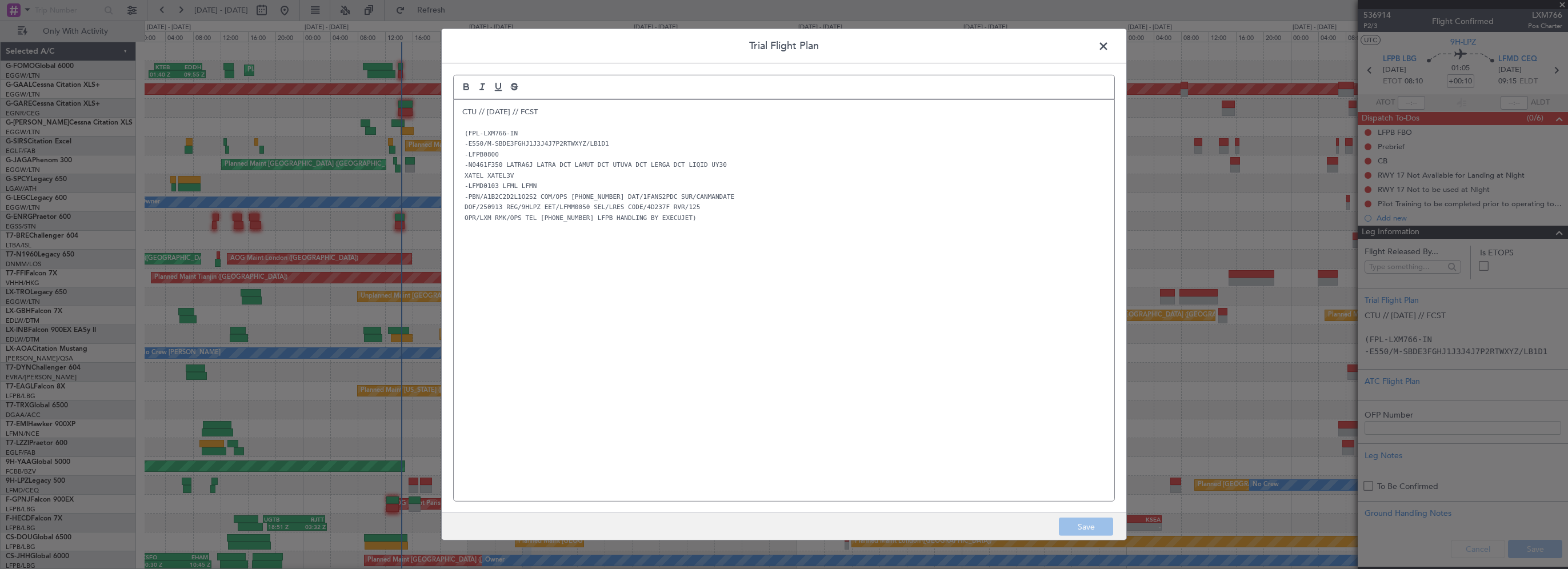
click at [1399, 300] on div "Trial Flight Plan CTU // 12SEP // FCST (FPL-LXM766-IN -E550/M-SBDE3FGHJ1J3J4J7P…" at bounding box center [784, 284] width 1568 height 569
drag, startPoint x: 1101, startPoint y: 45, endPoint x: 1098, endPoint y: 52, distance: 7.6
click at [1109, 46] on span at bounding box center [1109, 49] width 0 height 23
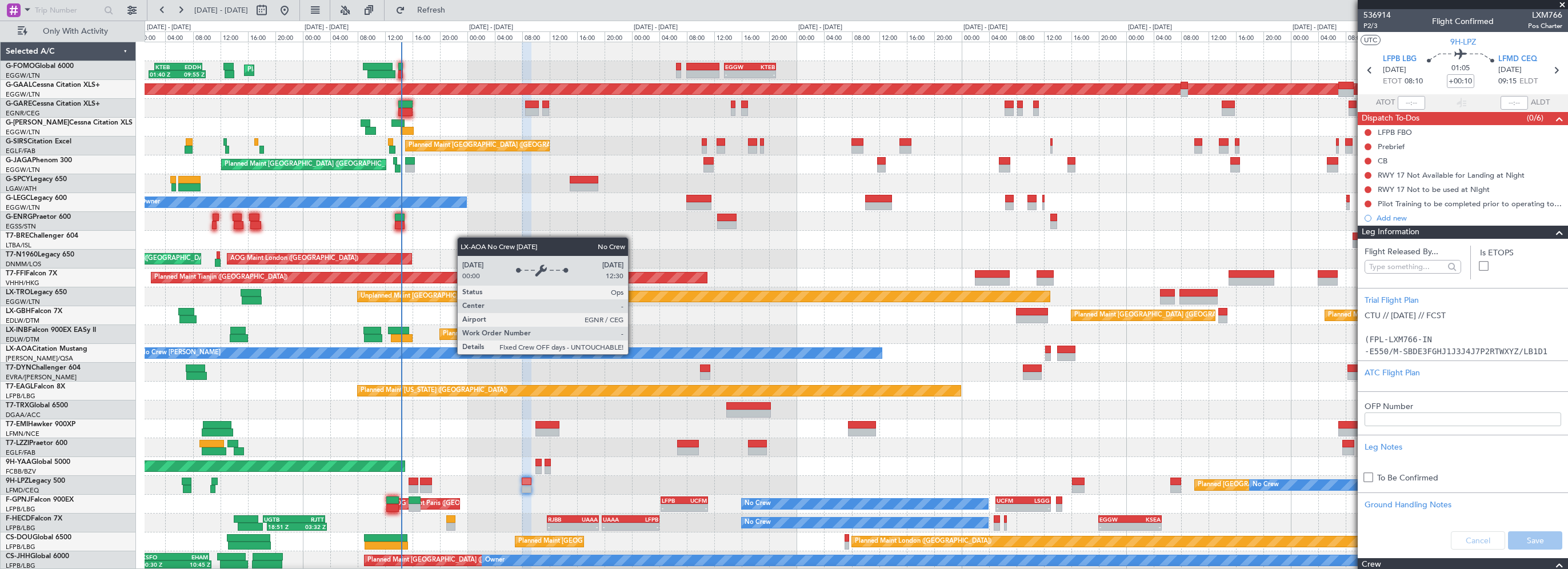
click at [632, 352] on div "No Crew [PERSON_NAME]" at bounding box center [509, 353] width 744 height 11
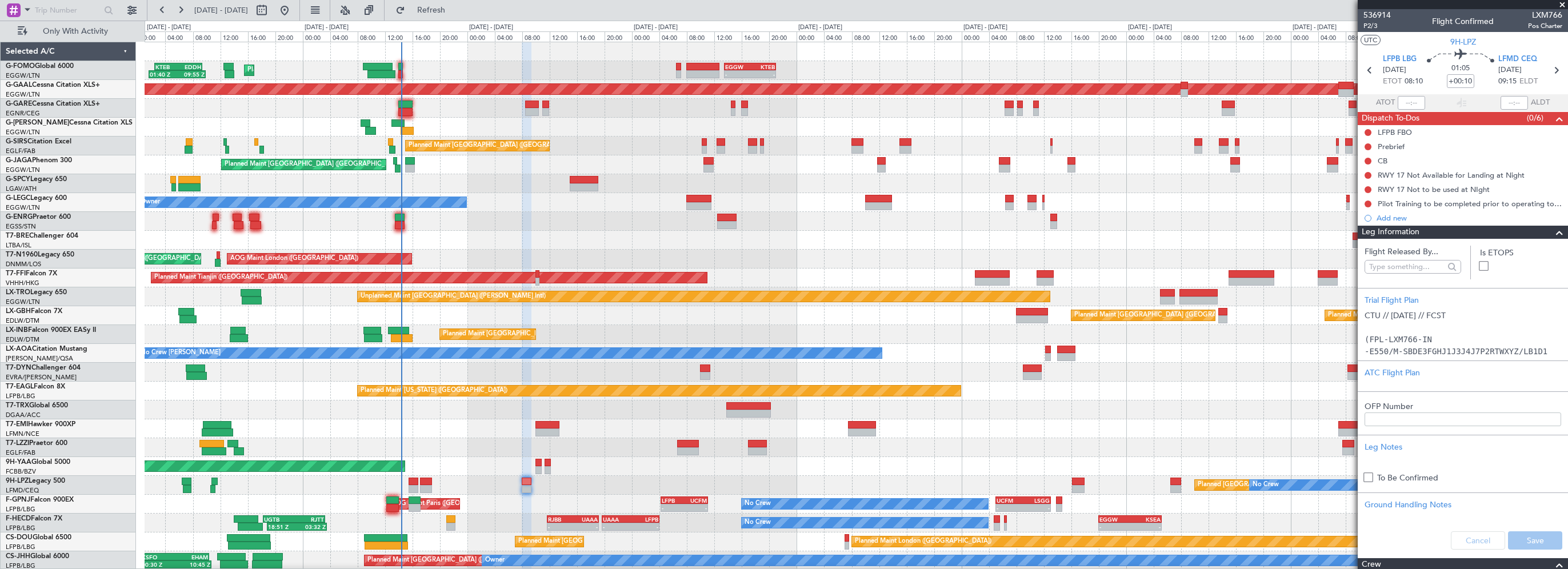
click at [454, 447] on div "Owner" at bounding box center [856, 447] width 1423 height 19
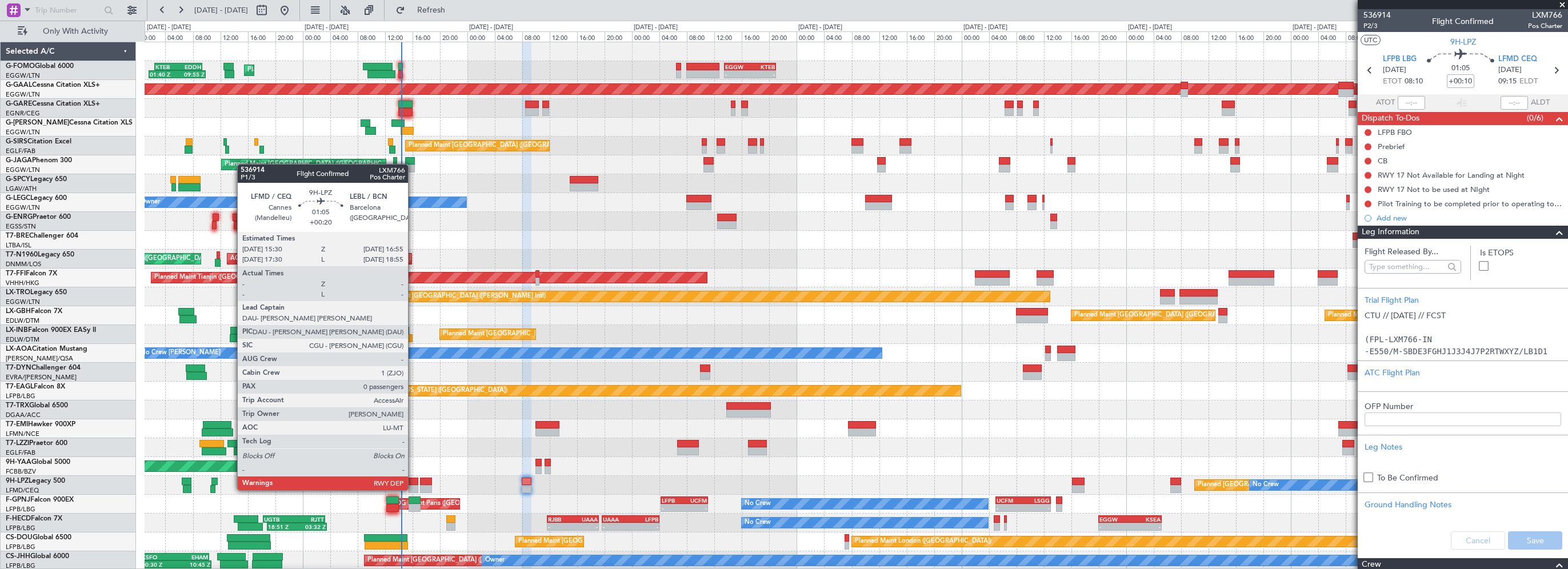
click at [413, 478] on div at bounding box center [414, 481] width 11 height 8
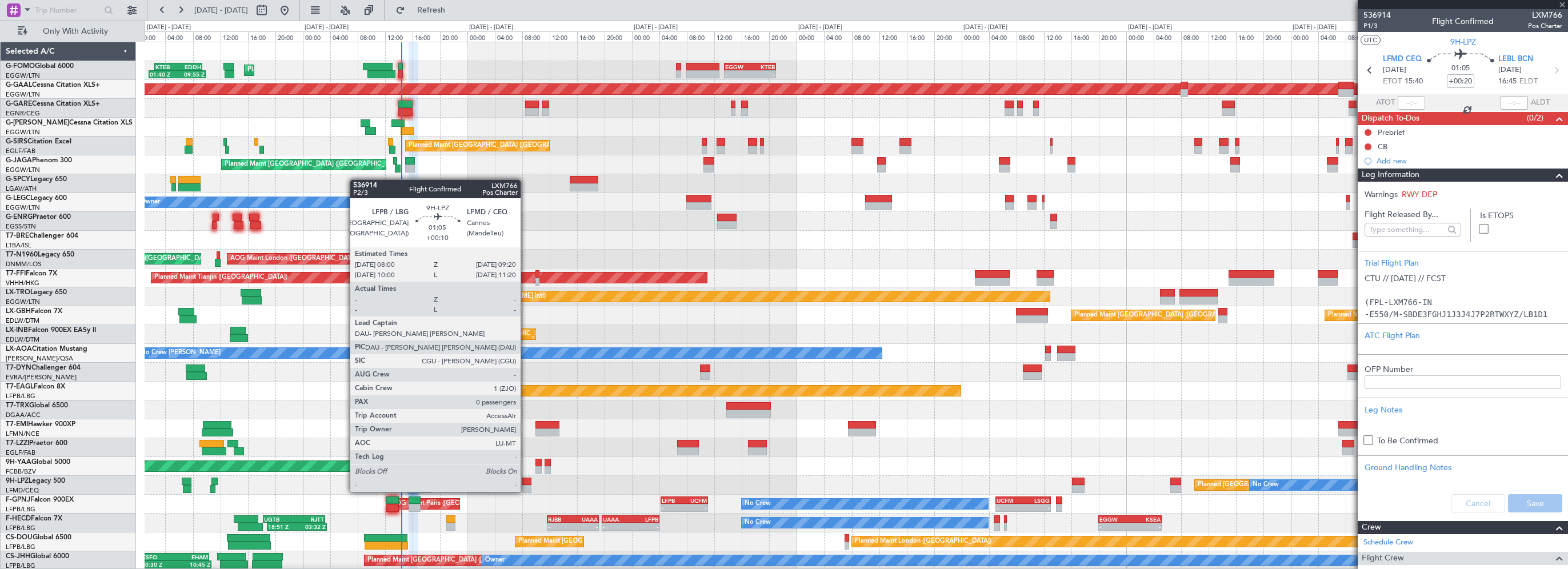
click at [526, 480] on div at bounding box center [526, 481] width 10 height 8
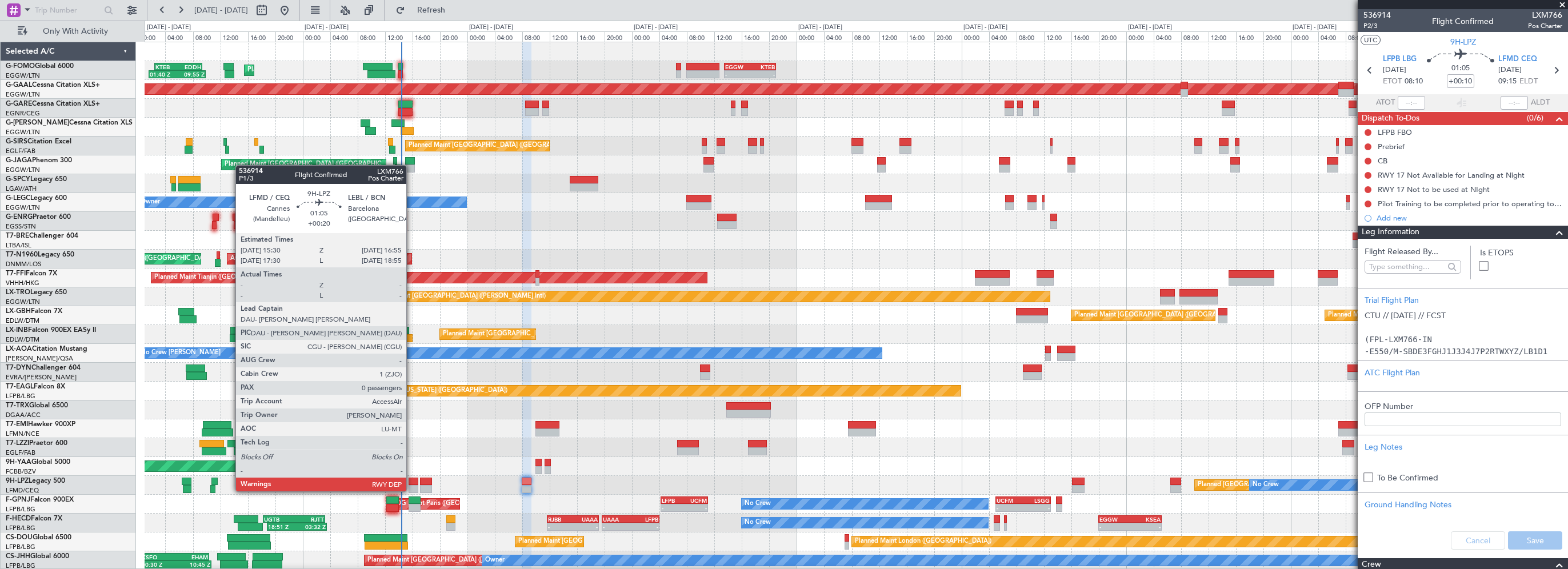
click at [411, 478] on div at bounding box center [414, 481] width 11 height 8
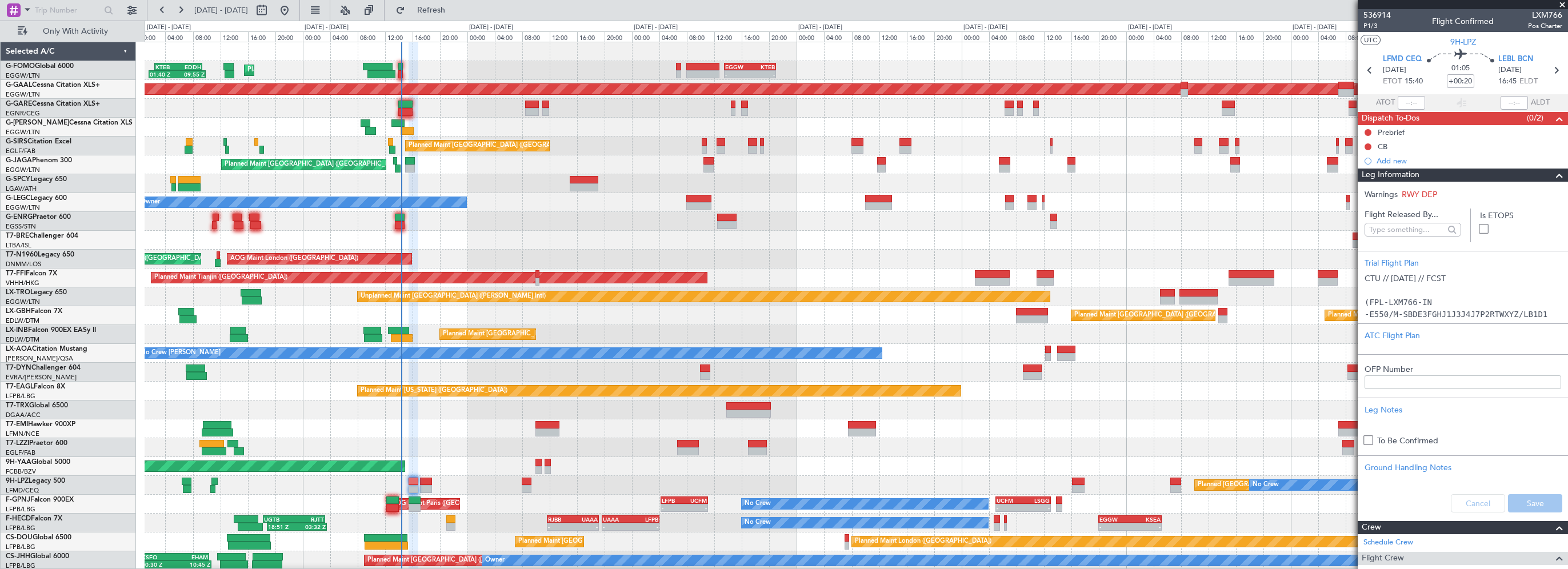
click at [1553, 173] on span at bounding box center [1559, 175] width 14 height 14
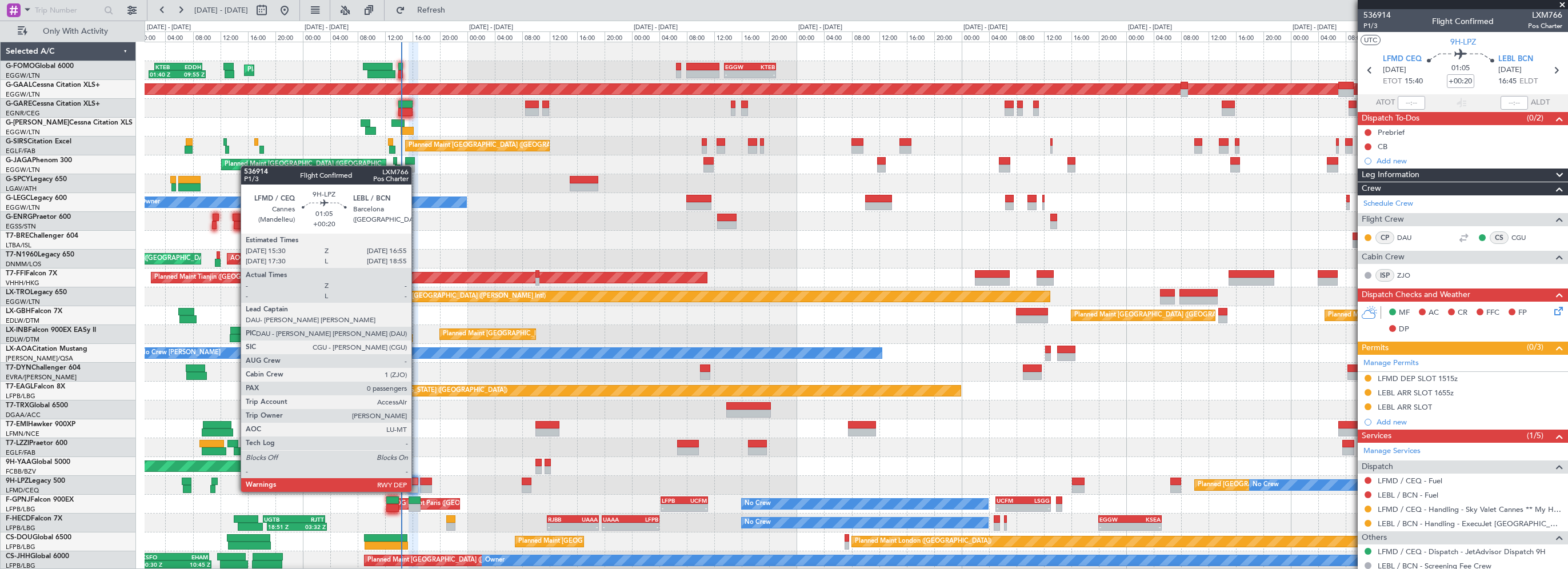
click at [417, 480] on div at bounding box center [414, 481] width 11 height 8
click at [415, 481] on div at bounding box center [414, 481] width 11 height 8
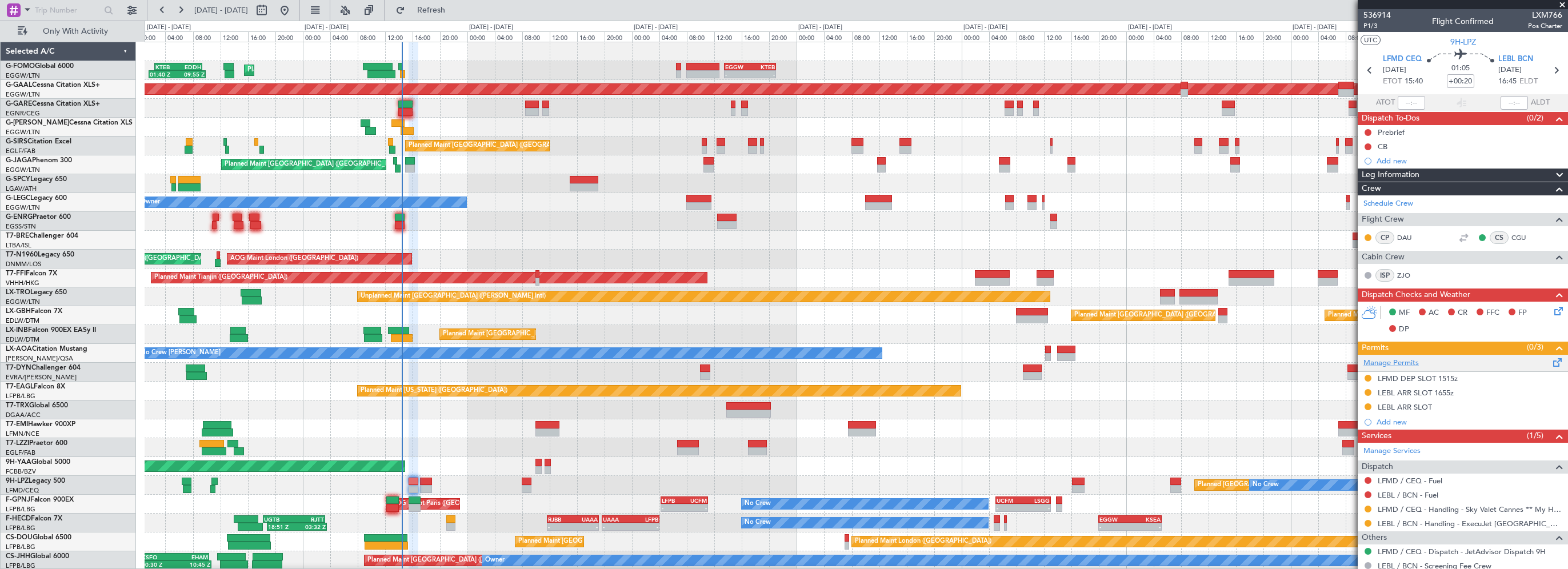
click at [1385, 363] on link "Manage Permits" at bounding box center [1391, 363] width 56 height 11
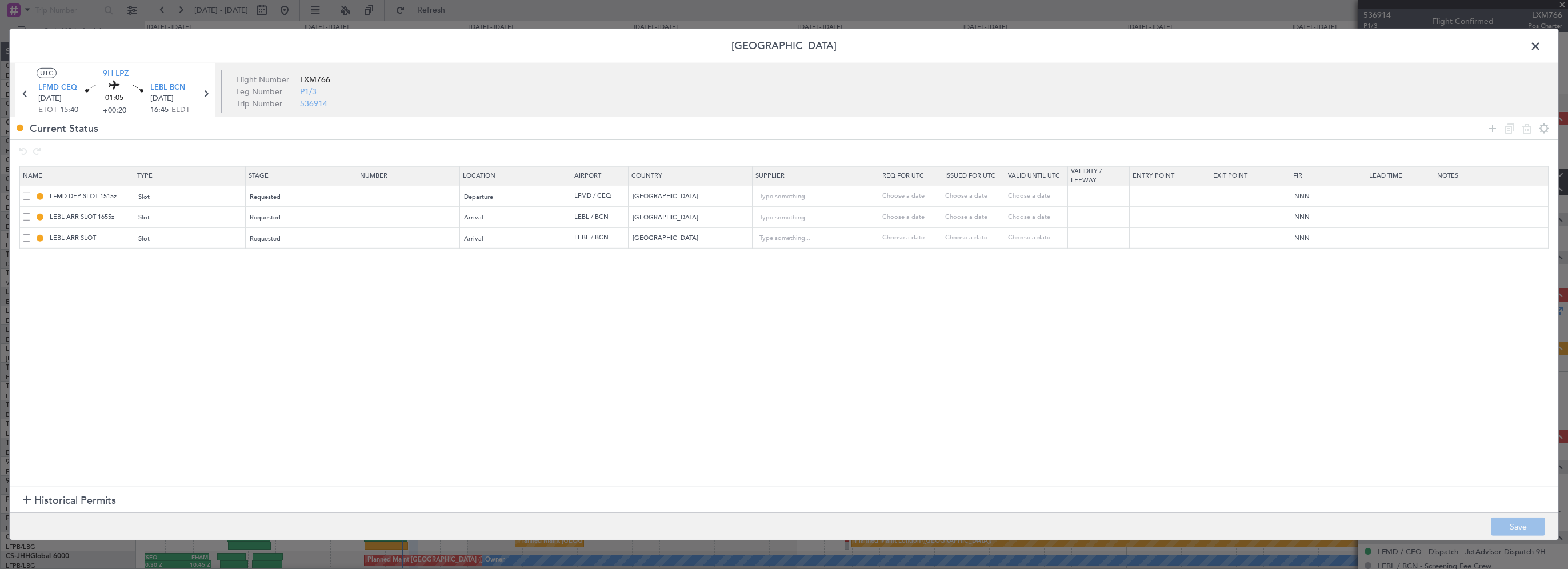
drag, startPoint x: 23, startPoint y: 235, endPoint x: 53, endPoint y: 237, distance: 30.1
click at [23, 235] on span at bounding box center [26, 237] width 7 height 7
click at [31, 233] on input "checkbox" at bounding box center [31, 233] width 0 height 0
click at [1529, 130] on icon at bounding box center [1526, 128] width 14 height 14
click at [1522, 528] on button "Save" at bounding box center [1518, 527] width 54 height 19
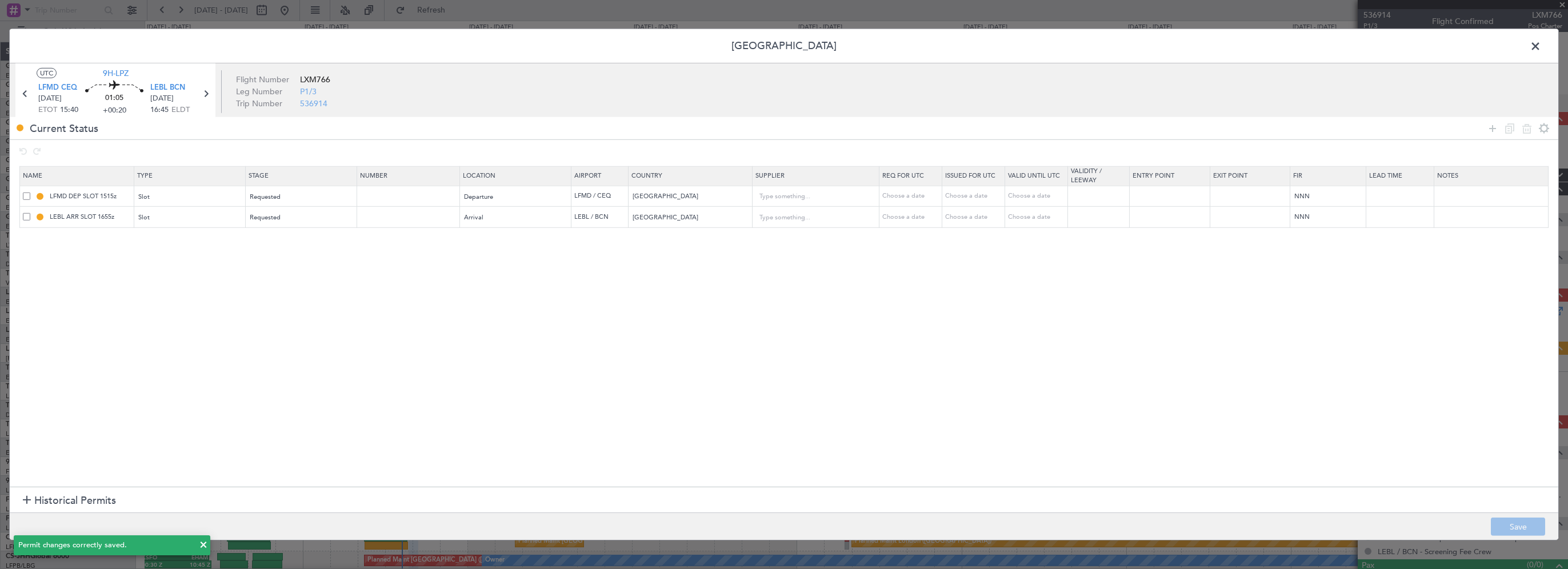
click at [1541, 44] on span at bounding box center [1541, 49] width 0 height 23
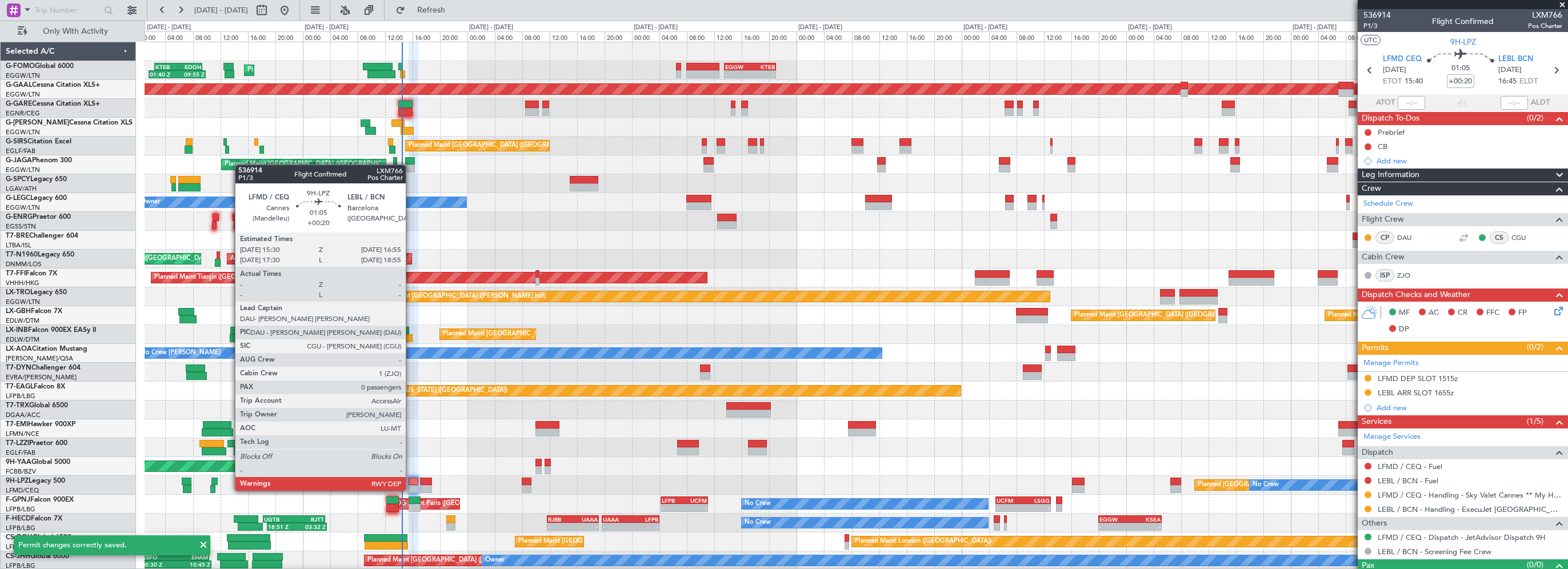
click at [411, 478] on div at bounding box center [414, 481] width 11 height 8
click at [411, 478] on div at bounding box center [414, 481] width 11 height 8
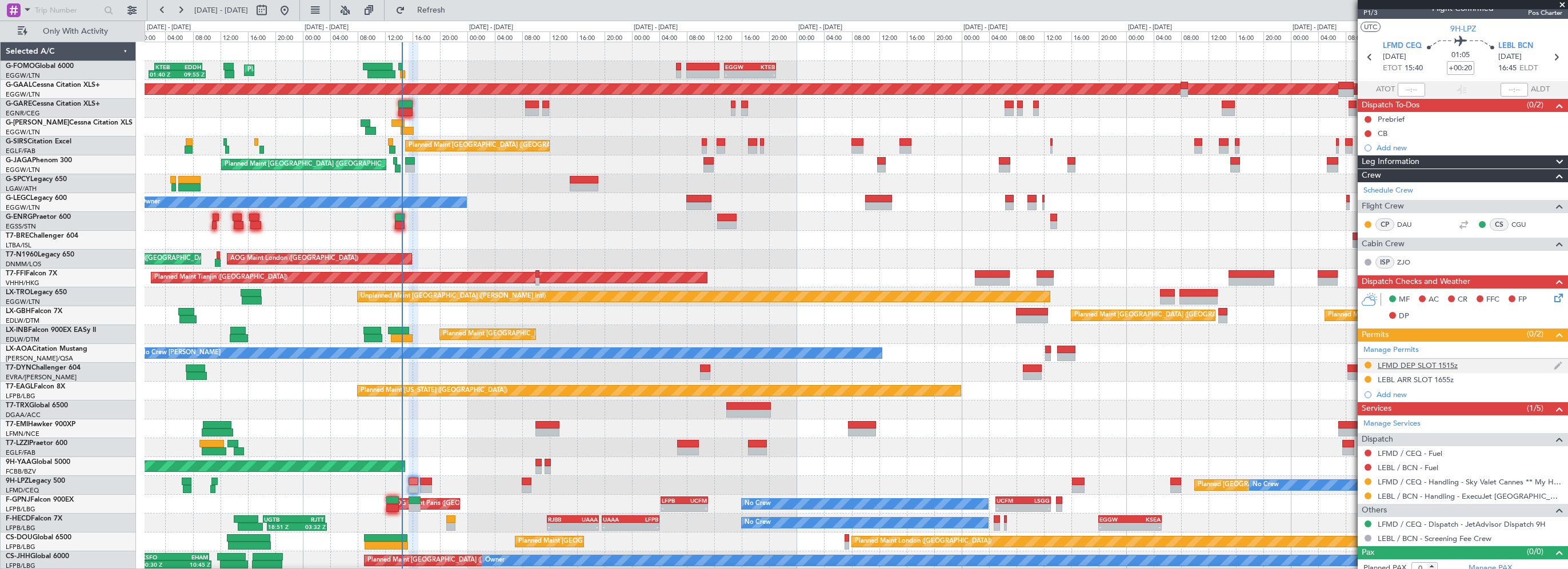
scroll to position [20, 0]
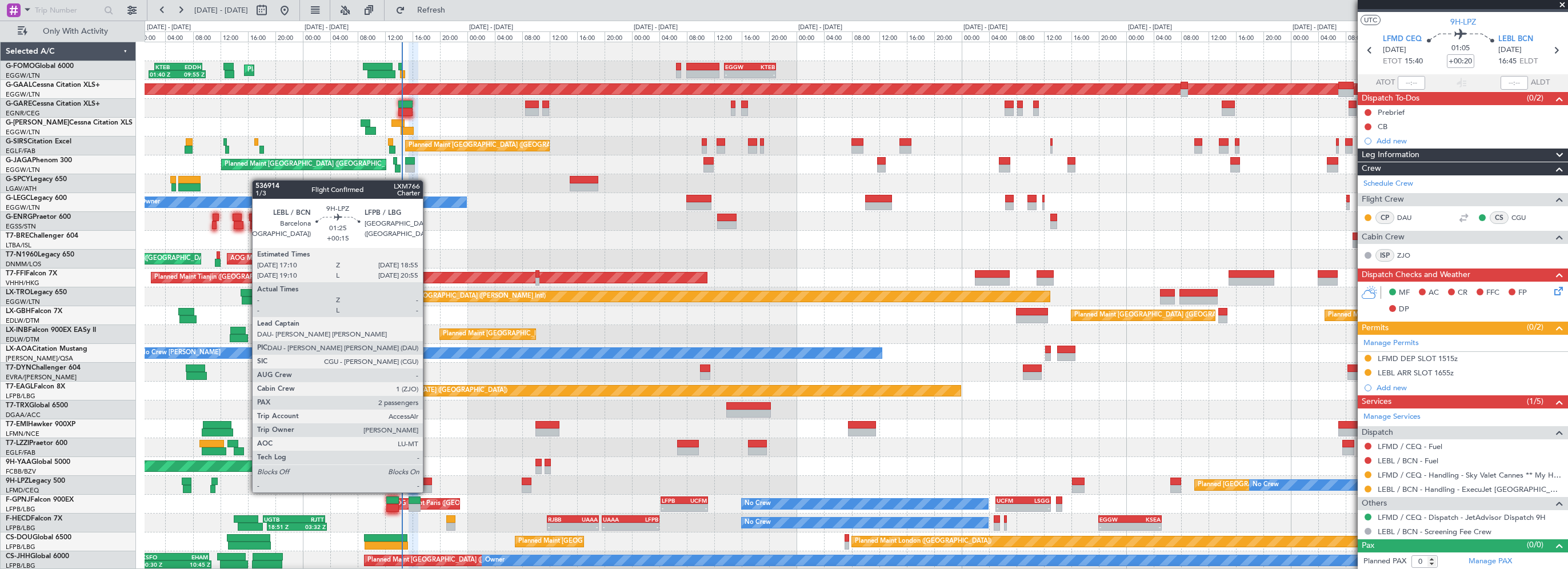
click at [428, 481] on div at bounding box center [426, 481] width 13 height 8
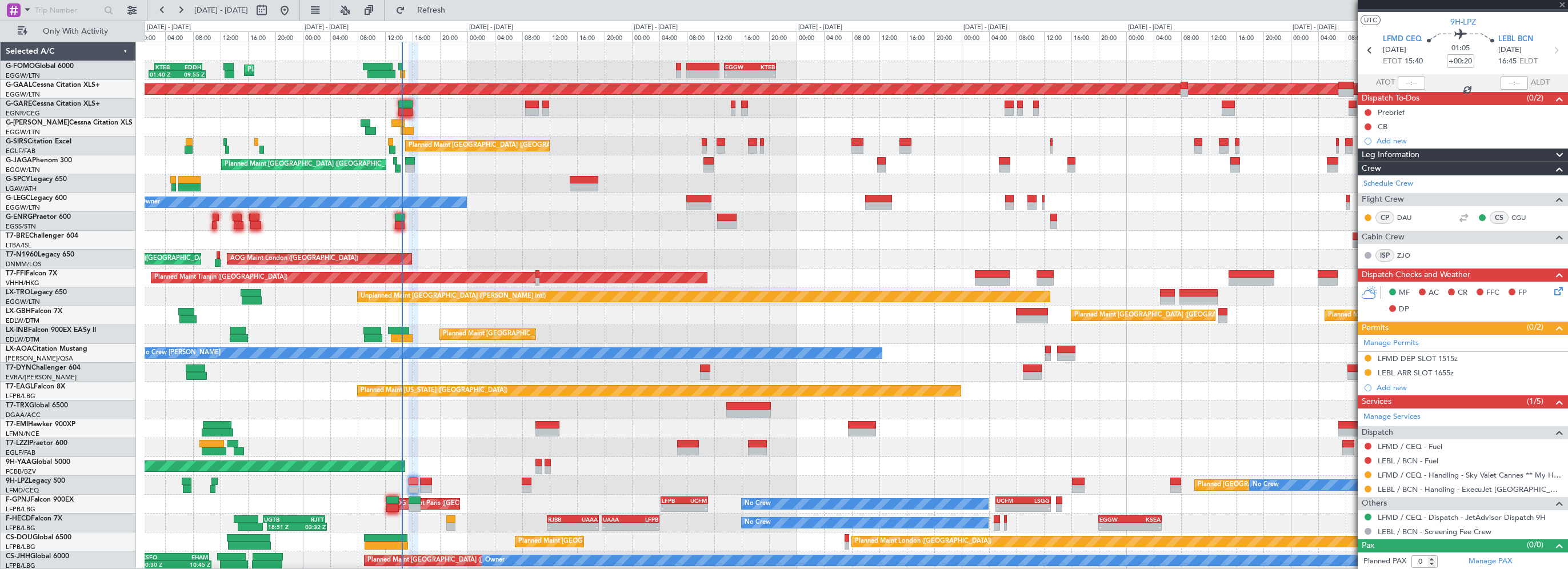
type input "+00:15"
type input "2"
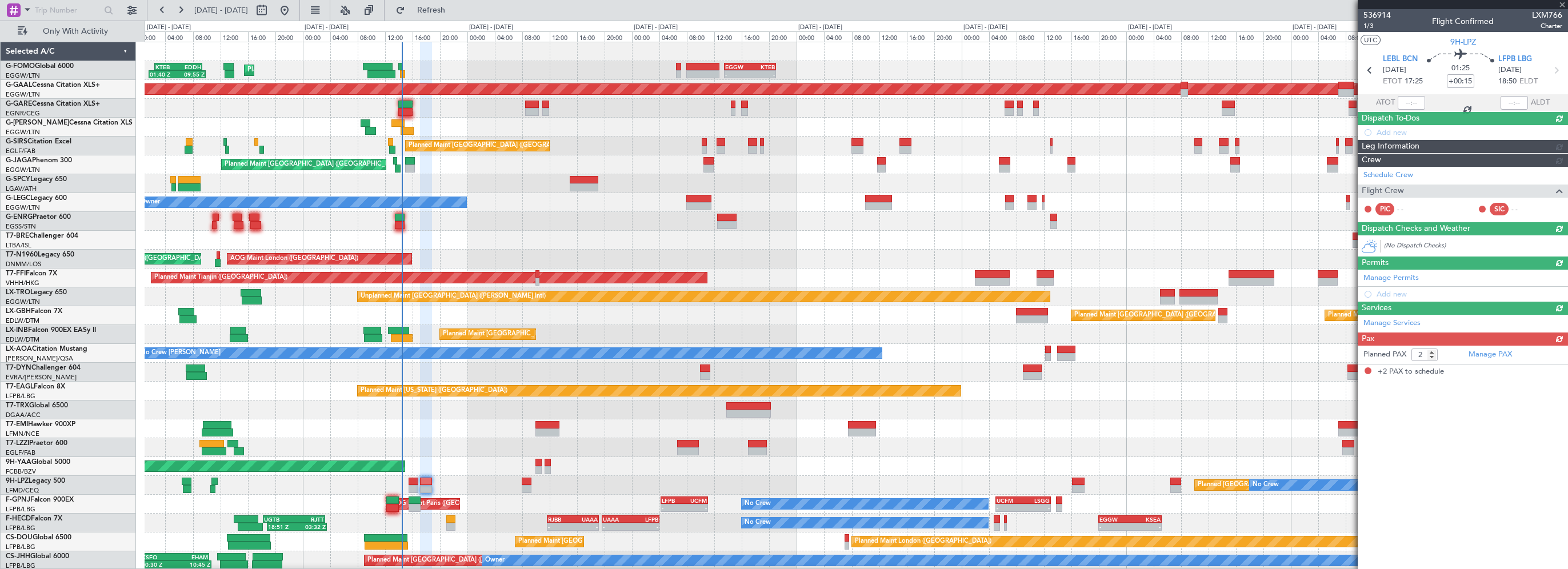
scroll to position [0, 0]
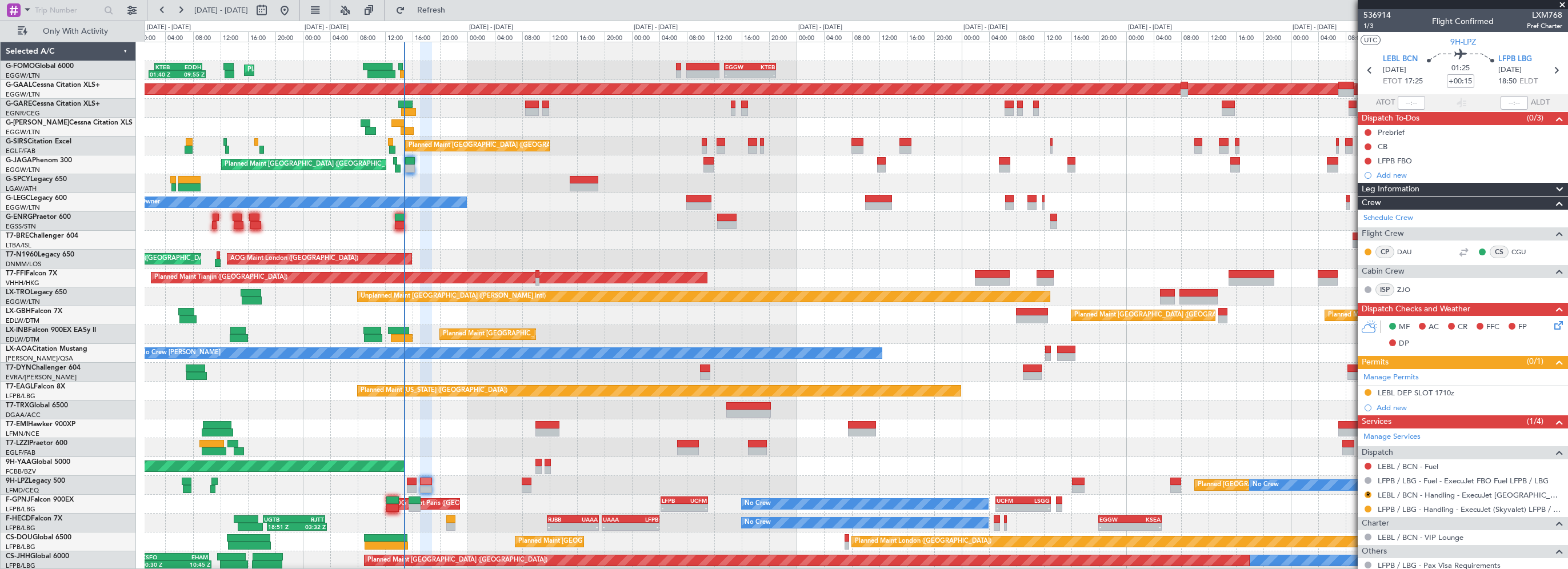
click at [489, 204] on div "Planned Maint [GEOGRAPHIC_DATA] ([GEOGRAPHIC_DATA]) Owner" at bounding box center [856, 202] width 1423 height 19
click at [446, 7] on span "Refresh" at bounding box center [431, 11] width 48 height 8
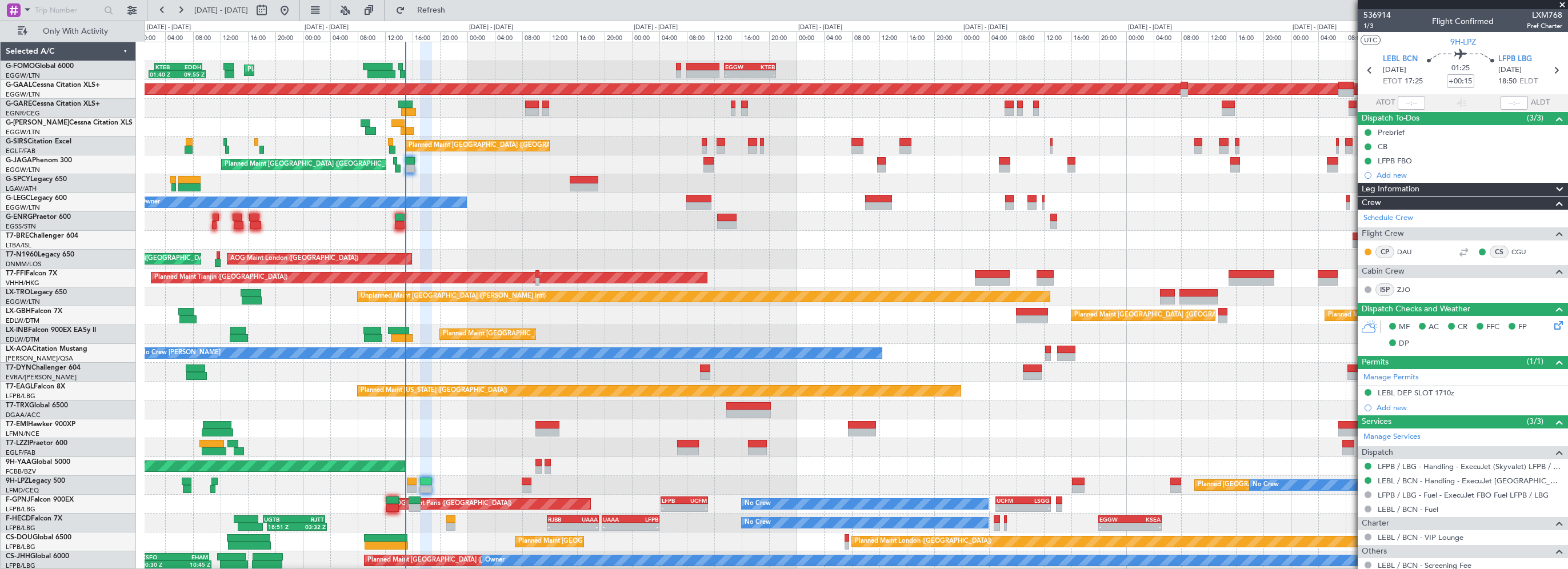
click at [515, 213] on div "Planned Maint [GEOGRAPHIC_DATA] ([GEOGRAPHIC_DATA]) No Crew" at bounding box center [856, 221] width 1423 height 19
click at [456, 7] on span "Refresh" at bounding box center [431, 11] width 48 height 8
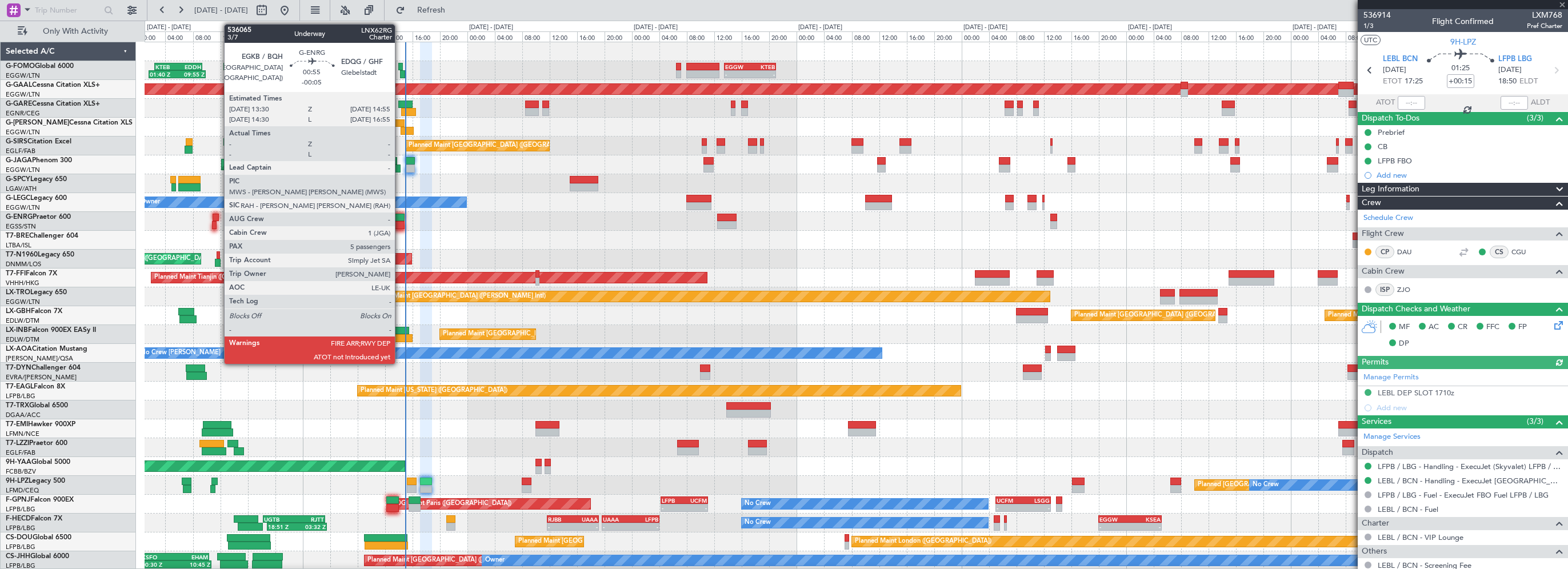
click at [401, 214] on div at bounding box center [400, 217] width 11 height 8
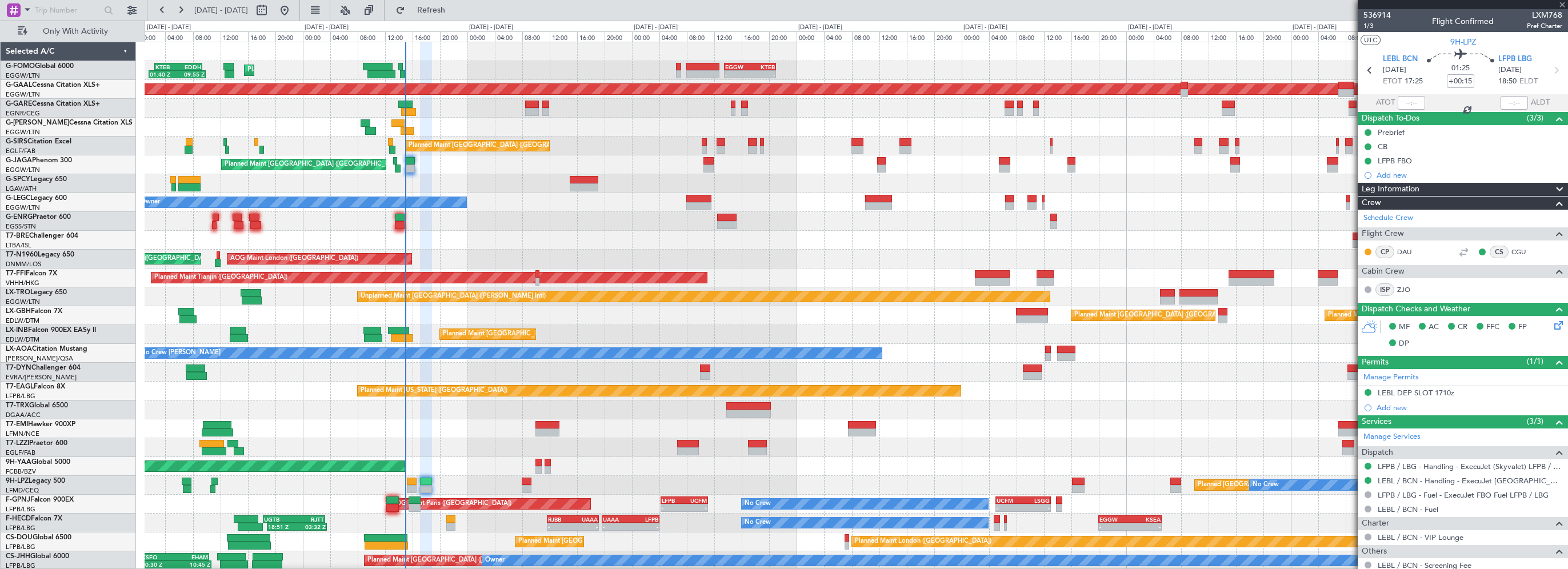
type input "-00:05"
type input "5"
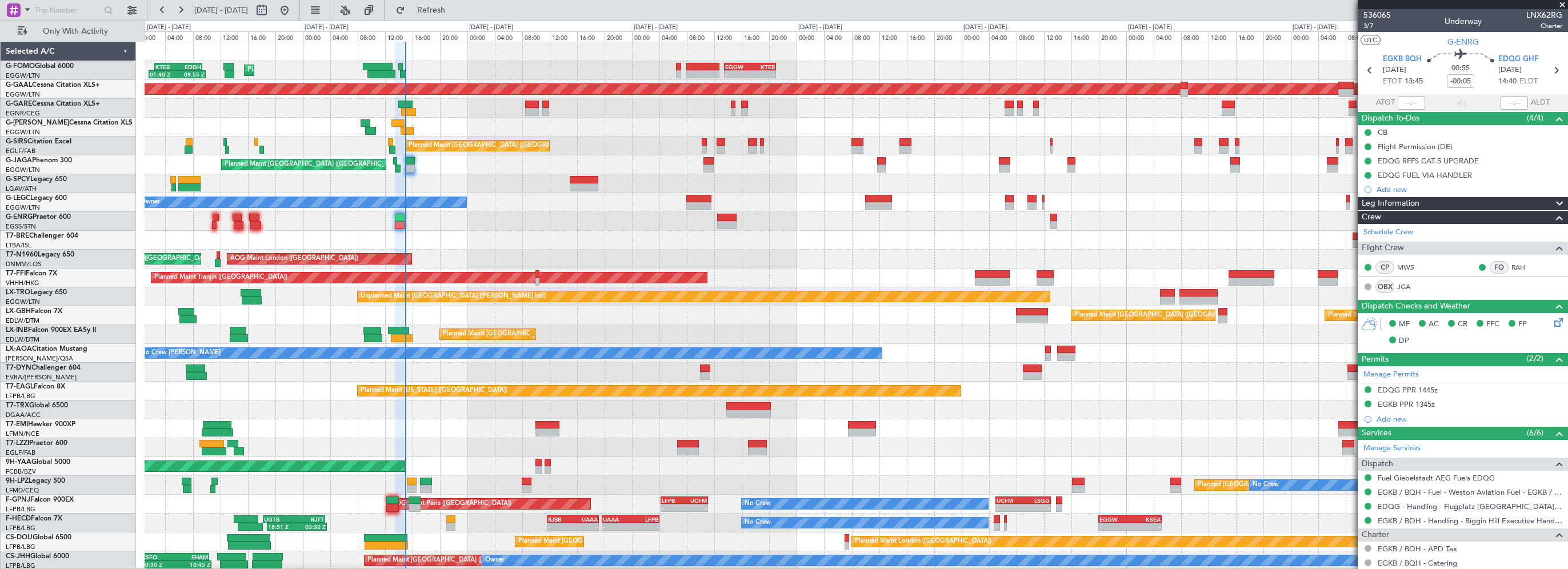
click at [532, 217] on div "Planned Maint London (Luton) 01:40 Z 09:55 Z KTEB 02:30 Z EDDH 09:25 Z - - EGGW…" at bounding box center [856, 324] width 1423 height 565
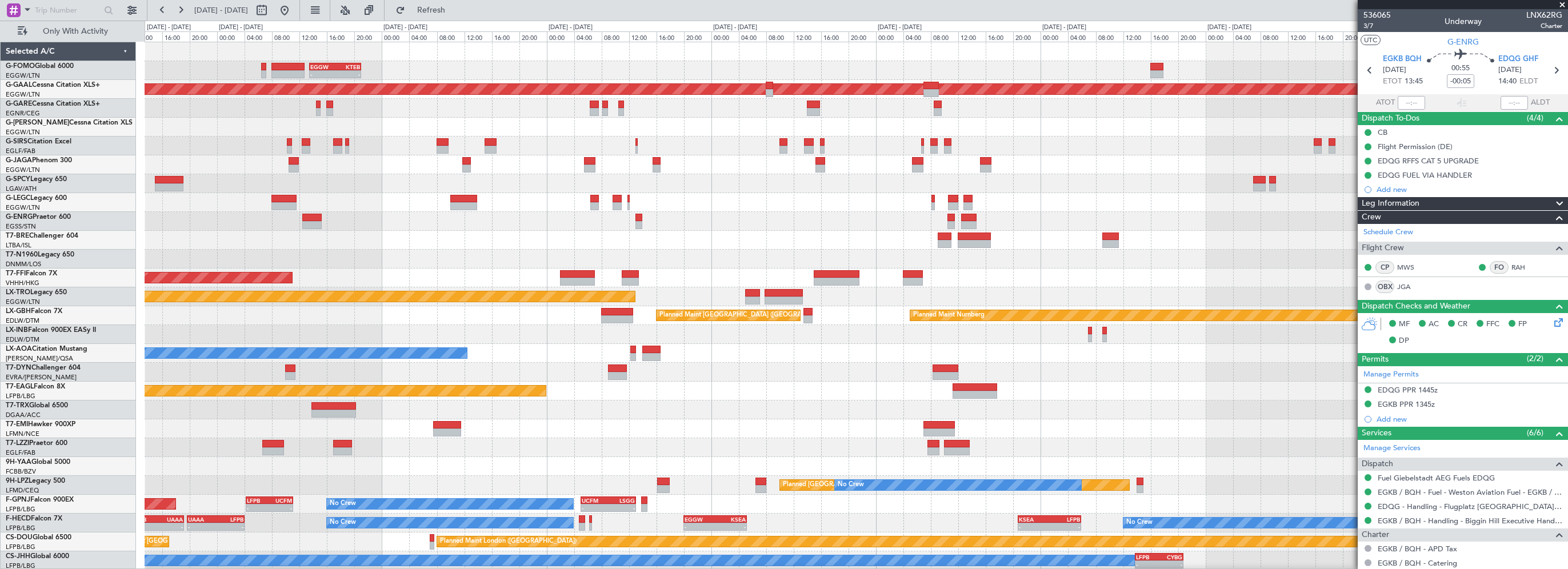
click at [617, 206] on div "- - EGGW 13:30 Z KTEB 21:00 Z - - KRFD 00:45 Z EGGW 08:00 Z Planned Maint Londo…" at bounding box center [856, 324] width 1423 height 565
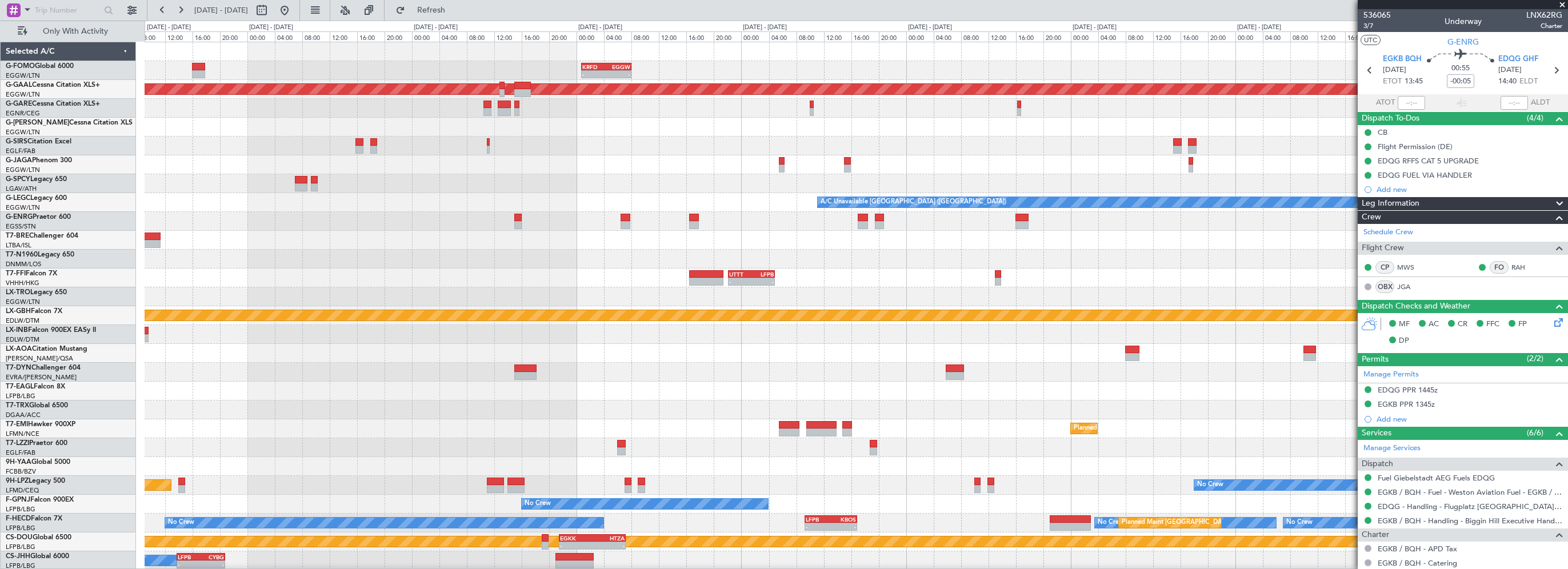
click at [528, 198] on div "- - KRFD 00:45 Z EGGW 08:00 Z - - EGGW 09:00 Z KTEB 16:20 Z Planned Maint Dusse…" at bounding box center [856, 324] width 1423 height 565
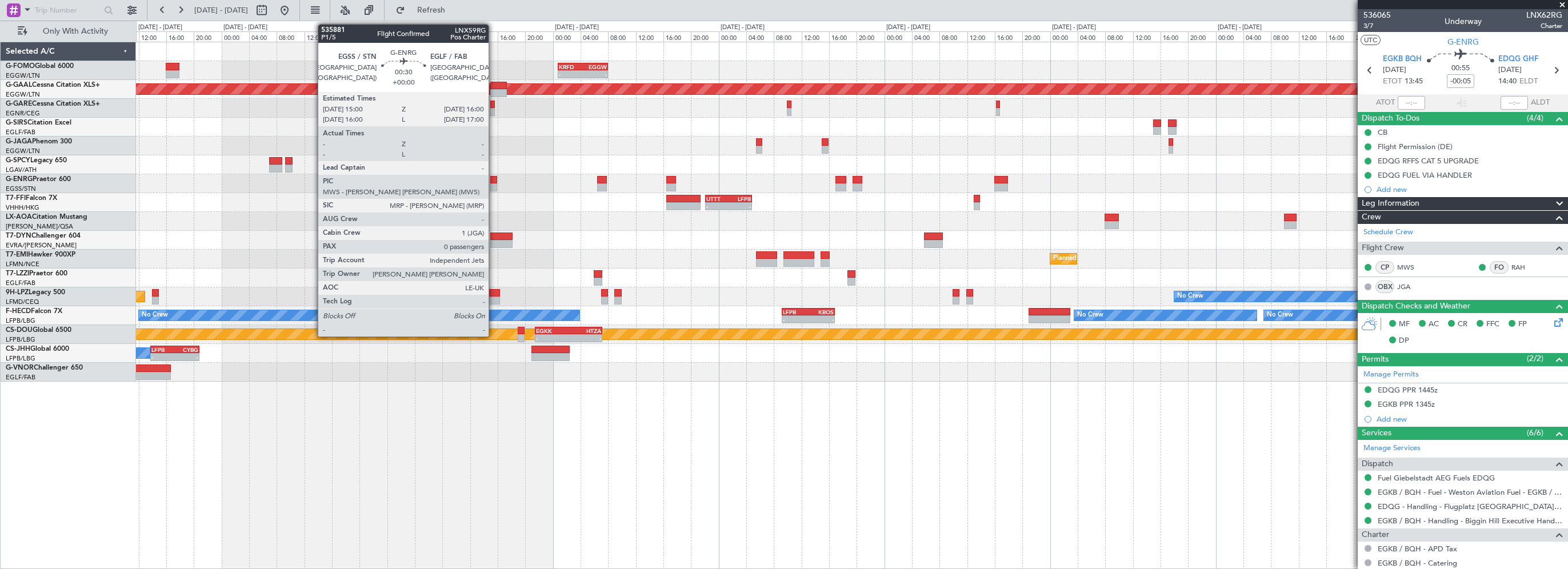
click at [494, 179] on div at bounding box center [493, 180] width 7 height 8
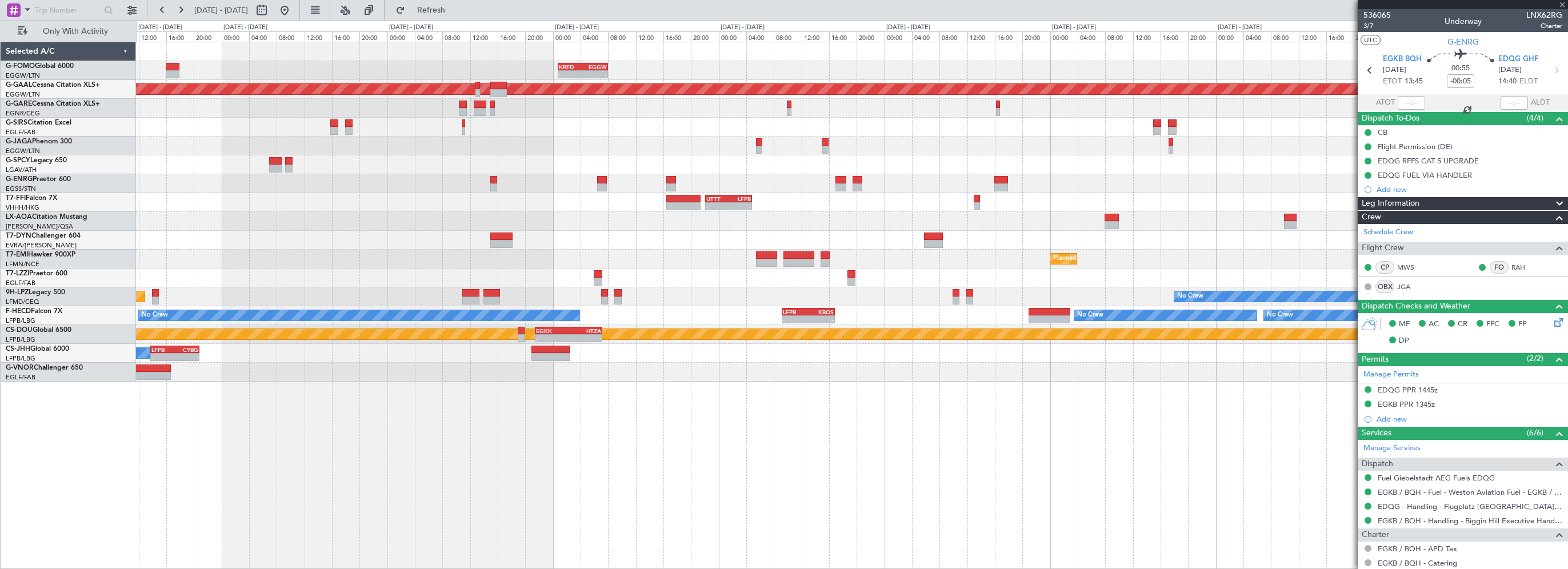
type input "0"
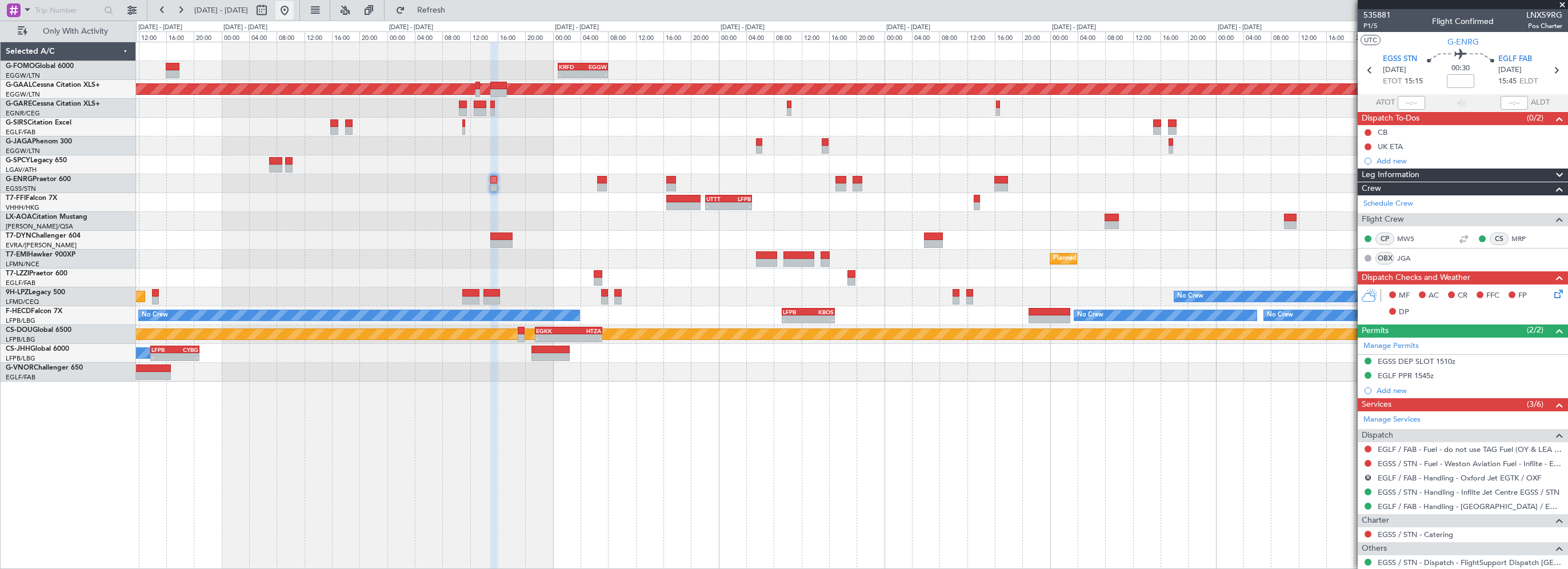
click at [294, 11] on button at bounding box center [284, 11] width 19 height 19
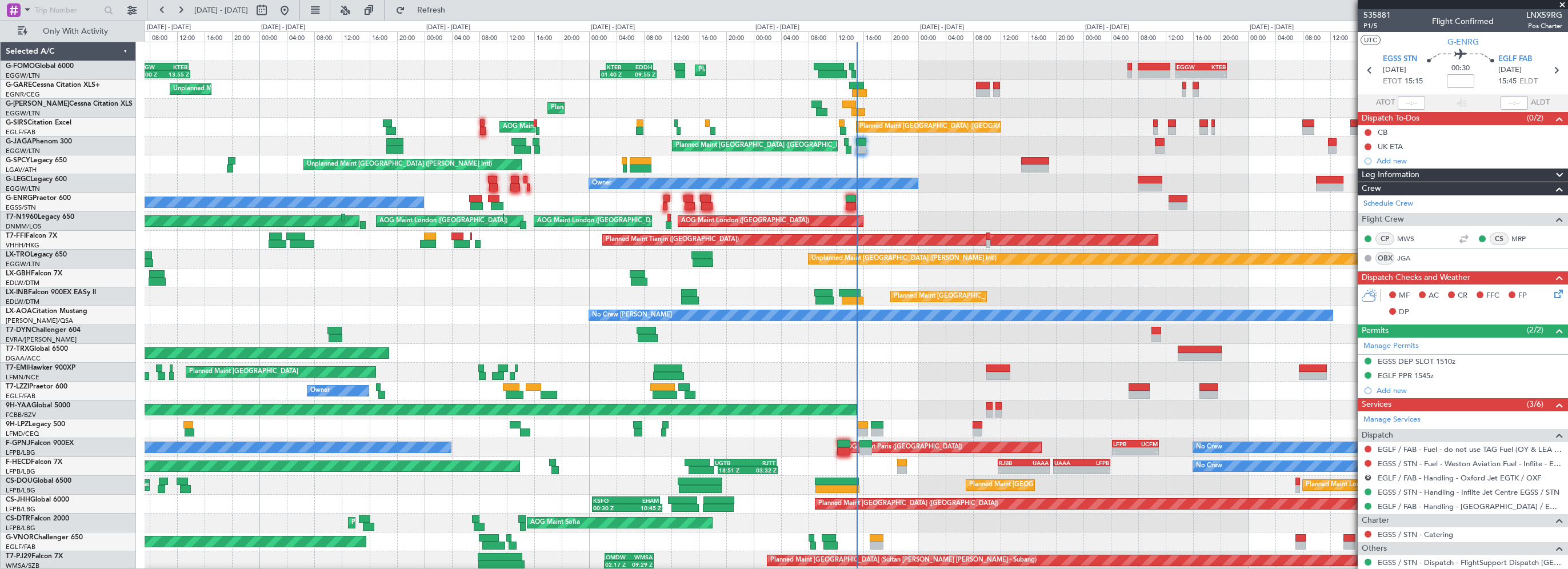
click at [389, 95] on div "EGGW 13:30 Z KTEB 21:00 Z - - Planned Maint London (Luton) KTEB 02:30 Z EDDH 09…" at bounding box center [856, 306] width 1423 height 527
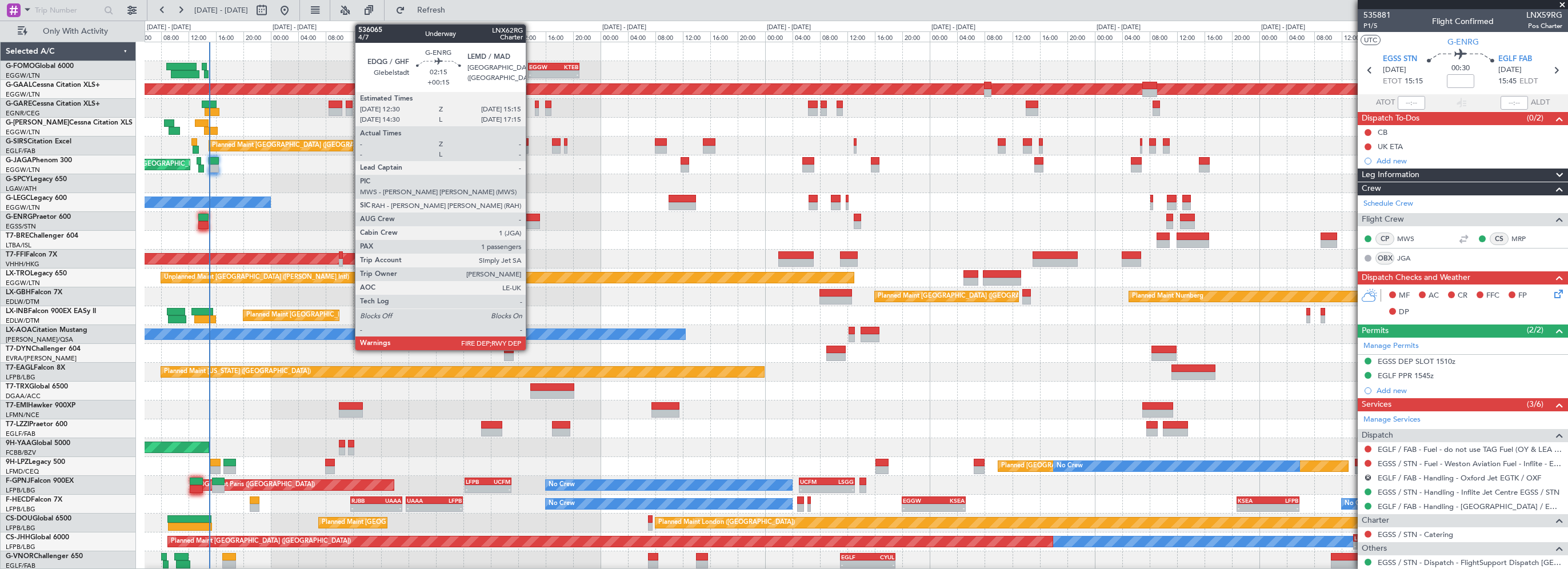
click at [531, 217] on div at bounding box center [530, 217] width 19 height 8
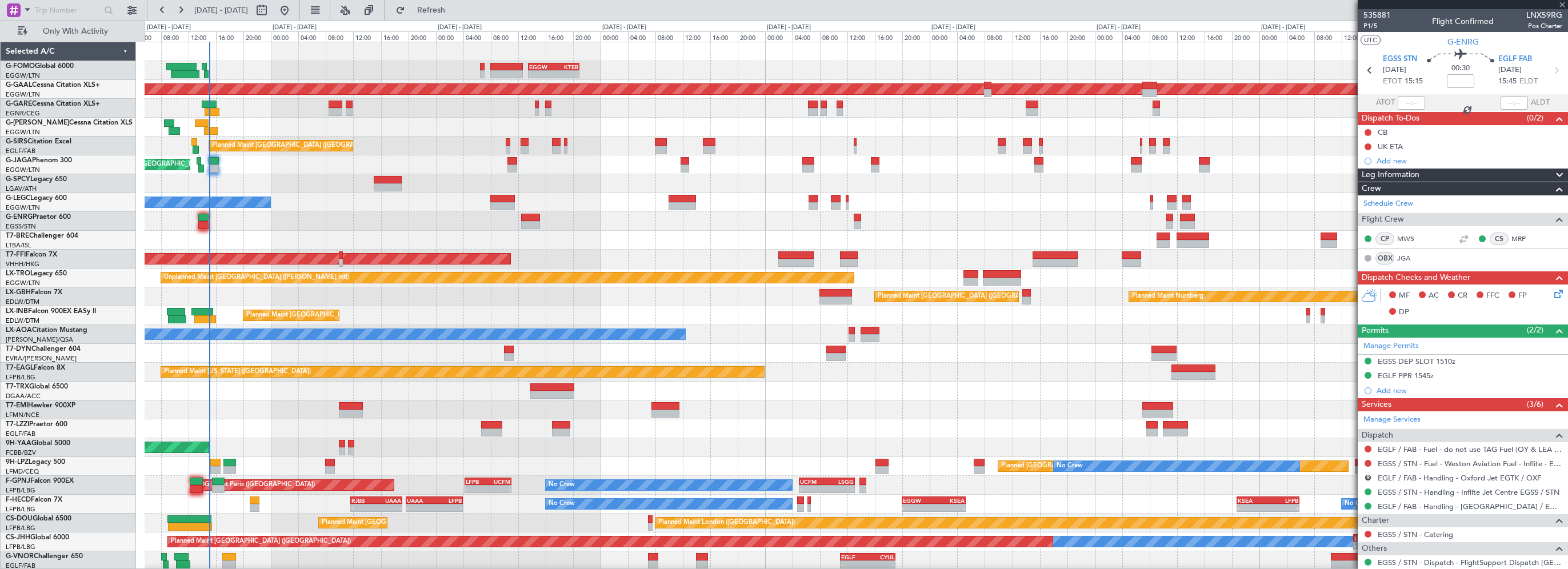
type input "+00:15"
type input "1"
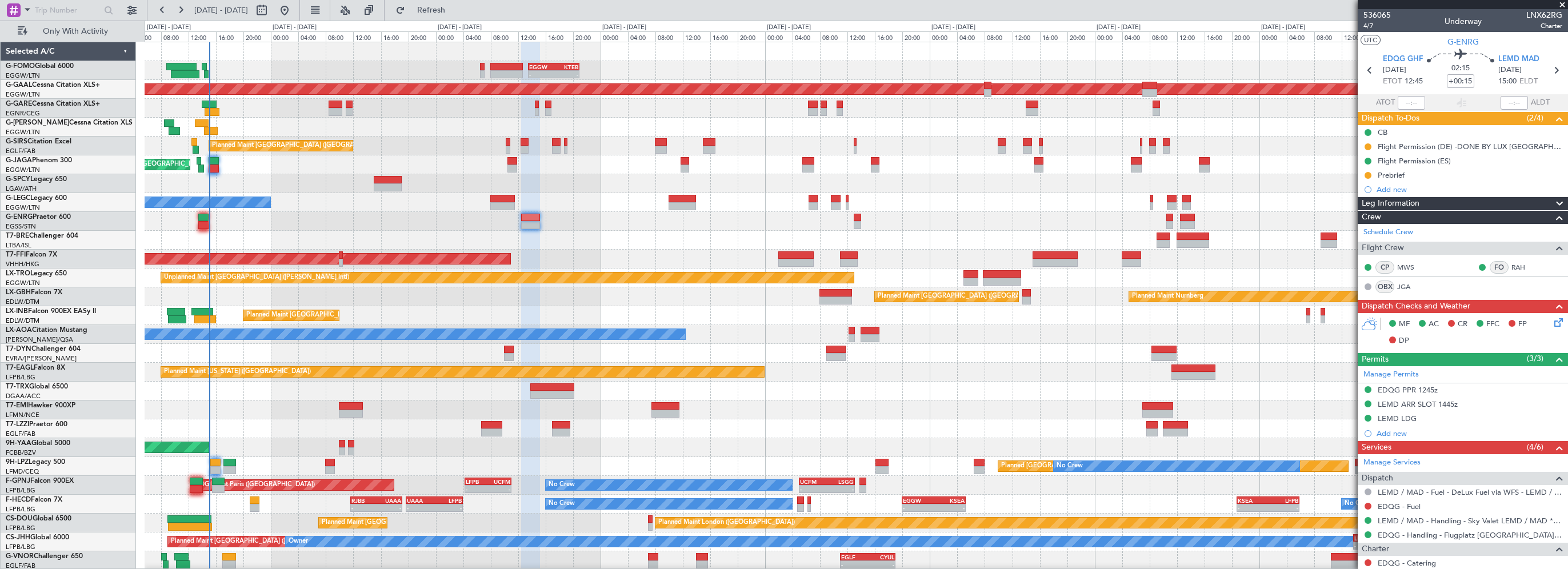
click at [1419, 201] on span "Leg Information" at bounding box center [1390, 204] width 58 height 13
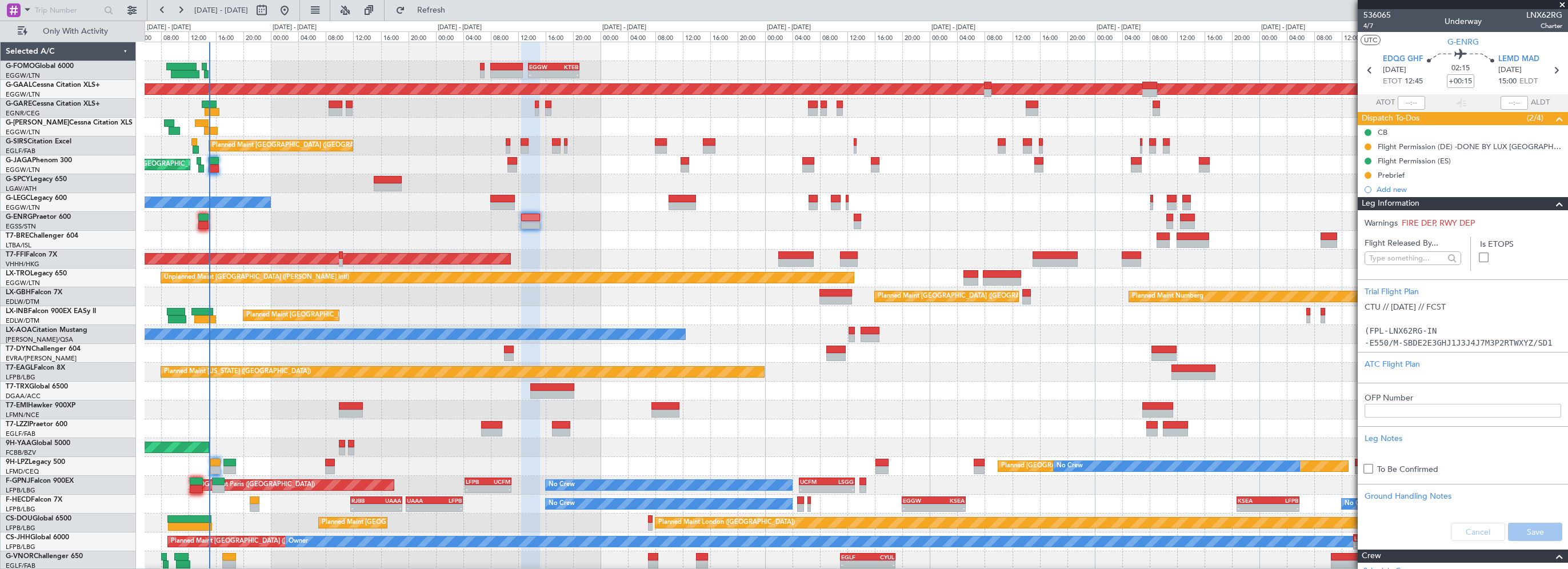
click at [1420, 201] on div "Leg Information" at bounding box center [1463, 204] width 210 height 13
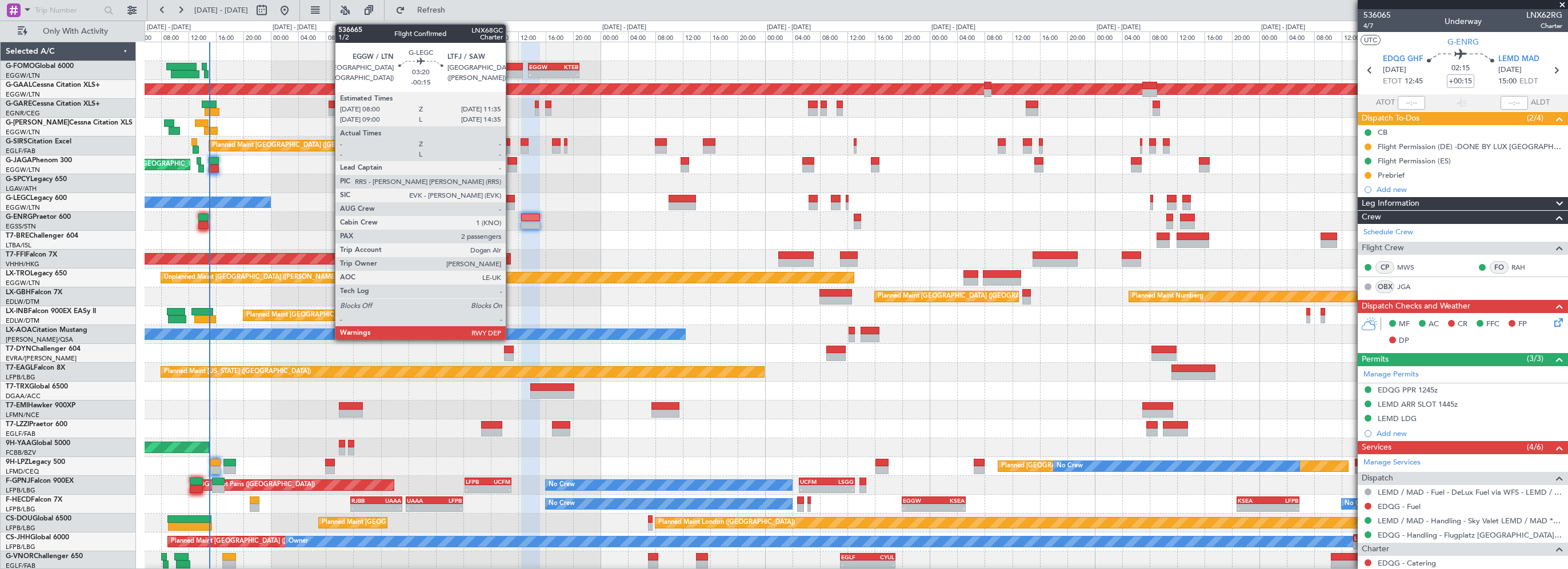
click at [511, 198] on div at bounding box center [503, 199] width 25 height 8
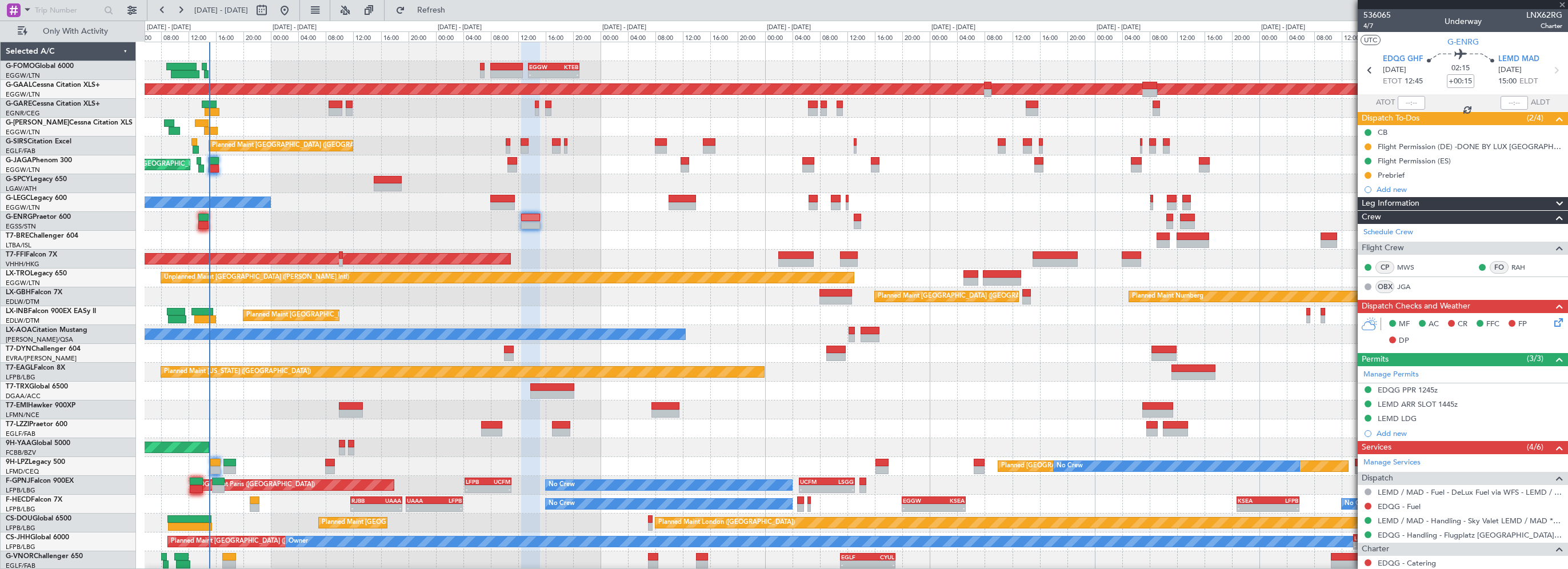
type input "-00:15"
type input "2"
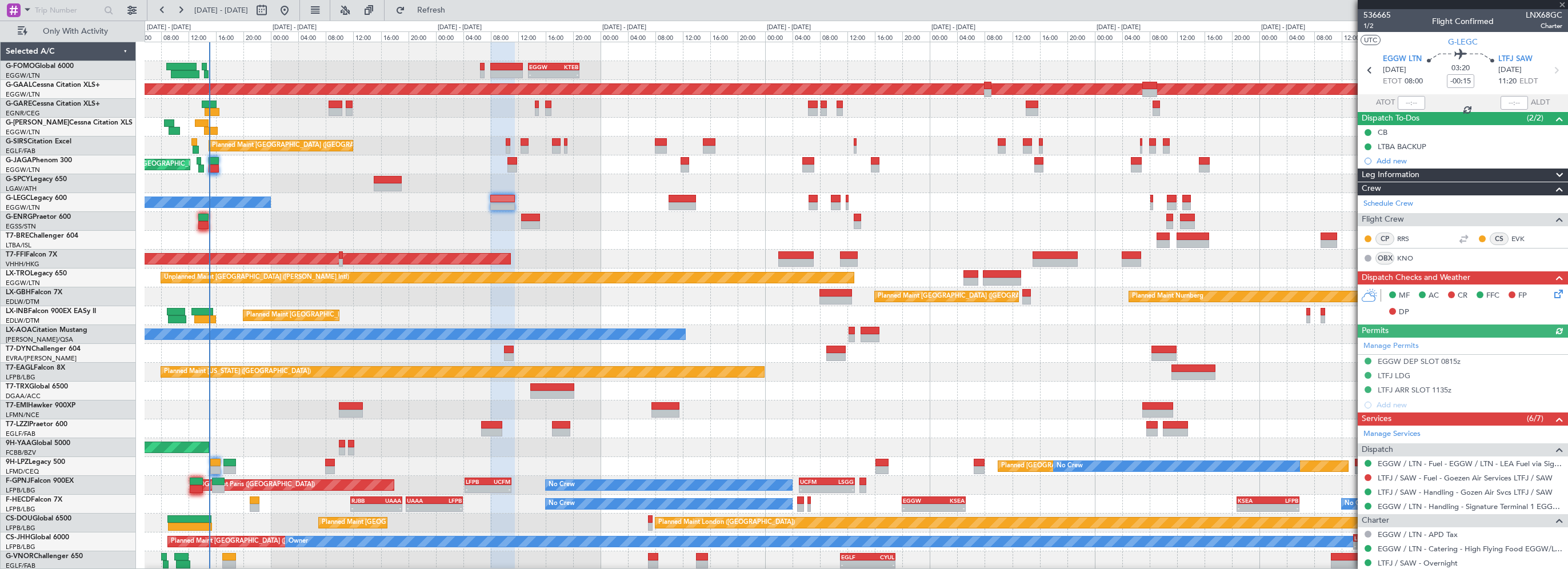
click at [1431, 176] on div "Leg Information" at bounding box center [1463, 175] width 210 height 13
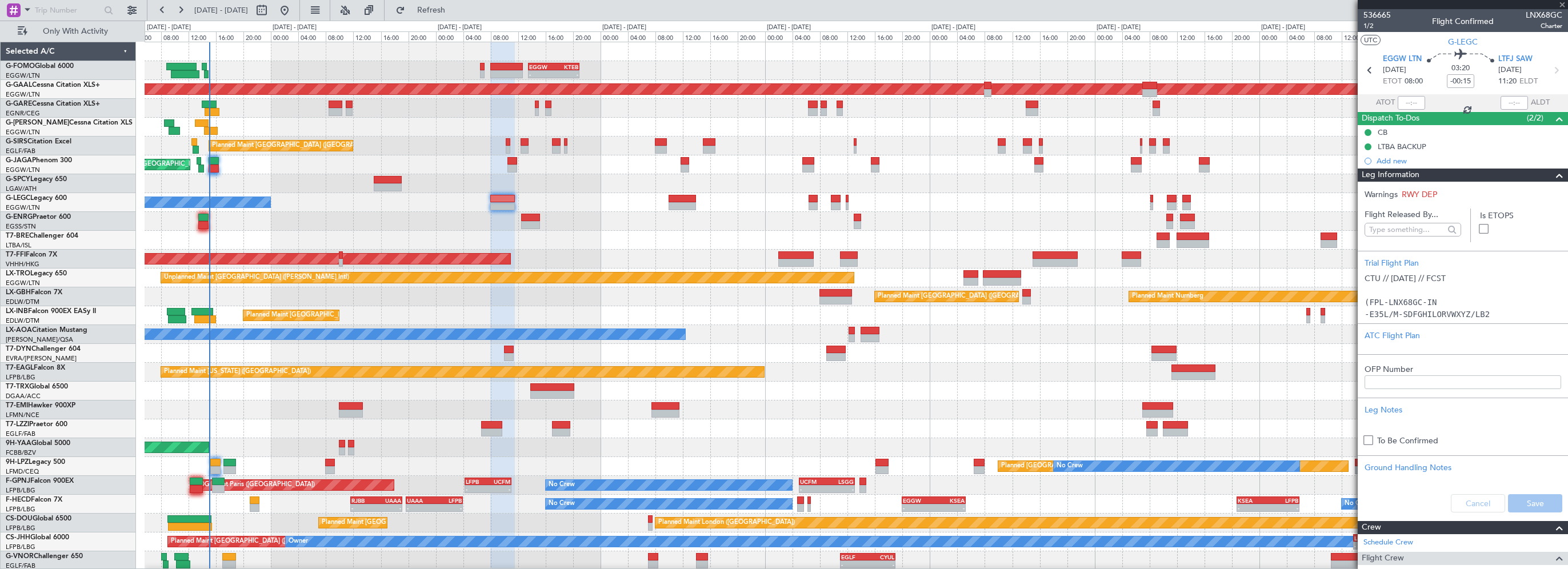
click at [1431, 176] on div "Leg Information" at bounding box center [1463, 175] width 210 height 13
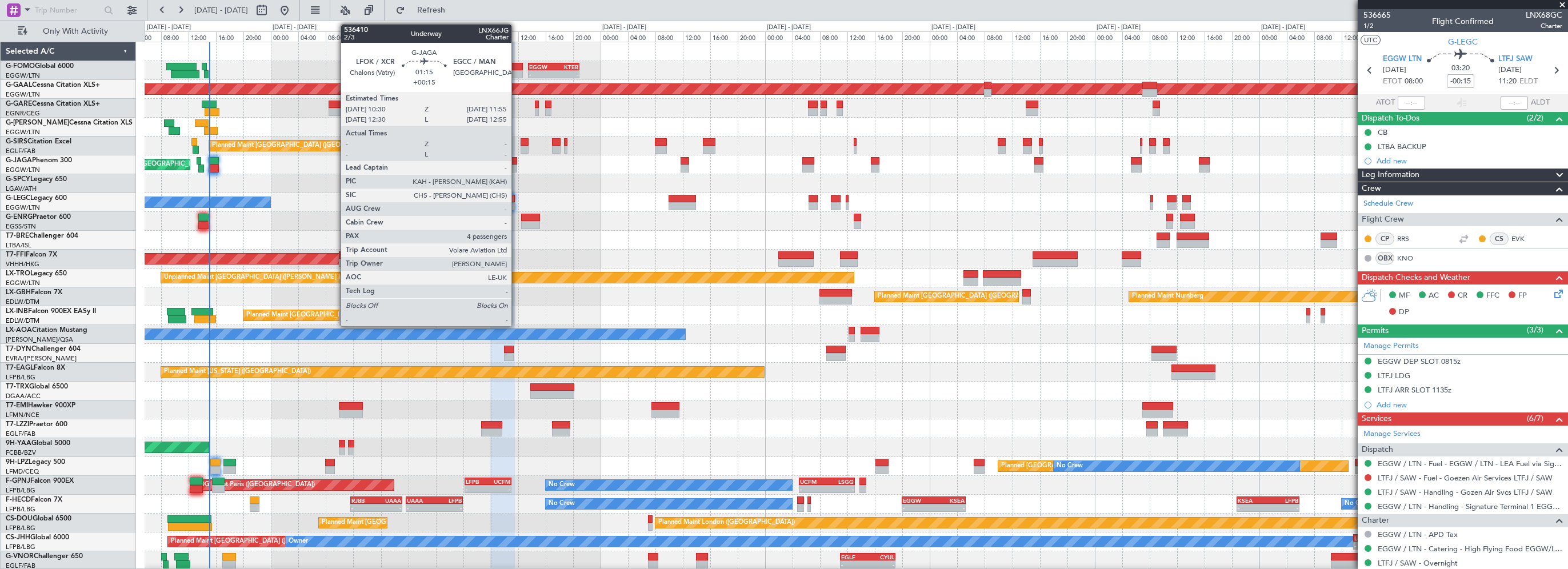
click at [516, 161] on div at bounding box center [513, 161] width 11 height 8
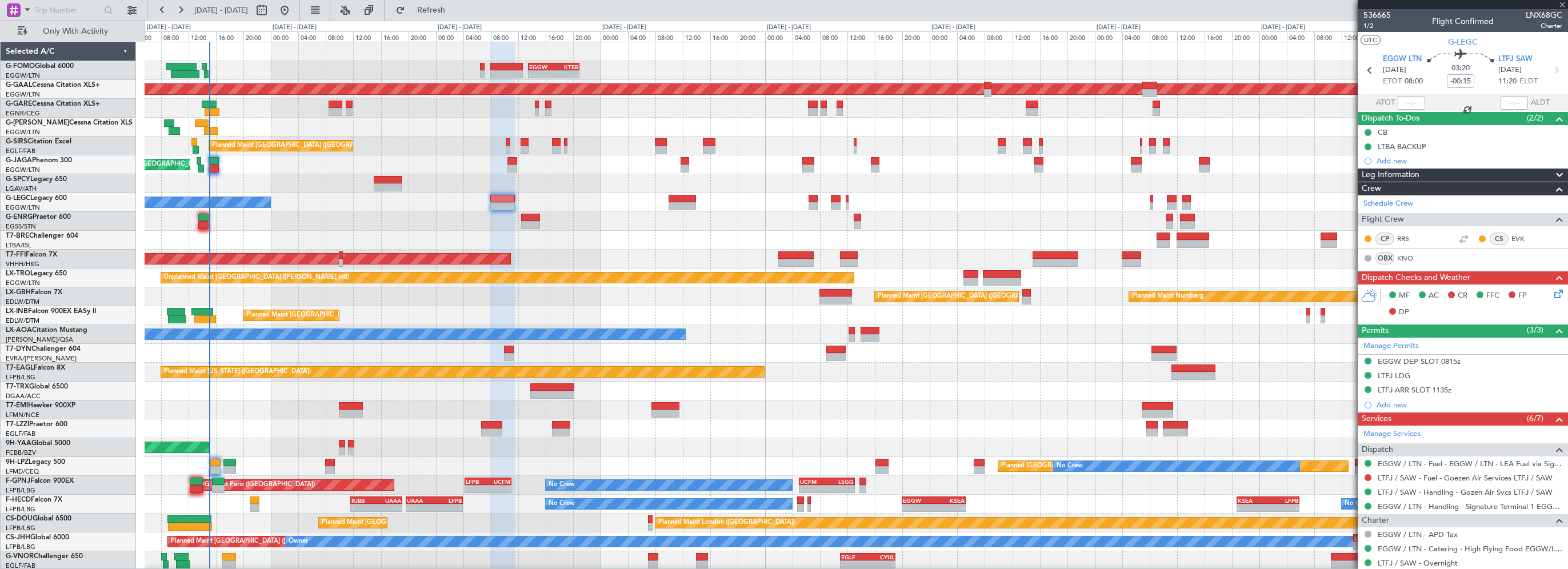
type input "+00:15"
type input "4"
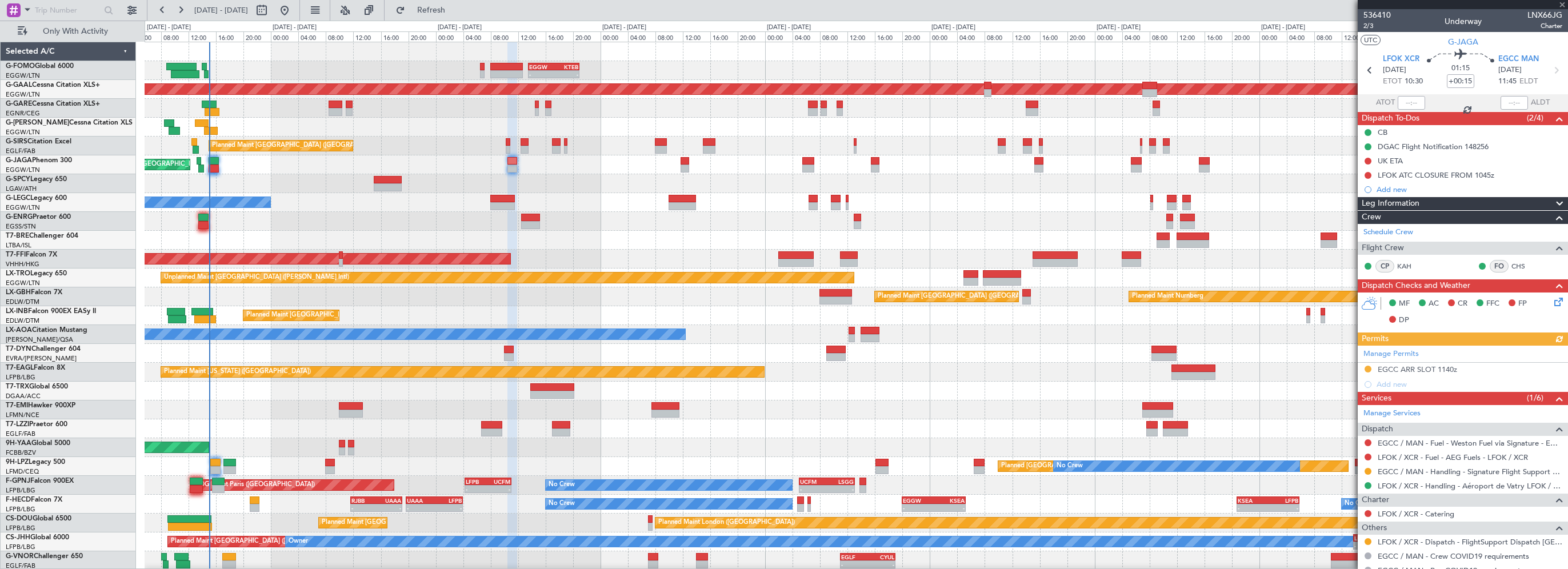
click at [1432, 200] on div "Leg Information" at bounding box center [1463, 204] width 210 height 13
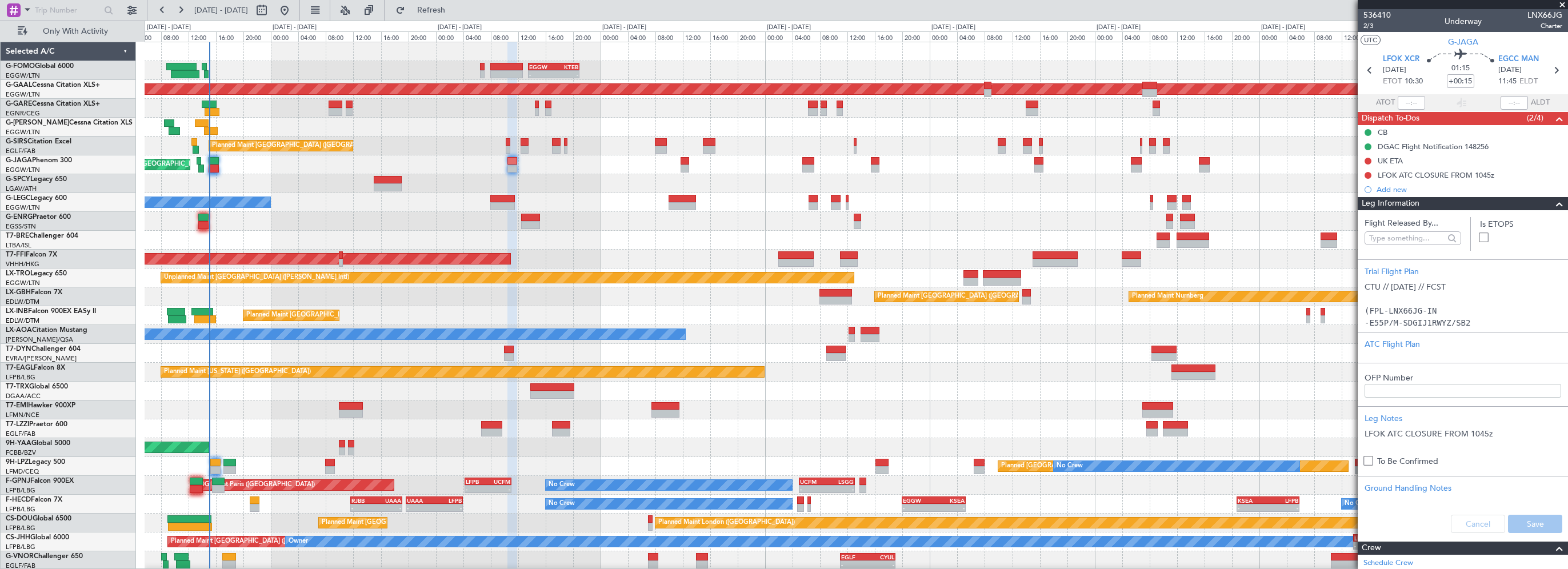
click at [1432, 200] on div "Leg Information" at bounding box center [1463, 204] width 210 height 13
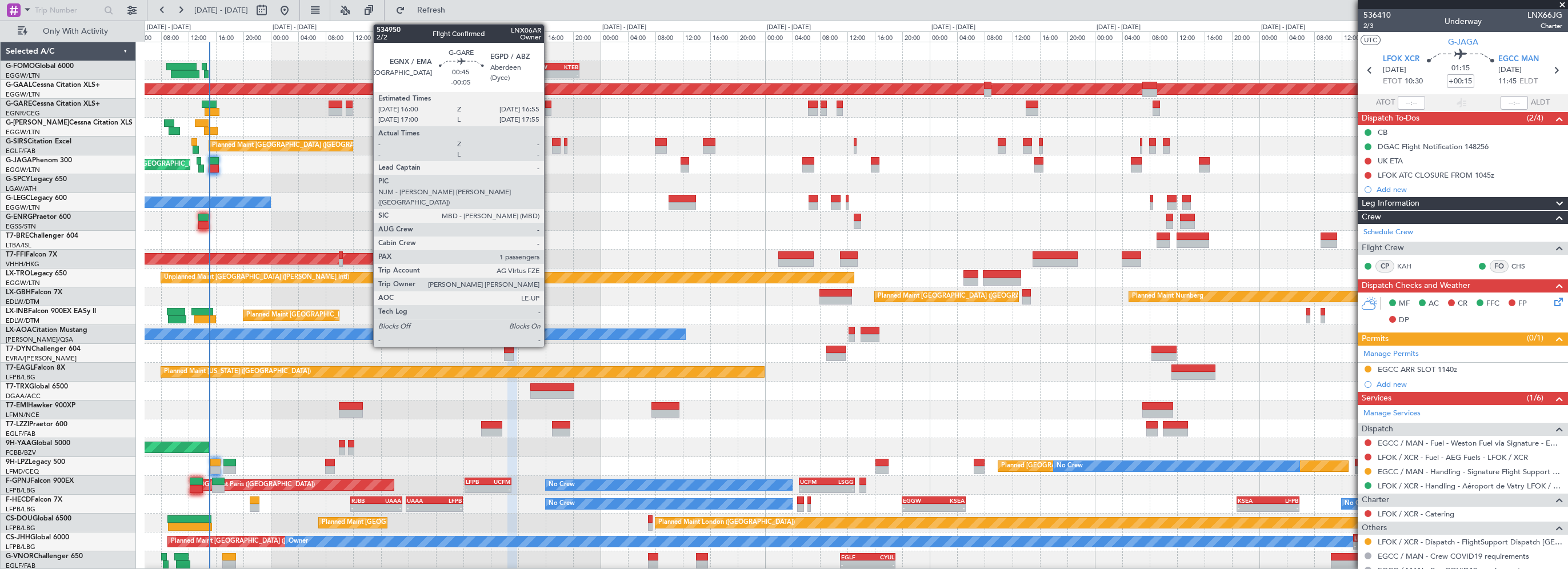
click at [549, 104] on div at bounding box center [548, 104] width 7 height 8
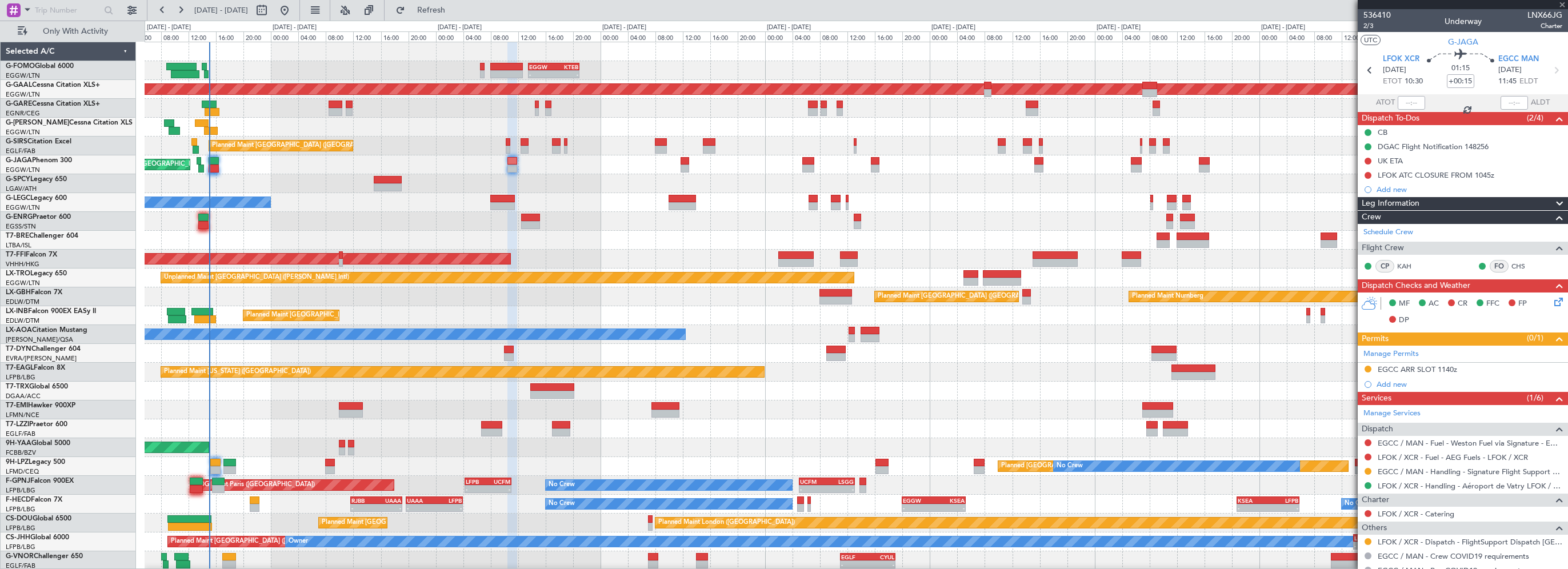
type input "-00:05"
type input "1"
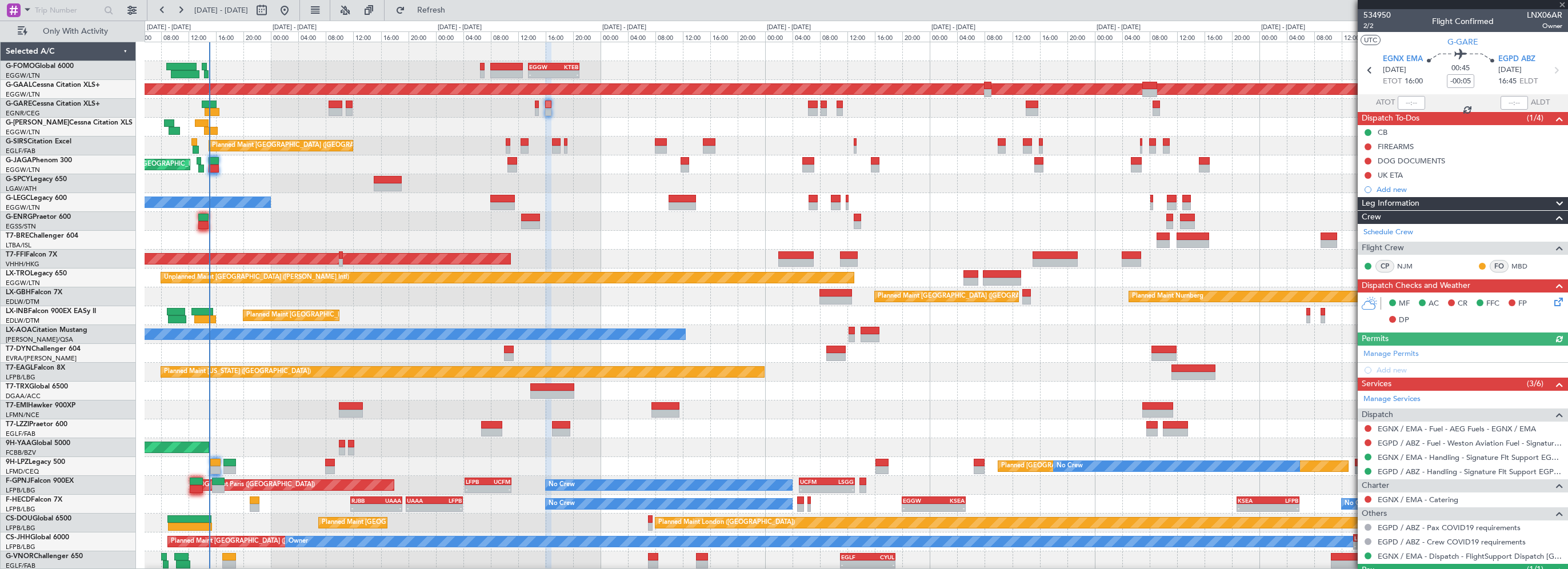
click at [1423, 200] on div "Leg Information" at bounding box center [1463, 204] width 210 height 13
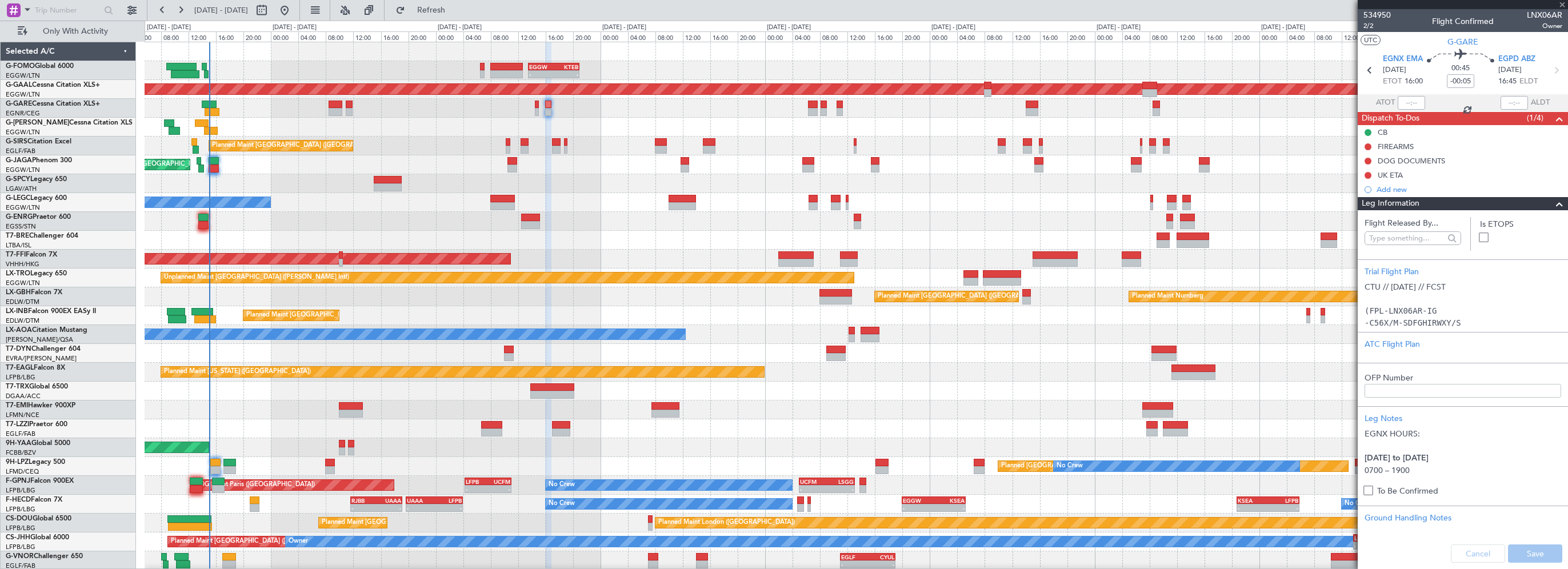
click at [1423, 200] on div "Leg Information" at bounding box center [1463, 204] width 210 height 13
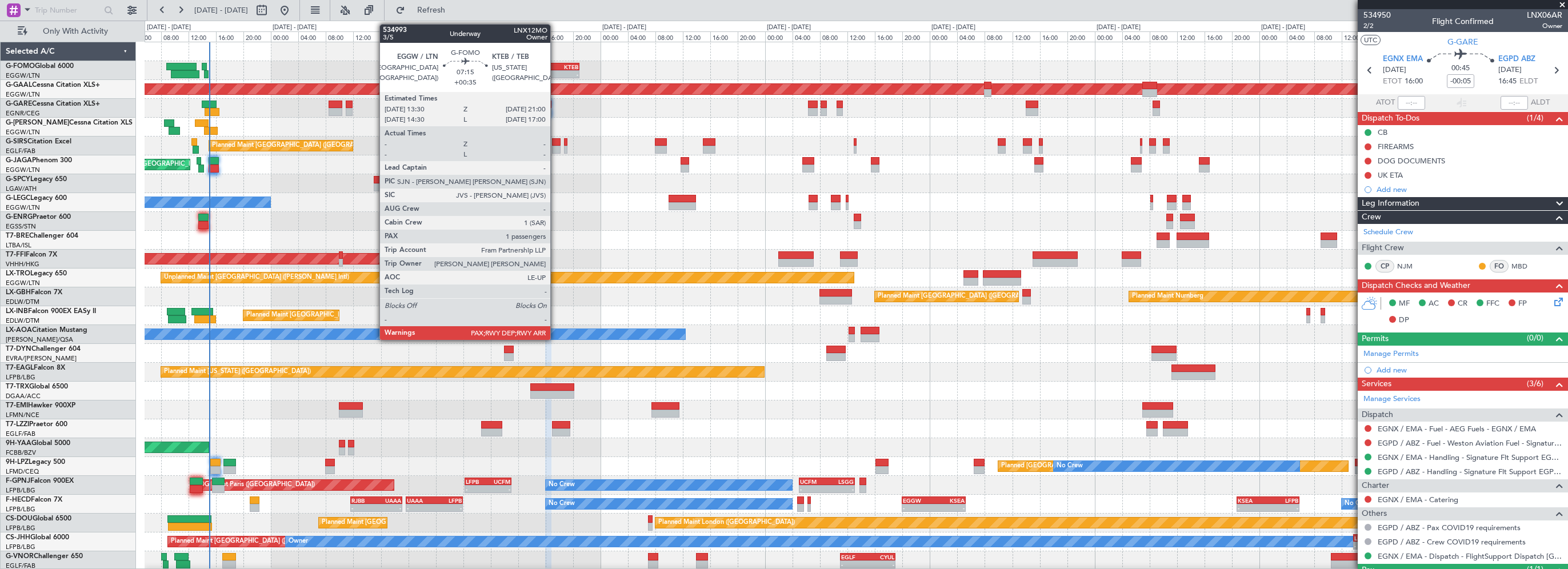
click at [555, 65] on div "KTEB" at bounding box center [565, 67] width 24 height 7
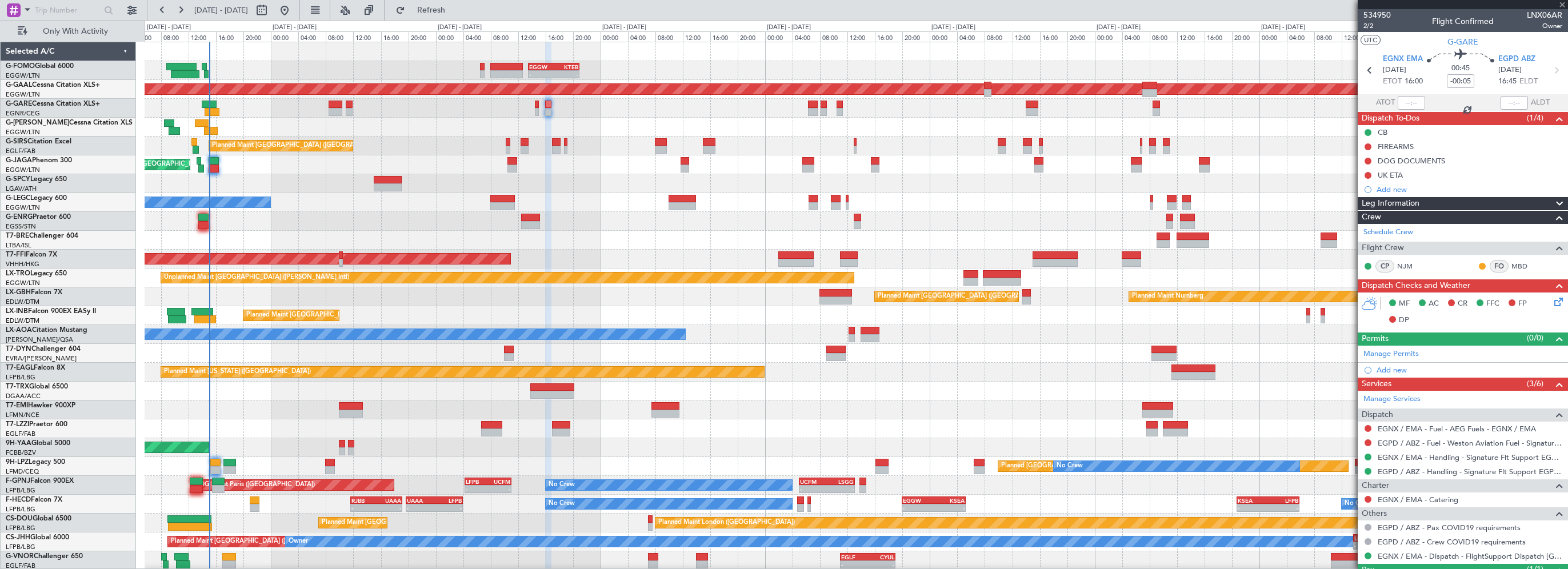
type input "+00:35"
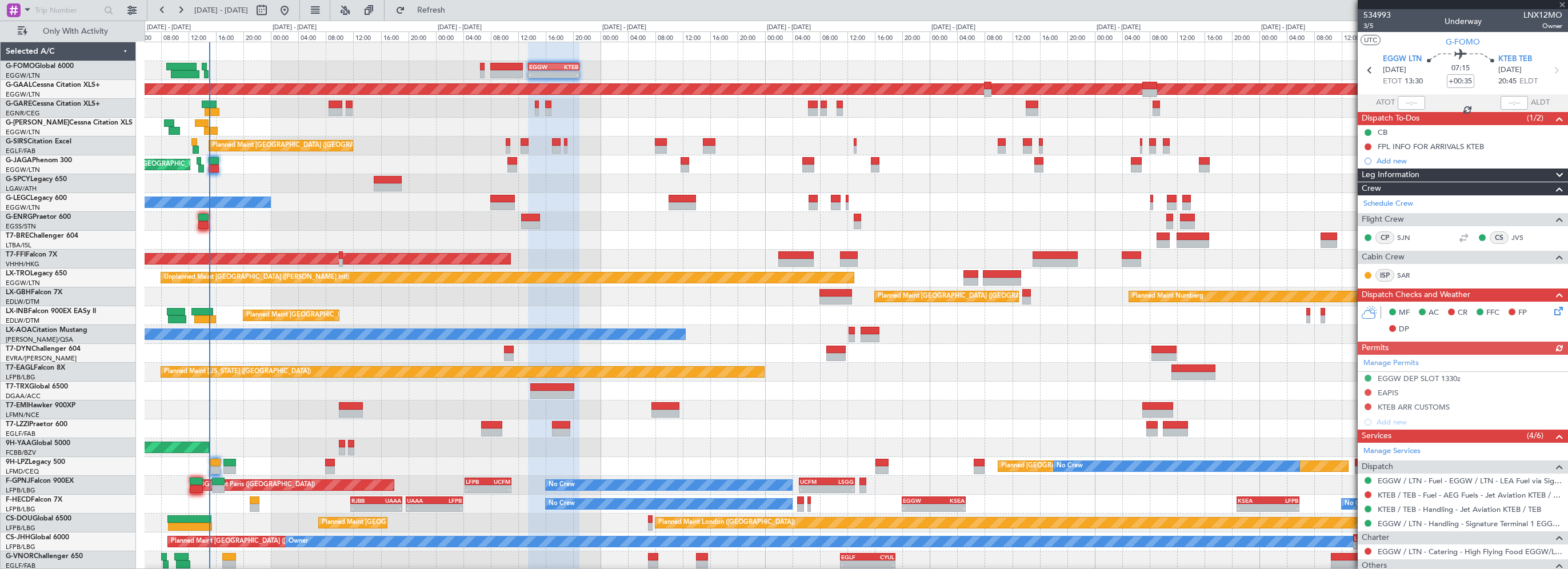
click at [1426, 174] on div "Leg Information" at bounding box center [1463, 175] width 210 height 13
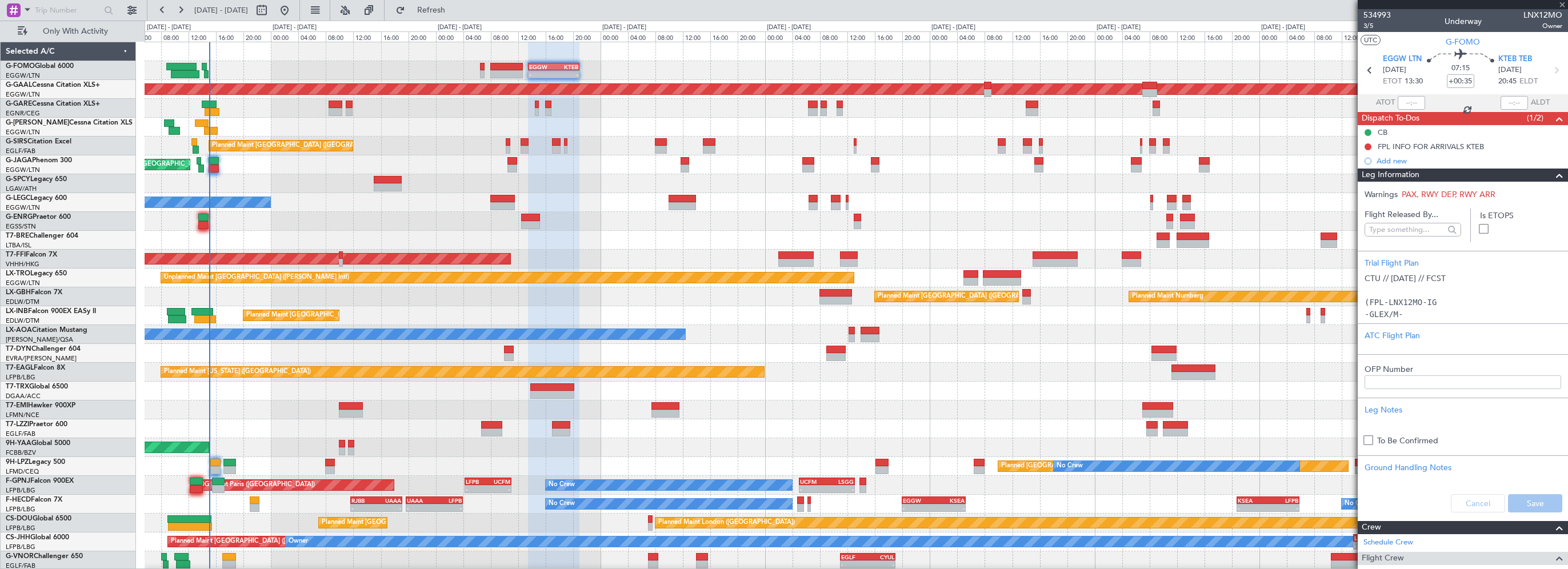
click at [1426, 174] on div "Leg Information" at bounding box center [1463, 175] width 210 height 13
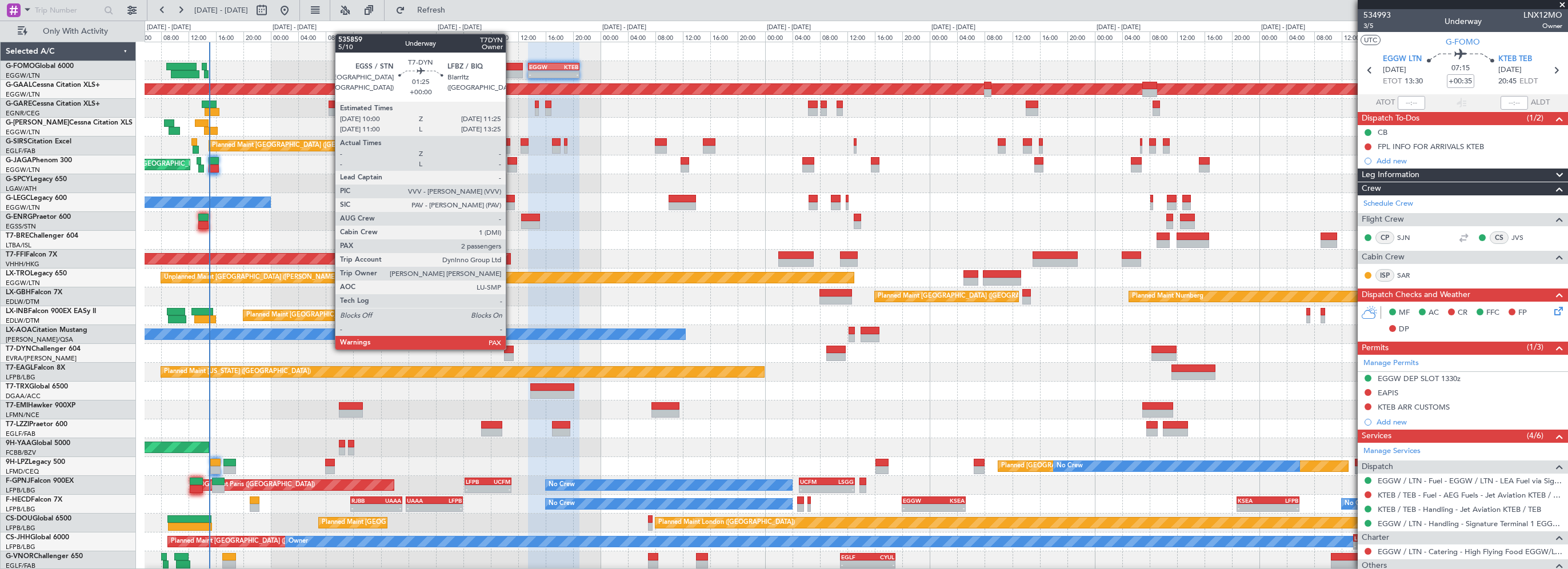
click at [511, 348] on div at bounding box center [509, 350] width 11 height 8
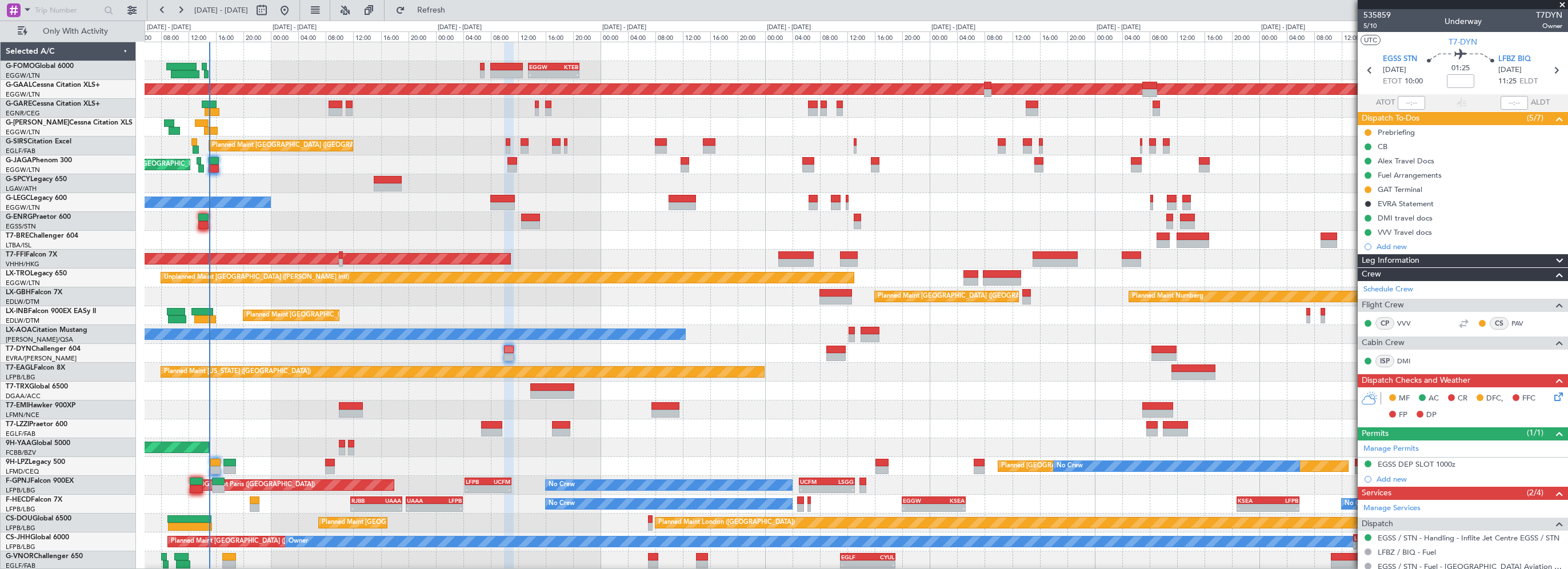
click at [1401, 258] on span "Leg Information" at bounding box center [1390, 260] width 58 height 13
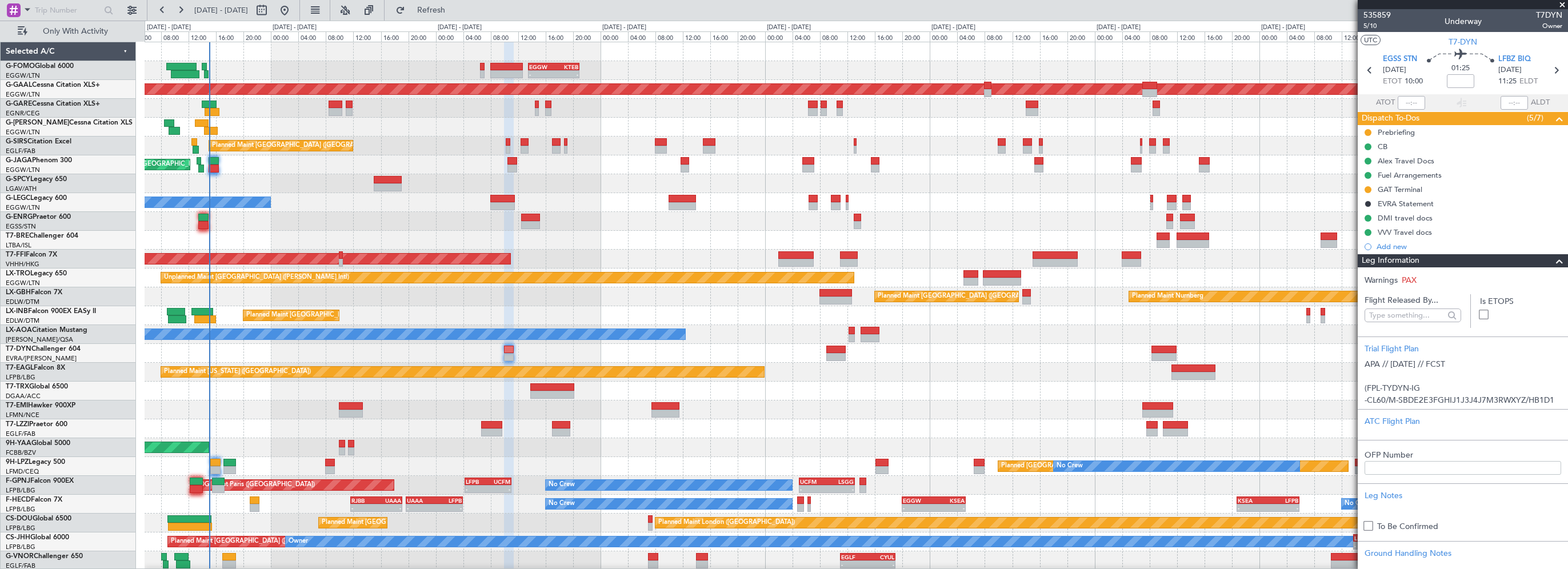
click at [1401, 258] on span "Leg Information" at bounding box center [1390, 260] width 58 height 13
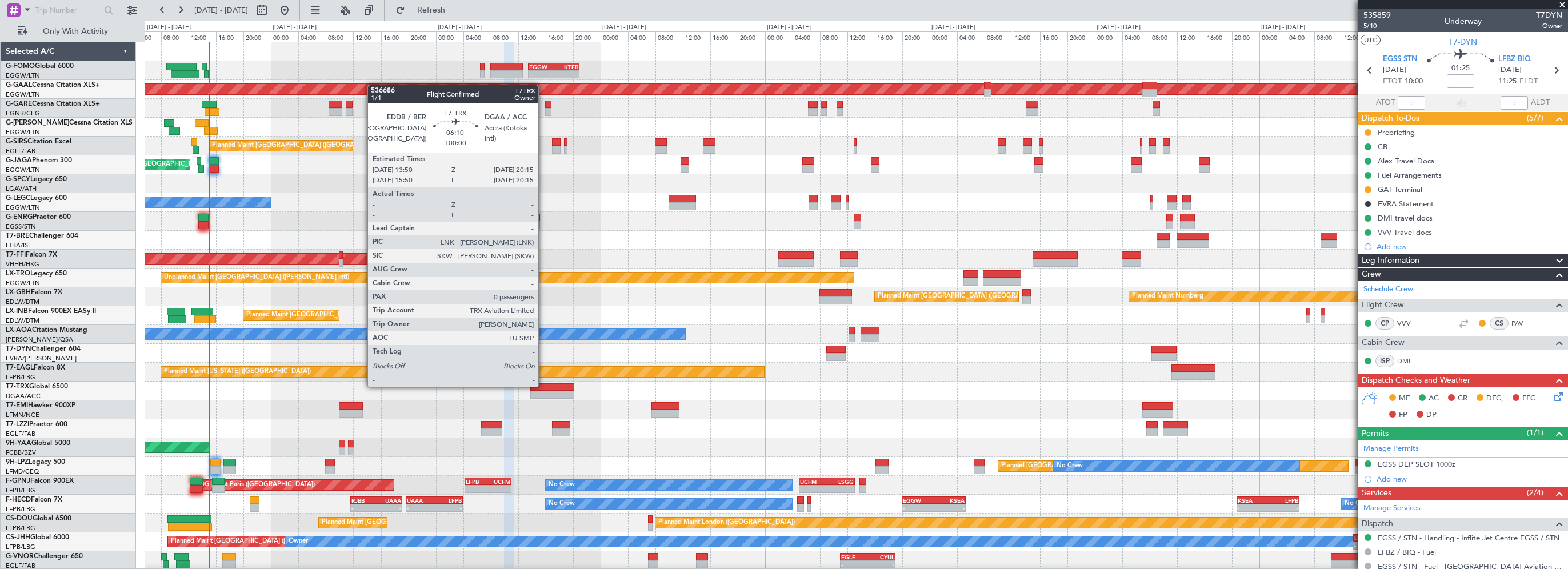
click at [544, 385] on div at bounding box center [552, 387] width 44 height 8
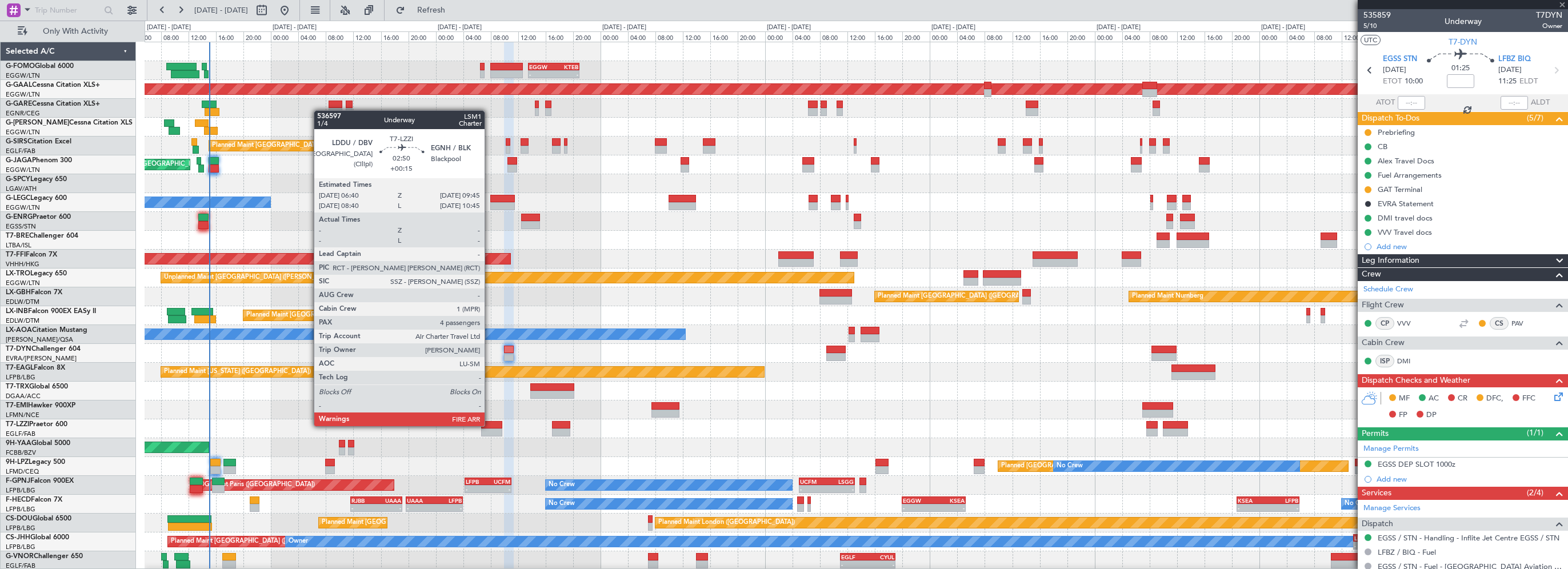
type input "0"
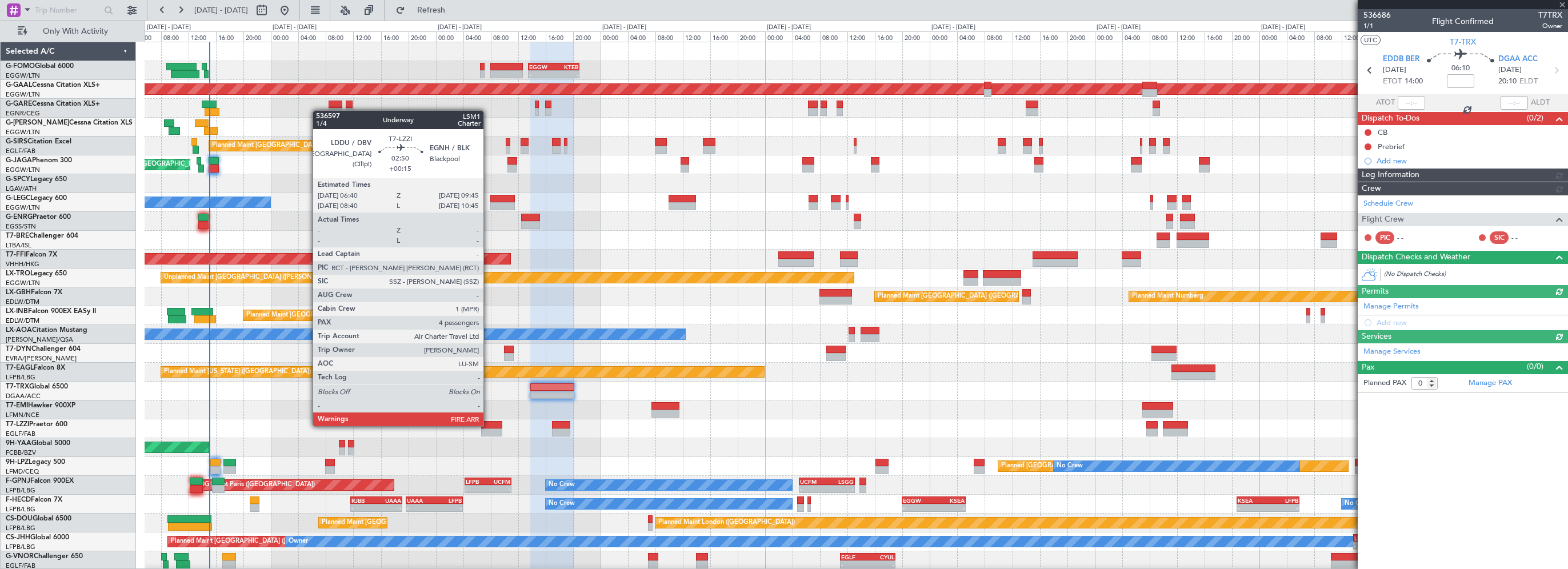
click at [489, 425] on div at bounding box center [492, 425] width 22 height 8
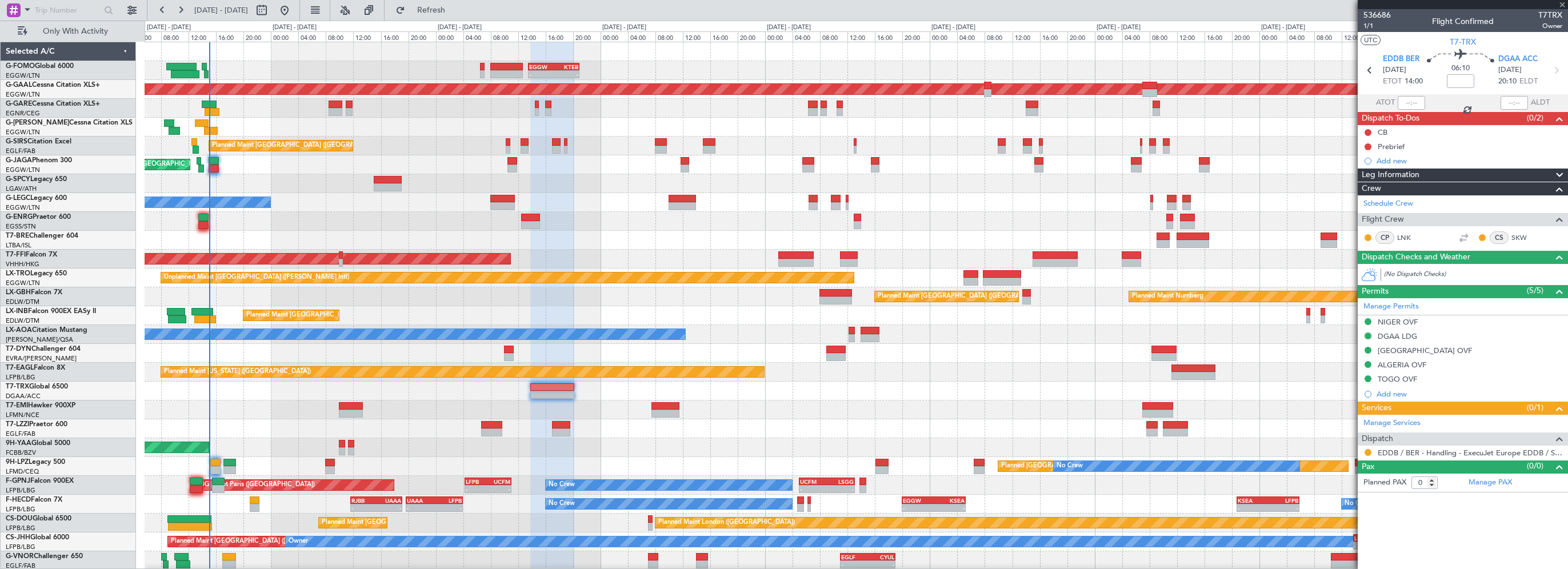
type input "+00:15"
type input "4"
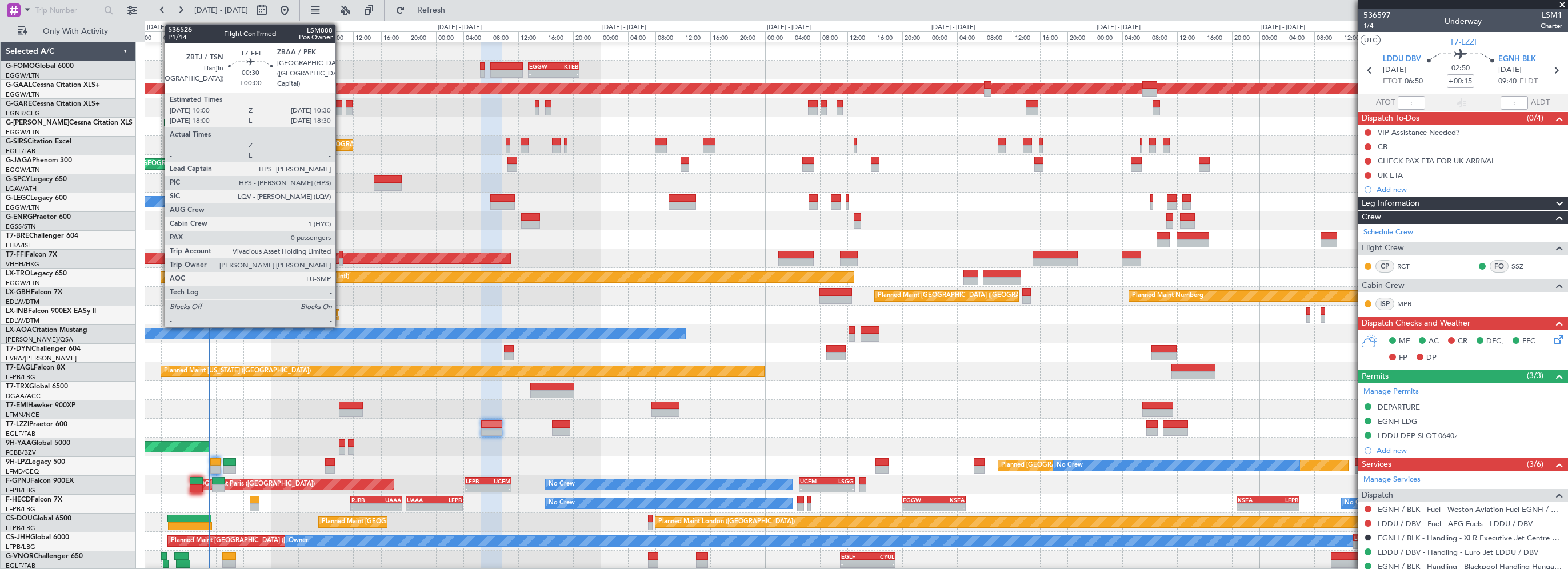
click at [341, 255] on div at bounding box center [341, 254] width 4 height 8
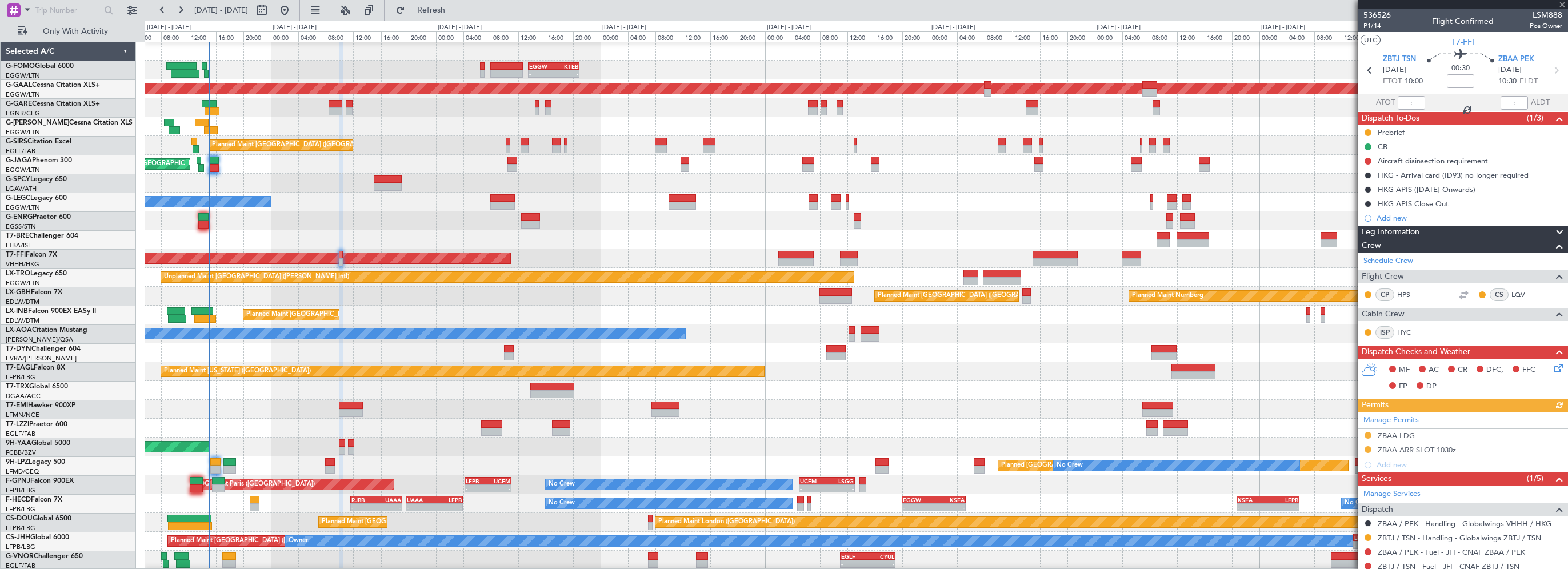
click at [1416, 231] on span "Leg Information" at bounding box center [1390, 232] width 58 height 13
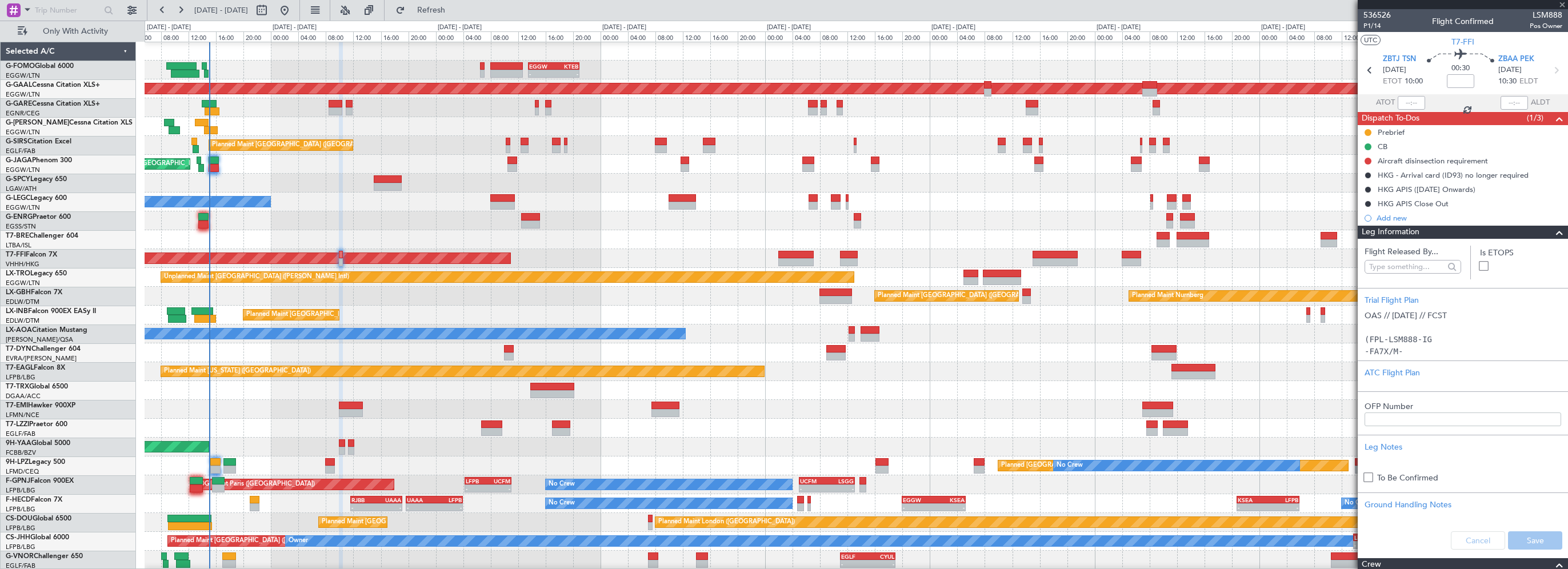
click at [1415, 231] on span "Leg Information" at bounding box center [1390, 232] width 58 height 13
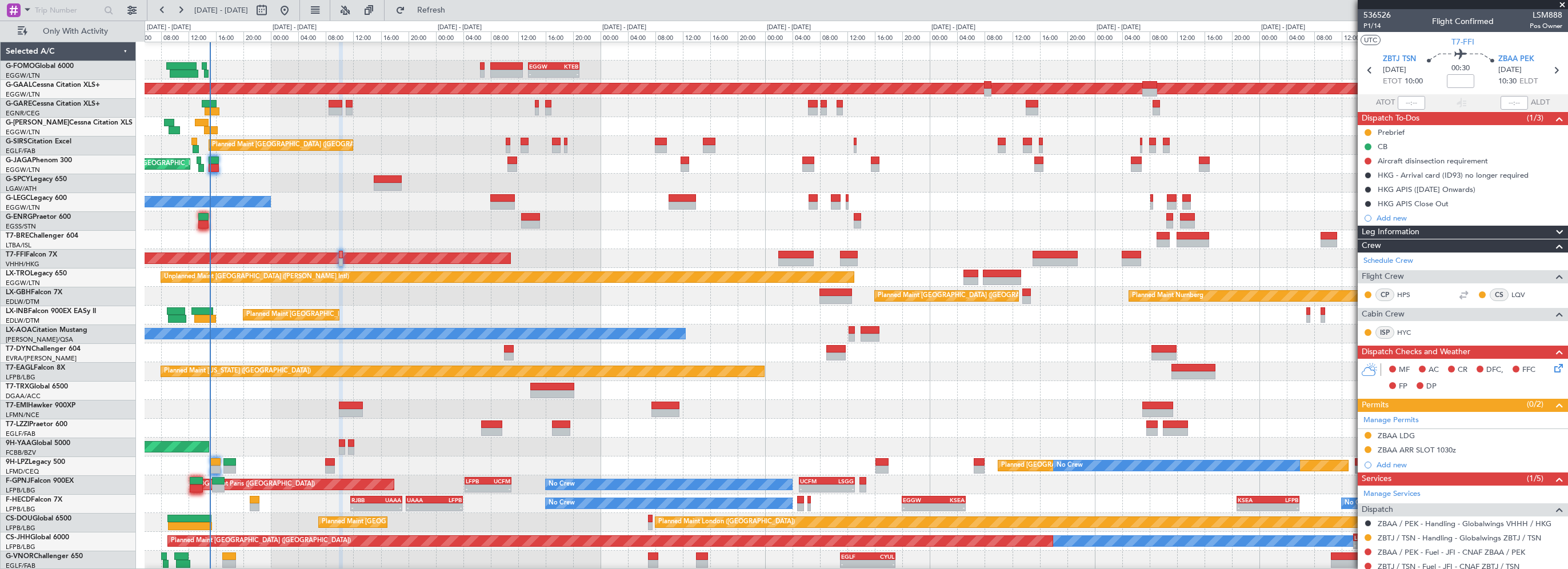
click at [246, 224] on div at bounding box center [856, 221] width 1423 height 19
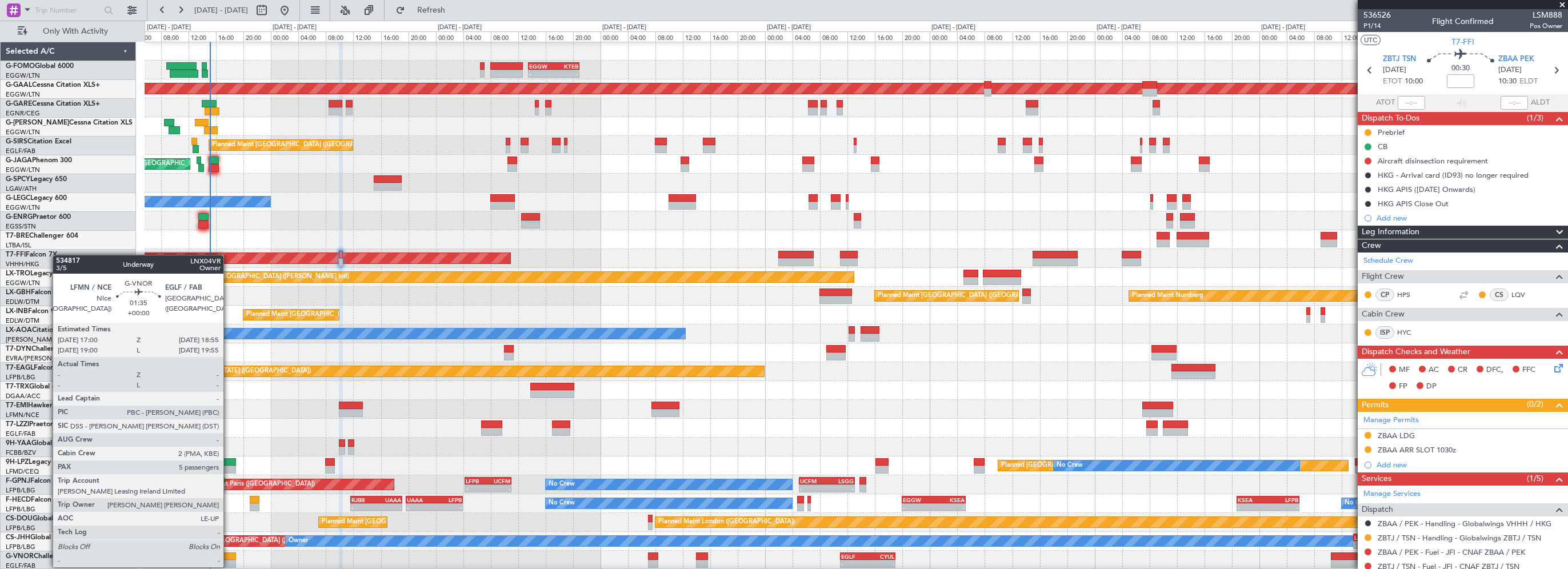
click at [229, 556] on div at bounding box center [229, 556] width 14 height 8
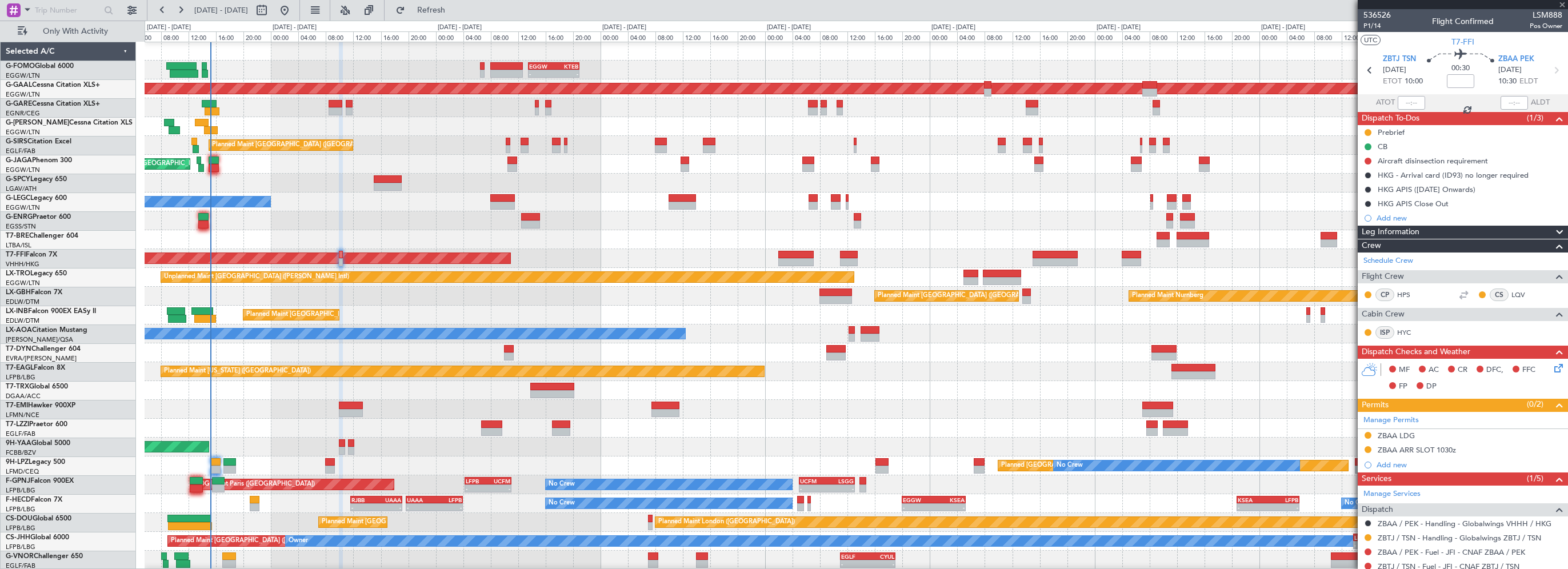
type input "5"
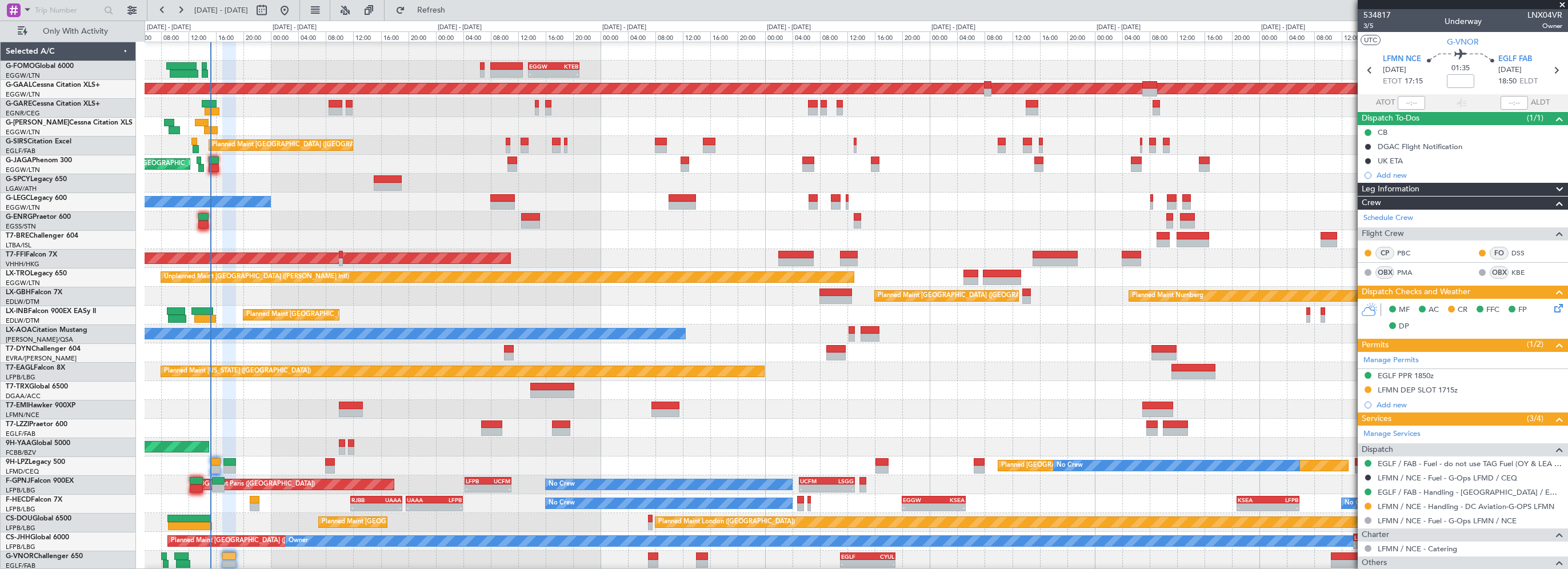
scroll to position [216, 0]
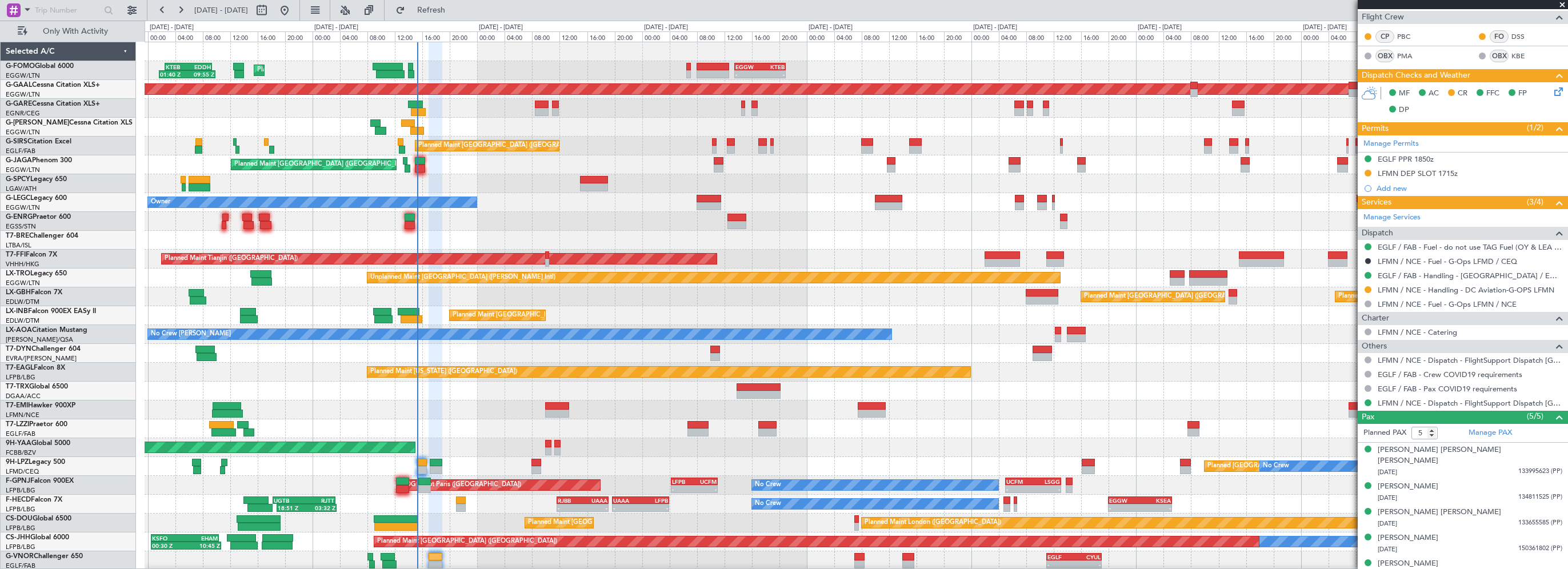
click at [500, 199] on div "Planned Maint [GEOGRAPHIC_DATA] ([GEOGRAPHIC_DATA]) Owner" at bounding box center [856, 202] width 1423 height 19
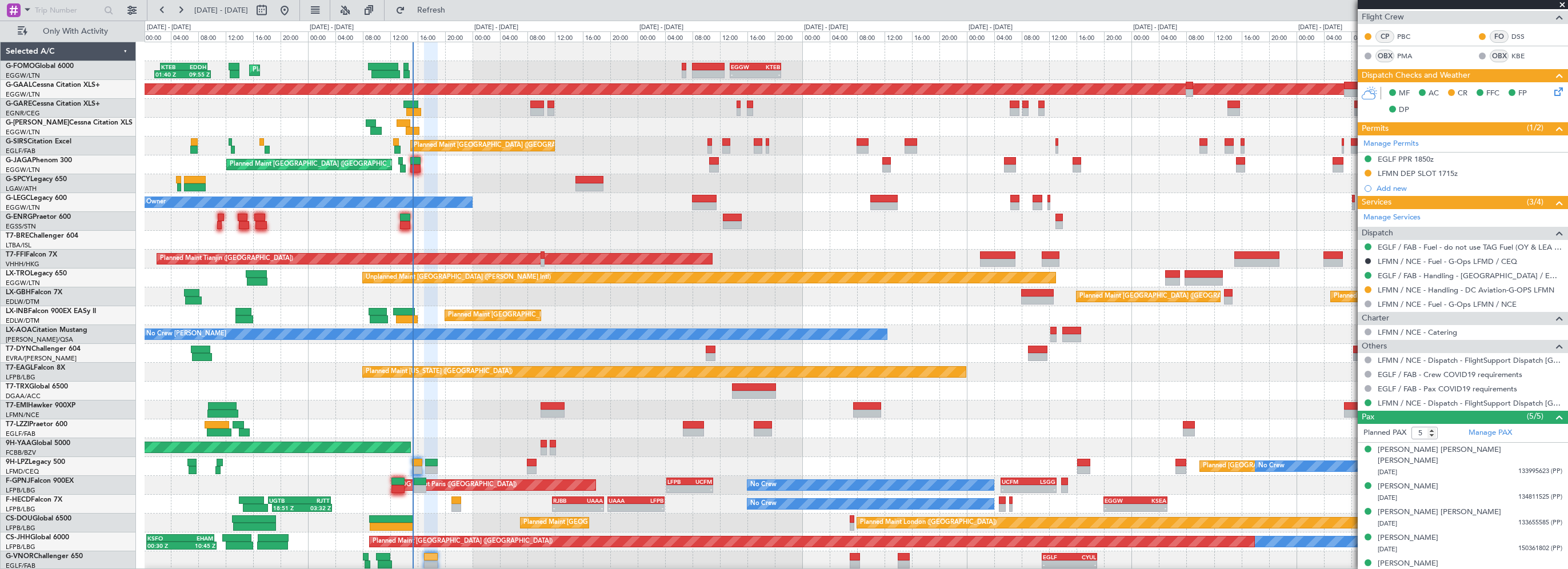
scroll to position [0, 0]
click at [456, 10] on span "Refresh" at bounding box center [431, 11] width 48 height 8
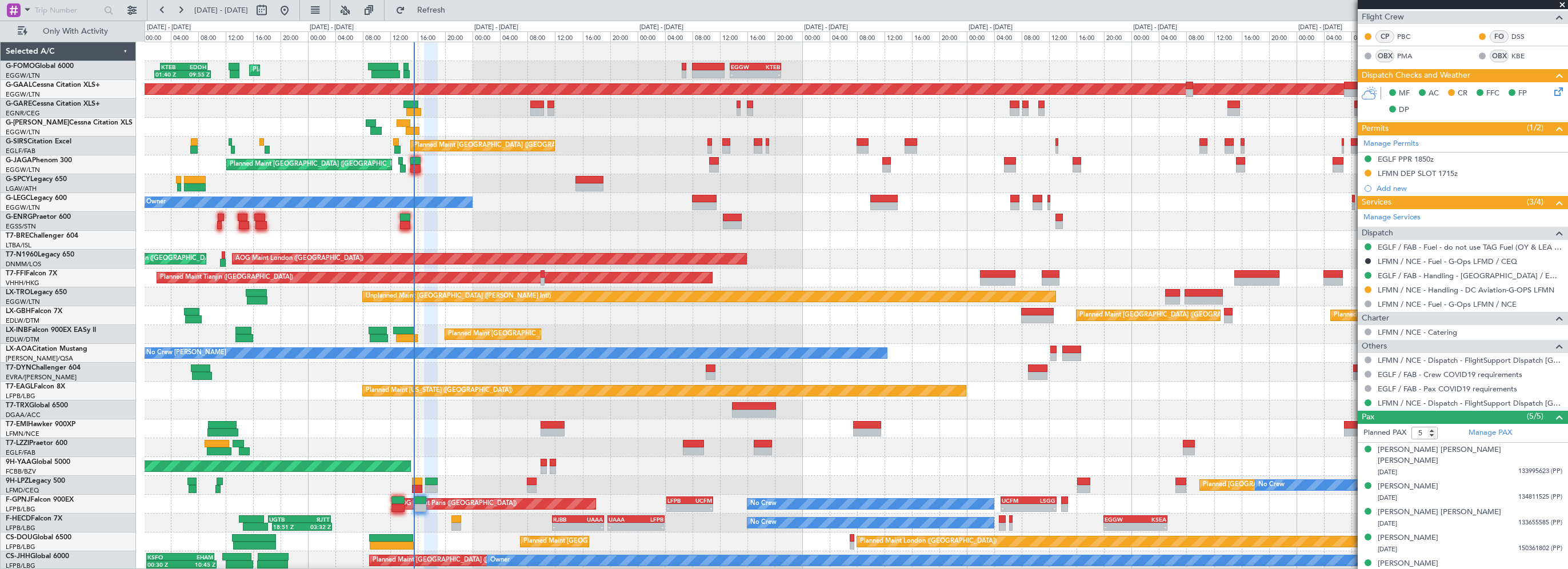
click at [446, 219] on div "Planned Maint [GEOGRAPHIC_DATA] ([GEOGRAPHIC_DATA]) No Crew" at bounding box center [856, 221] width 1423 height 19
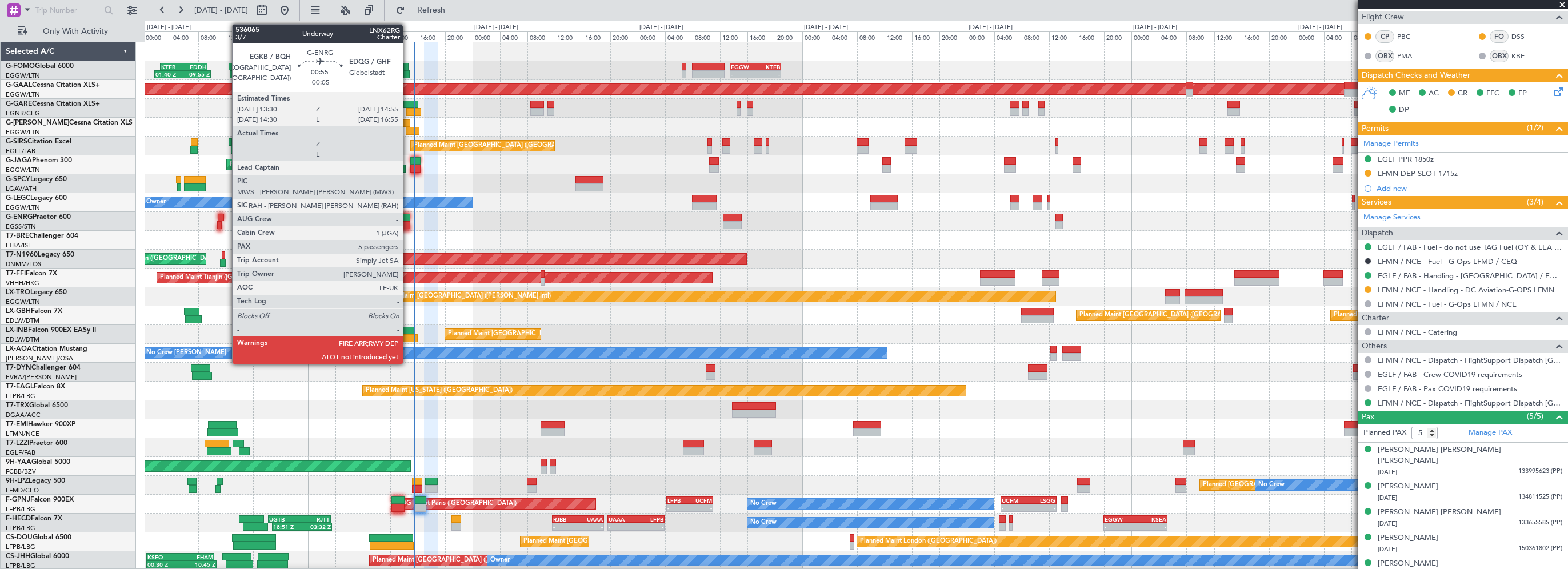
click at [408, 215] on div at bounding box center [405, 217] width 11 height 8
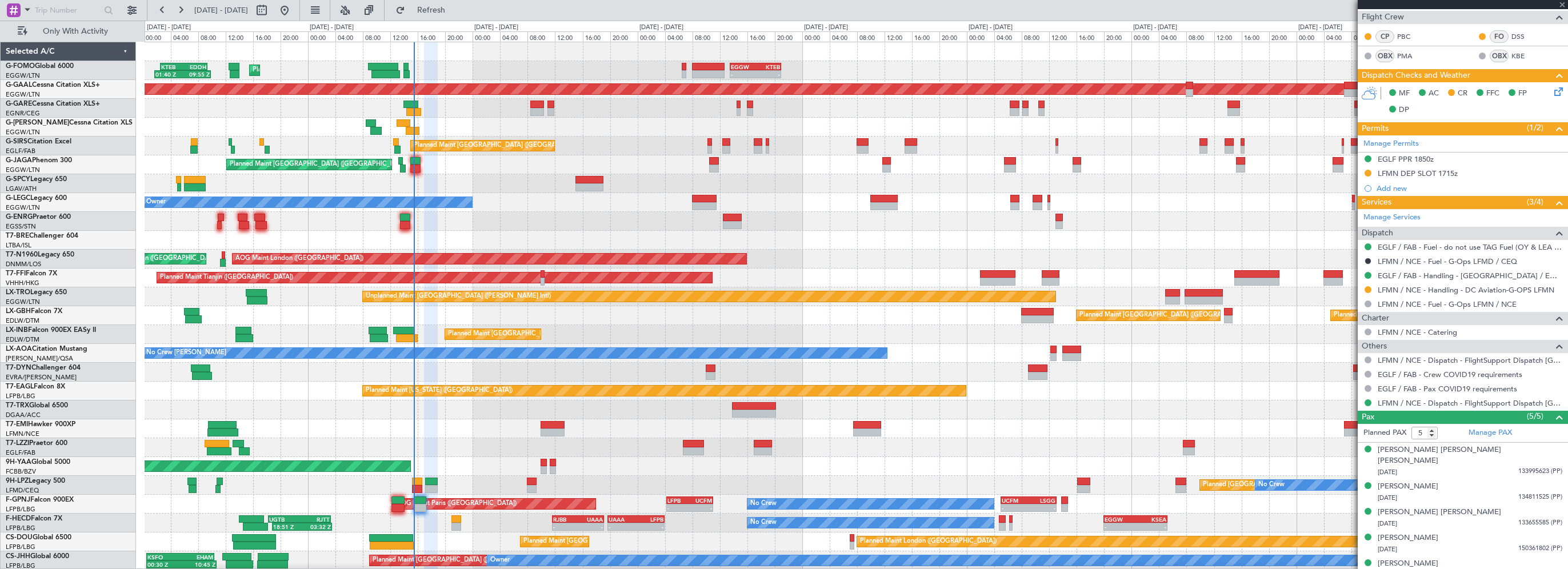
type input "-00:05"
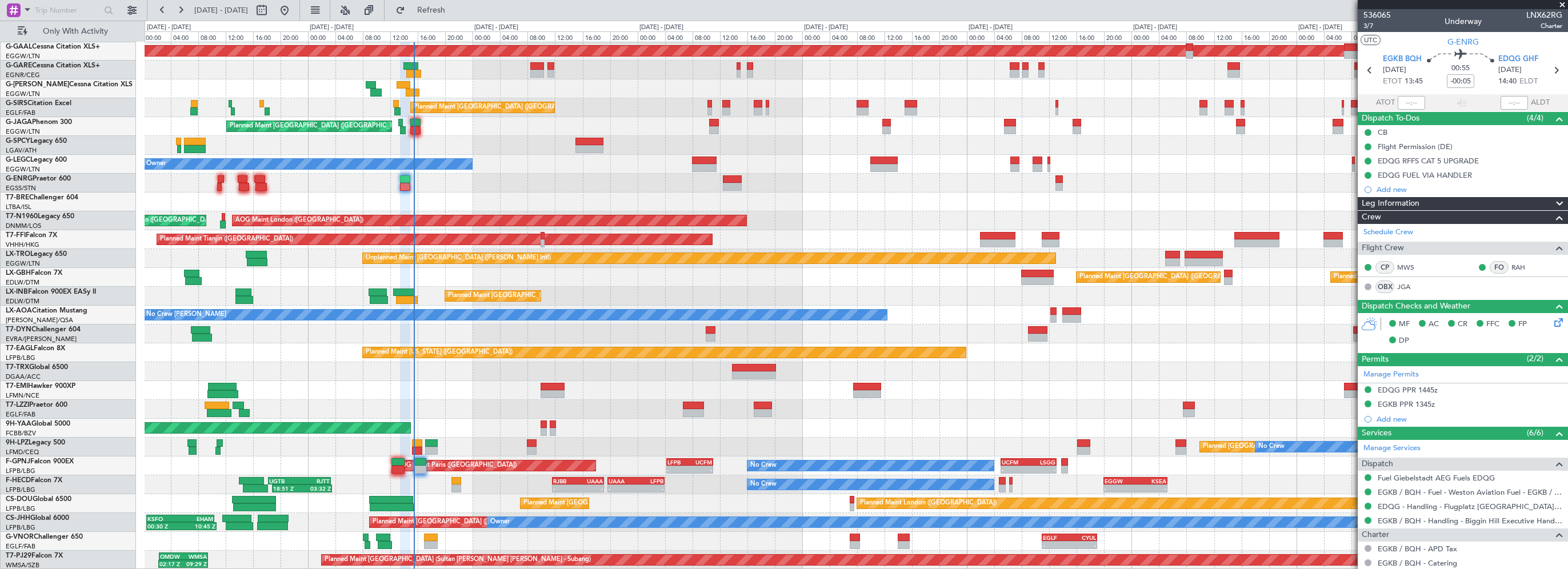
scroll to position [38, 0]
drag, startPoint x: 1561, startPoint y: 1, endPoint x: 406, endPoint y: 11, distance: 1155.0
click at [1561, 2] on span at bounding box center [1562, 5] width 11 height 11
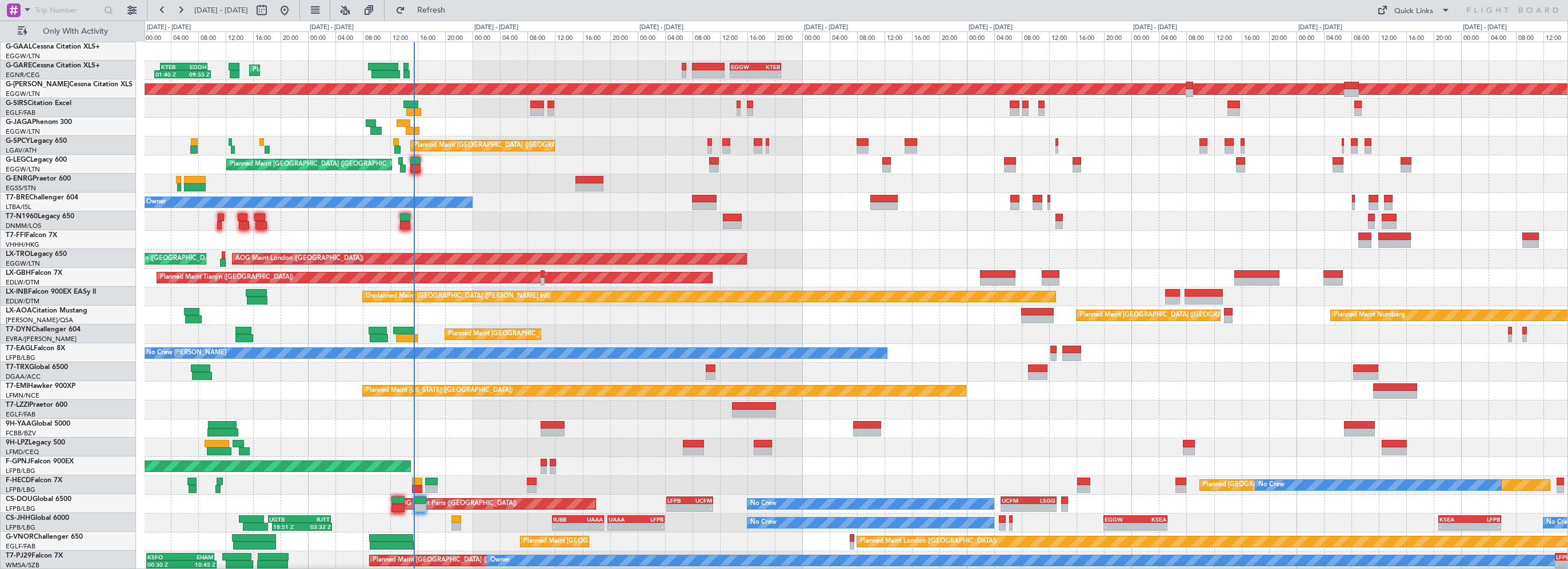
scroll to position [0, 0]
click at [456, 7] on span "Refresh" at bounding box center [431, 11] width 48 height 8
